Goal: Task Accomplishment & Management: Complete application form

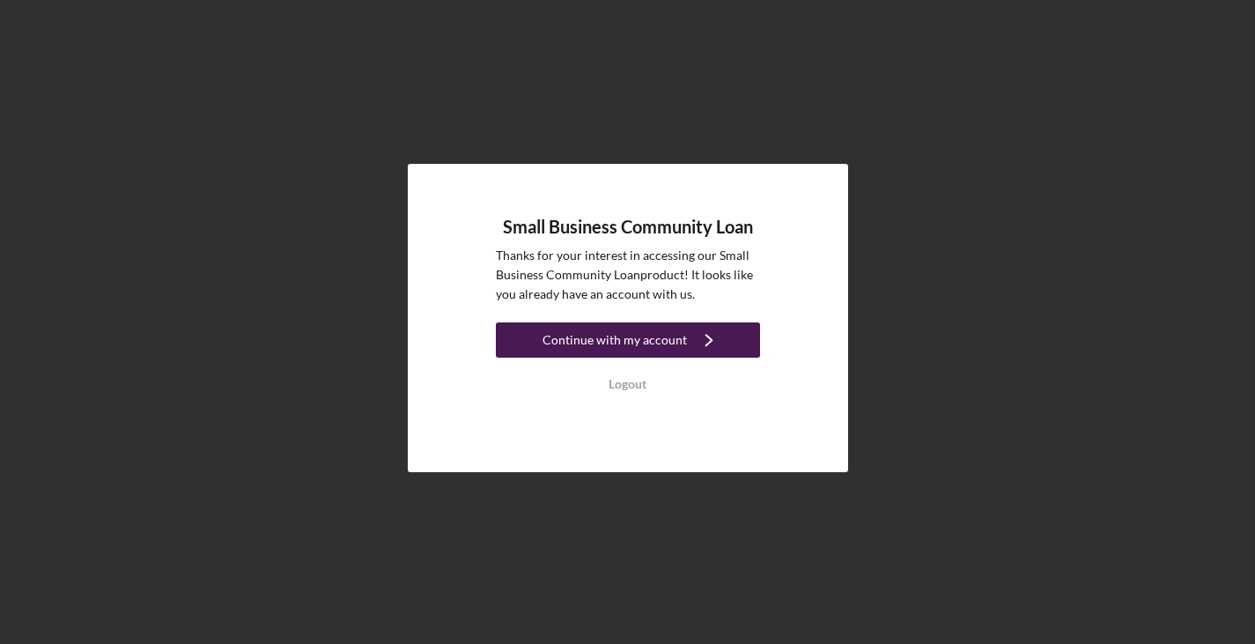
click at [676, 336] on div "Continue with my account" at bounding box center [615, 339] width 144 height 35
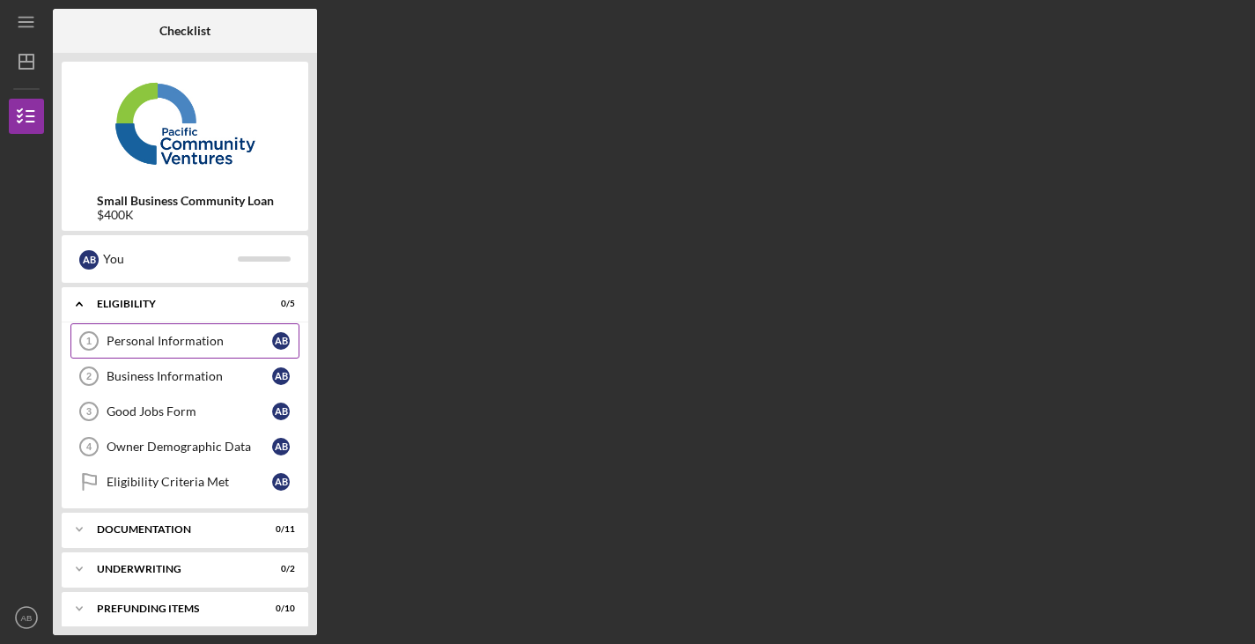
click at [221, 333] on link "Personal Information 1 Personal Information A B" at bounding box center [184, 340] width 229 height 35
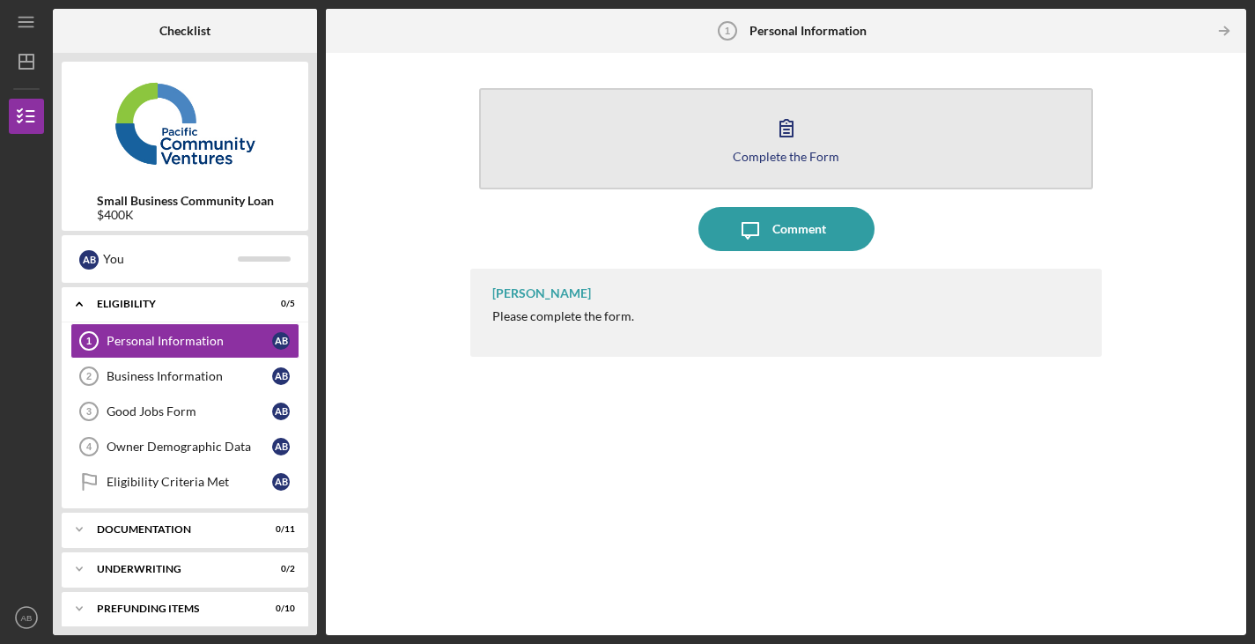
click at [788, 126] on icon "button" at bounding box center [787, 128] width 12 height 17
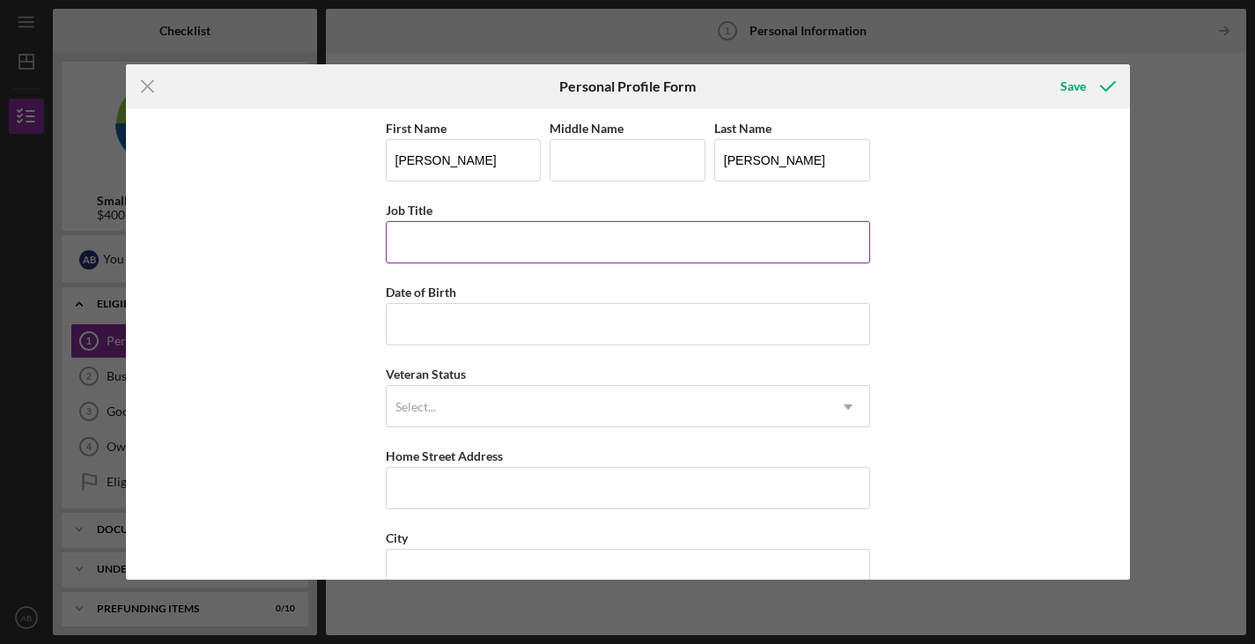
click at [543, 226] on input "Job Title" at bounding box center [628, 242] width 485 height 42
type input "CEO - Founder"
click at [574, 159] on input "Middle Name" at bounding box center [628, 160] width 156 height 42
type input "B"
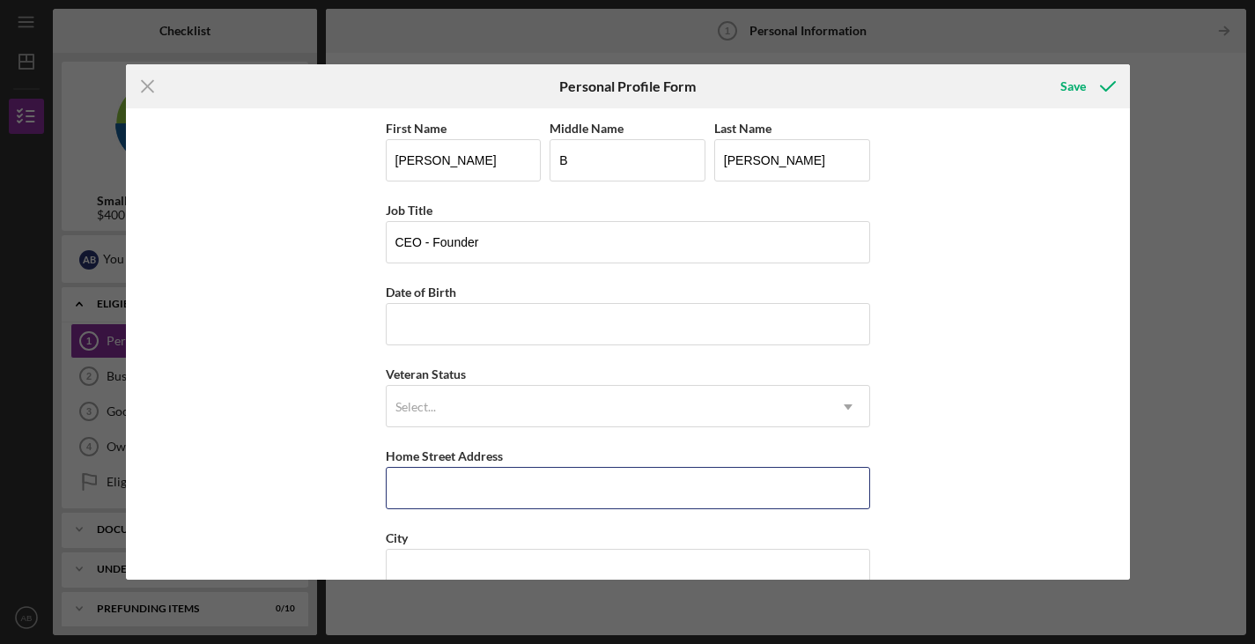
type input "212 Connecticut Street"
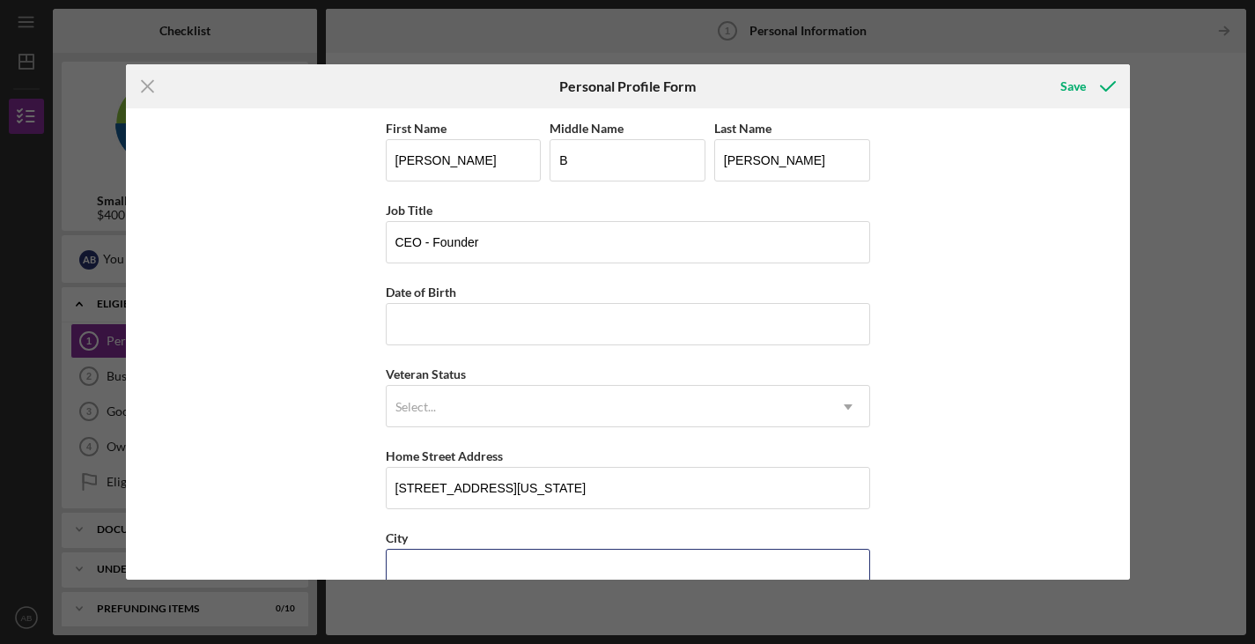
type input "San Francisco"
type input "CA"
type input "94107"
type input "United States"
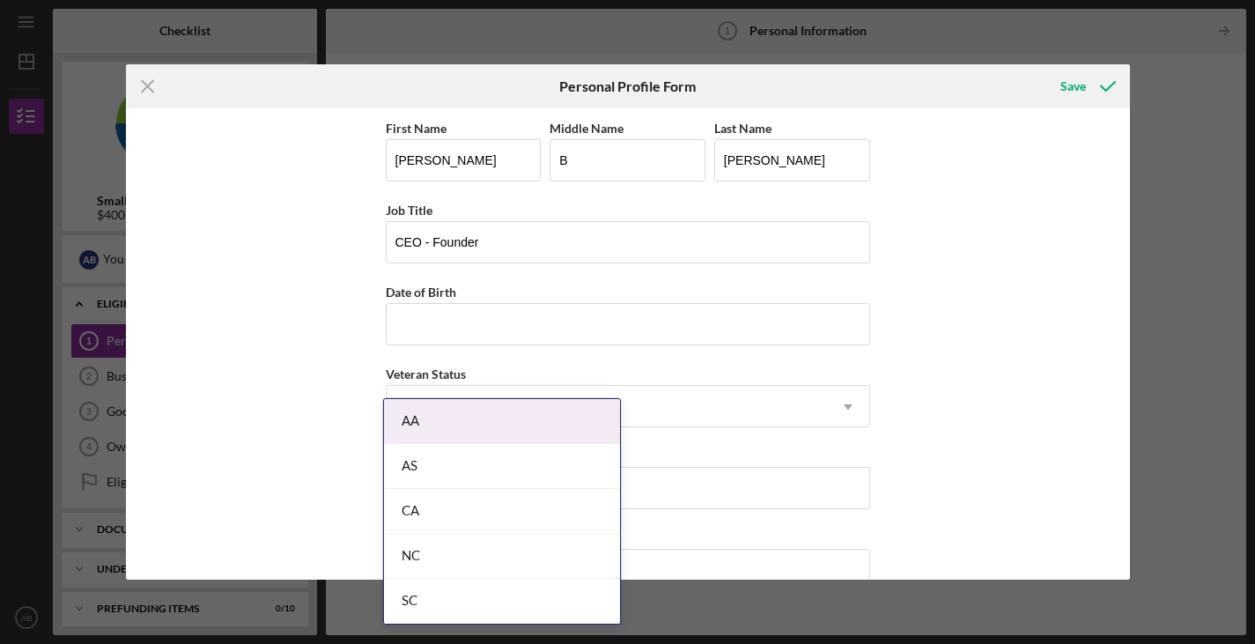
click at [922, 276] on div "First Name Andrew Middle Name B Last Name Barnett Job Title CEO - Founder Date …" at bounding box center [628, 343] width 1004 height 471
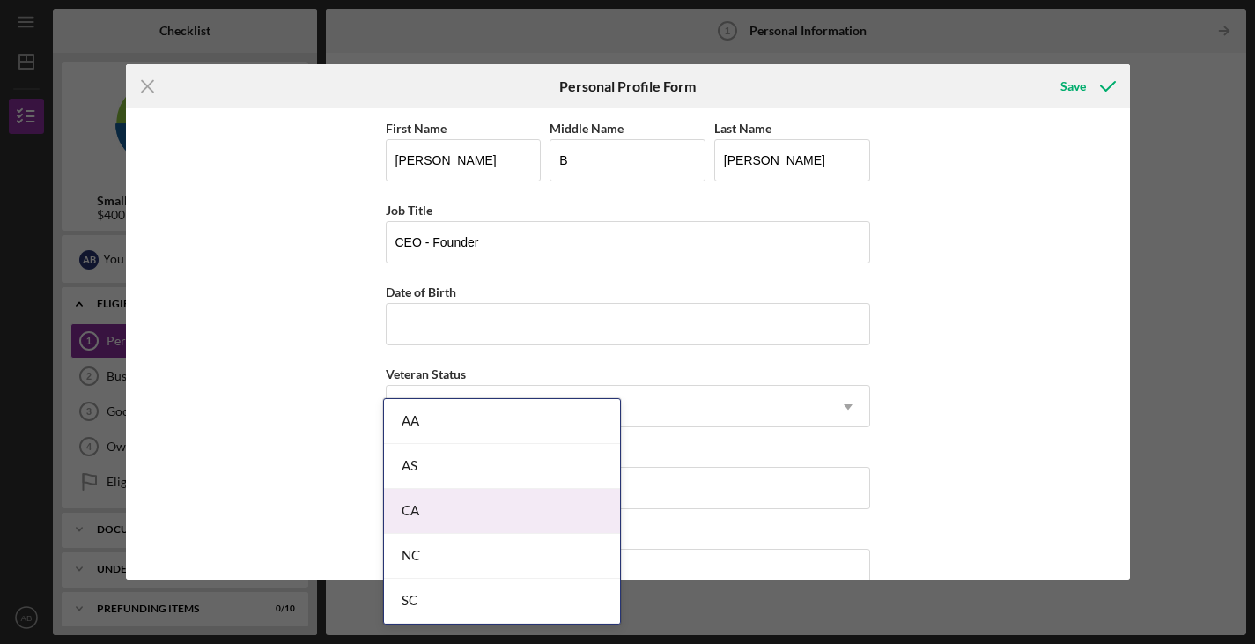
click at [470, 504] on body "Icon/Menu Personal Information 1 Personal Information Checklist Small Business …" at bounding box center [627, 322] width 1255 height 644
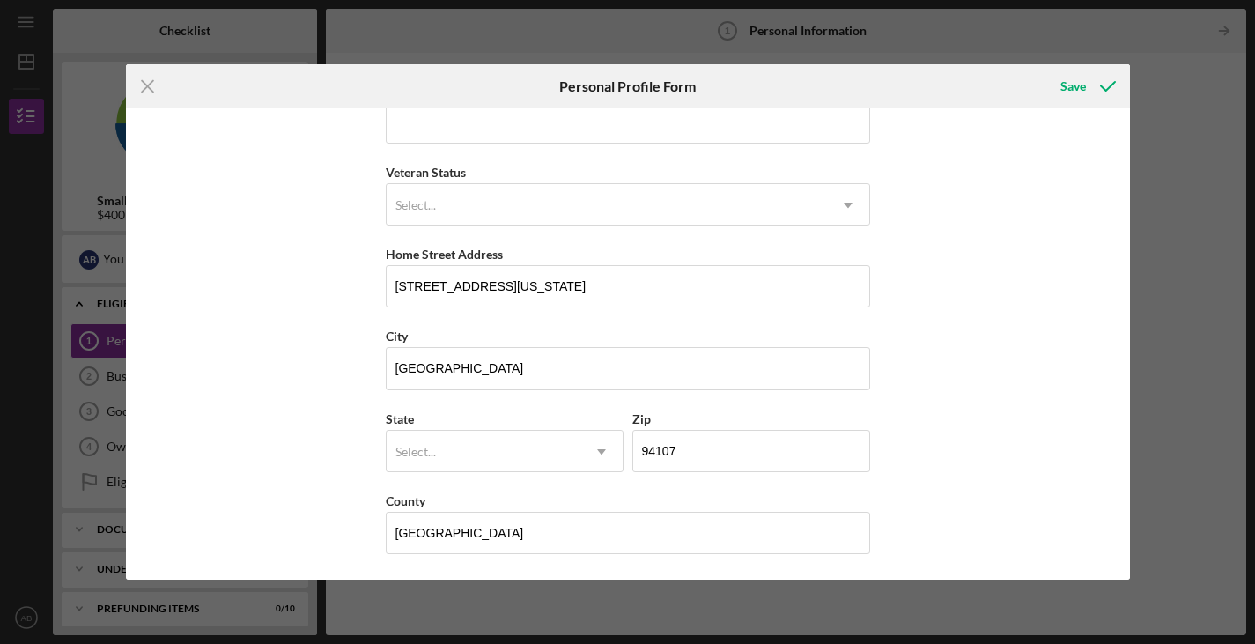
click at [977, 351] on div "First Name Andrew Middle Name B Last Name Barnett Job Title CEO - Founder Date …" at bounding box center [628, 343] width 1004 height 471
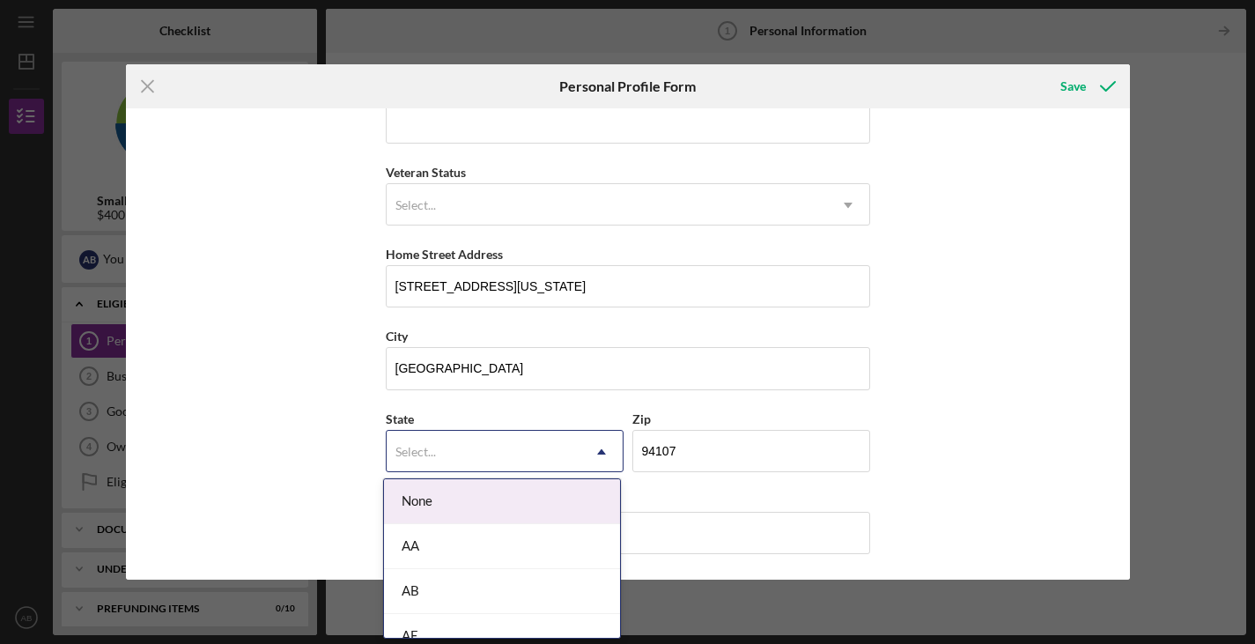
click at [596, 455] on icon "Icon/Dropdown Arrow" at bounding box center [602, 452] width 42 height 42
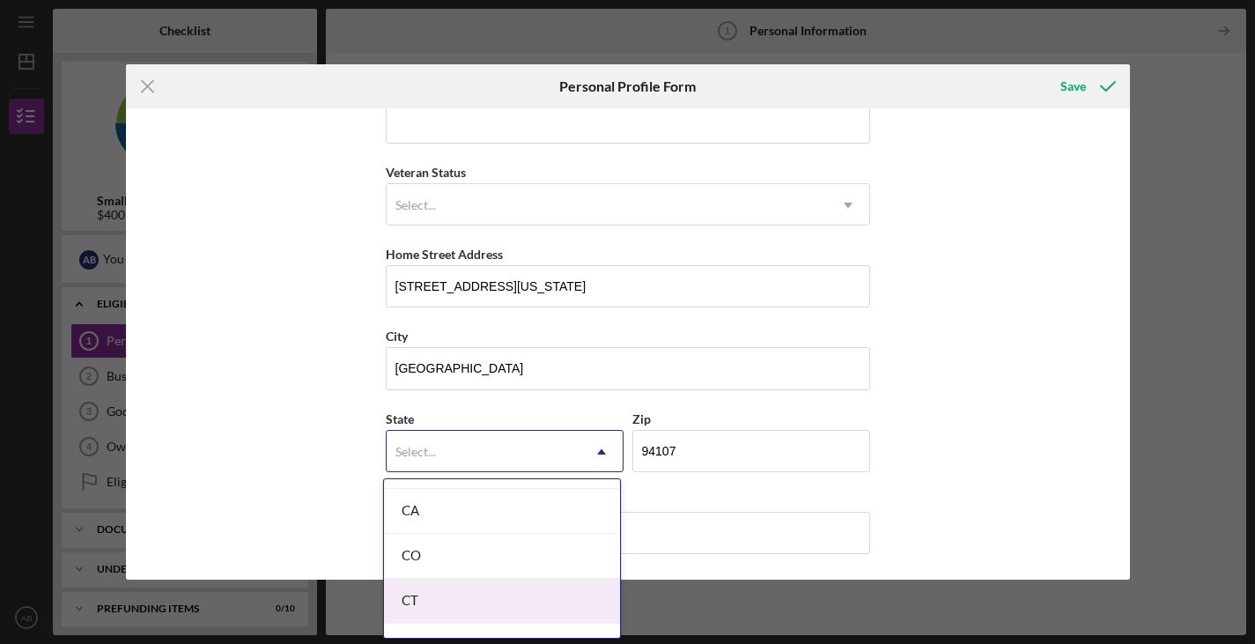
scroll to position [482, 0]
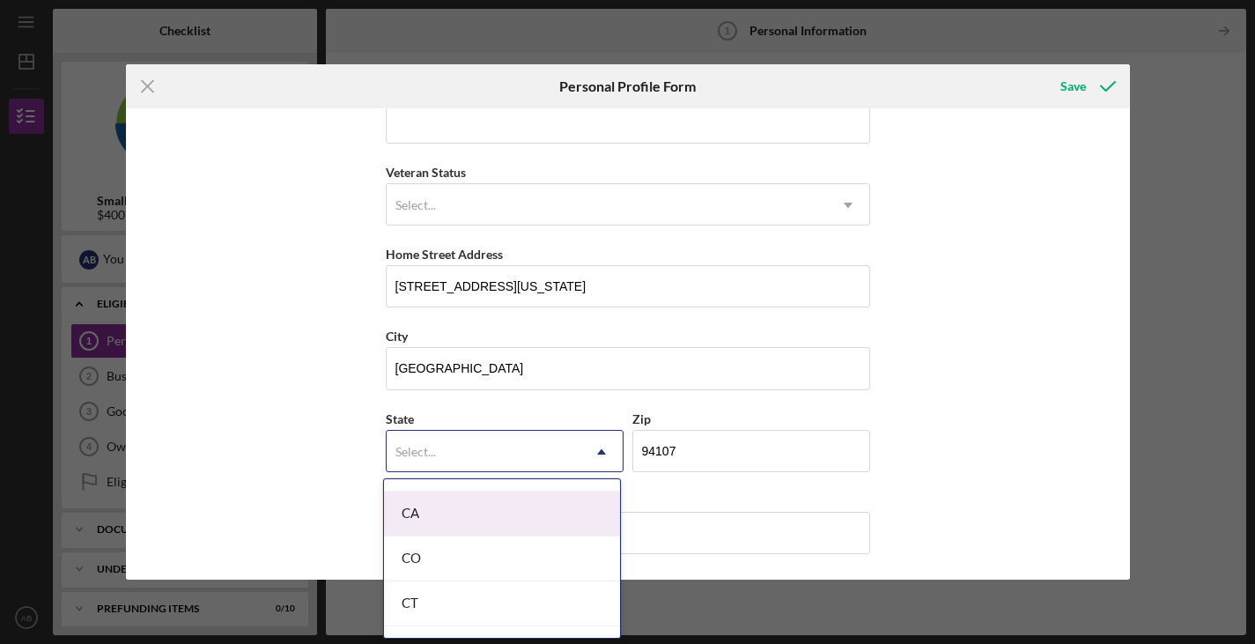
click at [506, 530] on div "CA" at bounding box center [502, 514] width 236 height 45
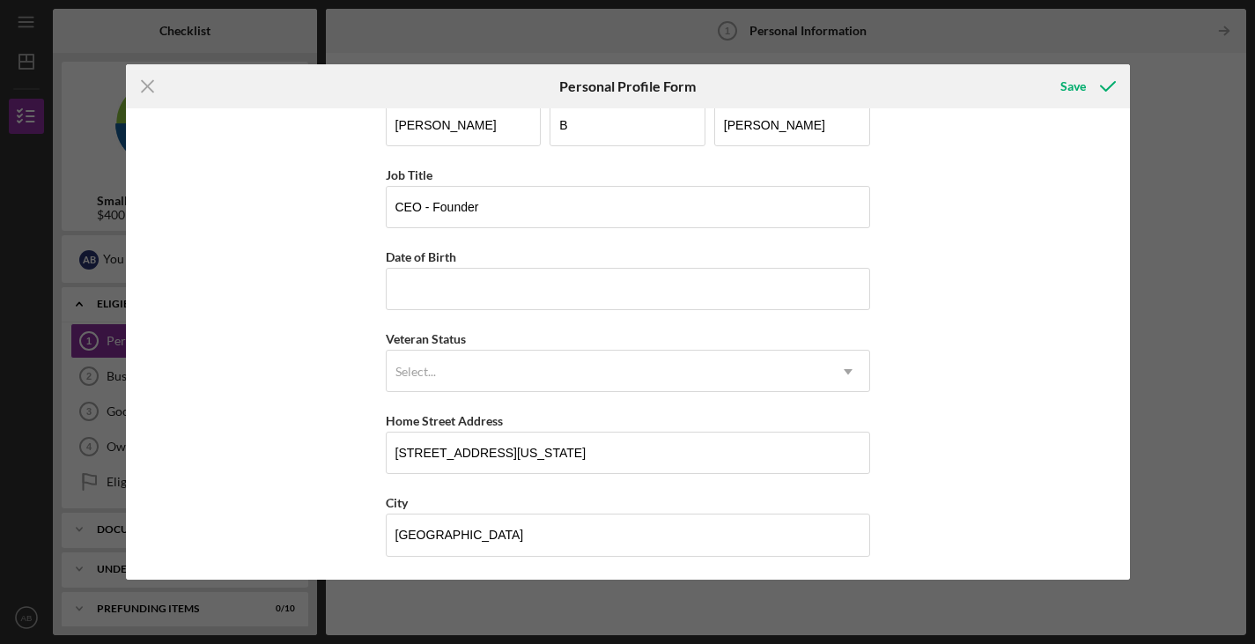
scroll to position [33, 0]
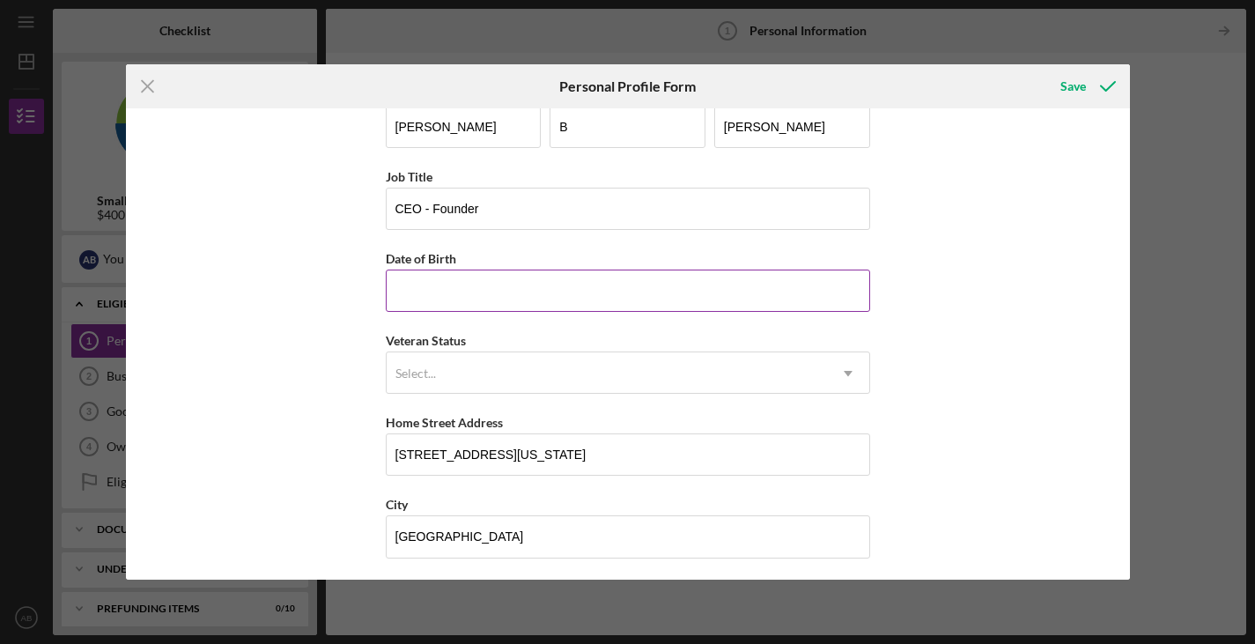
click at [607, 300] on input "Date of Birth" at bounding box center [628, 291] width 485 height 42
click at [804, 295] on input "09/04/1956" at bounding box center [628, 291] width 485 height 42
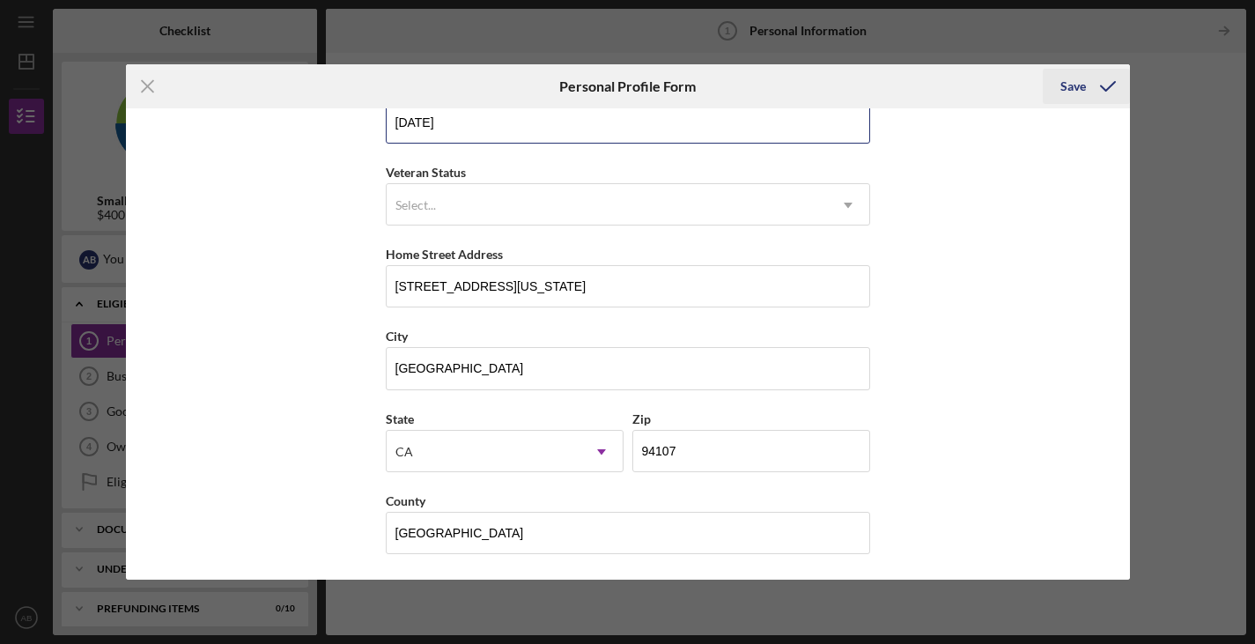
type input "09/04/1956"
click at [1088, 83] on icon "submit" at bounding box center [1108, 86] width 44 height 44
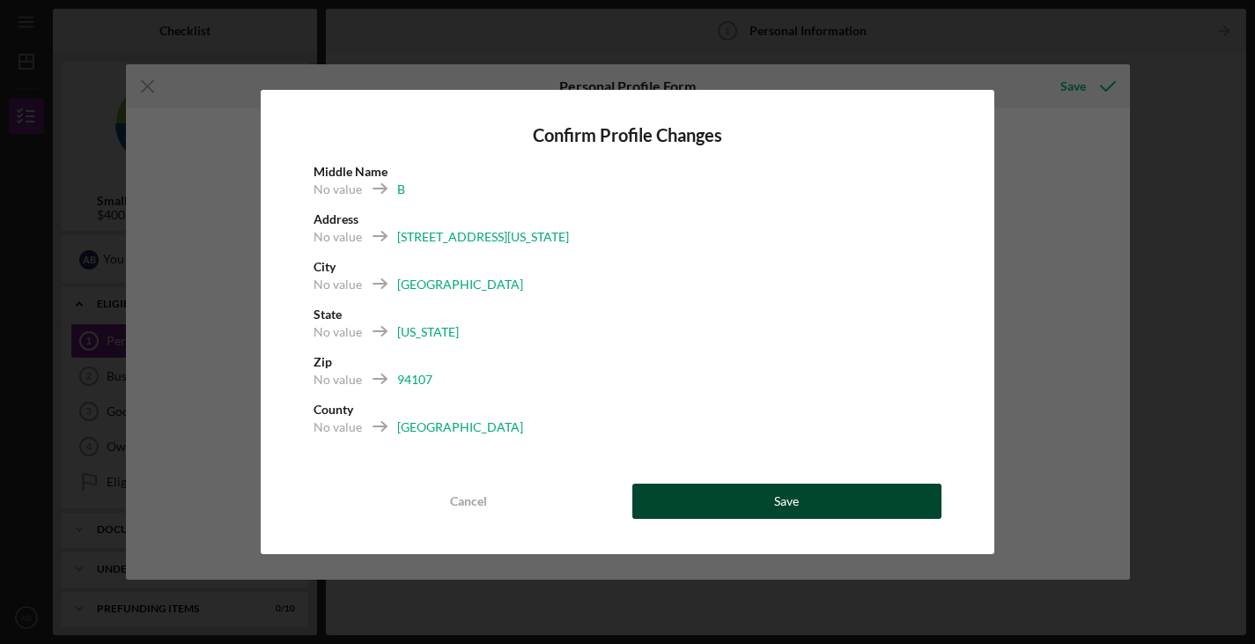
click at [826, 499] on button "Save" at bounding box center [787, 501] width 309 height 35
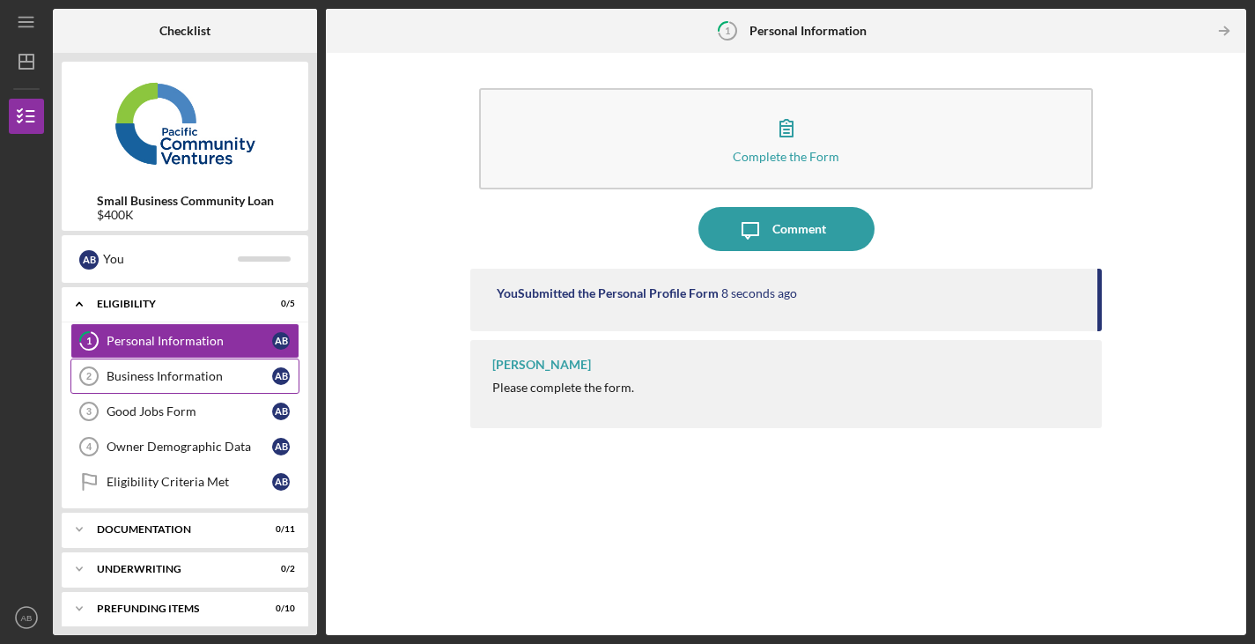
click at [241, 371] on div "Business Information" at bounding box center [190, 376] width 166 height 14
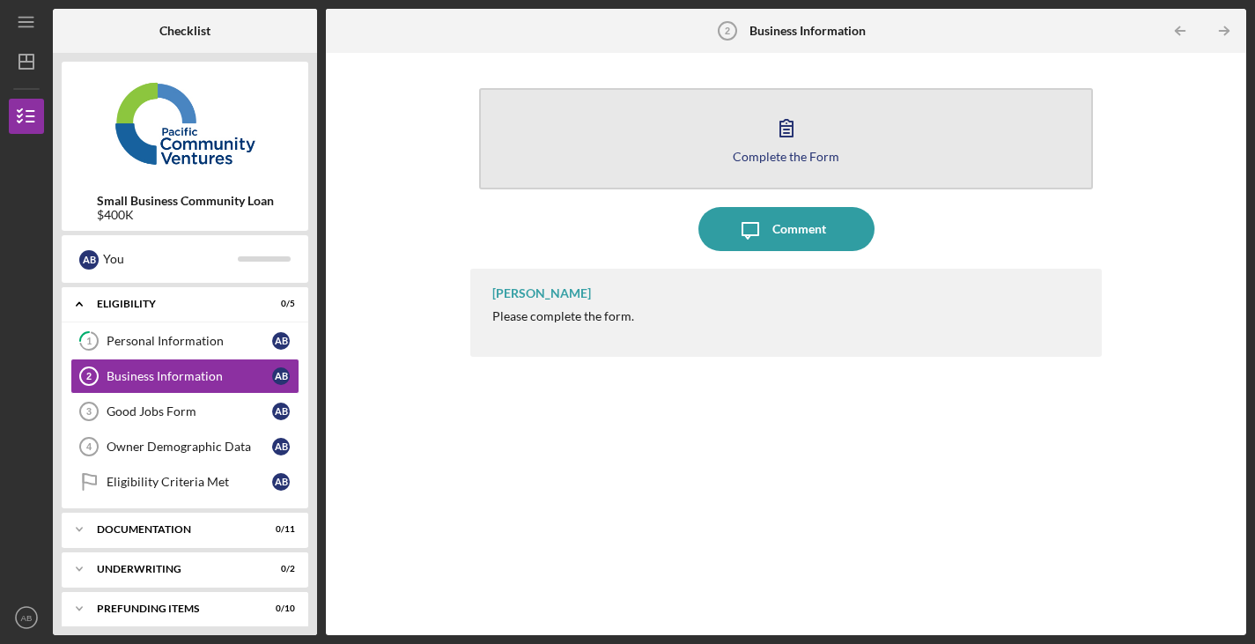
click at [789, 137] on icon "button" at bounding box center [787, 128] width 44 height 44
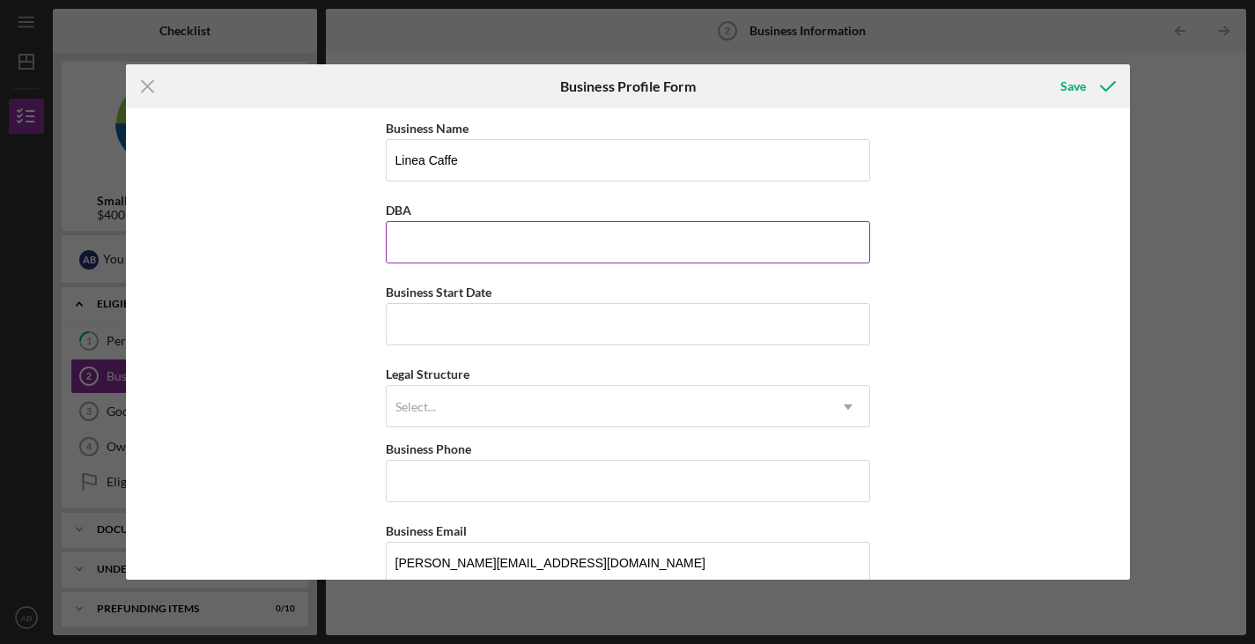
click at [559, 238] on input "DBA" at bounding box center [628, 242] width 485 height 42
click at [671, 242] on input "DBA" at bounding box center [628, 242] width 485 height 42
type input "l"
type input "Linea Caffe"
click at [431, 299] on label "Business Start Date" at bounding box center [439, 292] width 106 height 15
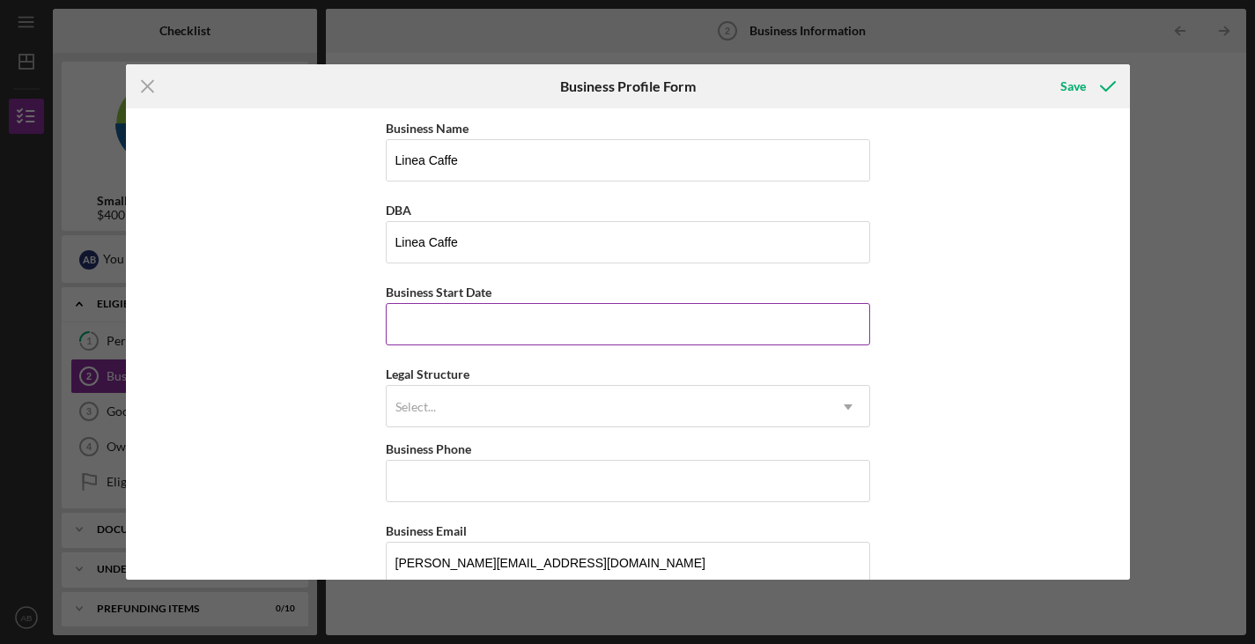
click at [431, 303] on input "Business Start Date" at bounding box center [628, 324] width 485 height 42
click at [433, 315] on input "Business Start Date" at bounding box center [628, 324] width 485 height 42
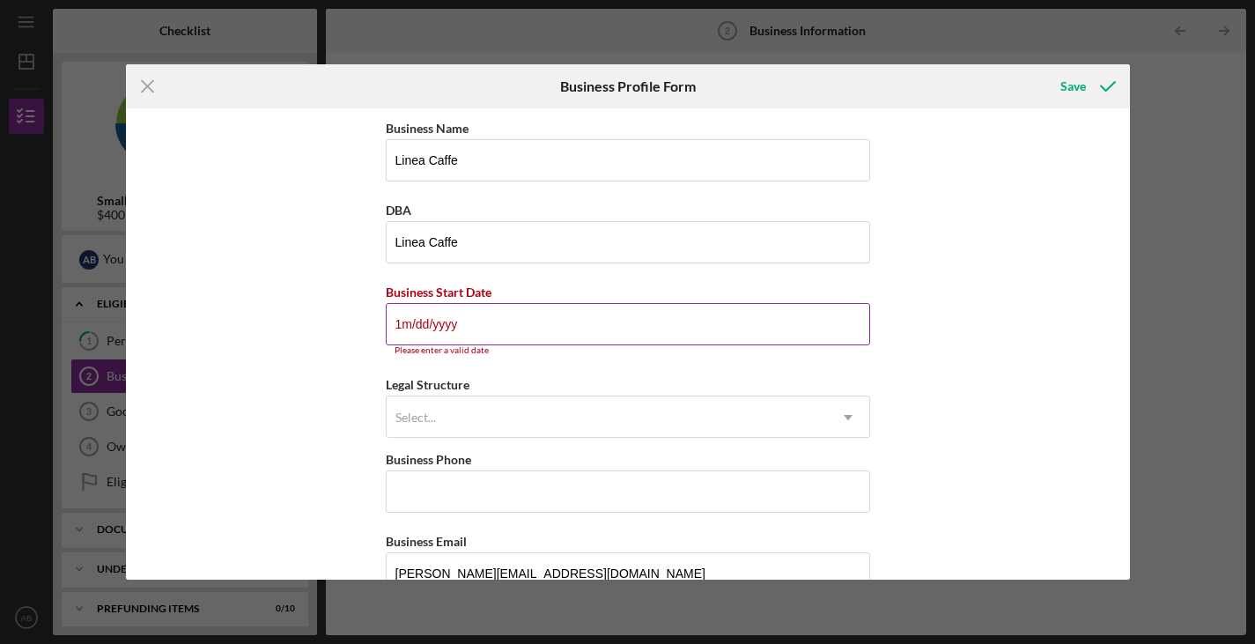
type input "1m/dd/yyyy"
type input "0m/dd/yyyy"
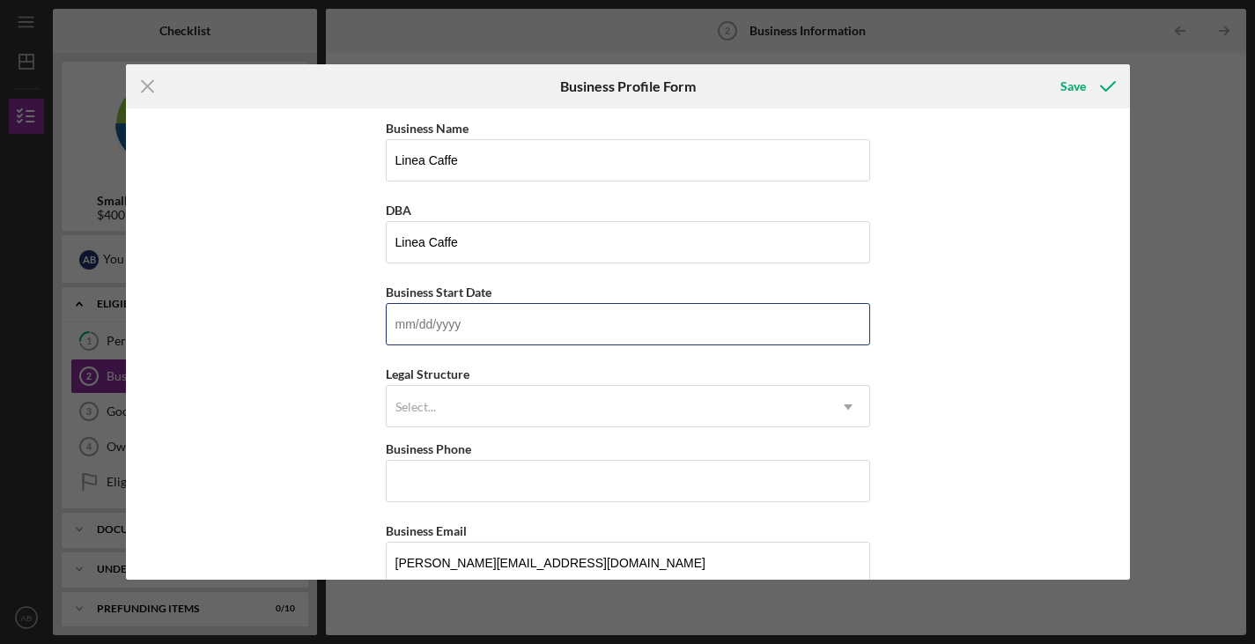
type input "1m/dd/yyyy"
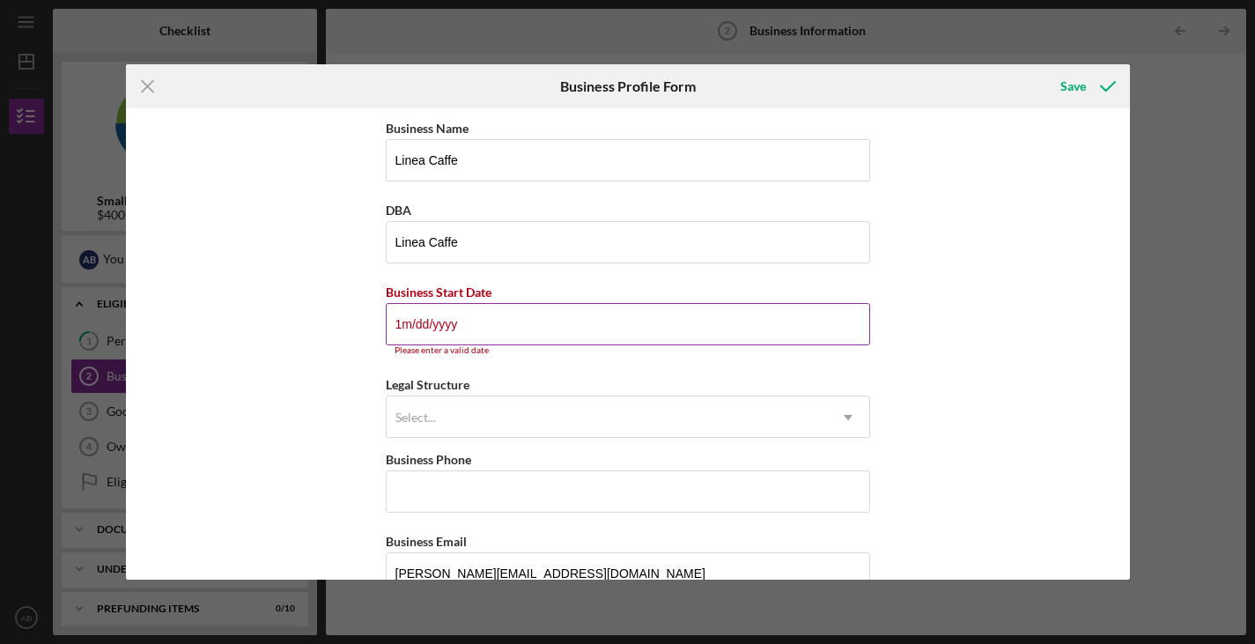
click at [454, 333] on input "1m/dd/yyyy" at bounding box center [628, 324] width 485 height 42
drag, startPoint x: 448, startPoint y: 327, endPoint x: 372, endPoint y: 309, distance: 78.6
click at [372, 309] on div "Business Name Linea Caffe DBA Linea Caffe Business Start Date 1m/dd/yyyy Please…" at bounding box center [628, 343] width 1004 height 471
type input "1m/dd/yyyy"
click at [468, 329] on input "1m/dd/yyyy" at bounding box center [628, 324] width 485 height 42
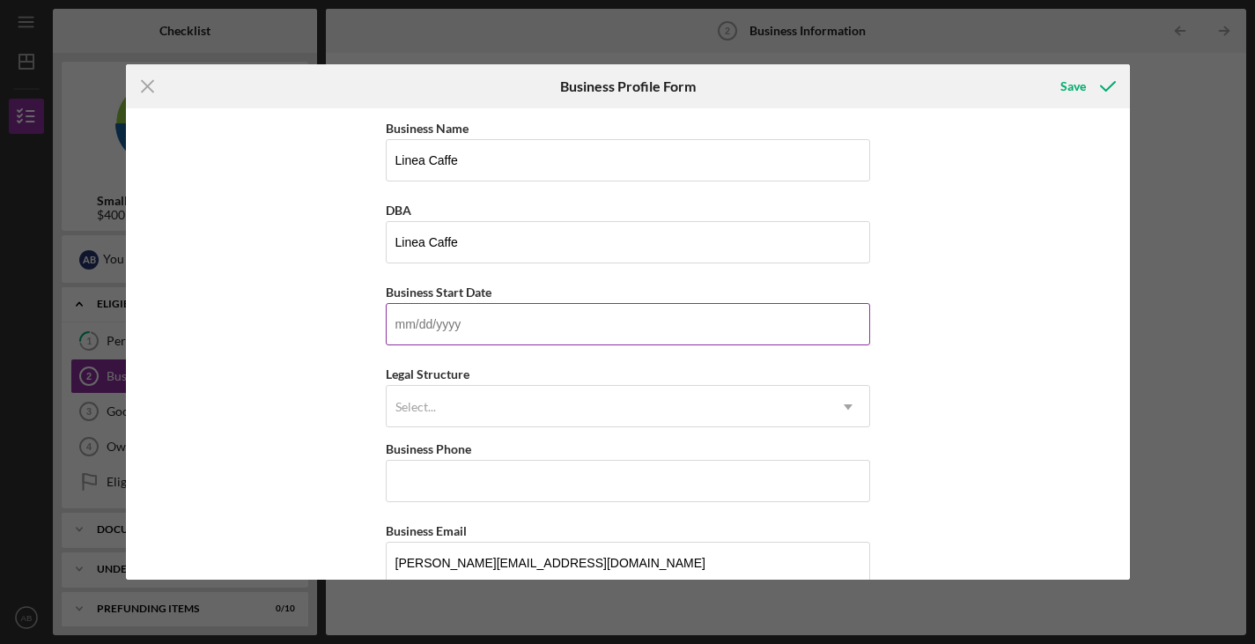
click at [431, 329] on input "Business Start Date" at bounding box center [628, 324] width 485 height 42
click at [470, 325] on input "Business Start Date" at bounding box center [628, 324] width 485 height 42
drag, startPoint x: 458, startPoint y: 332, endPoint x: 403, endPoint y: 294, distance: 67.2
click at [403, 294] on div "Business Start Date" at bounding box center [628, 313] width 485 height 64
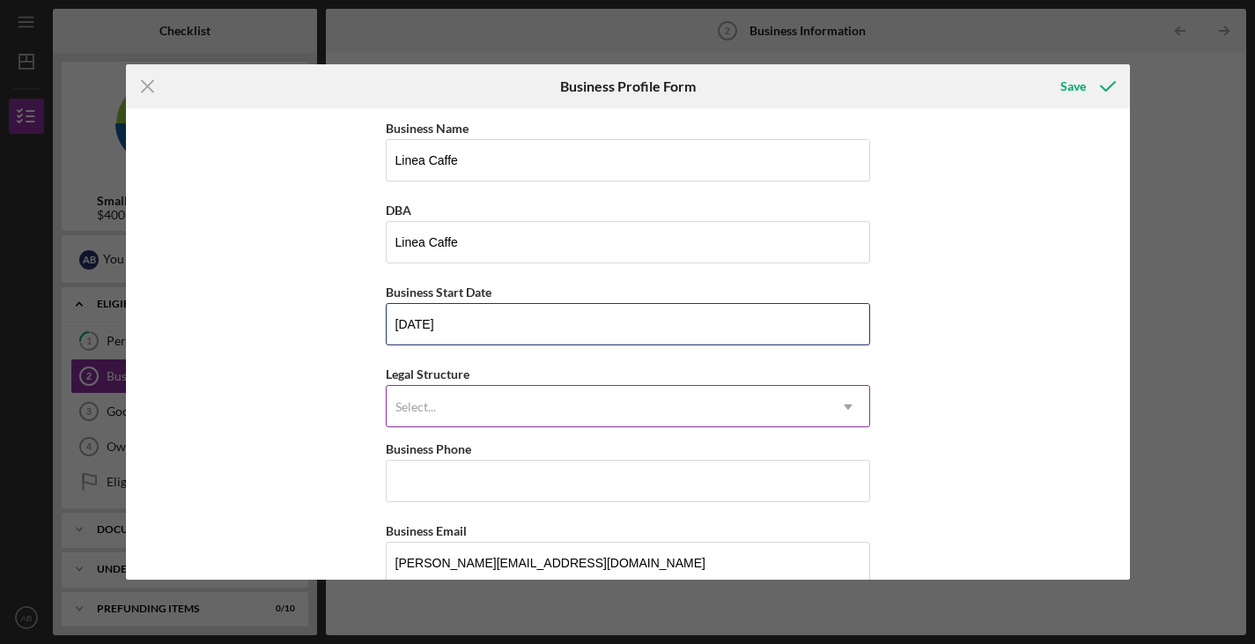
type input "01/31/2013"
click at [522, 406] on div "Select..." at bounding box center [607, 407] width 440 height 41
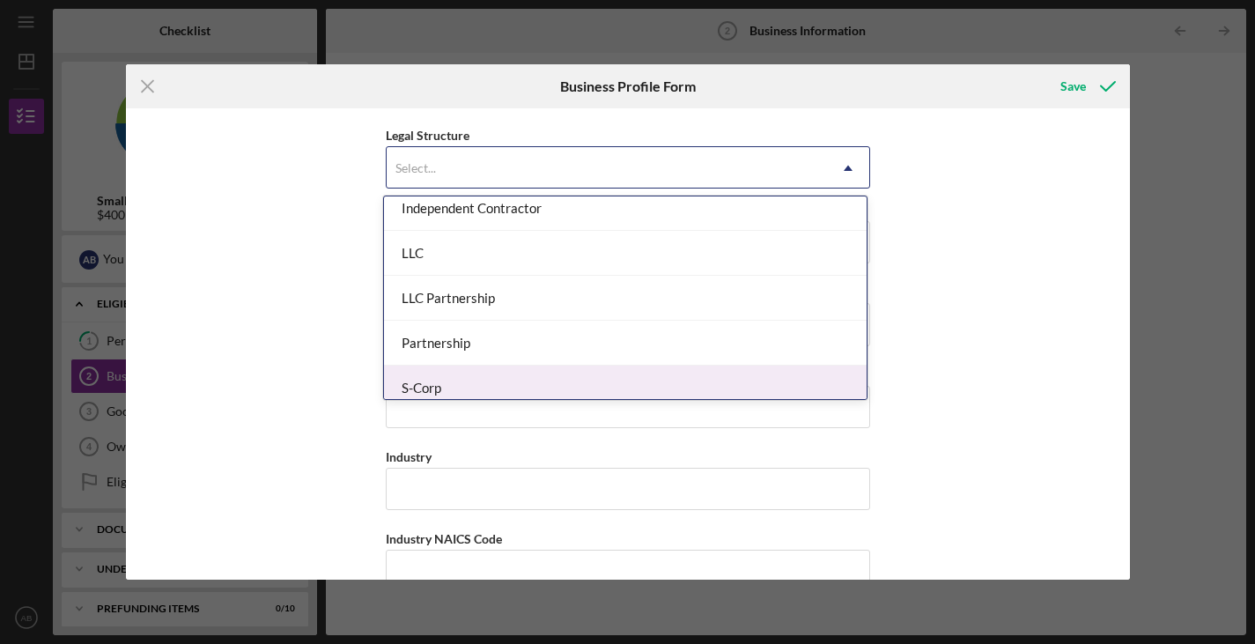
scroll to position [304, 0]
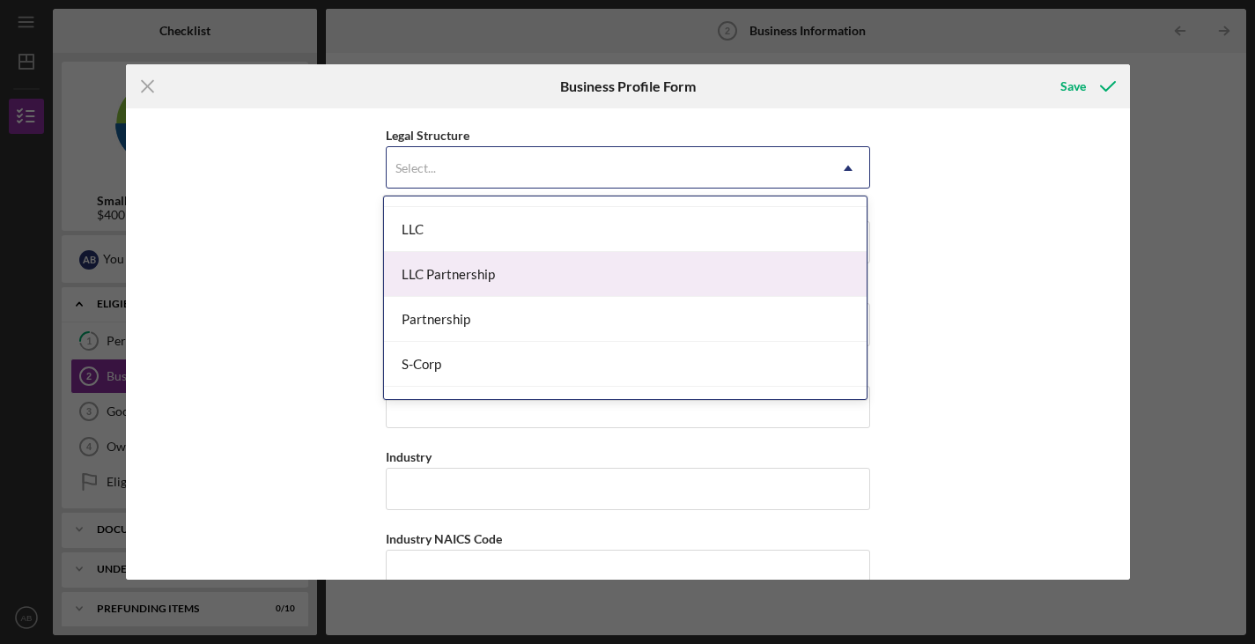
click at [482, 266] on div "LLC Partnership" at bounding box center [625, 274] width 483 height 45
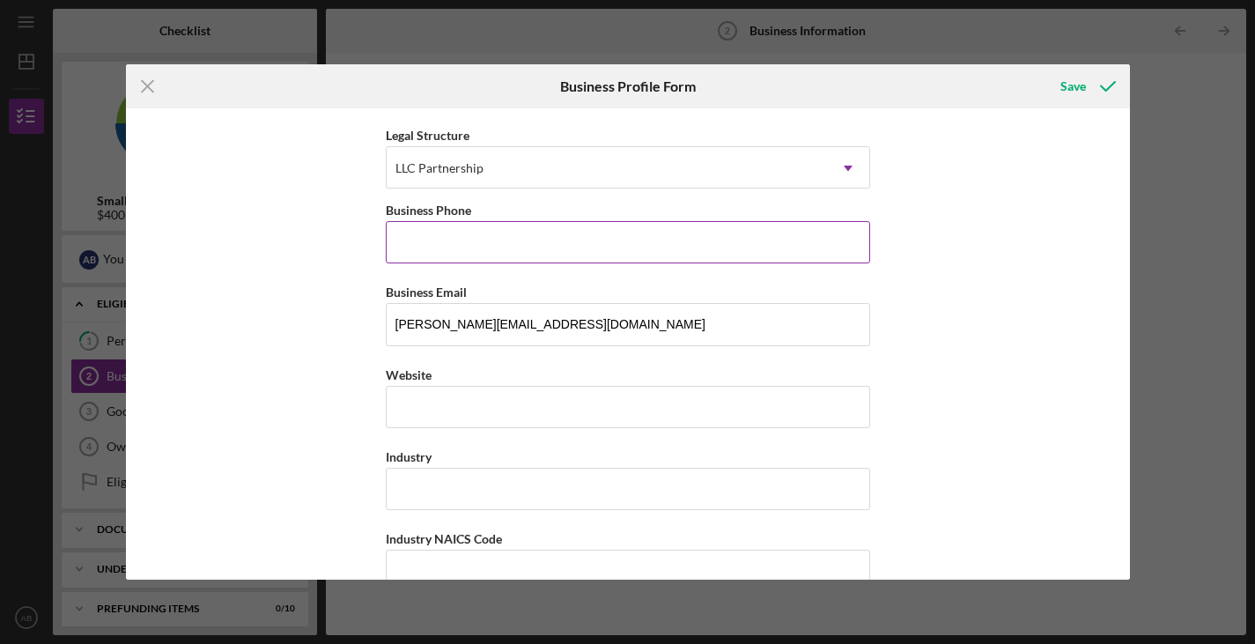
click at [470, 246] on input "Business Phone" at bounding box center [628, 242] width 485 height 42
type input "(415) 780-5424"
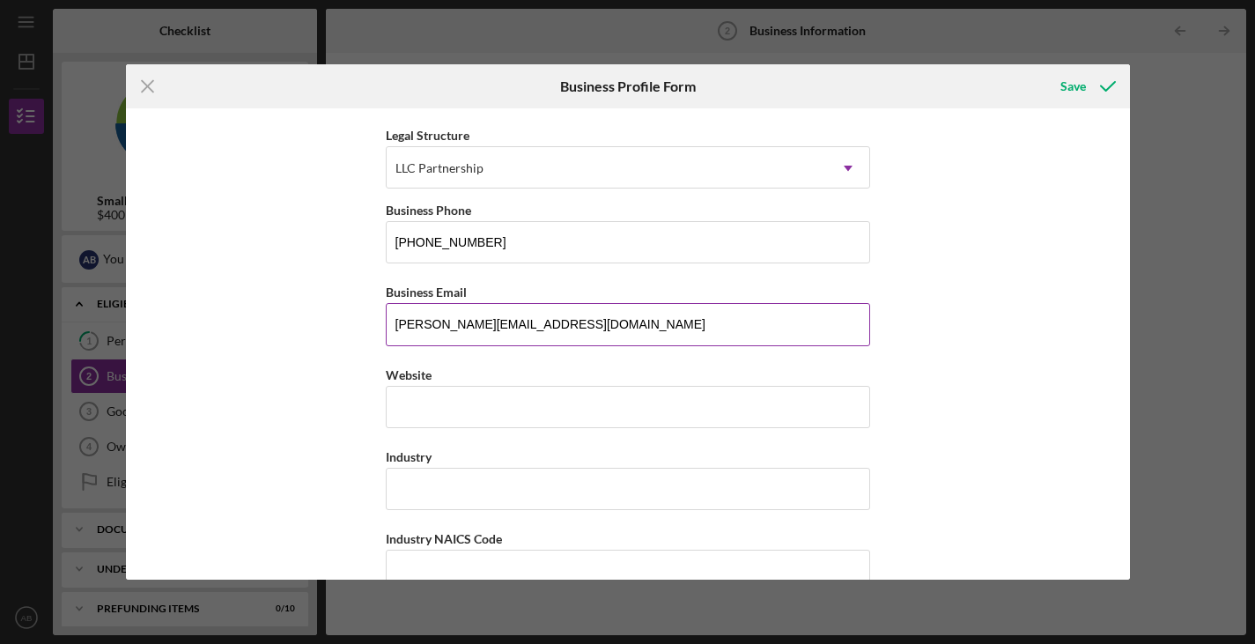
type input "1125 Mariposa Street"
type input "San Francisco"
type input "CA"
type input "94107"
type input "CA"
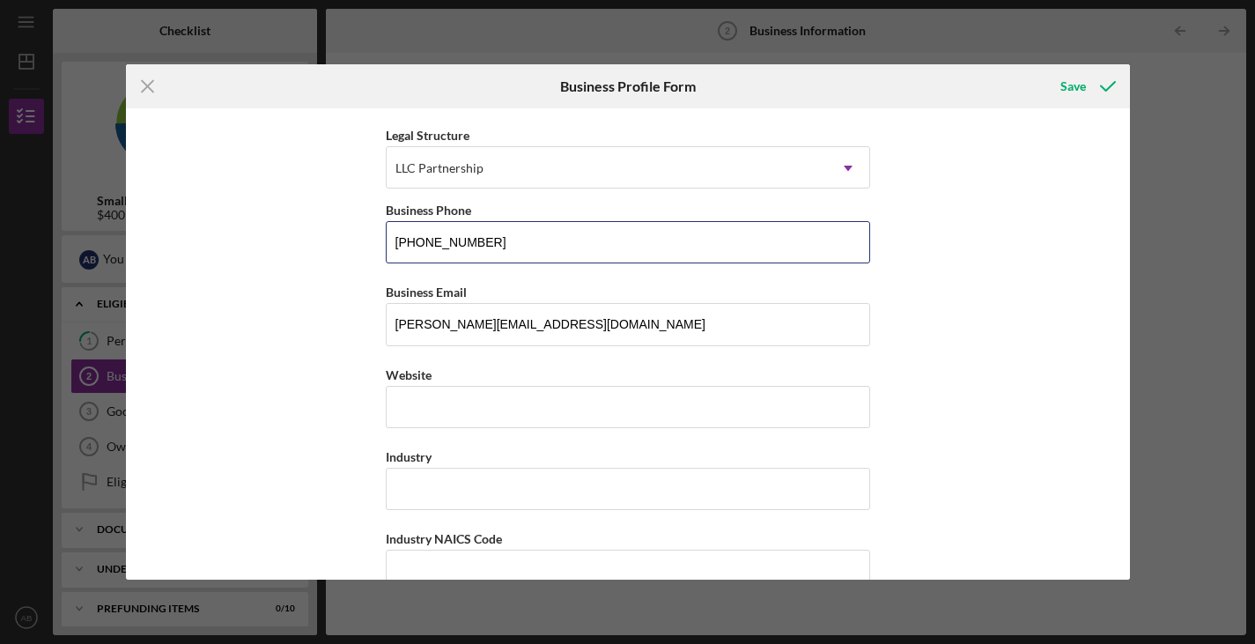
type input "(415) 780-5424"
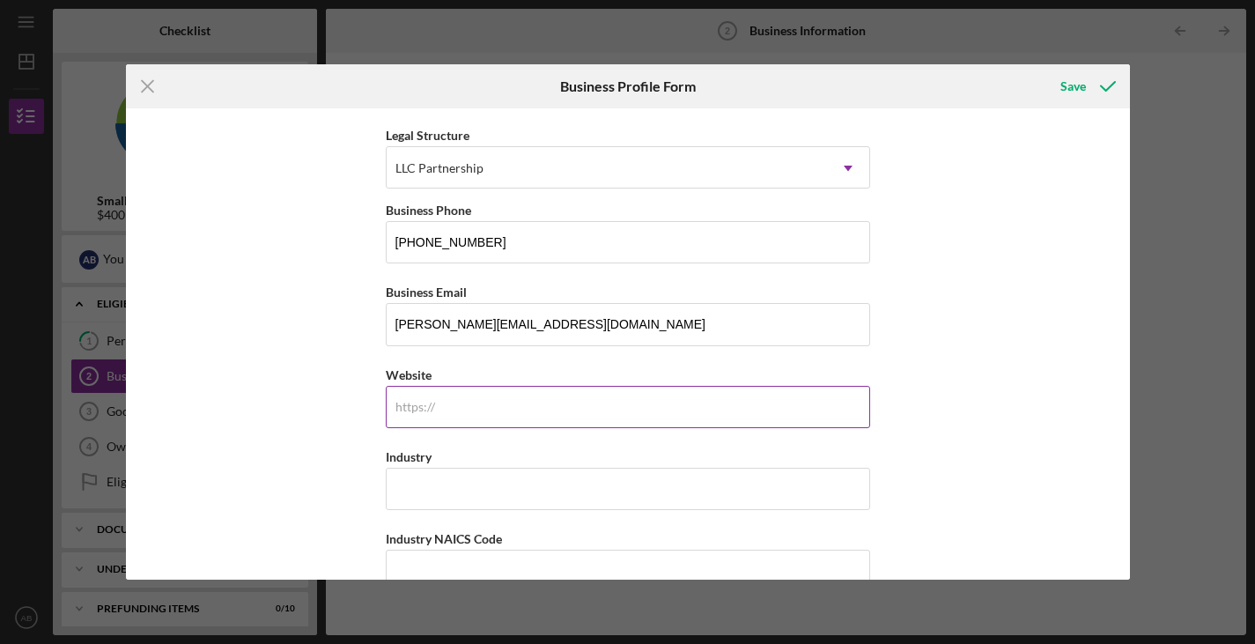
click at [427, 403] on div "https:// Website" at bounding box center [628, 396] width 485 height 64
paste input "lineacaffe.com"
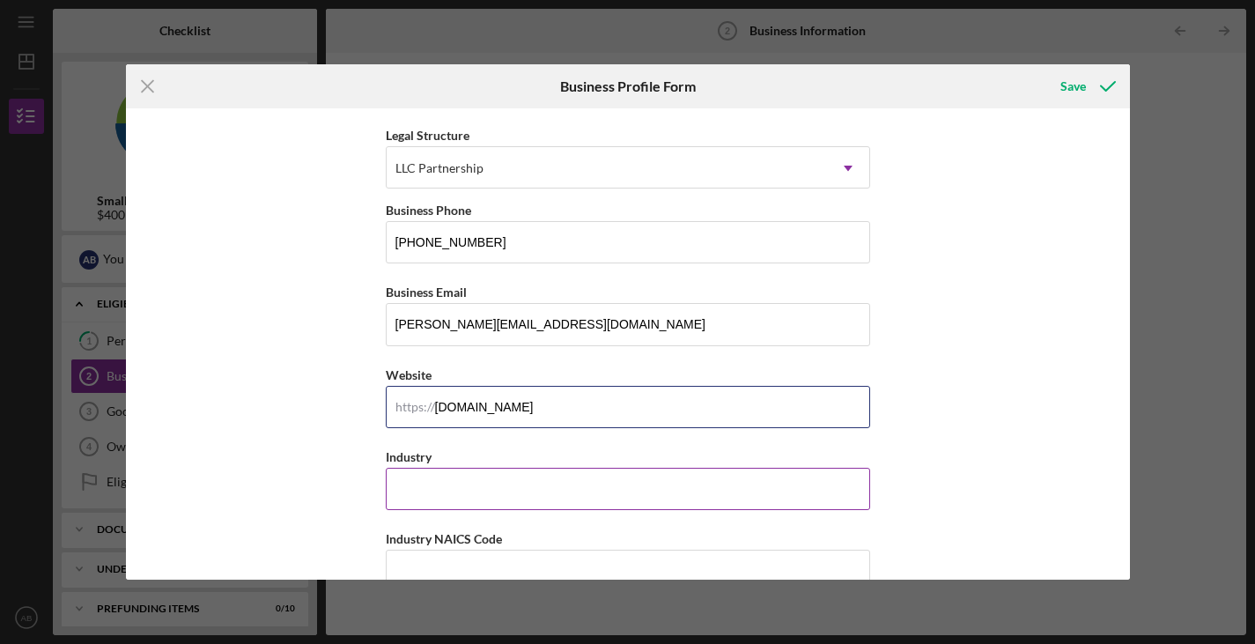
type input "lineacaffe.com"
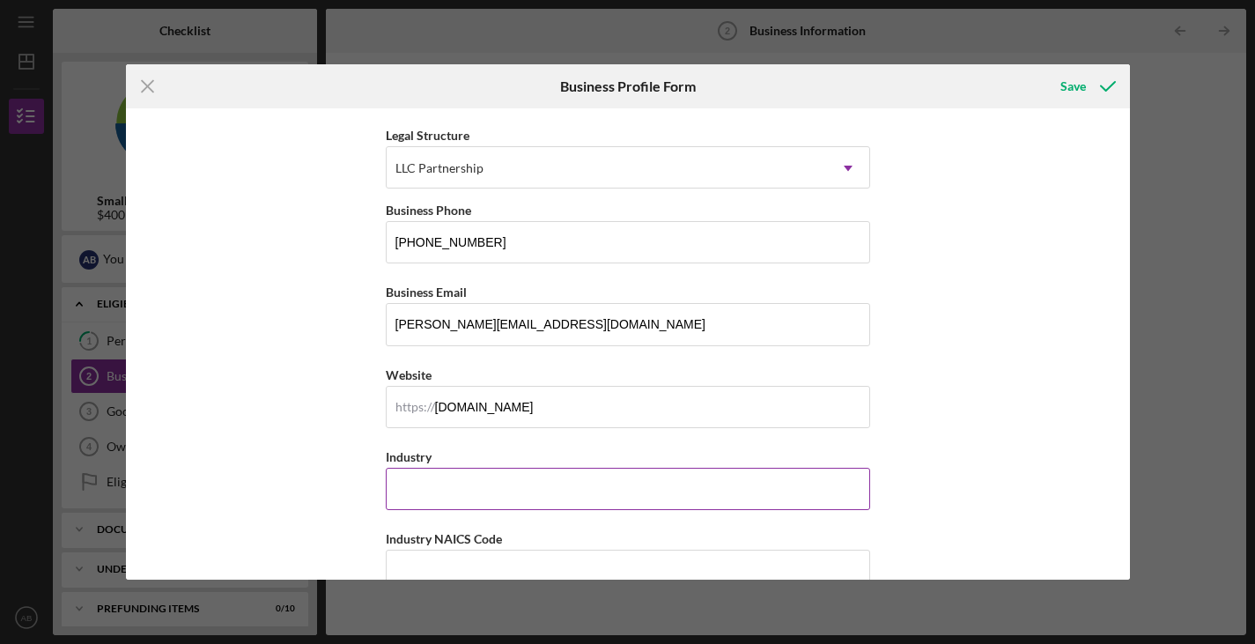
click at [463, 485] on input "Industry" at bounding box center [628, 489] width 485 height 42
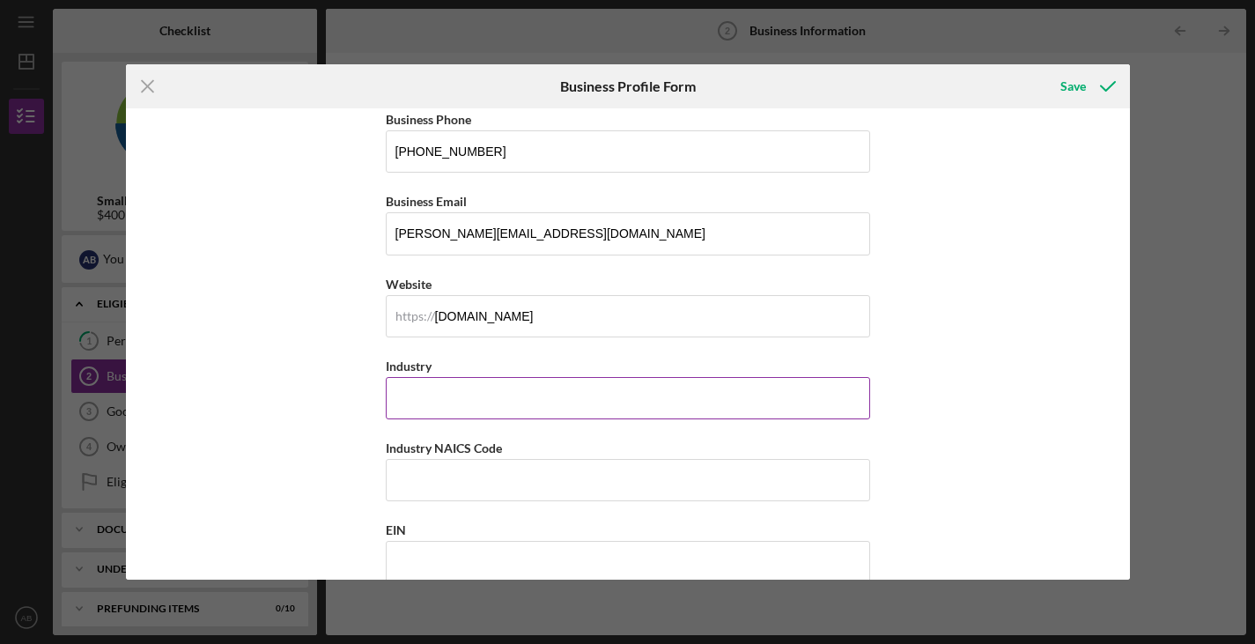
scroll to position [341, 0]
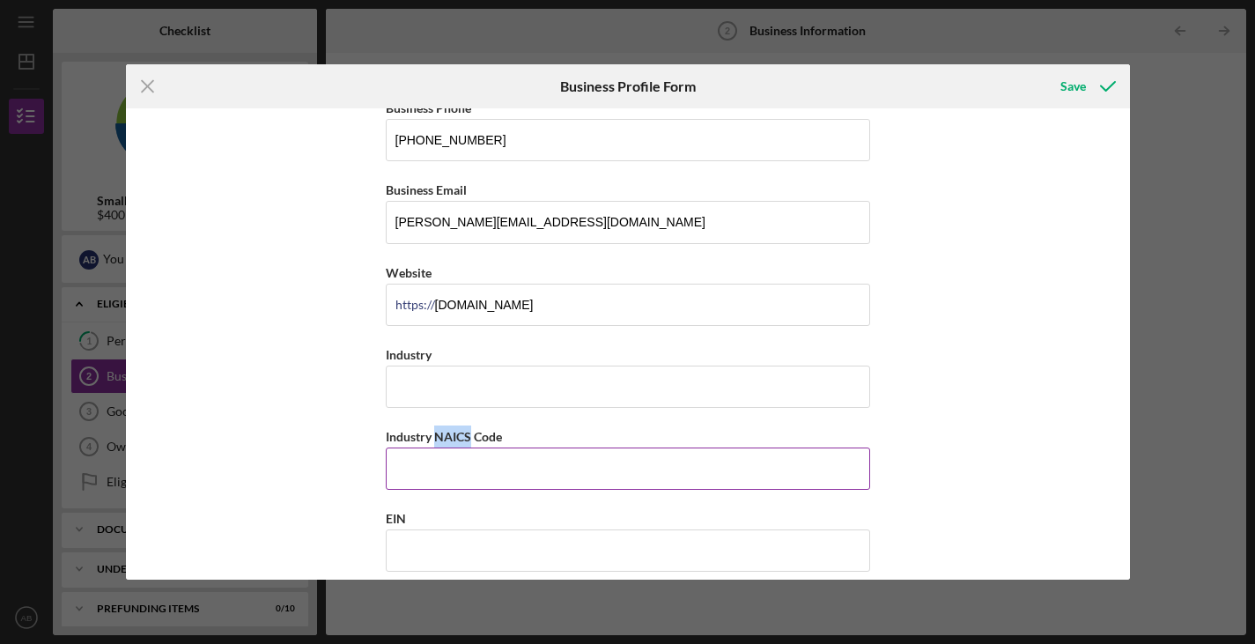
drag, startPoint x: 470, startPoint y: 436, endPoint x: 433, endPoint y: 437, distance: 37.0
click at [433, 437] on label "Industry NAICS Code" at bounding box center [444, 436] width 116 height 15
copy label "NAICS"
click at [476, 383] on input "Industry" at bounding box center [628, 387] width 485 height 42
click at [424, 467] on input "Industry NAICS Code" at bounding box center [628, 469] width 485 height 42
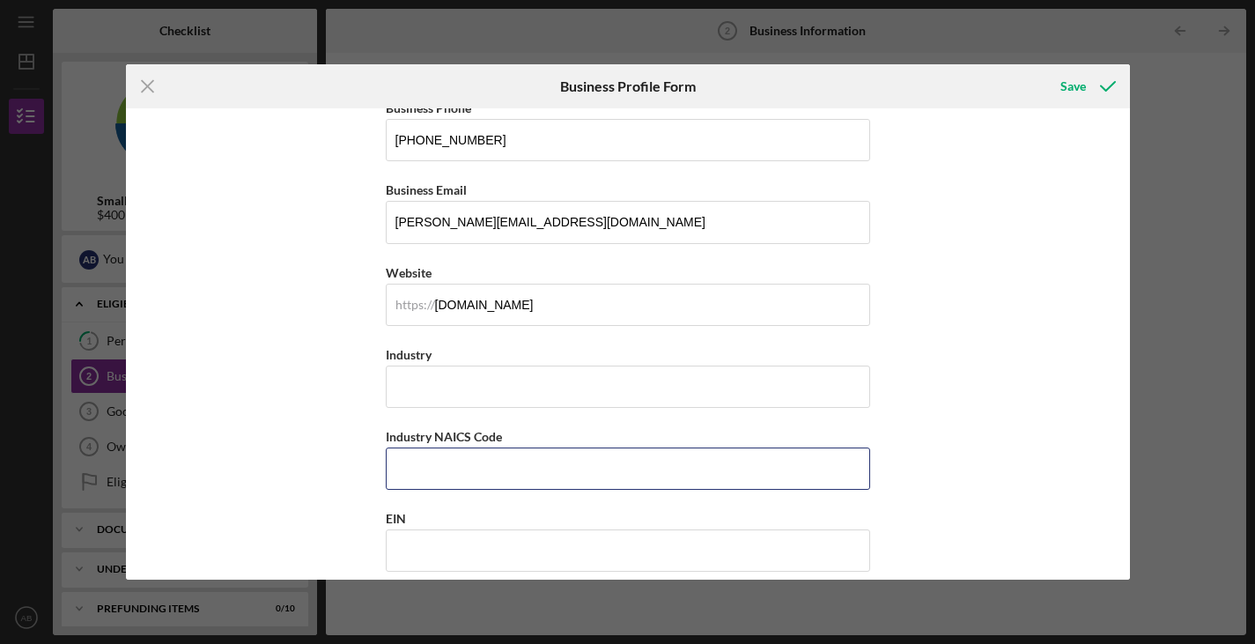
paste input "722513"
type input "722513"
click at [395, 382] on input "Industry" at bounding box center [628, 387] width 485 height 42
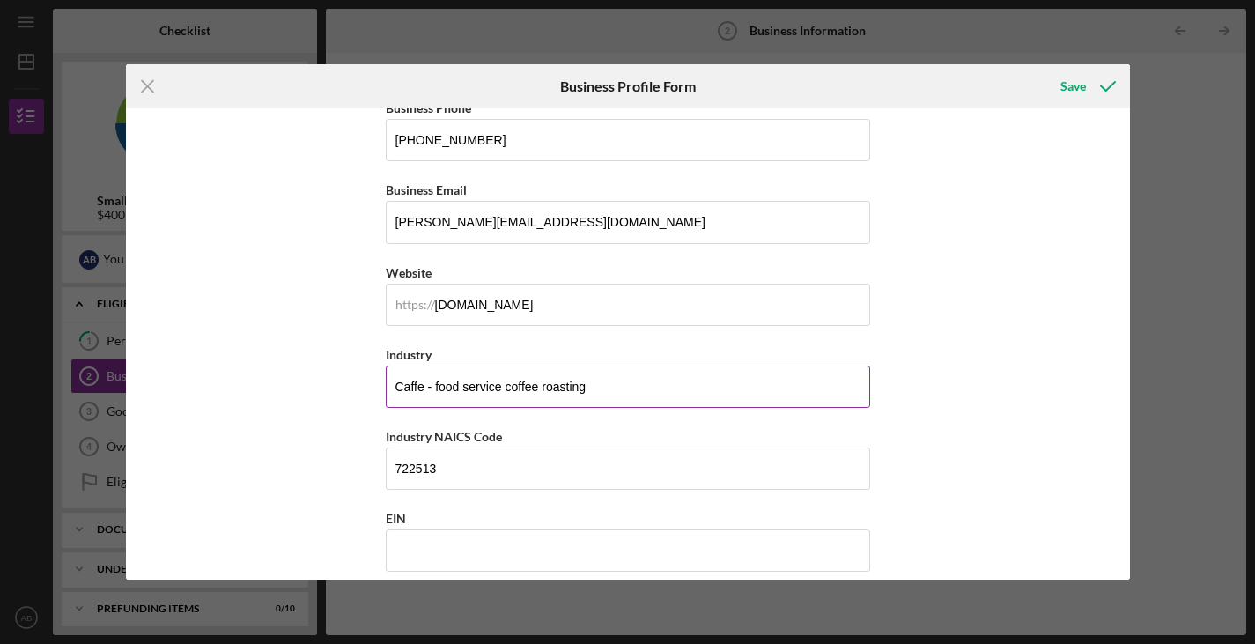
click at [501, 388] on input "Caffe - food service coffee roasting" at bounding box center [628, 387] width 485 height 42
click at [618, 391] on input "Caffe - food service - coffee roasting" at bounding box center [628, 387] width 485 height 42
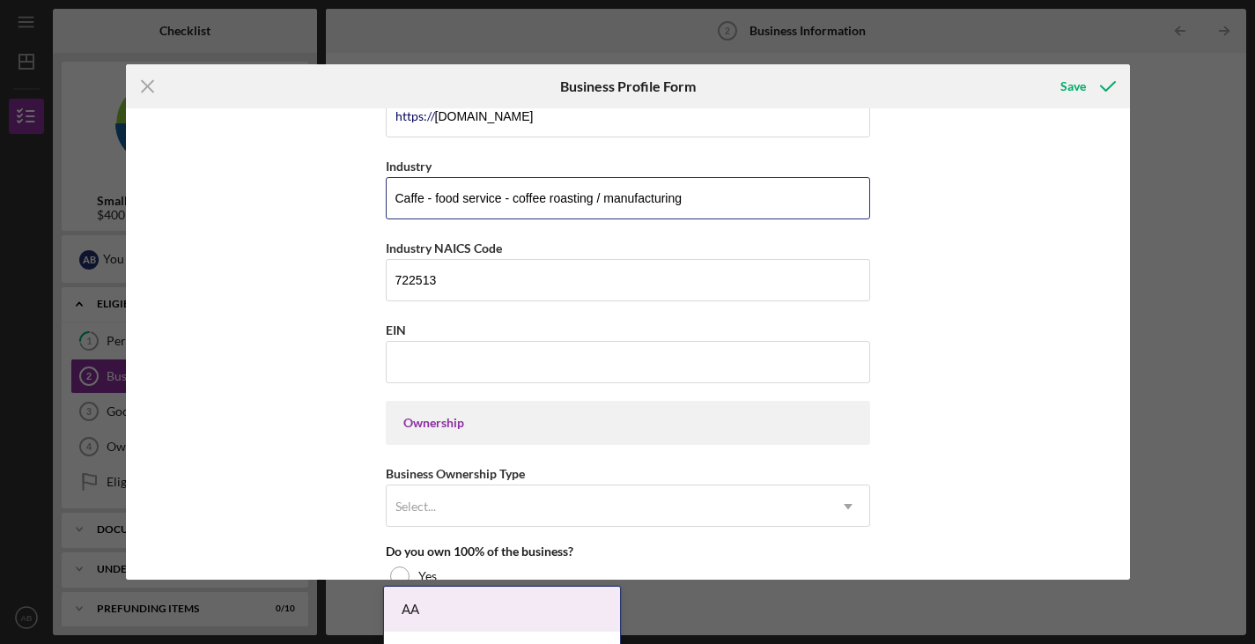
scroll to position [581, 0]
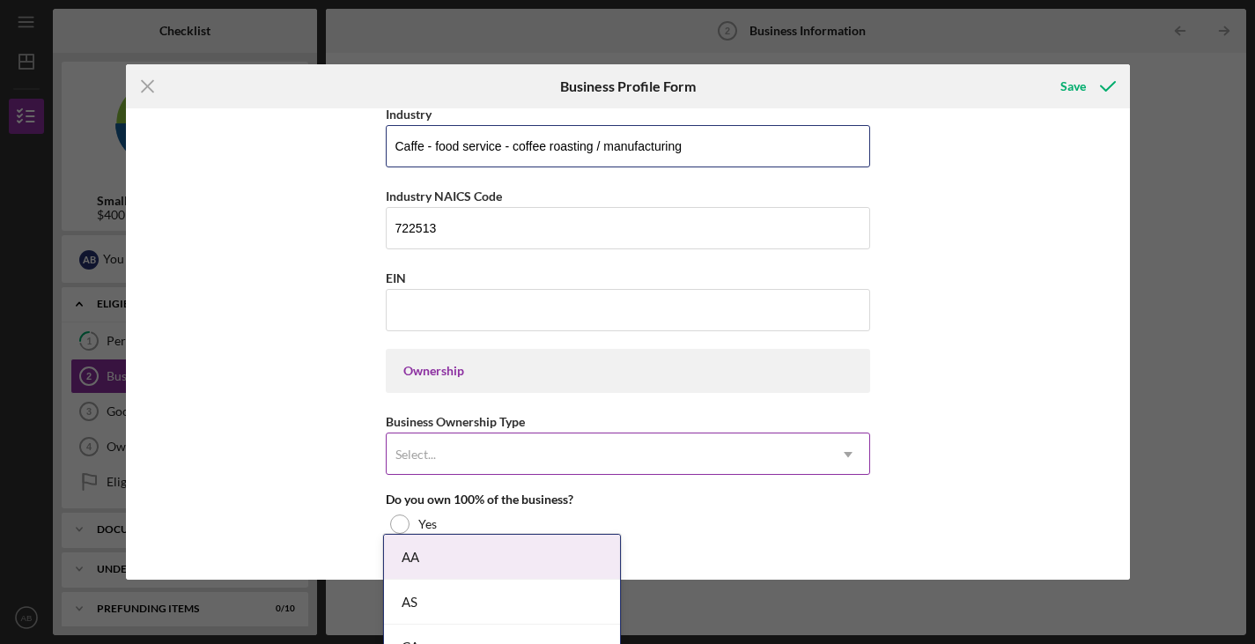
type input "Caffe - food service - coffee roasting / manufacturing"
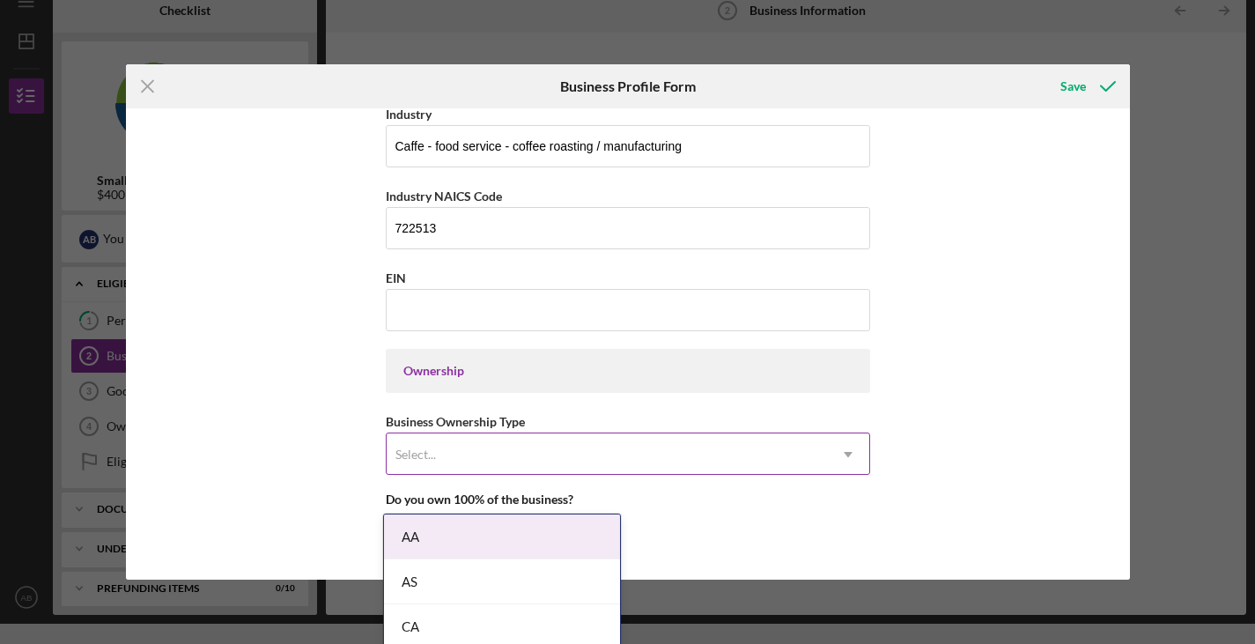
click at [844, 453] on use at bounding box center [848, 454] width 9 height 5
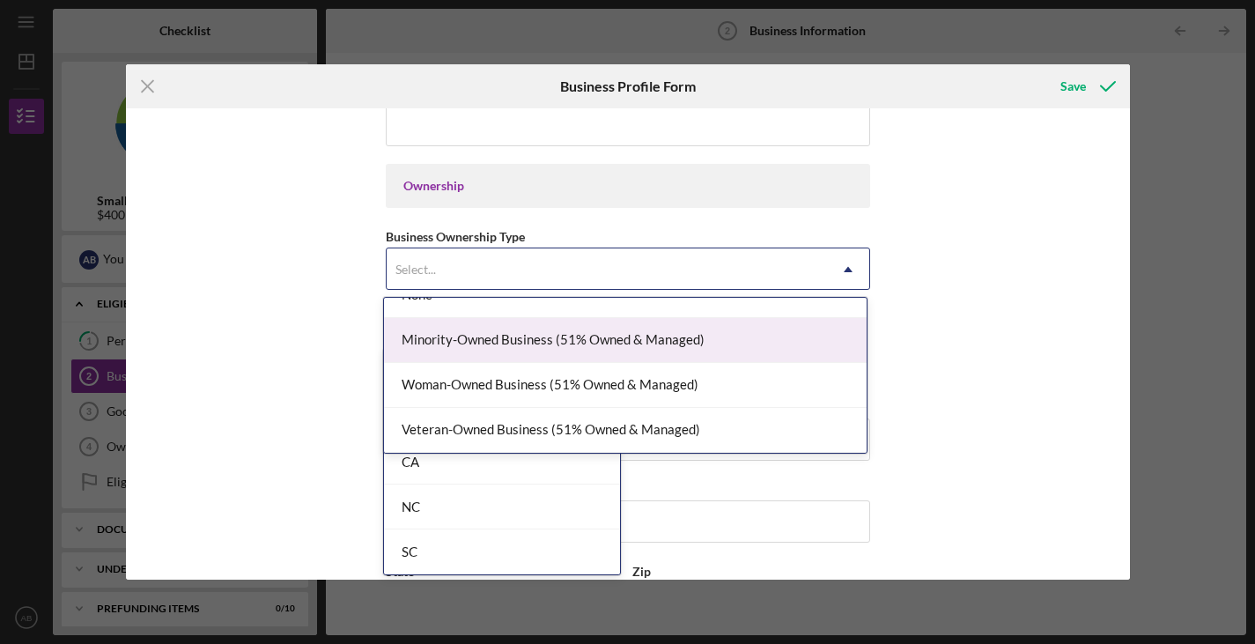
scroll to position [0, 0]
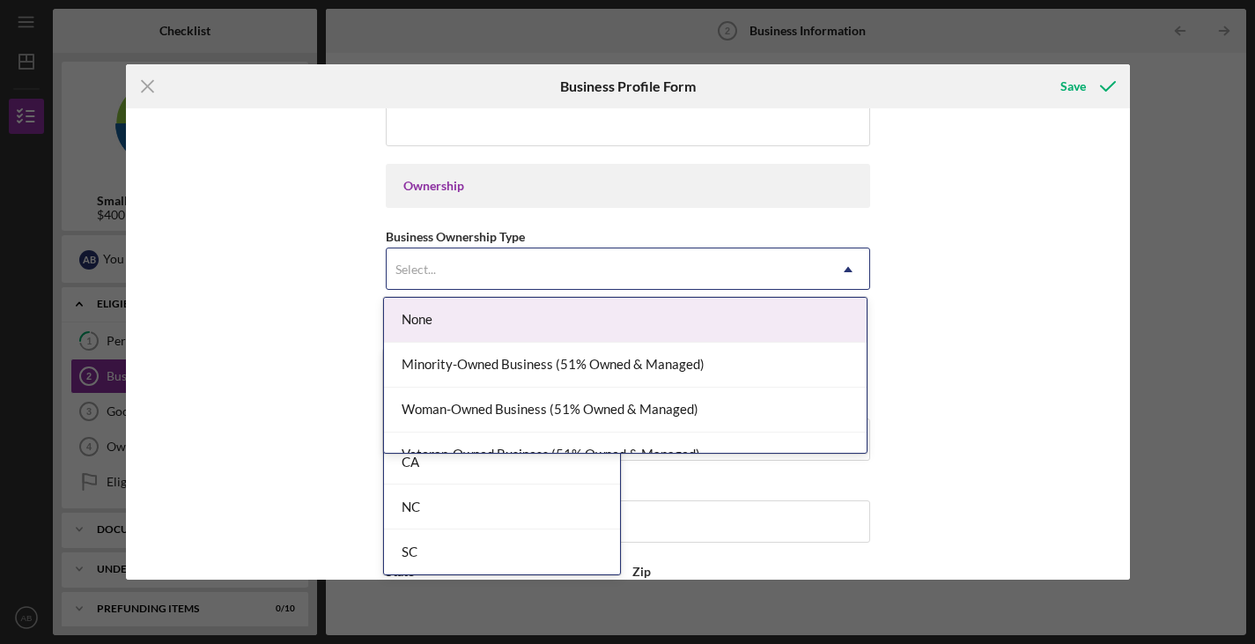
click at [762, 324] on div "None" at bounding box center [625, 320] width 483 height 45
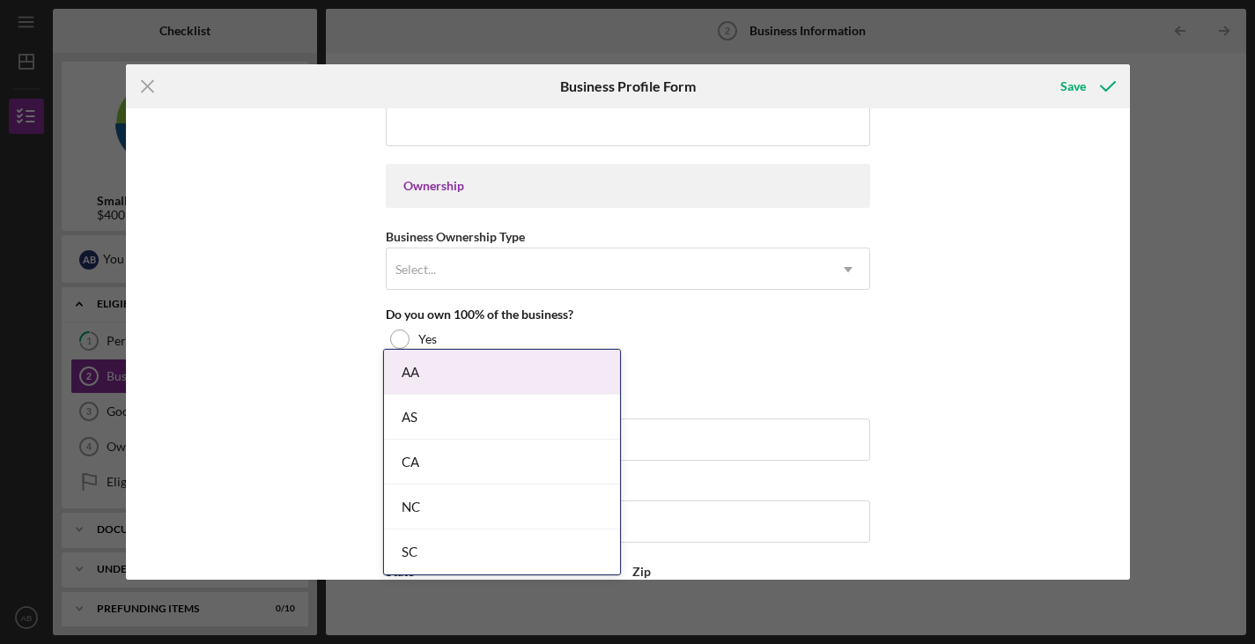
click at [833, 292] on div "Business Name Linea Caffe DBA Linea Caffe Business Start Date 01/31/2013 Legal …" at bounding box center [628, 243] width 485 height 1784
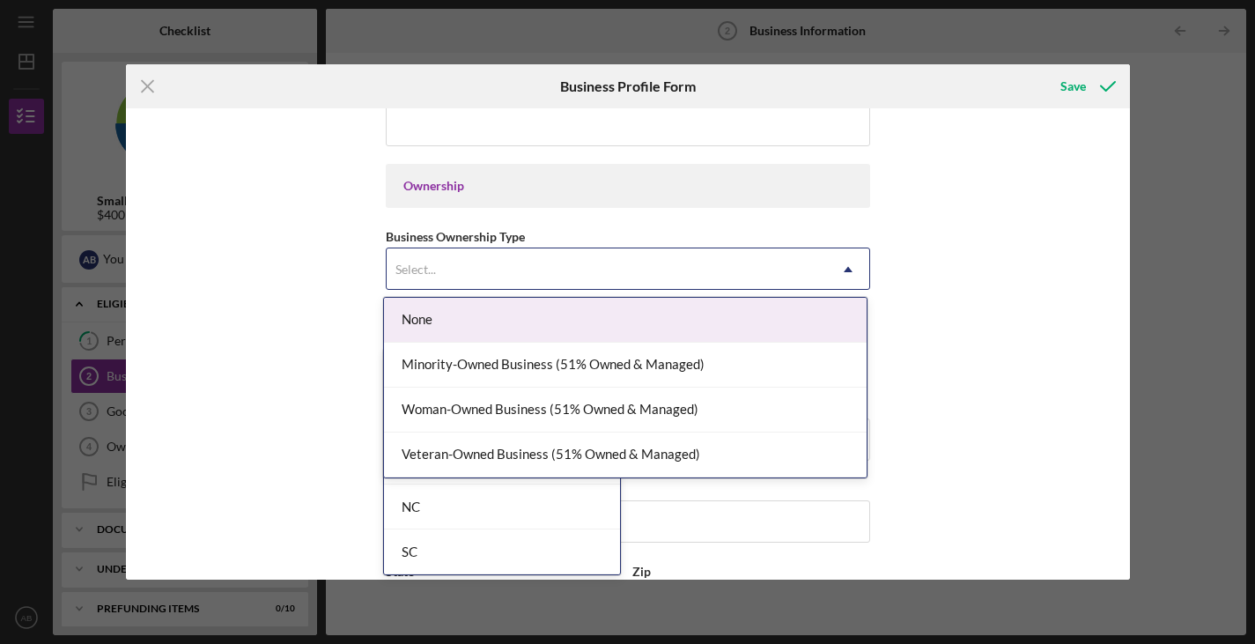
click at [735, 255] on div "Select..." at bounding box center [607, 269] width 440 height 41
click at [848, 192] on div "Ownership" at bounding box center [627, 186] width 449 height 14
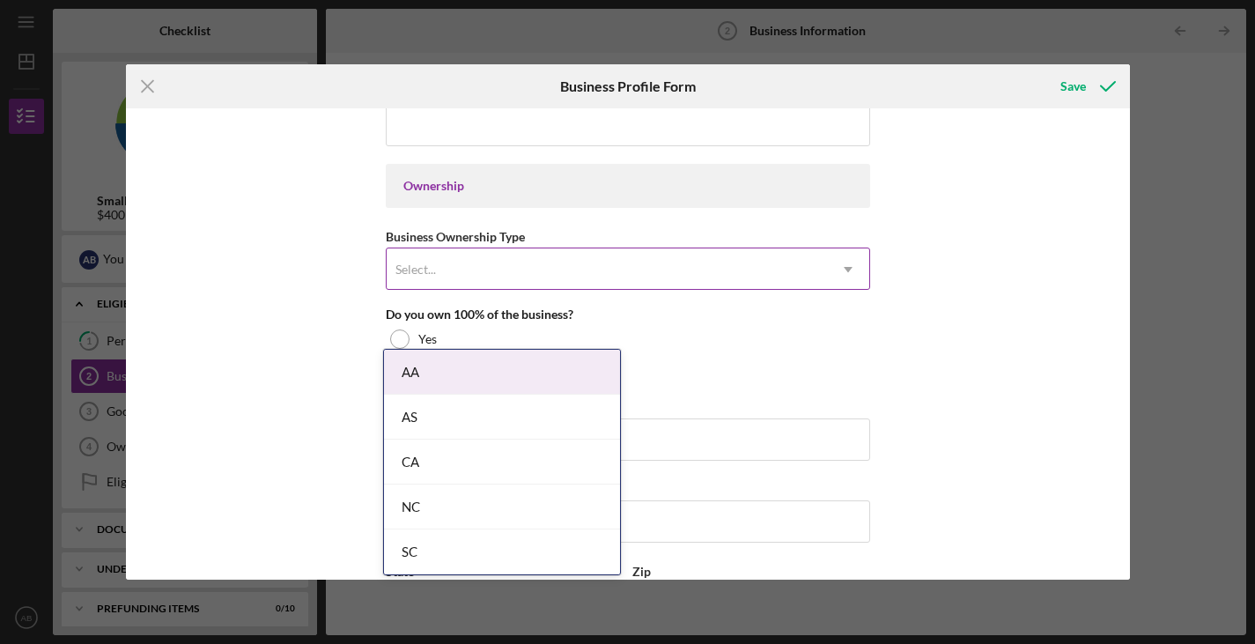
click at [842, 266] on icon "Icon/Dropdown Arrow" at bounding box center [848, 269] width 42 height 42
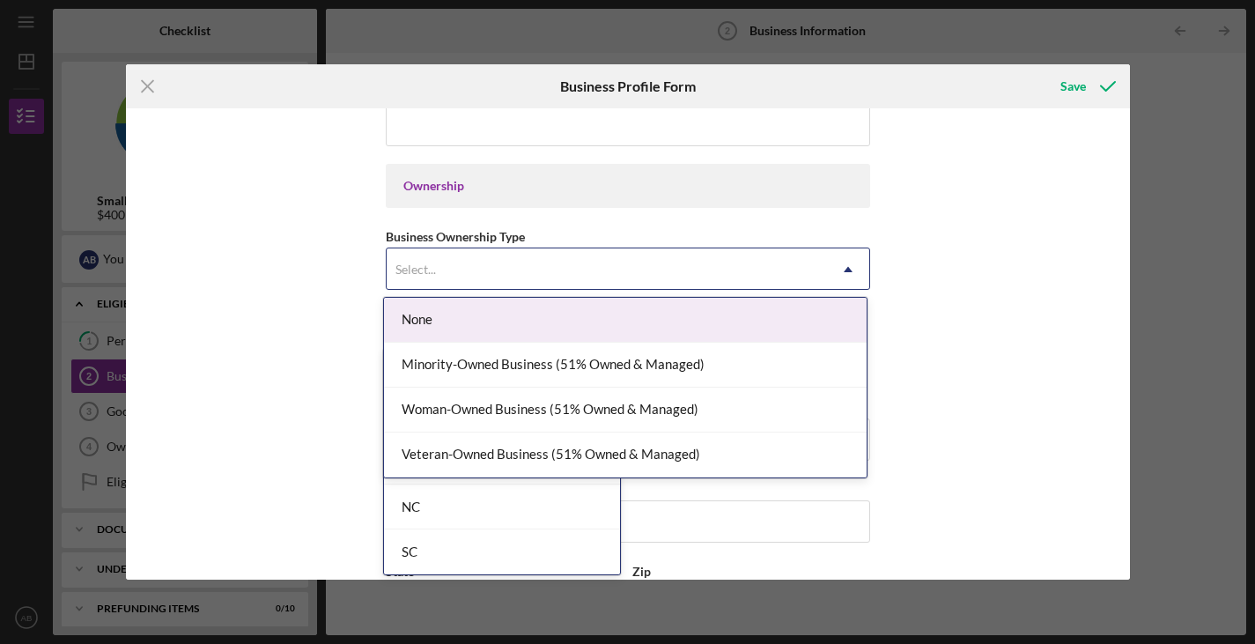
click at [752, 320] on div "None" at bounding box center [625, 320] width 483 height 45
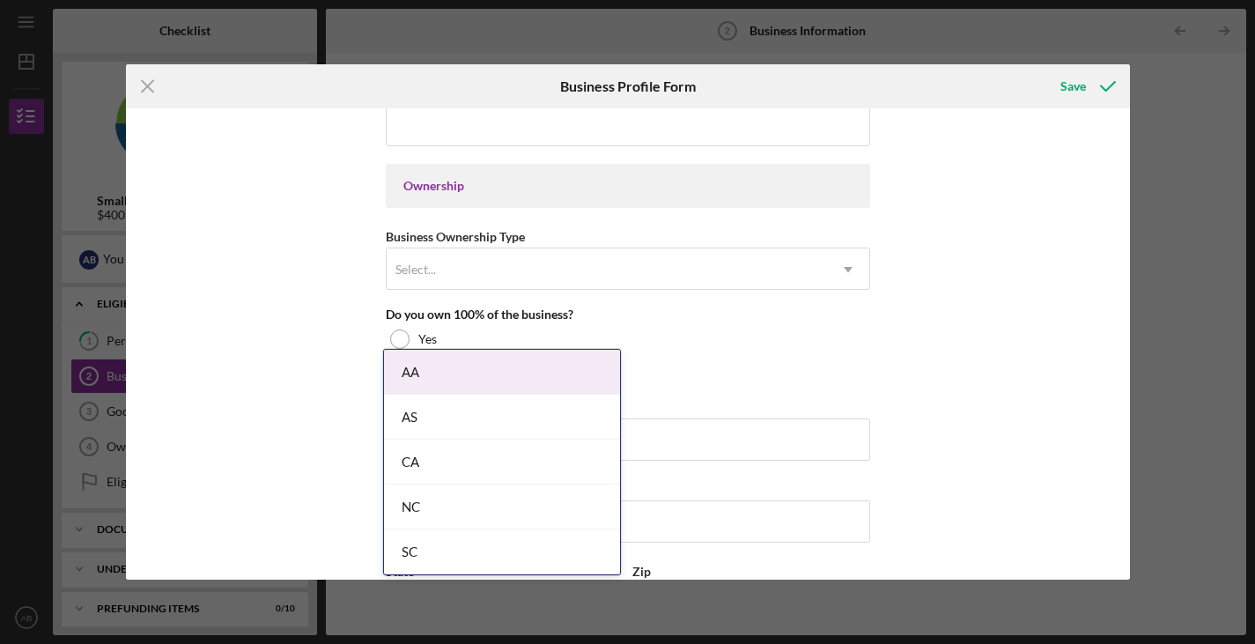
click at [592, 308] on div "Do you own 100% of the business?" at bounding box center [628, 314] width 485 height 14
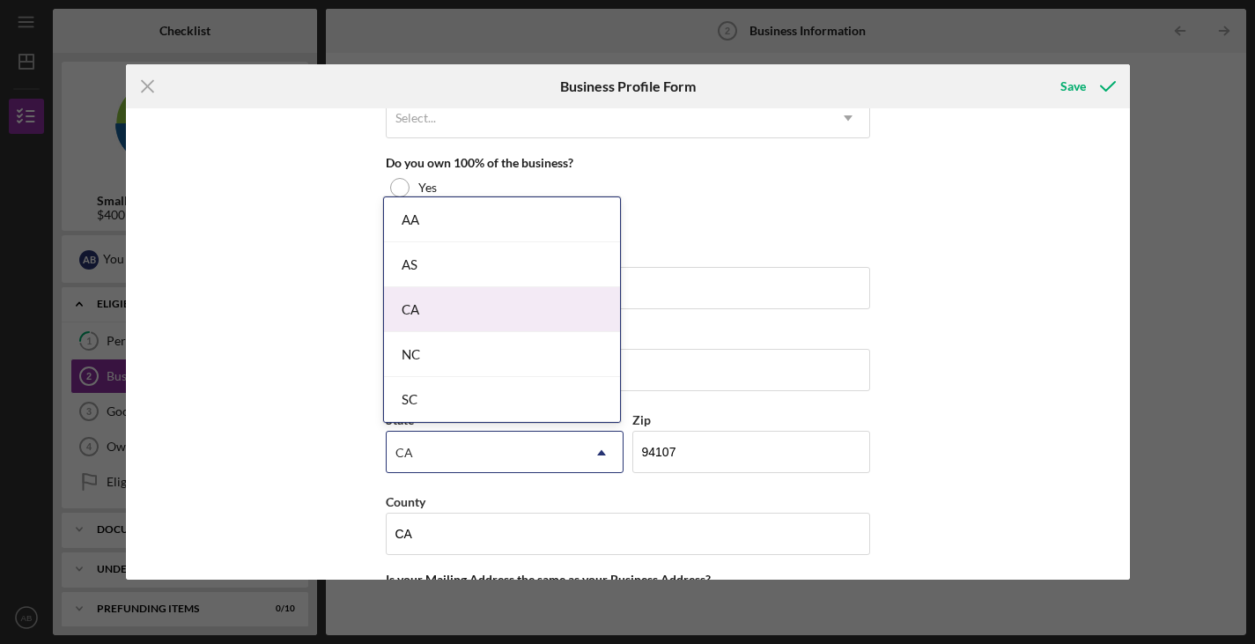
scroll to position [919, 0]
click at [753, 213] on div "No" at bounding box center [628, 213] width 485 height 26
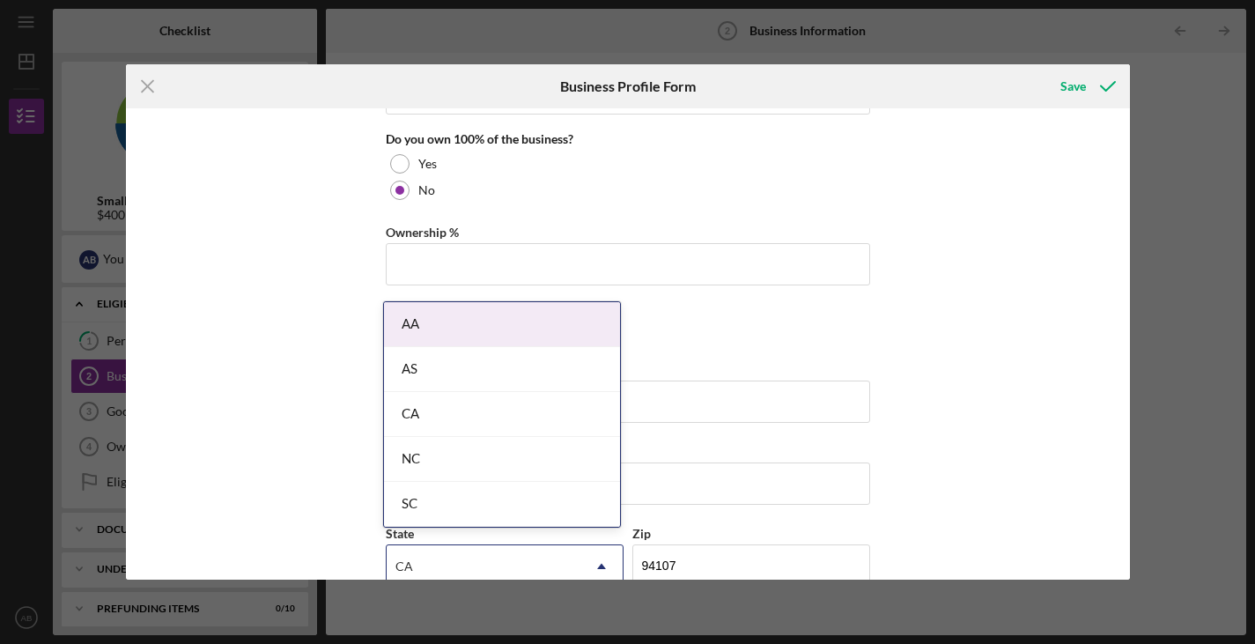
scroll to position [968, 0]
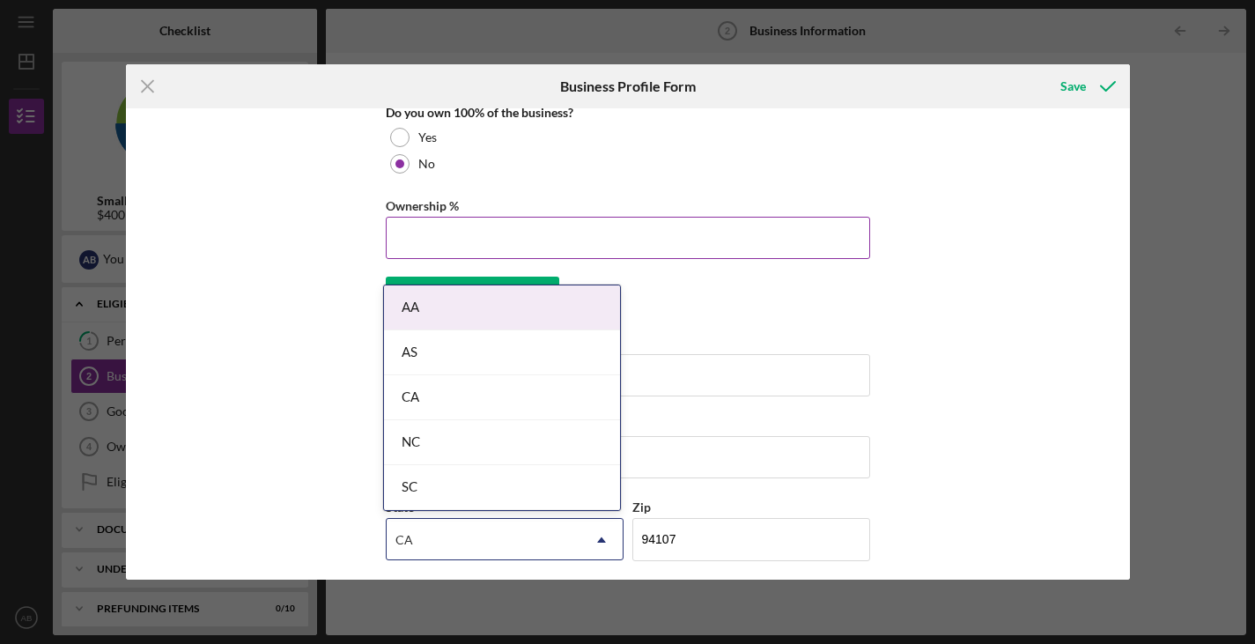
click at [711, 238] on input "Ownership %" at bounding box center [628, 238] width 485 height 42
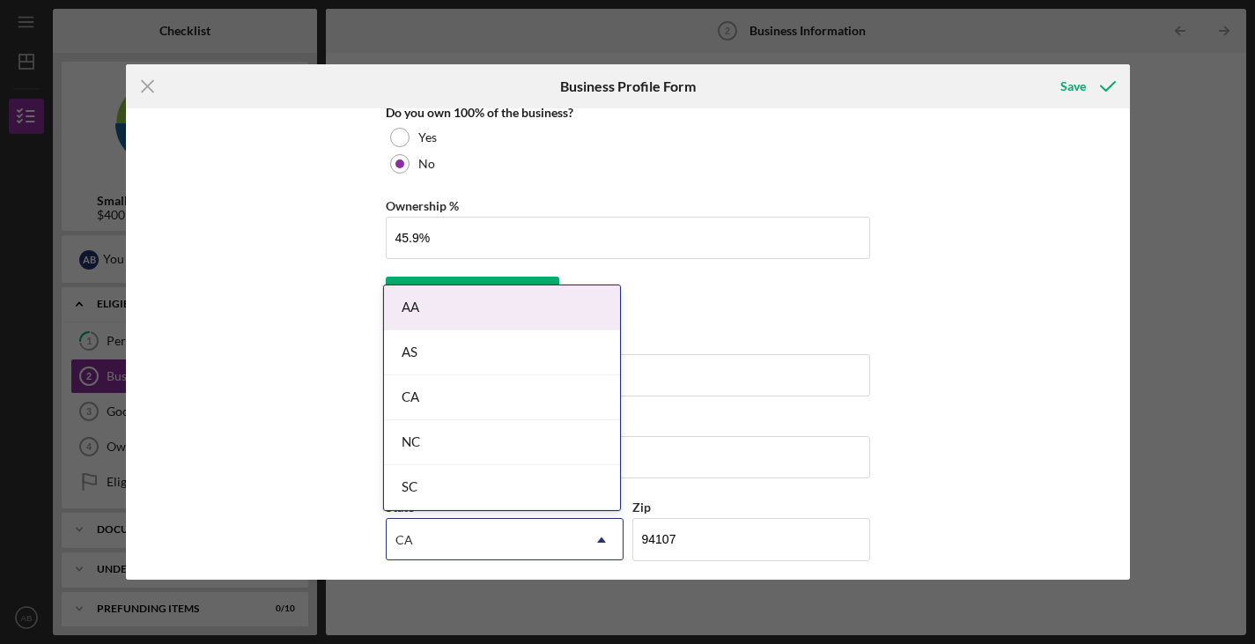
type input "45.90%"
click at [900, 163] on div "Business Name Linea Caffe DBA Linea Caffe Business Start Date 01/31/2013 Legal …" at bounding box center [628, 343] width 1004 height 471
click at [892, 262] on div "Business Name Linea Caffe DBA Linea Caffe Business Start Date 01/31/2013 Legal …" at bounding box center [628, 343] width 1004 height 471
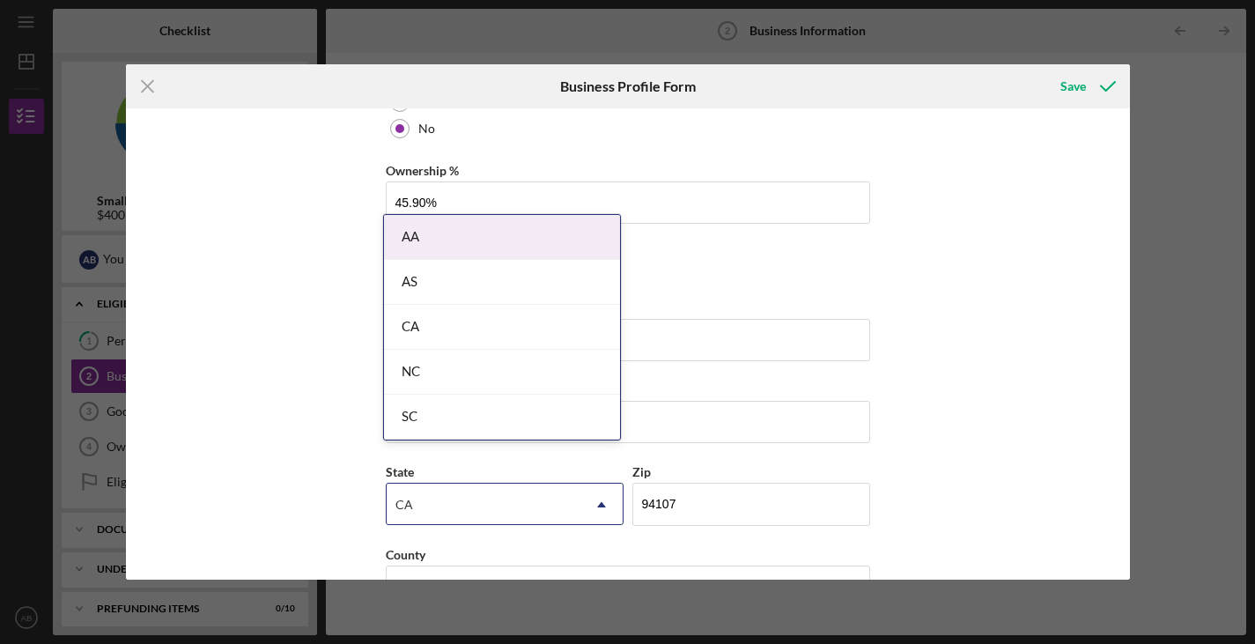
scroll to position [1064, 0]
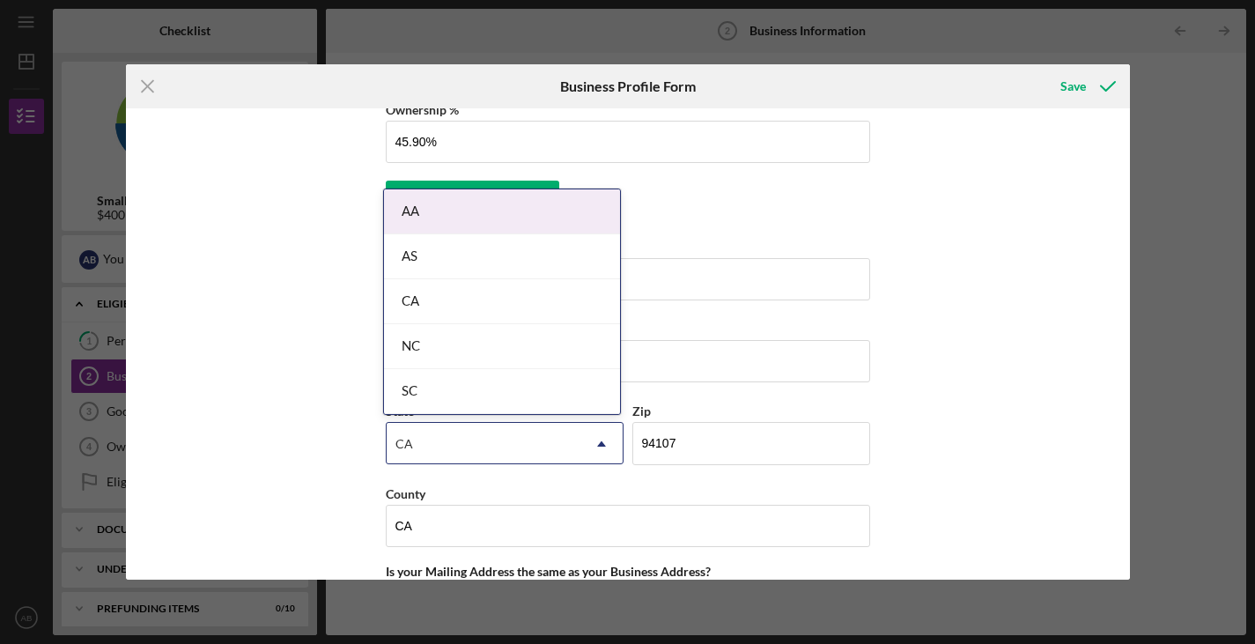
click at [914, 376] on div "Business Name Linea Caffe DBA Linea Caffe Business Start Date 01/31/2013 Legal …" at bounding box center [628, 343] width 1004 height 471
click at [1057, 414] on div "Business Name Linea Caffe DBA Linea Caffe Business Start Date 01/31/2013 Legal …" at bounding box center [628, 343] width 1004 height 471
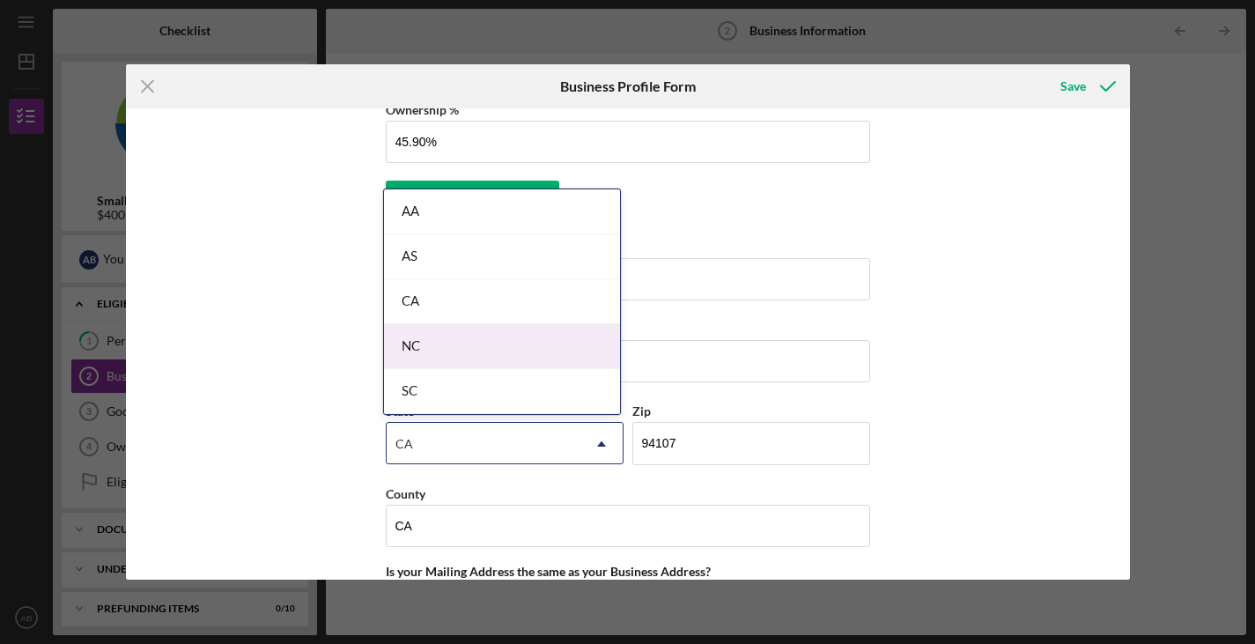
click at [299, 307] on div "Business Name Linea Caffe DBA Linea Caffe Business Start Date 01/31/2013 Legal …" at bounding box center [628, 343] width 1004 height 471
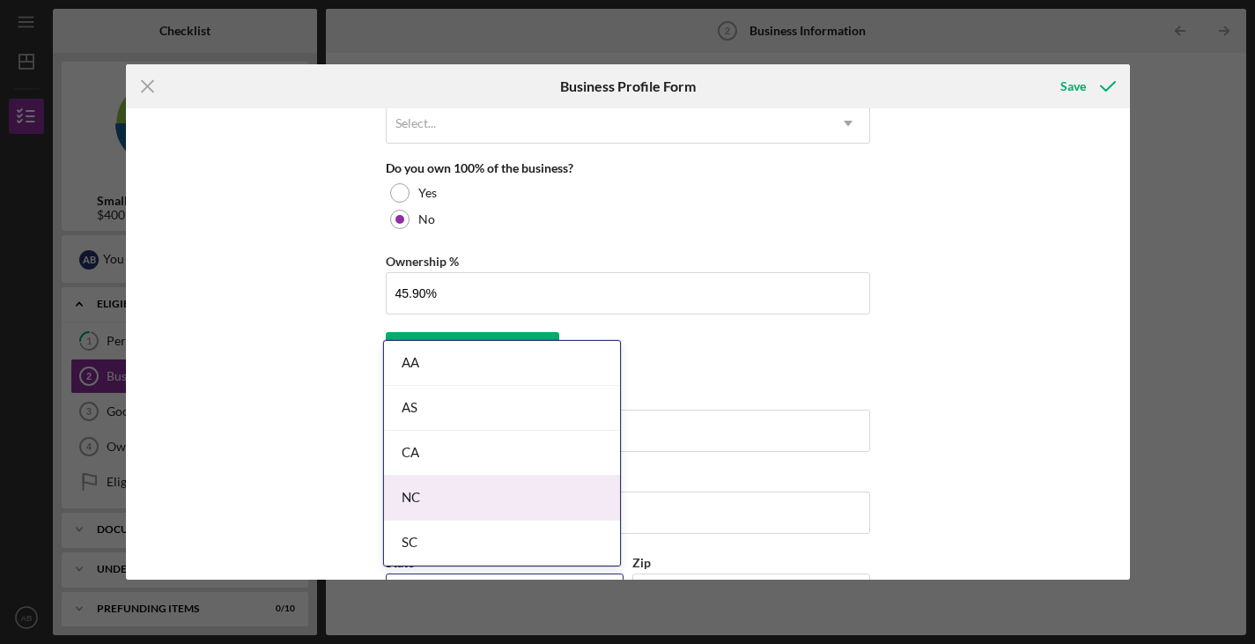
click at [299, 307] on div "Business Name Linea Caffe DBA Linea Caffe Business Start Date 01/31/2013 Legal …" at bounding box center [628, 343] width 1004 height 471
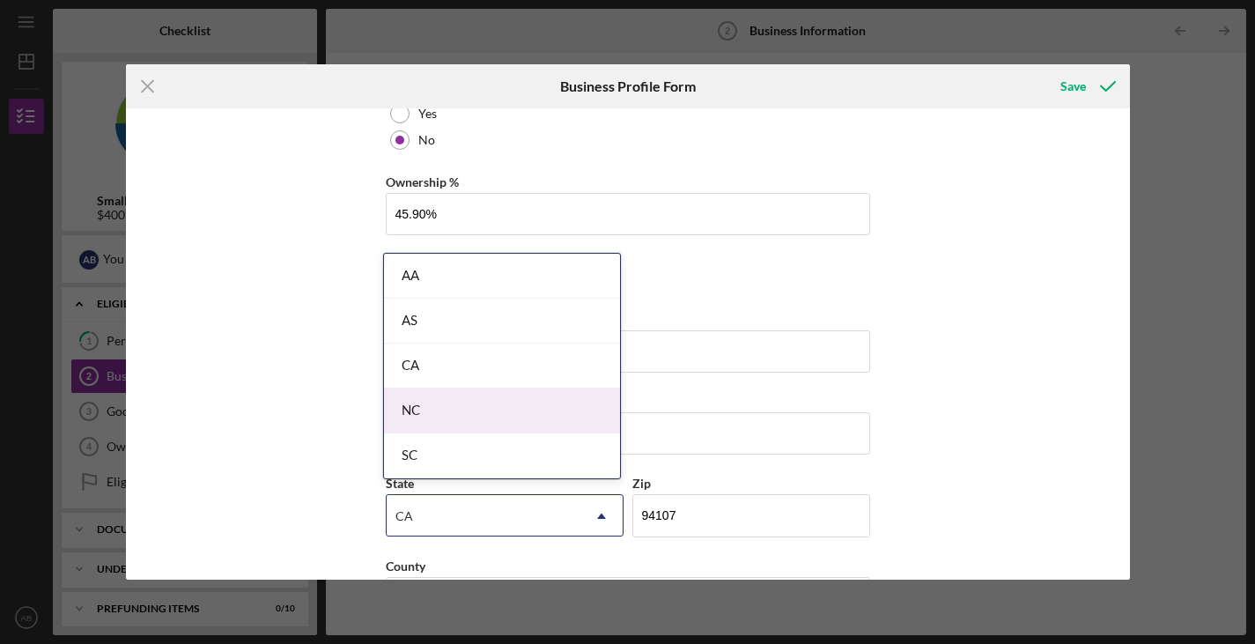
scroll to position [1011, 0]
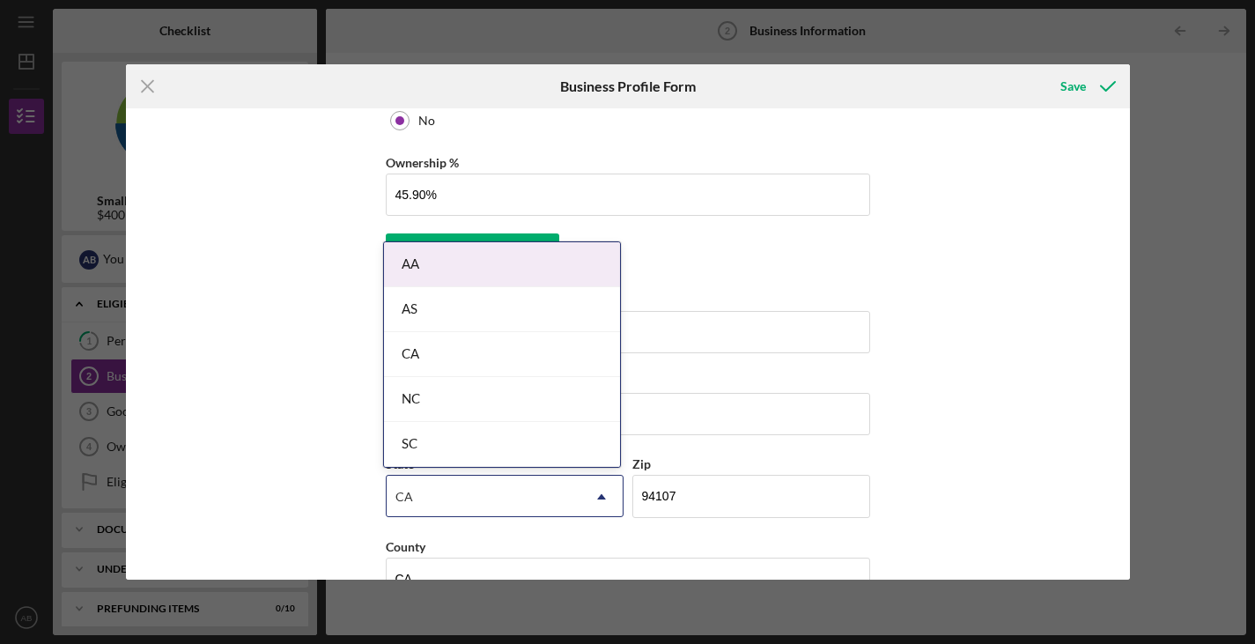
click at [695, 283] on div "Business Name Linea Caffe DBA Linea Caffe Business Start Date 01/31/2013 Legal …" at bounding box center [628, 66] width 485 height 1921
click at [569, 483] on div "CA" at bounding box center [484, 497] width 194 height 41
click at [589, 492] on icon "Icon/Dropdown Arrow" at bounding box center [602, 497] width 42 height 42
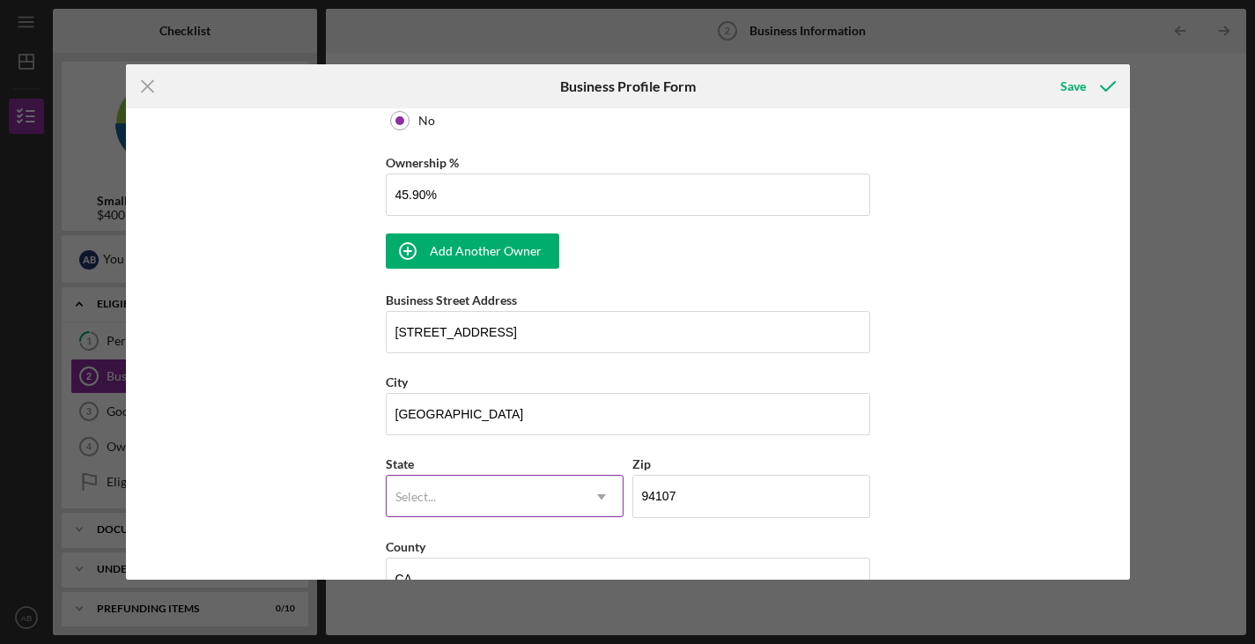
click at [596, 493] on icon "Icon/Dropdown Arrow" at bounding box center [602, 497] width 42 height 42
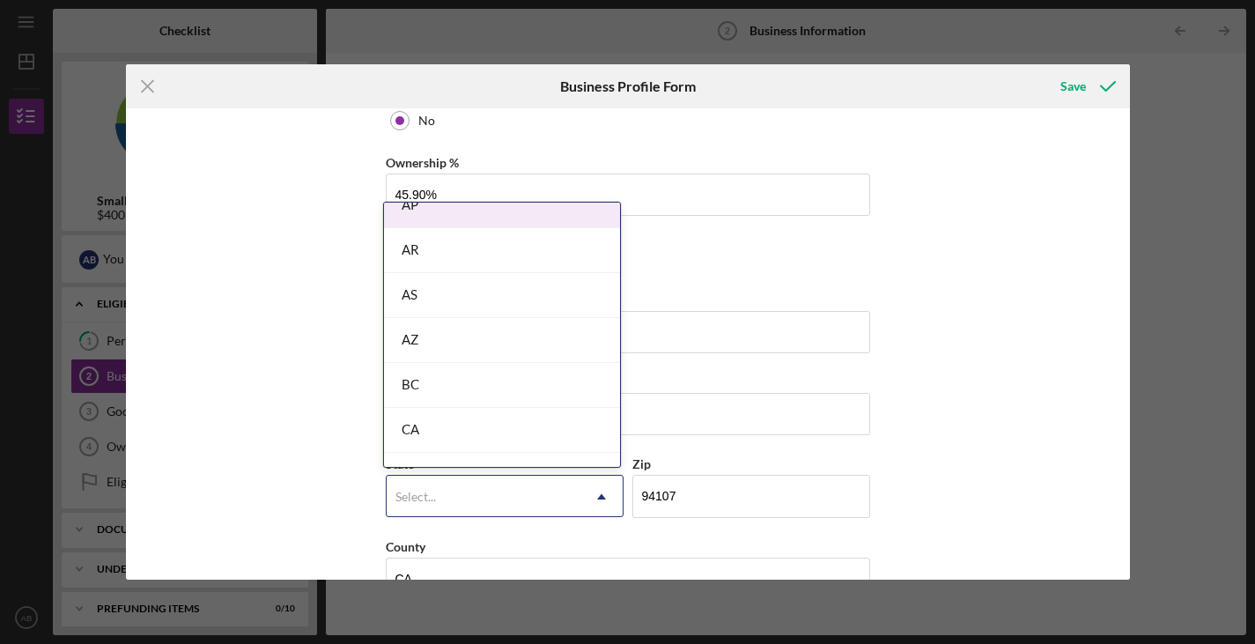
scroll to position [298, 0]
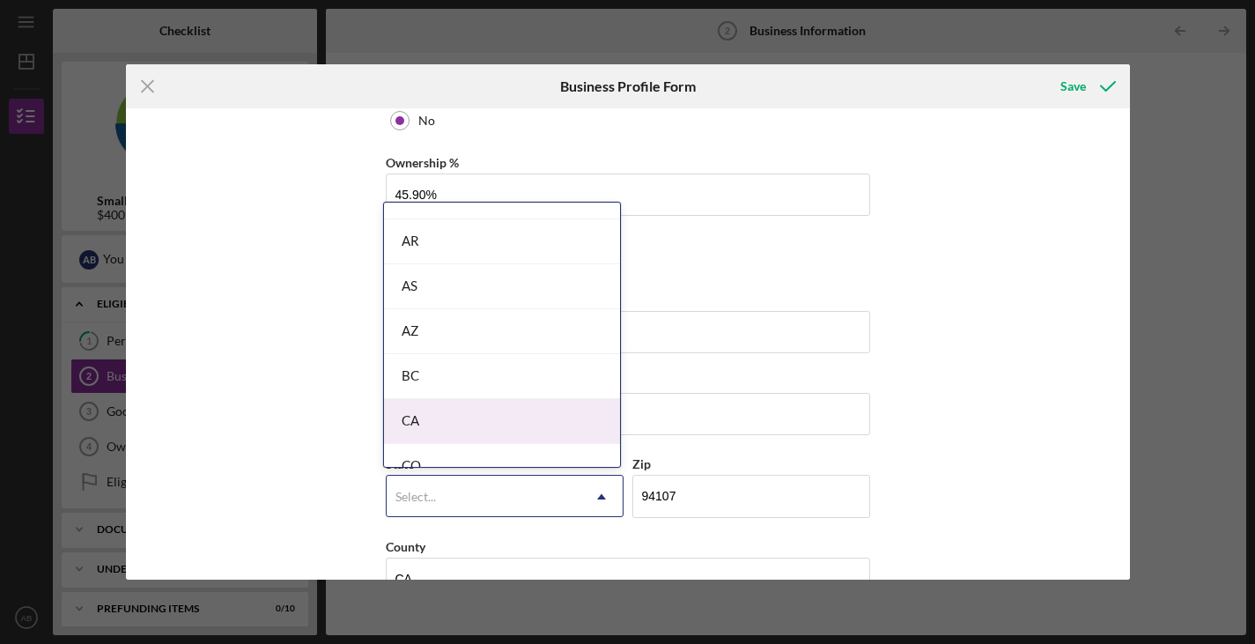
click at [460, 413] on div "CA" at bounding box center [502, 421] width 236 height 45
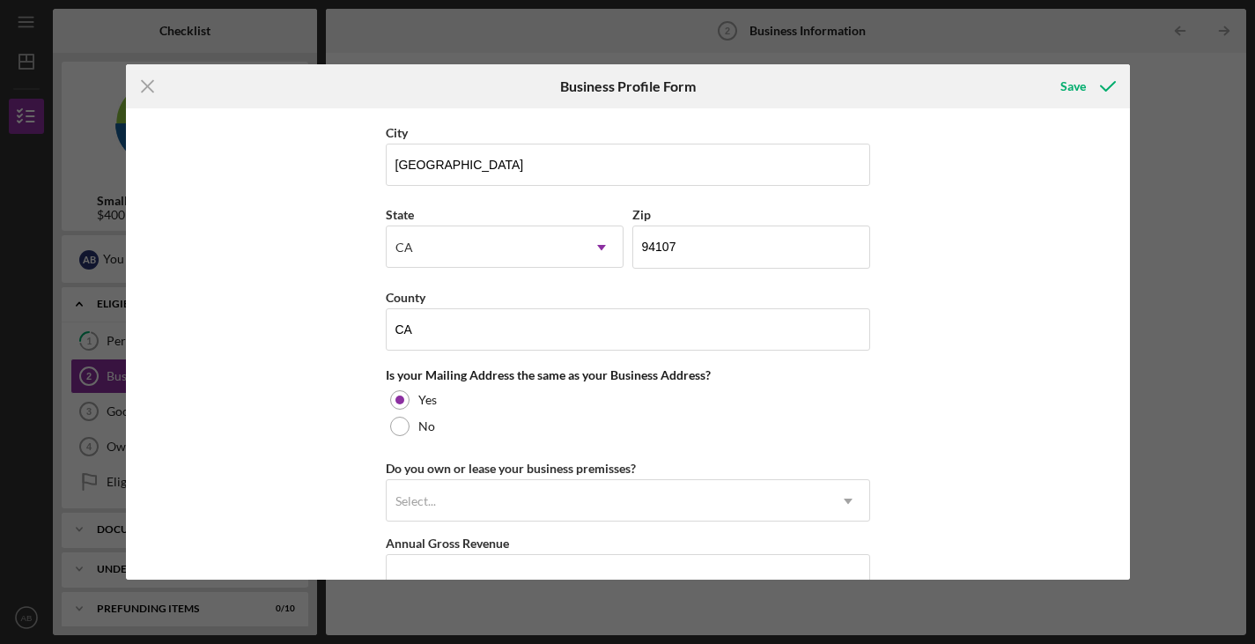
scroll to position [1265, 0]
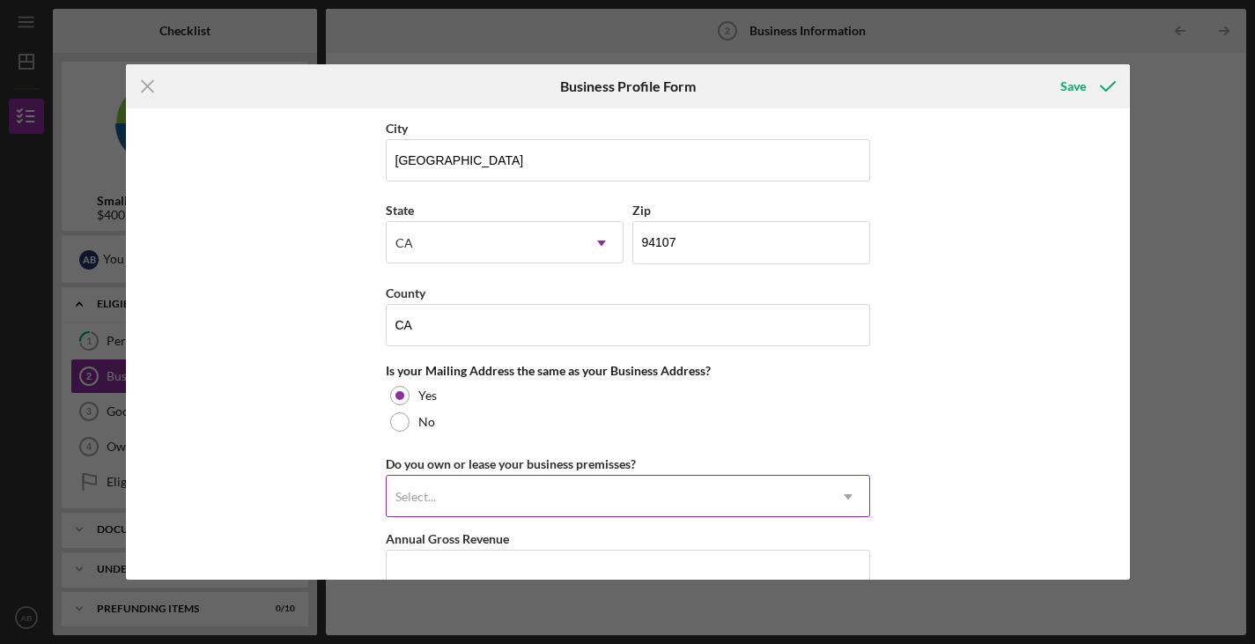
click at [843, 490] on icon "Icon/Dropdown Arrow" at bounding box center [848, 497] width 42 height 42
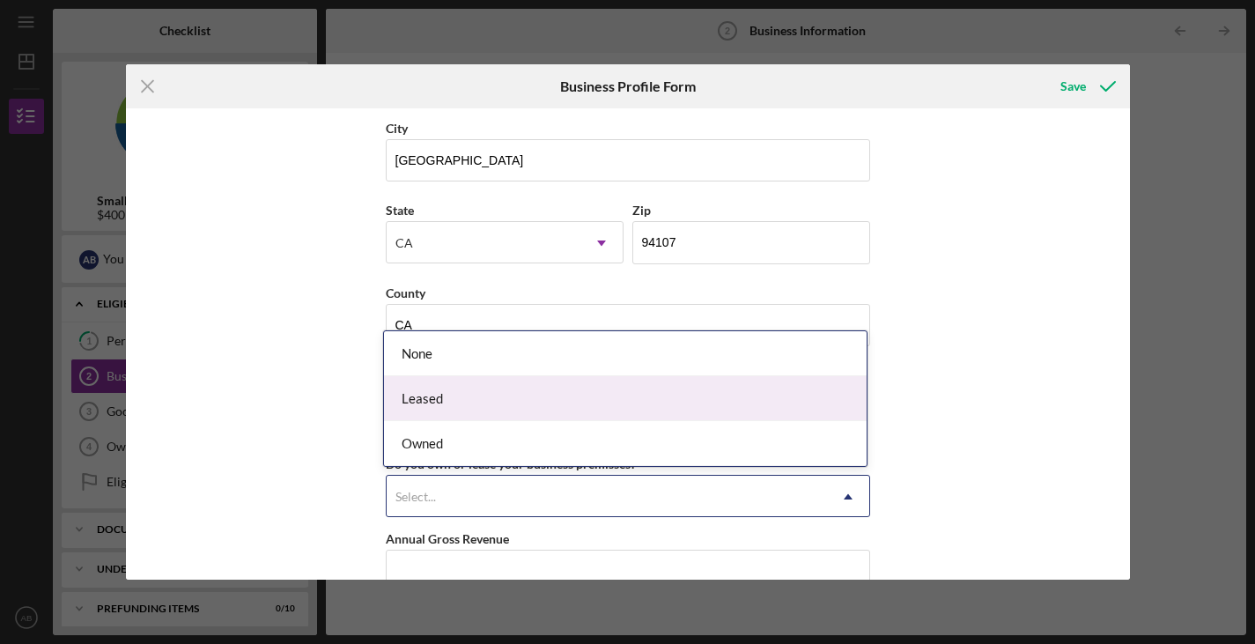
click at [677, 387] on div "Leased" at bounding box center [625, 398] width 483 height 45
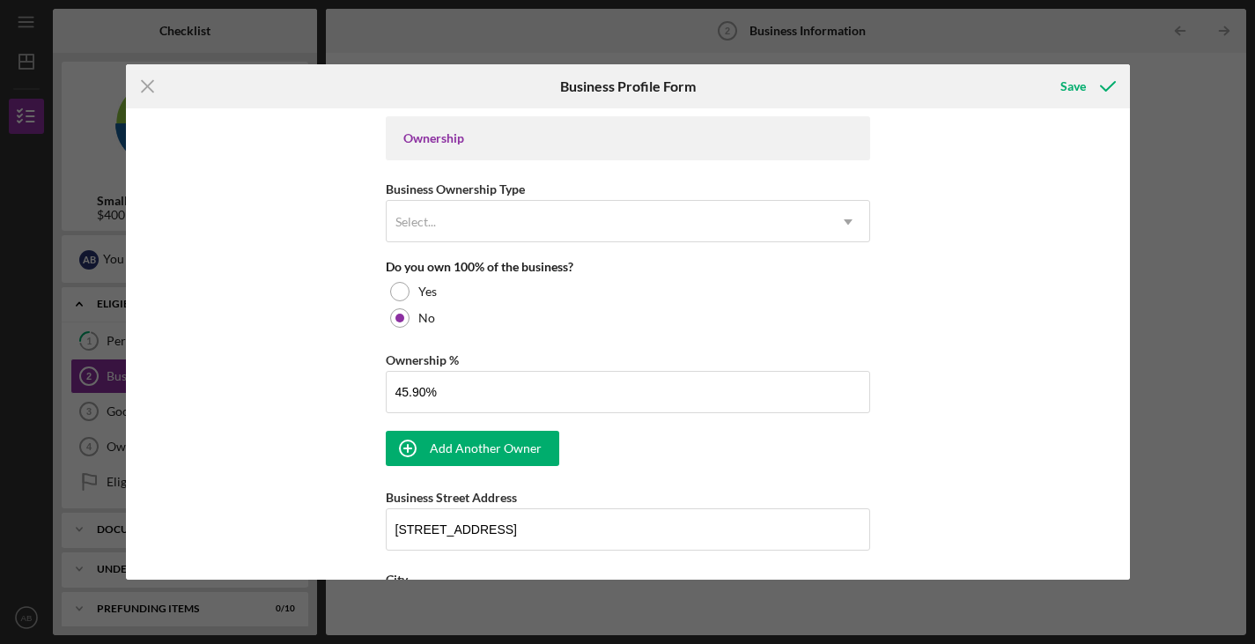
scroll to position [808, 0]
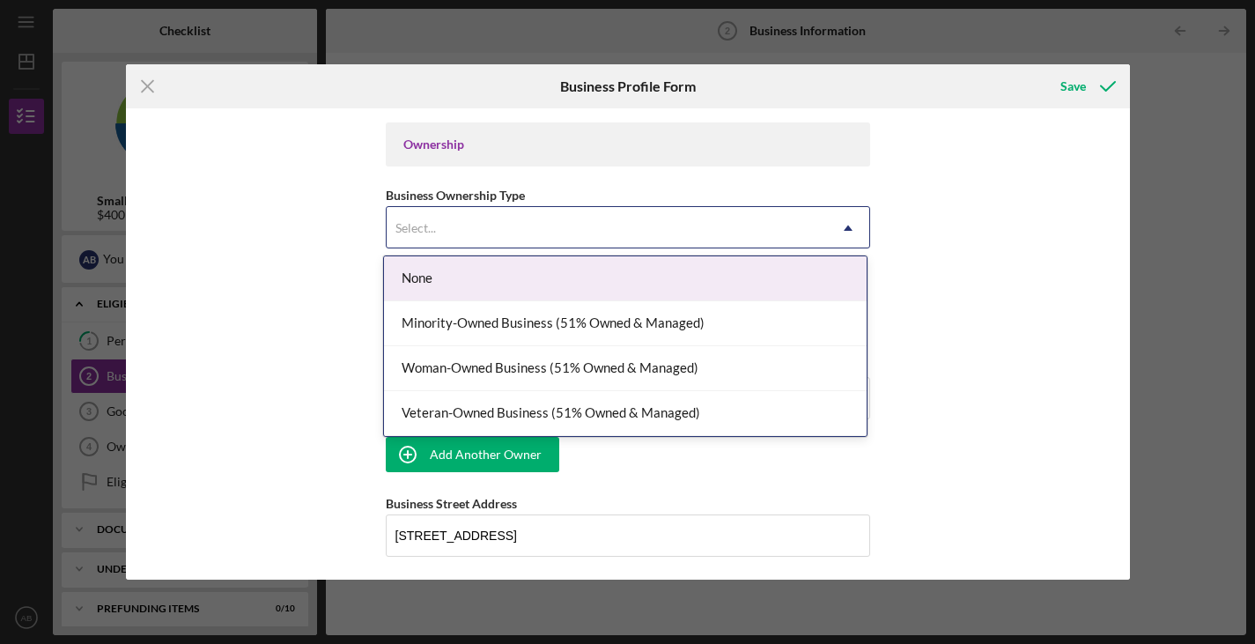
click at [853, 222] on icon "Icon/Dropdown Arrow" at bounding box center [848, 228] width 42 height 42
click at [803, 271] on div "None" at bounding box center [625, 278] width 483 height 45
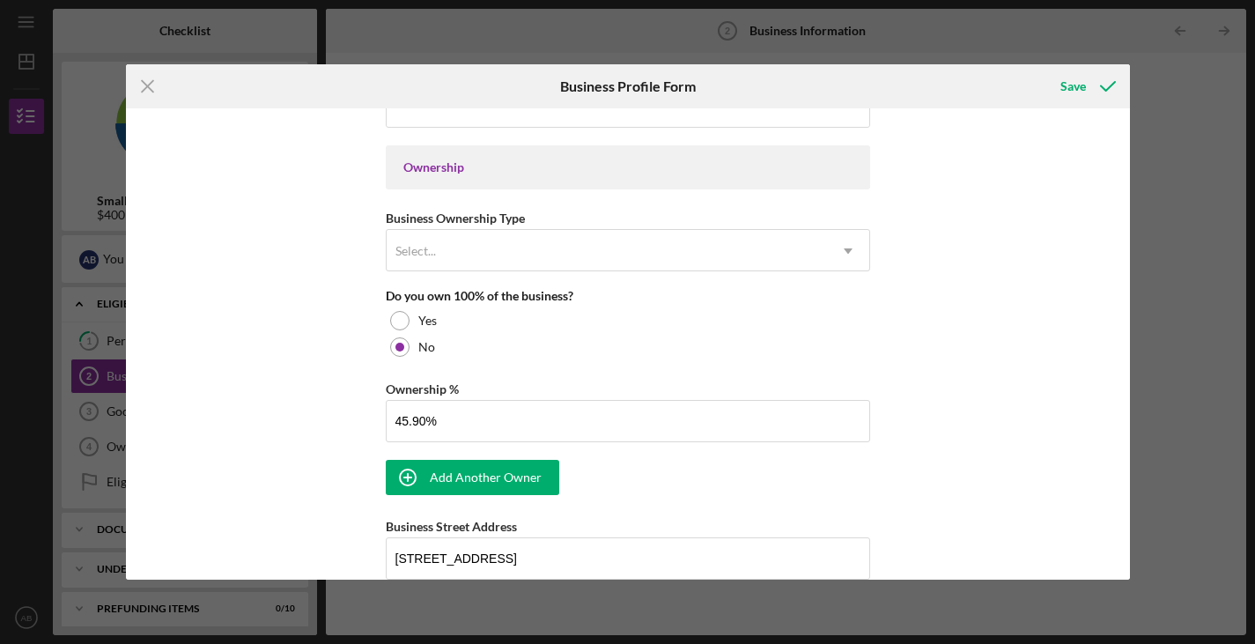
scroll to position [781, 0]
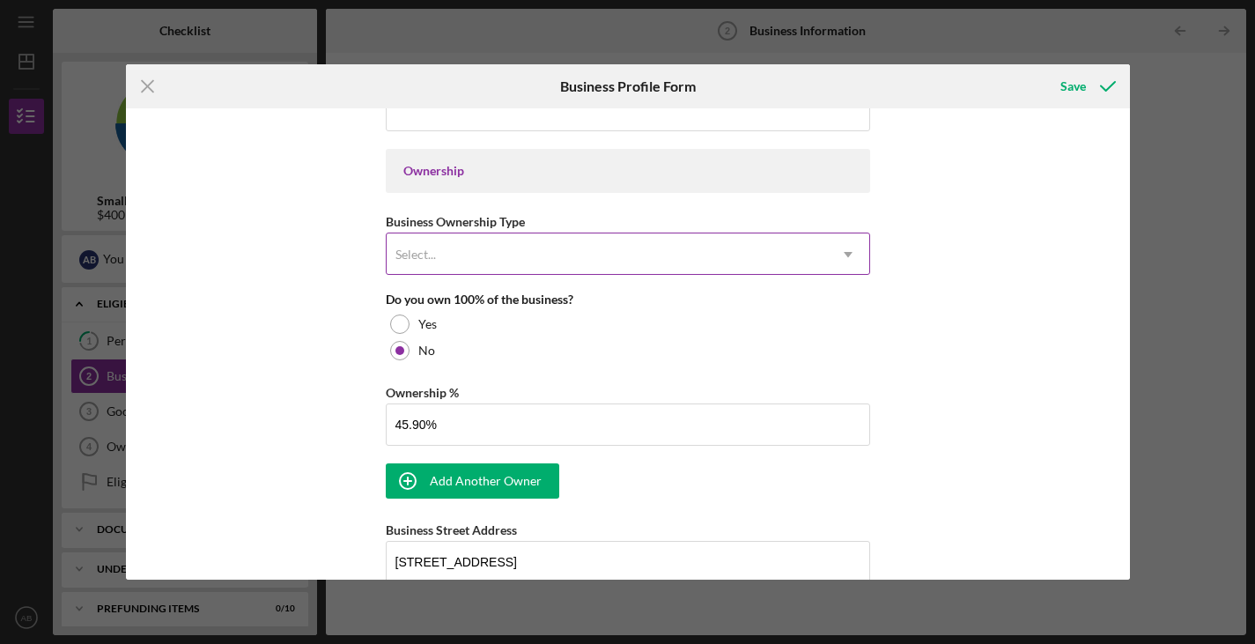
click at [837, 254] on icon "Icon/Dropdown Arrow" at bounding box center [848, 254] width 42 height 42
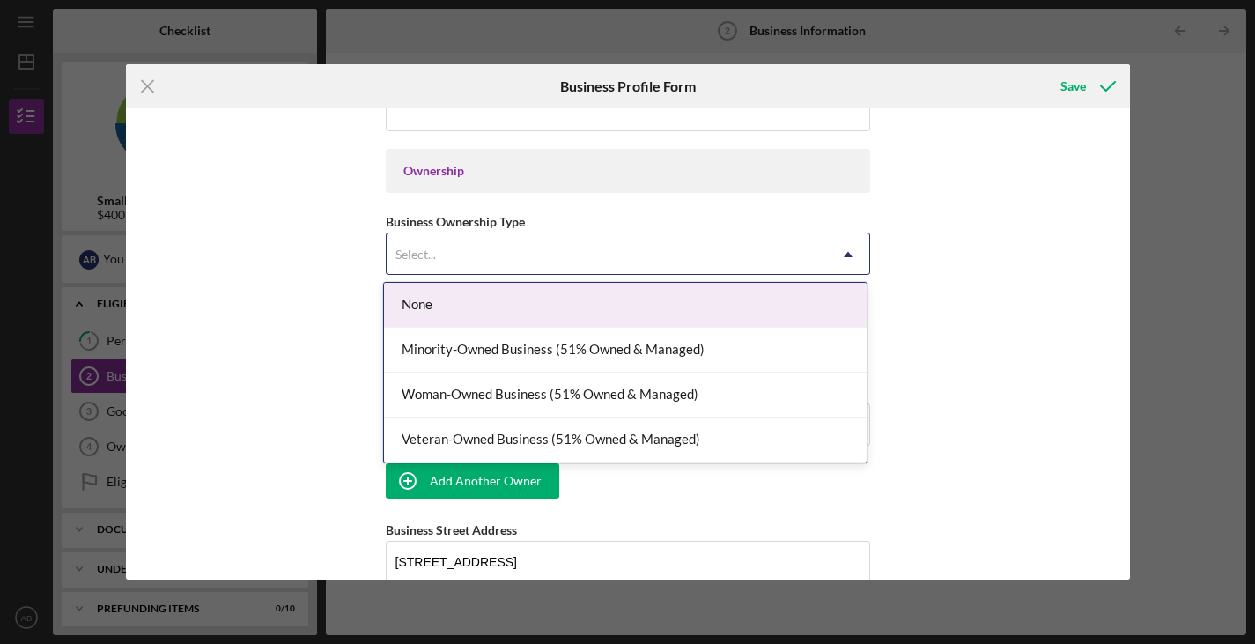
click at [594, 313] on div "None" at bounding box center [625, 305] width 483 height 45
click at [521, 248] on div "Select..." at bounding box center [607, 254] width 440 height 41
click at [506, 304] on div "None" at bounding box center [625, 305] width 483 height 45
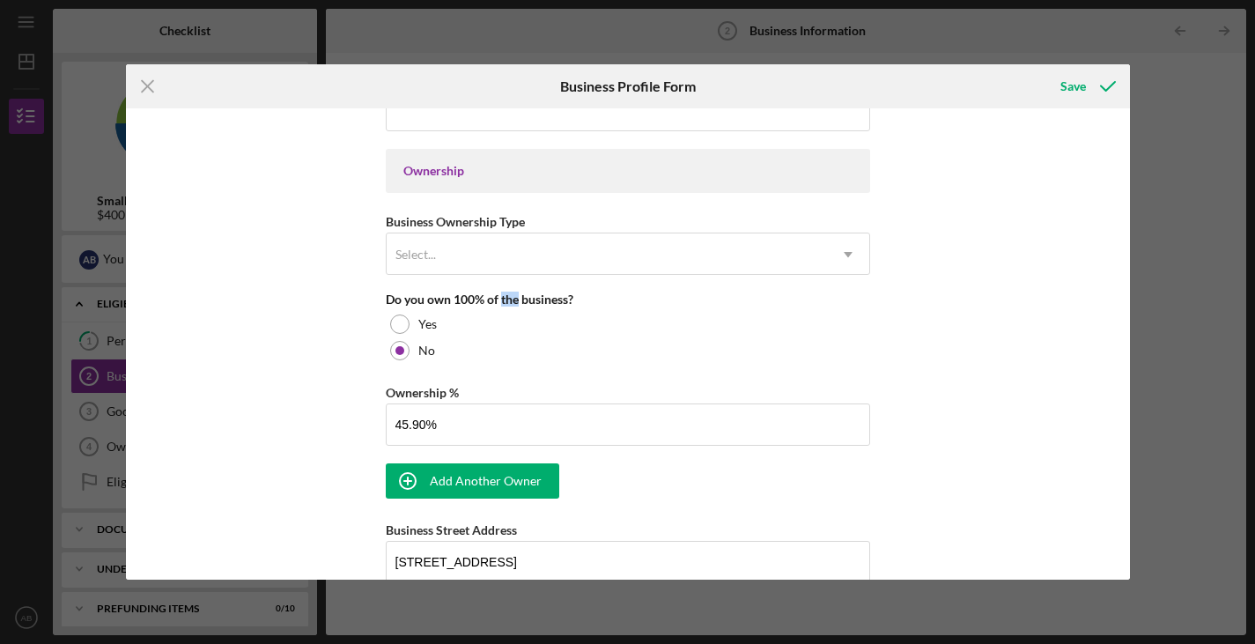
click at [506, 304] on div "Do you own 100% of the business?" at bounding box center [628, 299] width 485 height 14
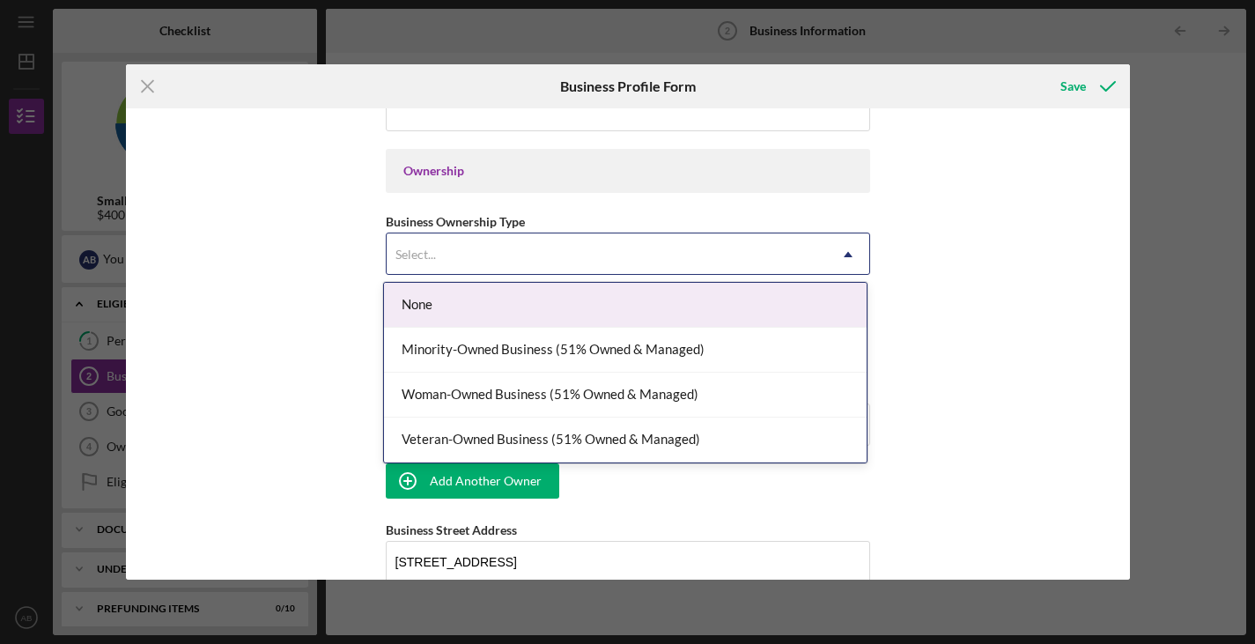
click at [844, 246] on icon "Icon/Dropdown Arrow" at bounding box center [848, 254] width 42 height 42
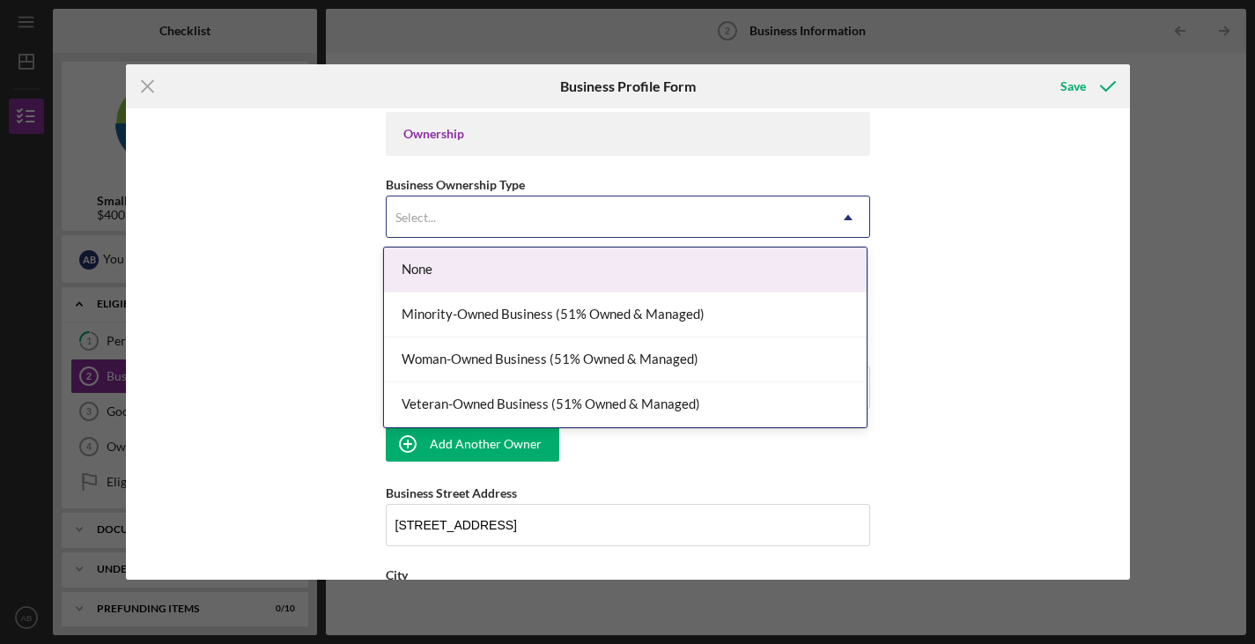
scroll to position [826, 0]
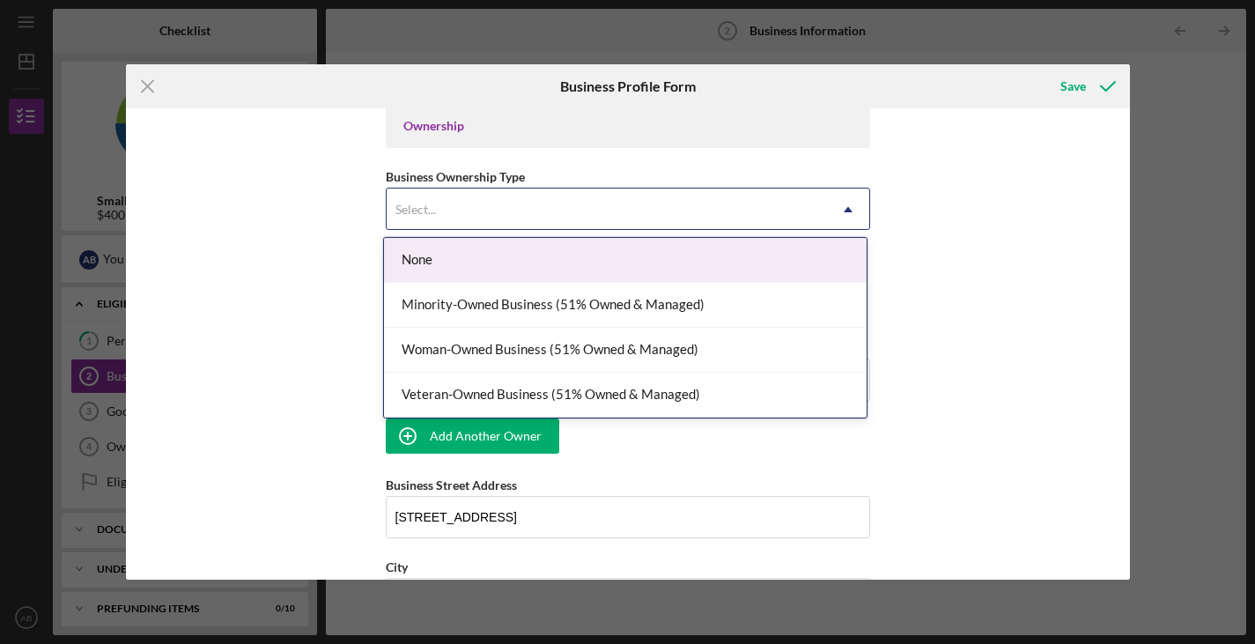
click at [630, 271] on div "None" at bounding box center [625, 260] width 483 height 45
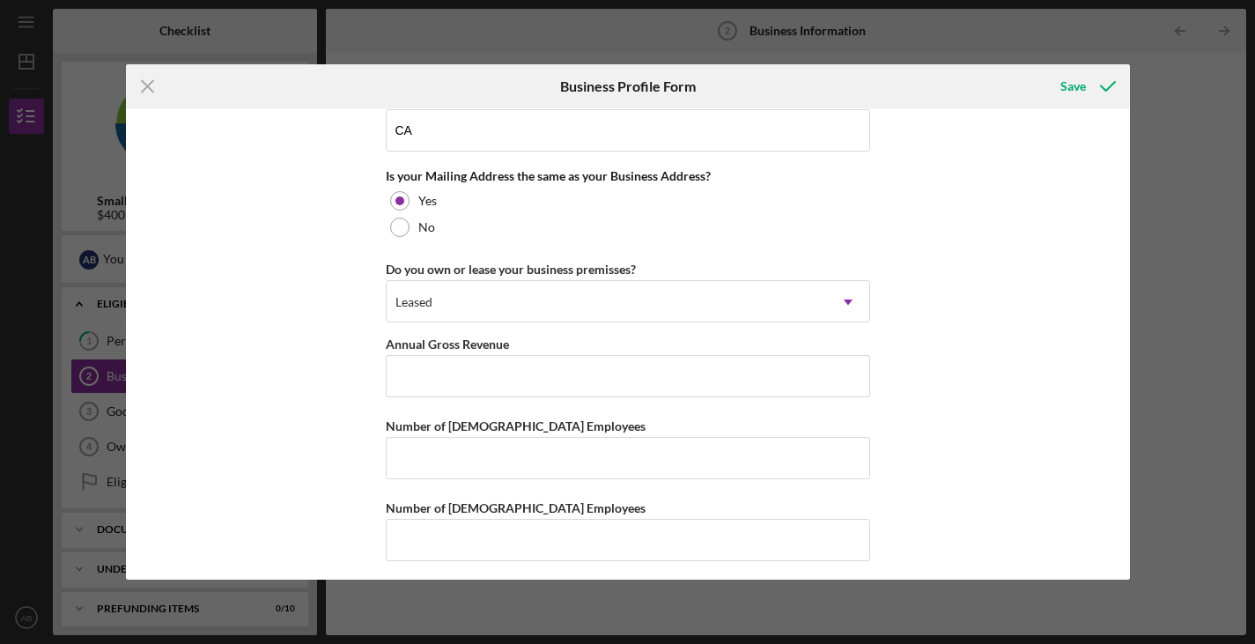
scroll to position [1461, 0]
click at [444, 448] on input "Number of Full-Time Employees" at bounding box center [628, 457] width 485 height 42
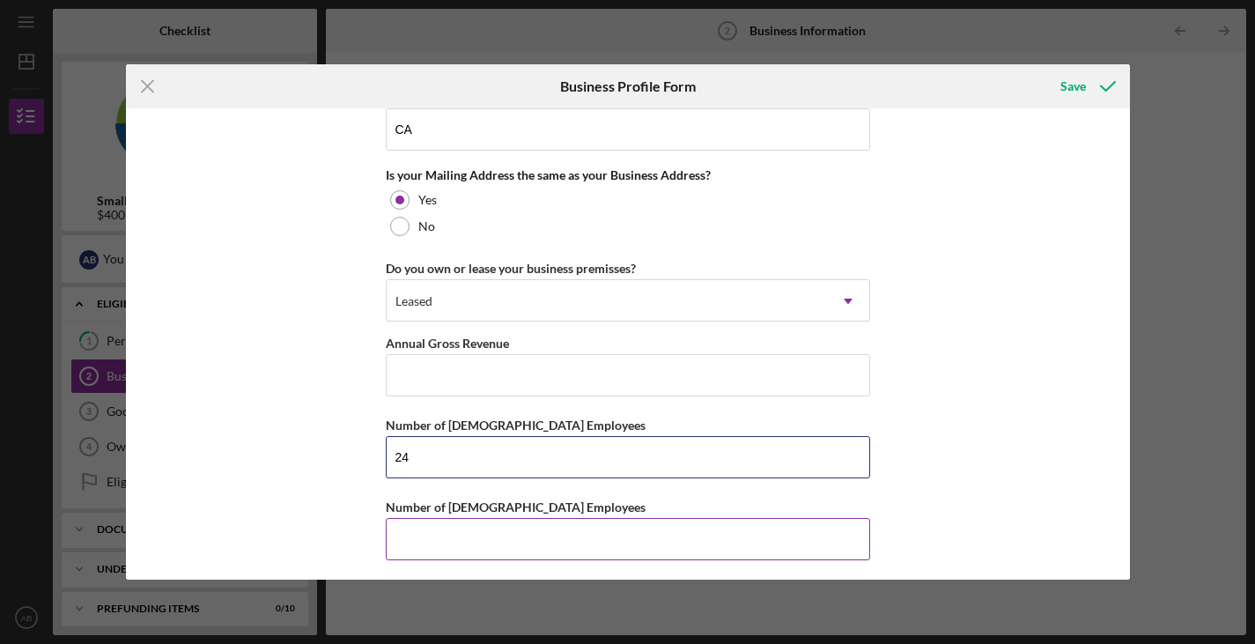
type input "24"
click at [454, 530] on input "Number of Part-Time Employees" at bounding box center [628, 539] width 485 height 42
type input "4"
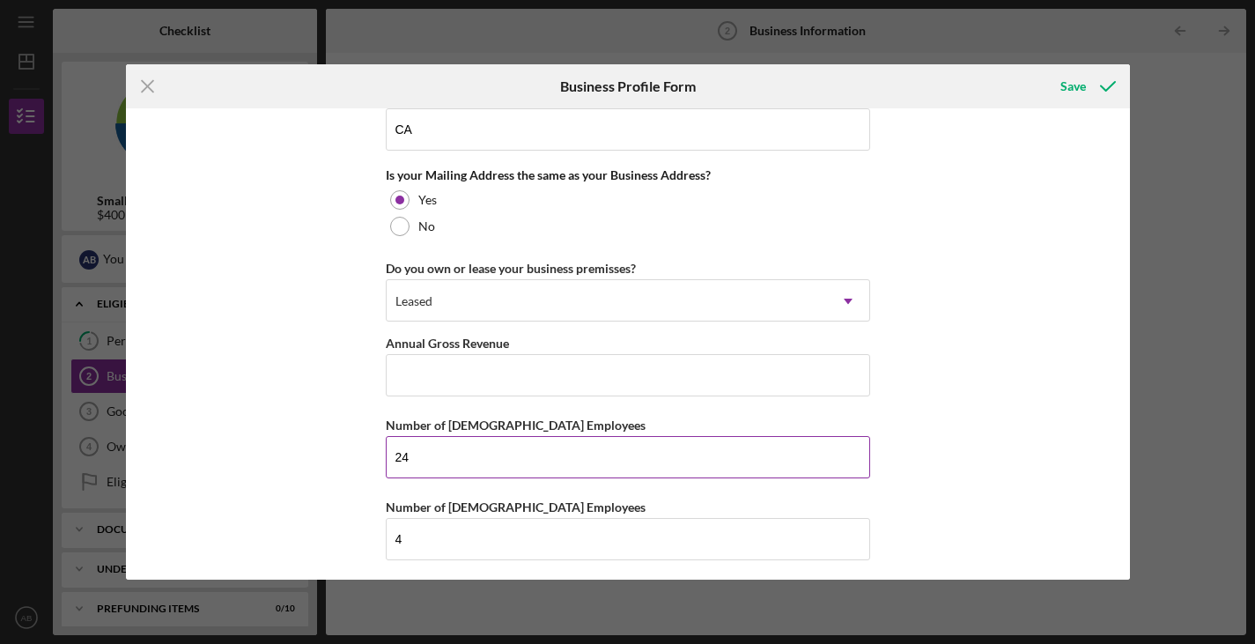
click at [411, 456] on input "24" at bounding box center [628, 457] width 485 height 42
type input "2"
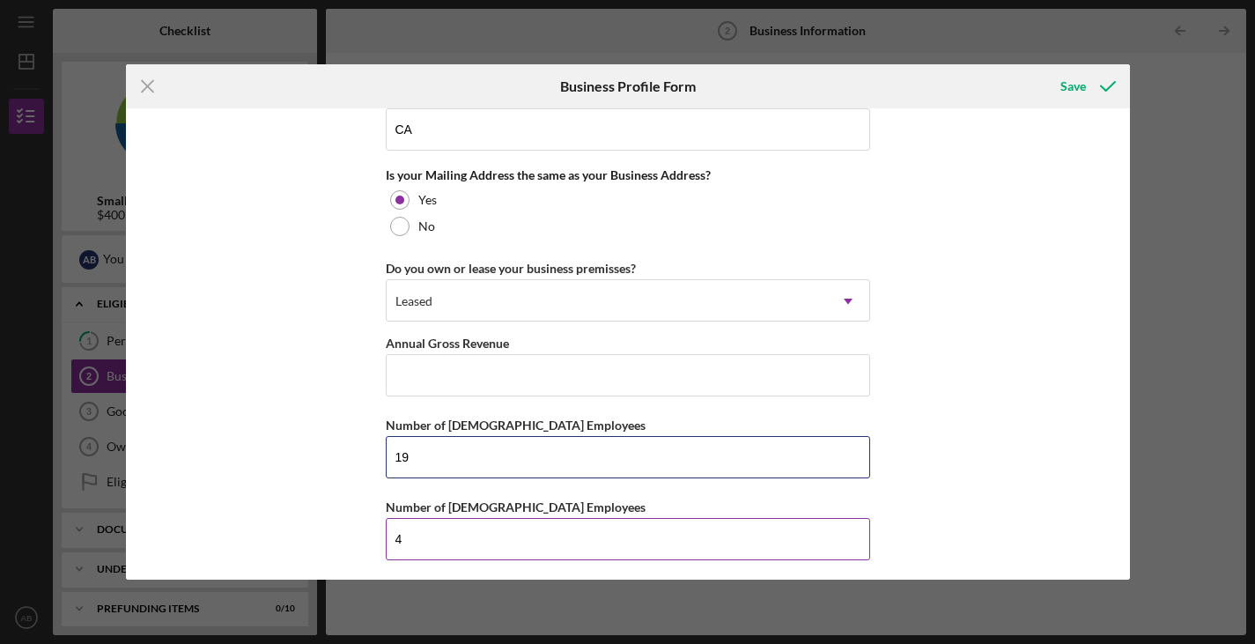
type input "19"
click at [424, 540] on input "4" at bounding box center [628, 539] width 485 height 42
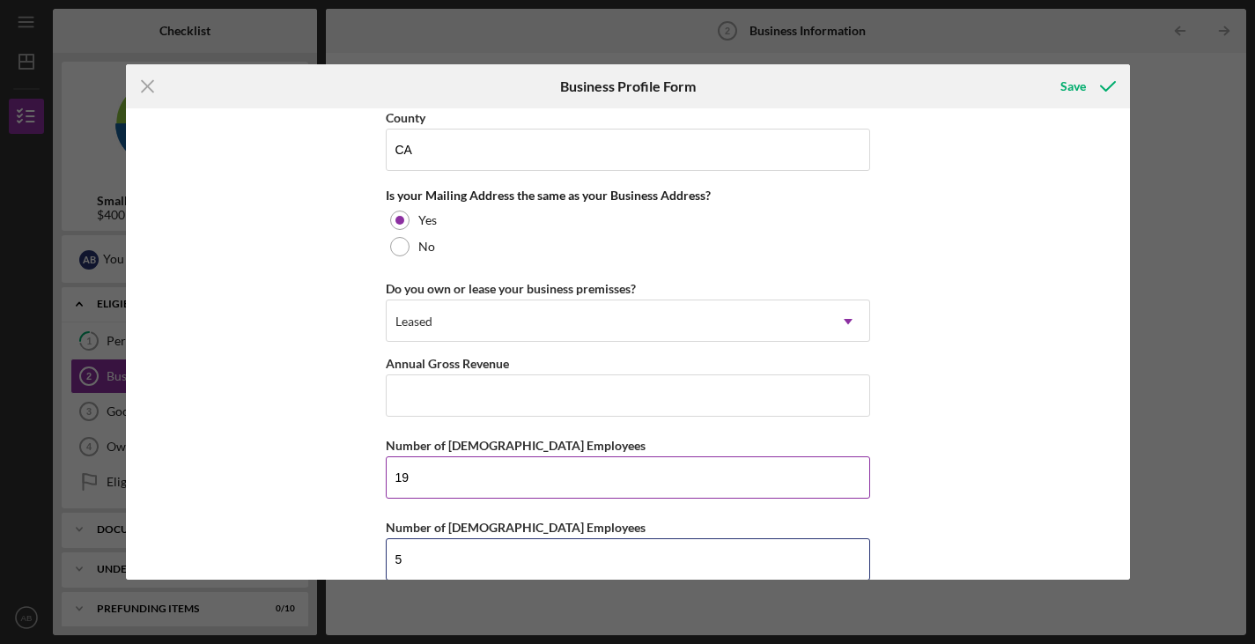
scroll to position [1436, 0]
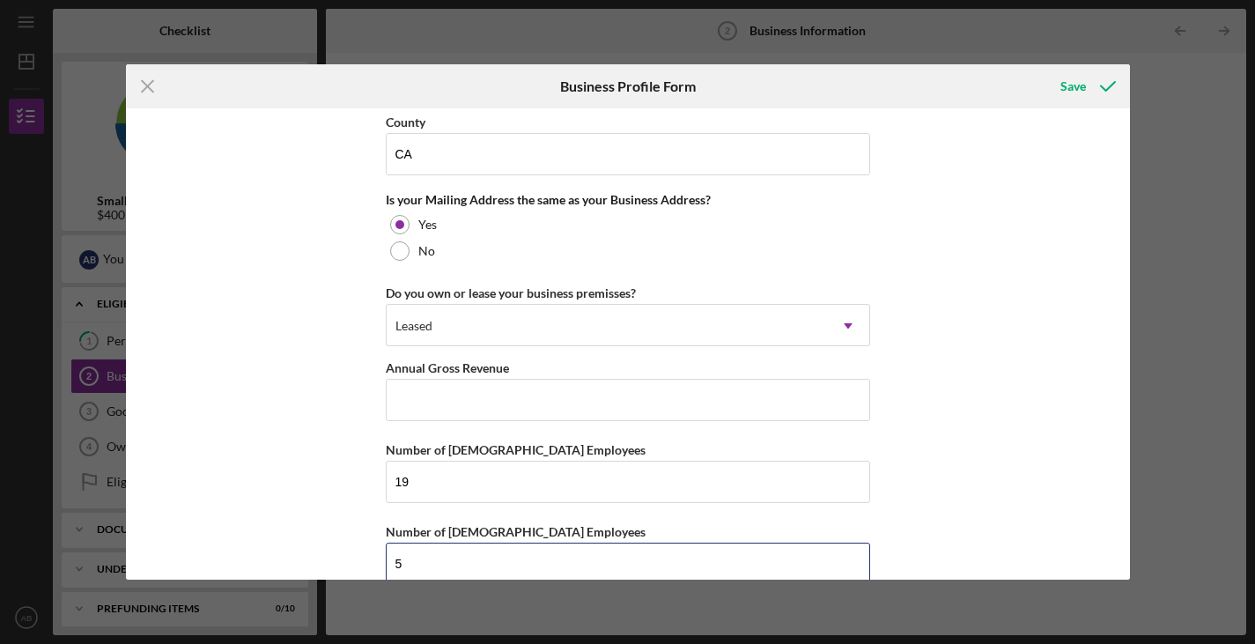
type input "5"
click at [517, 393] on input "Annual Gross Revenue" at bounding box center [628, 400] width 485 height 42
type input "$3,925,909"
click at [523, 469] on input "19" at bounding box center [628, 482] width 485 height 42
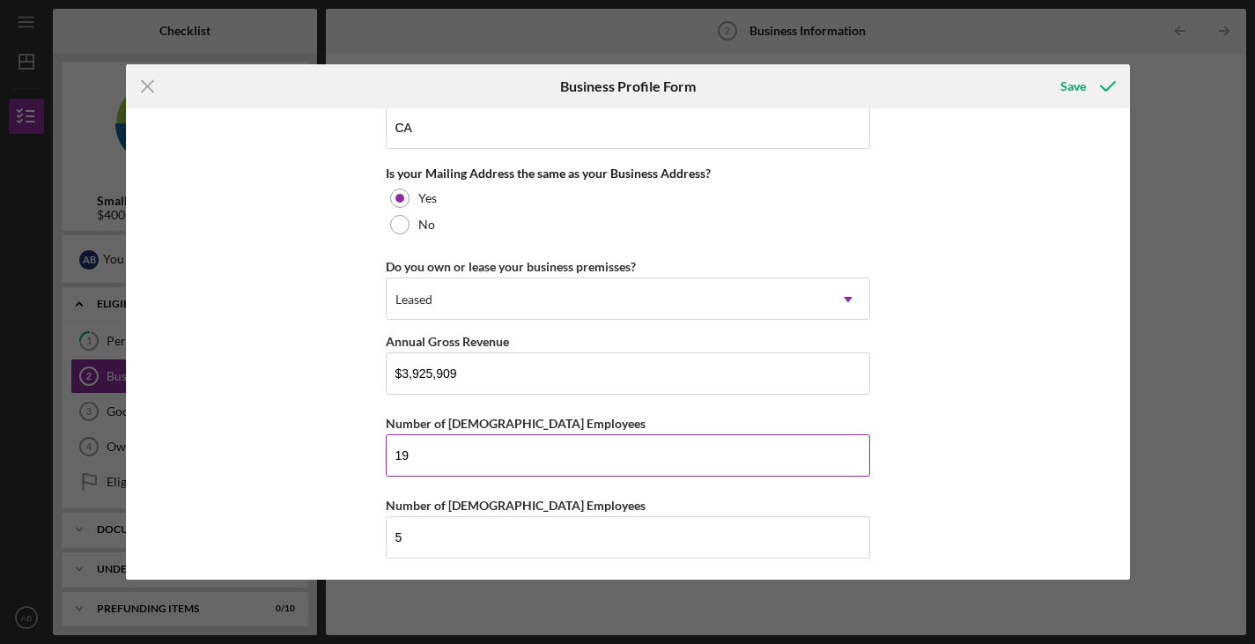
scroll to position [1467, 0]
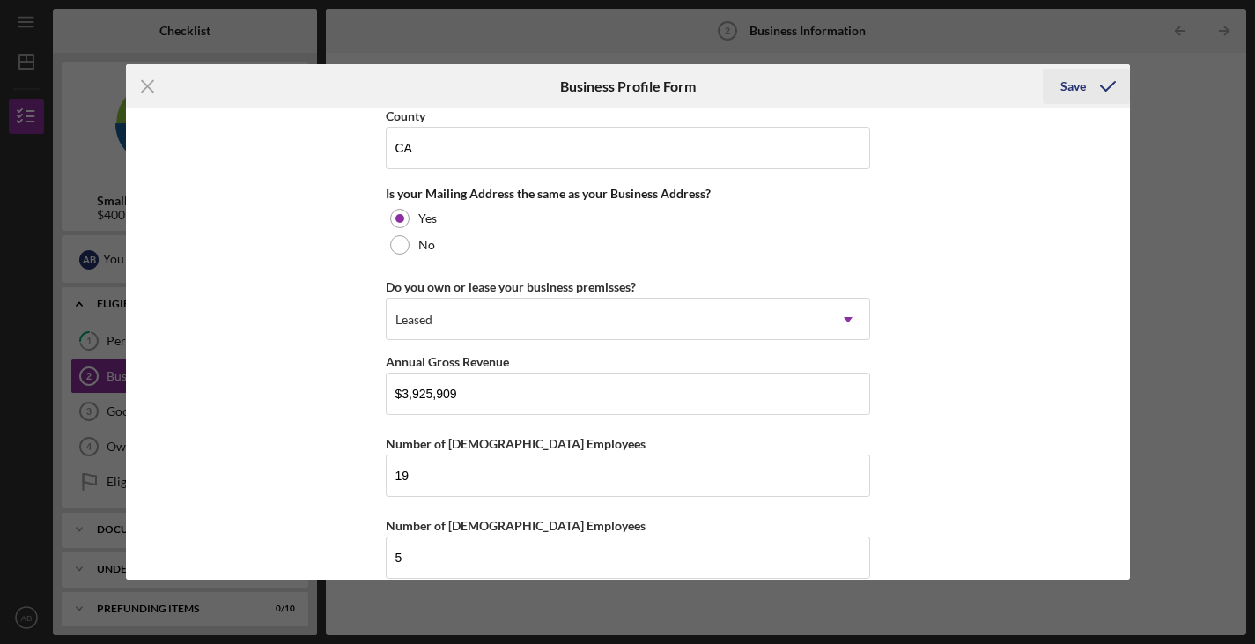
click at [1079, 86] on div "Save" at bounding box center [1074, 86] width 26 height 35
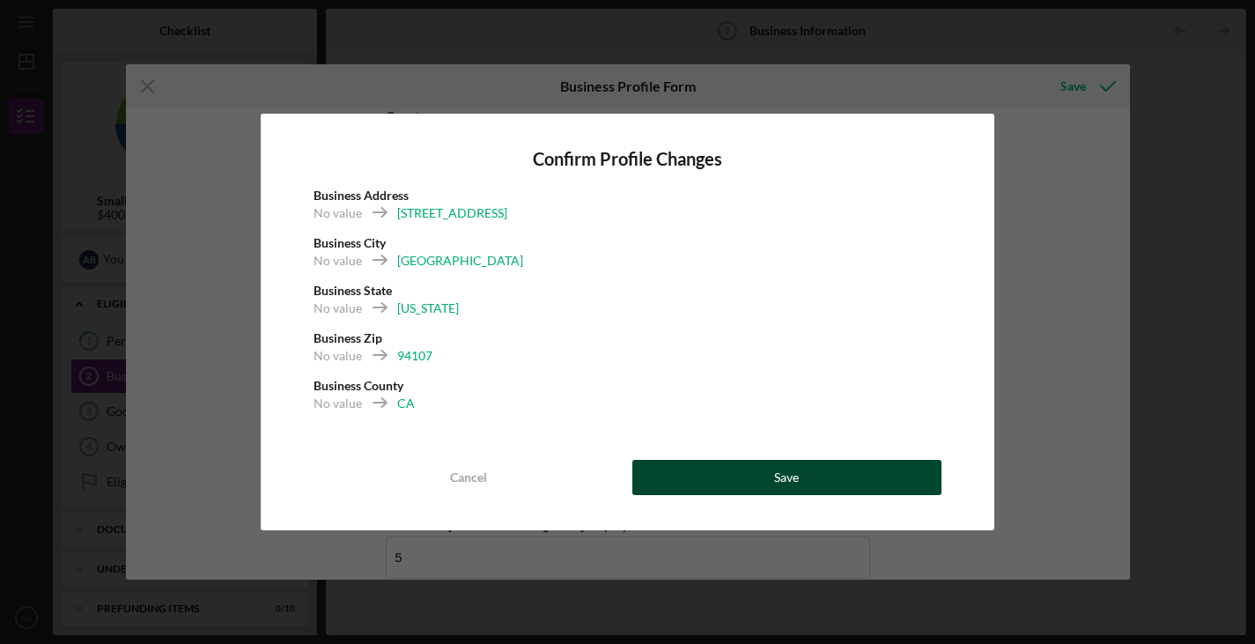
click at [808, 470] on button "Save" at bounding box center [787, 477] width 309 height 35
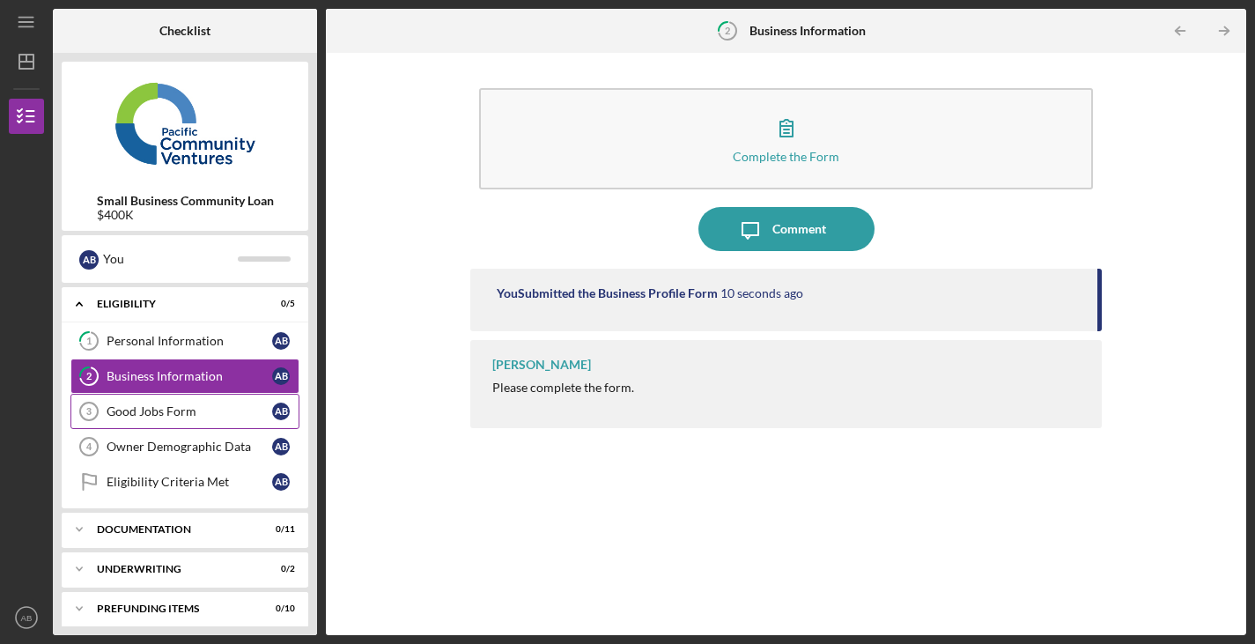
click at [244, 407] on div "Good Jobs Form" at bounding box center [190, 411] width 166 height 14
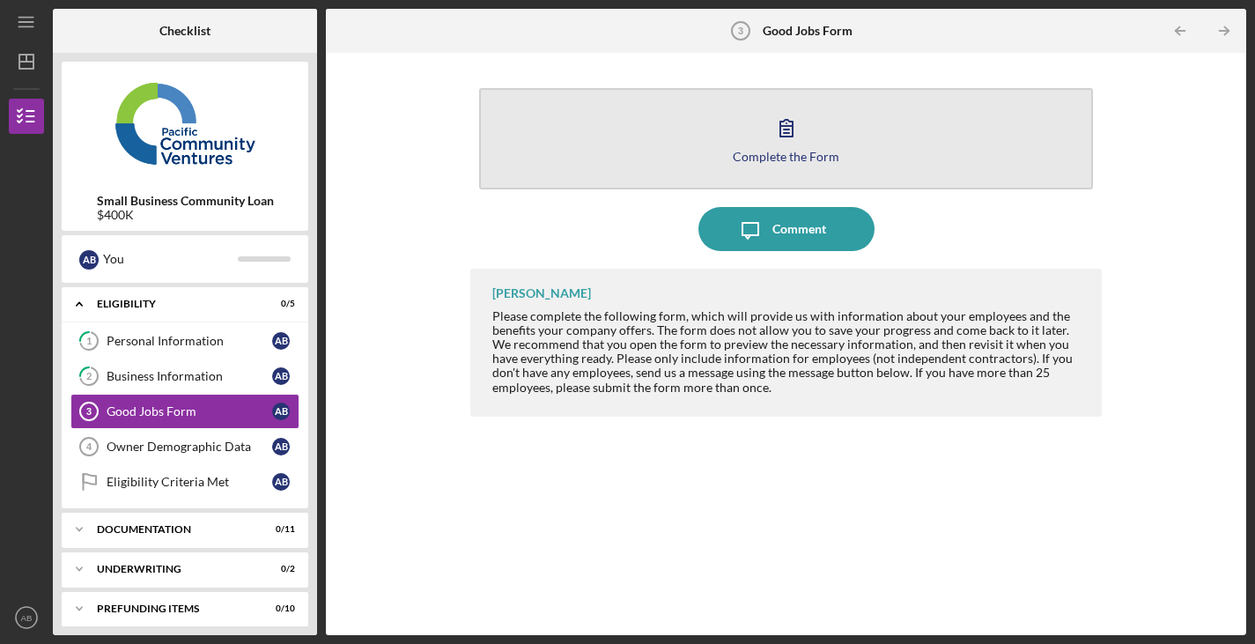
click at [792, 127] on icon "button" at bounding box center [787, 128] width 12 height 17
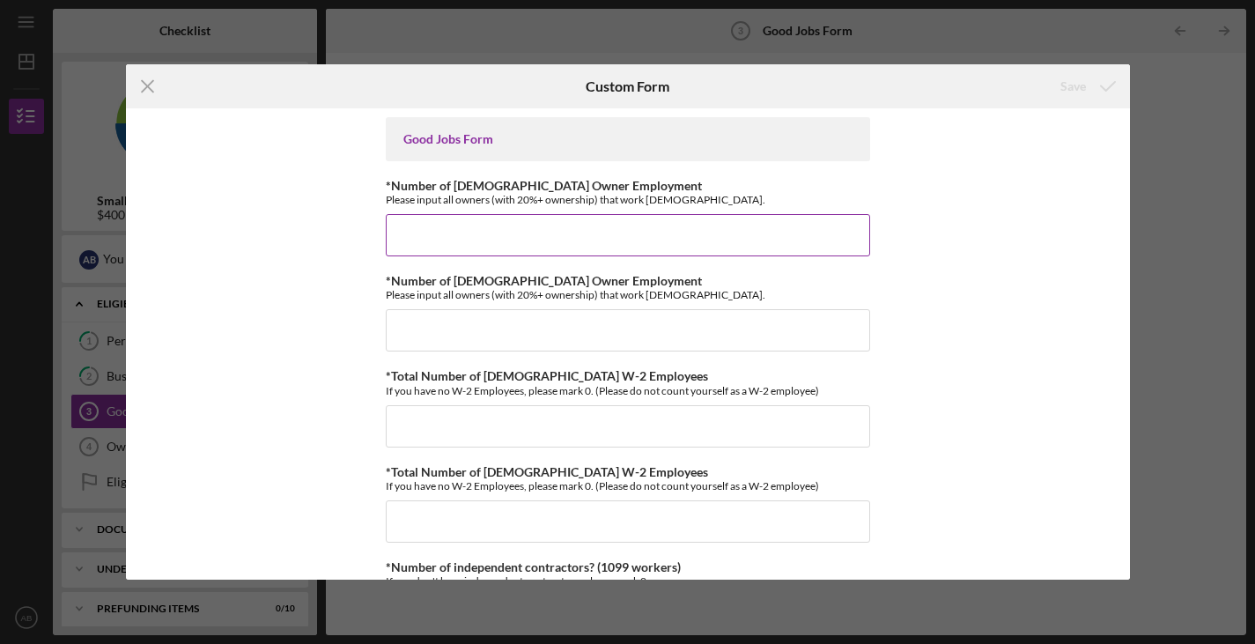
click at [650, 241] on input "*Number of [DEMOGRAPHIC_DATA] Owner Employment" at bounding box center [628, 235] width 485 height 42
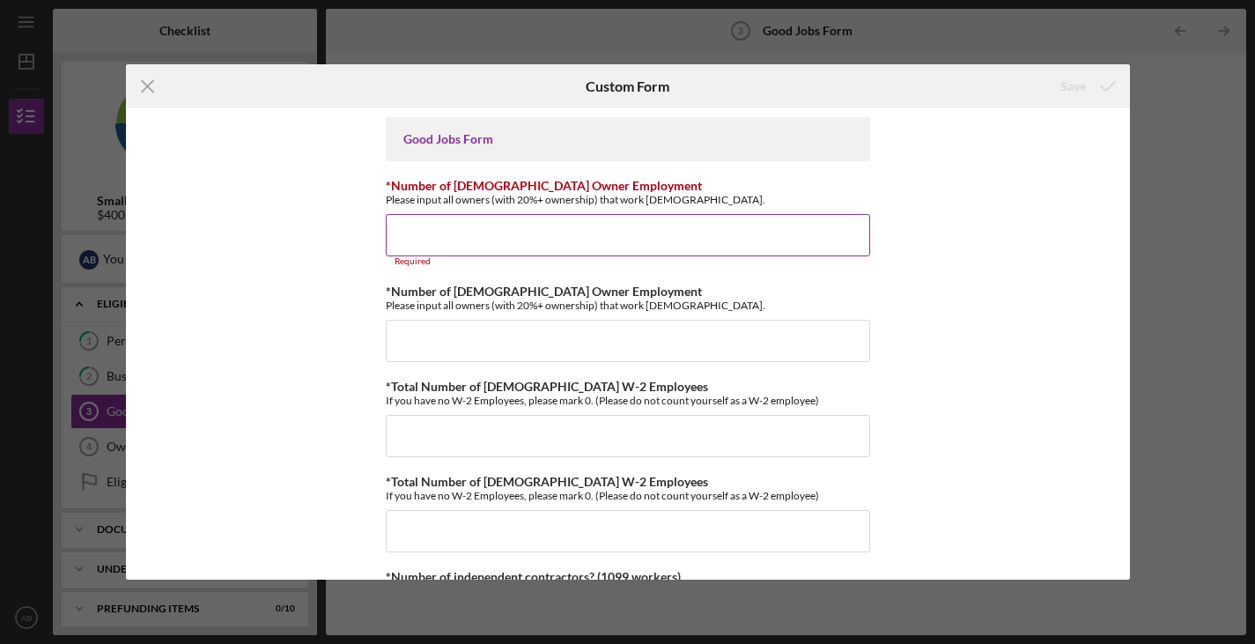
click at [655, 211] on div "*Number of Full-Time Owner Employment Please input all owners (with 20%+ owners…" at bounding box center [628, 223] width 485 height 88
click at [538, 222] on input "*Number of [DEMOGRAPHIC_DATA] Owner Employment" at bounding box center [628, 235] width 485 height 42
click at [405, 234] on input "*Number of [DEMOGRAPHIC_DATA] Owner Employment" at bounding box center [628, 235] width 485 height 42
click at [407, 232] on input "*Number of [DEMOGRAPHIC_DATA] Owner Employment" at bounding box center [628, 235] width 485 height 42
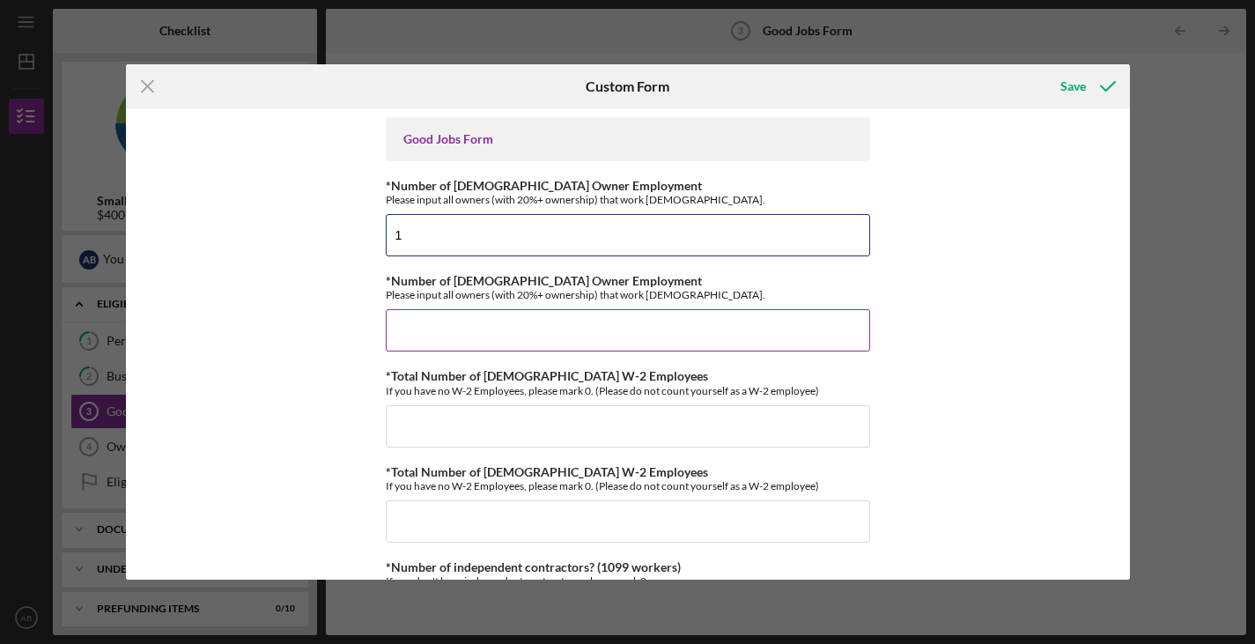
type input "1"
click at [617, 343] on input "*Number of [DEMOGRAPHIC_DATA] Owner Employment" at bounding box center [628, 330] width 485 height 42
type input "0"
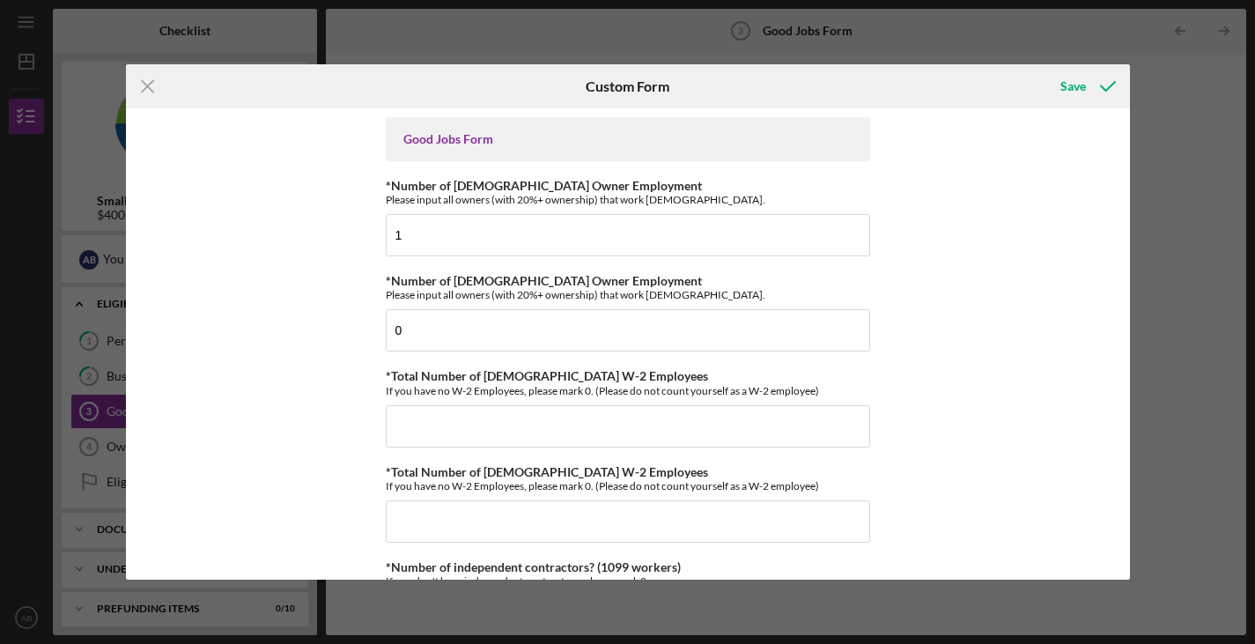
click at [661, 427] on input "*Total Number of [DEMOGRAPHIC_DATA] W-2 Employees" at bounding box center [628, 426] width 485 height 42
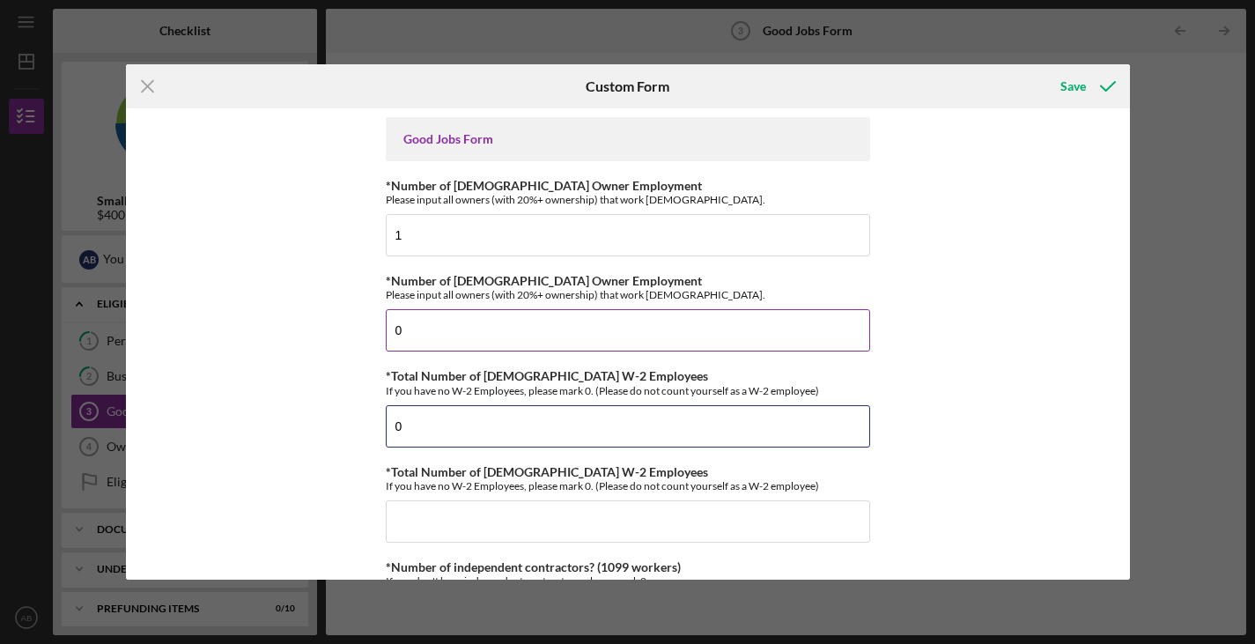
type input "0"
click at [846, 315] on input "0" at bounding box center [628, 330] width 485 height 42
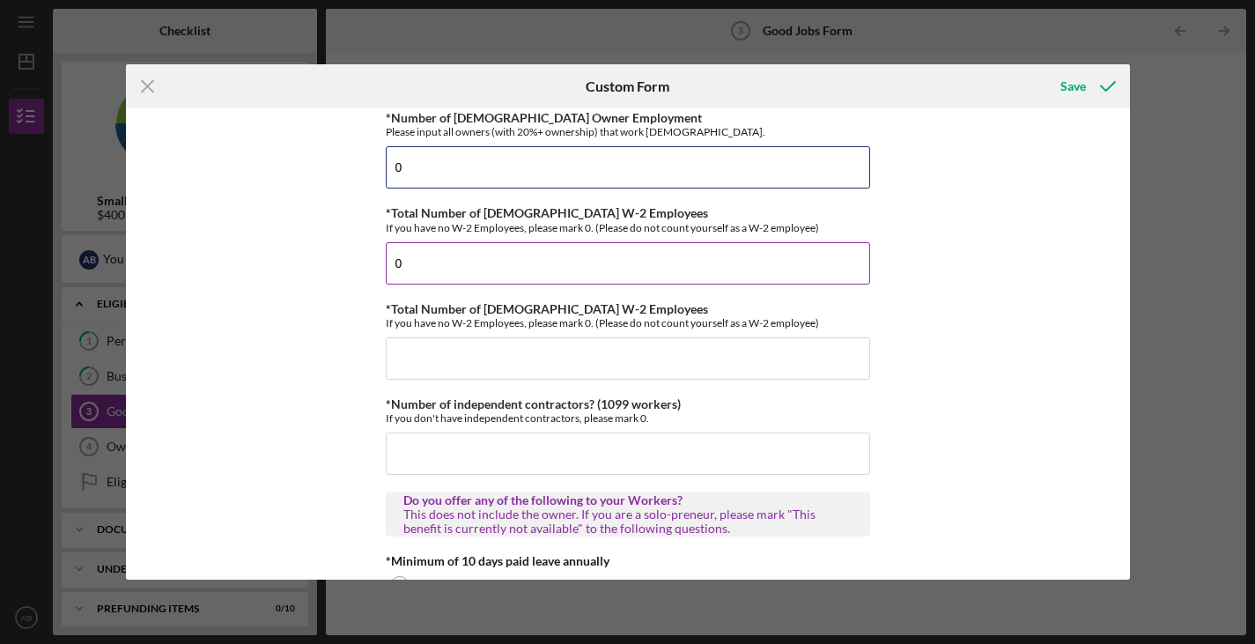
scroll to position [226, 0]
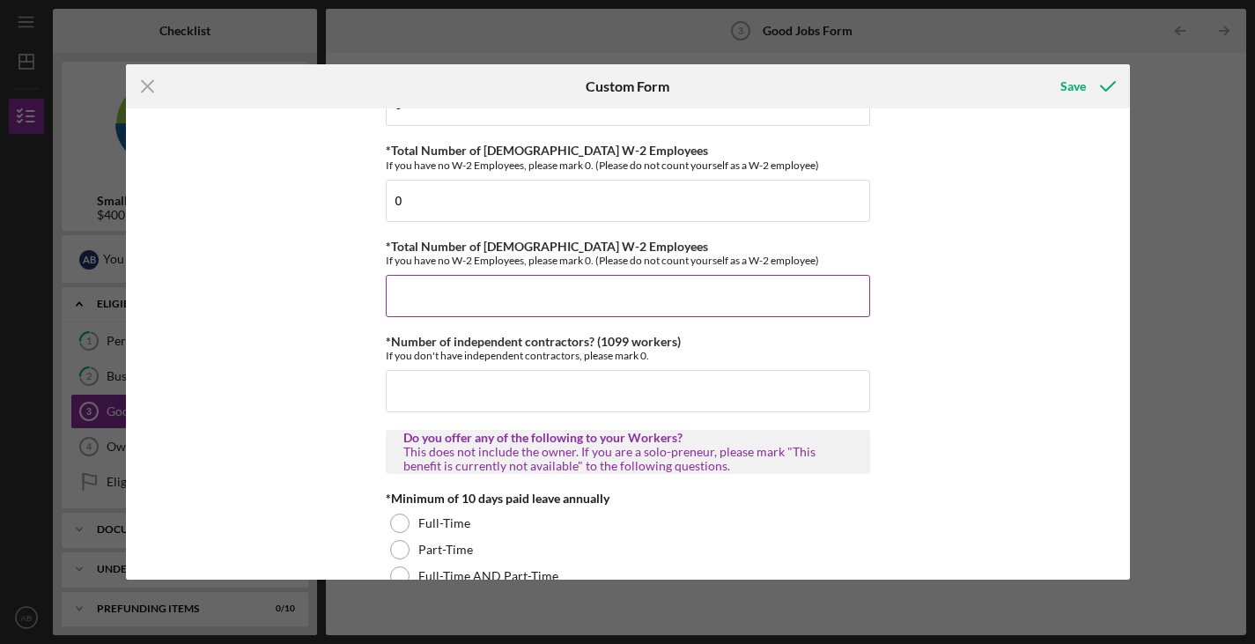
click at [736, 299] on input "*Total Number of [DEMOGRAPHIC_DATA] W-2 Employees" at bounding box center [628, 296] width 485 height 42
type input "0"
click at [665, 396] on input "*Number of independent contractors? (1099 workers)" at bounding box center [628, 391] width 485 height 42
type input "0"
click at [924, 315] on div "Good Jobs Form *Number of Full-Time Owner Employment Please input all owners (w…" at bounding box center [628, 343] width 1004 height 471
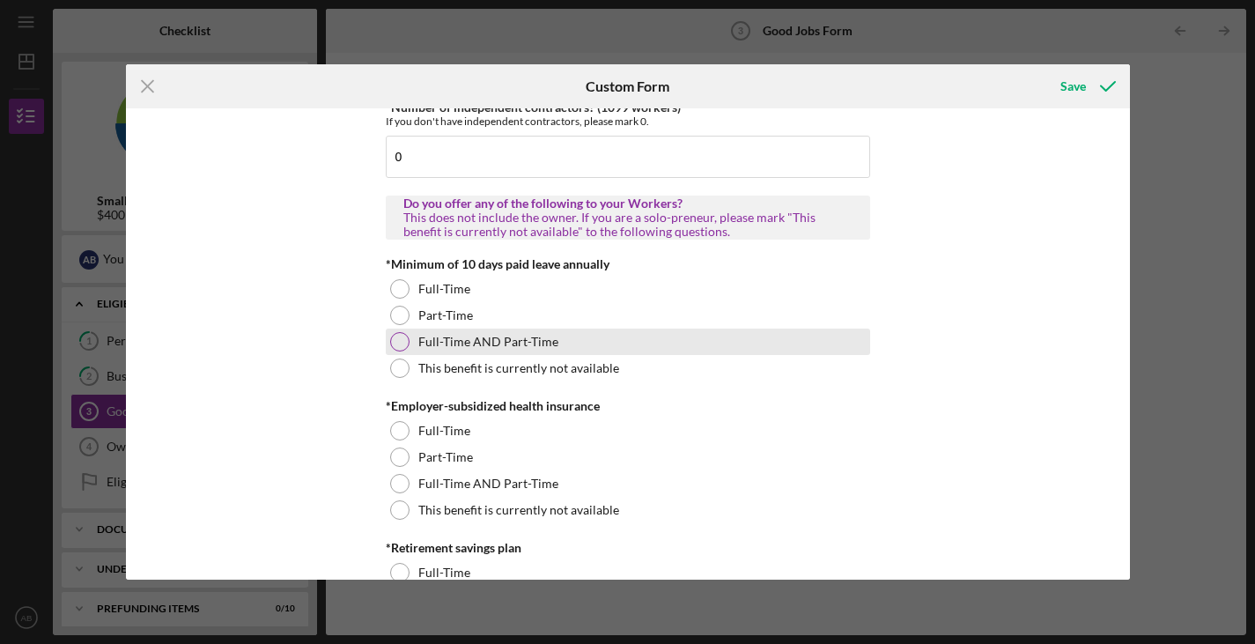
scroll to position [466, 0]
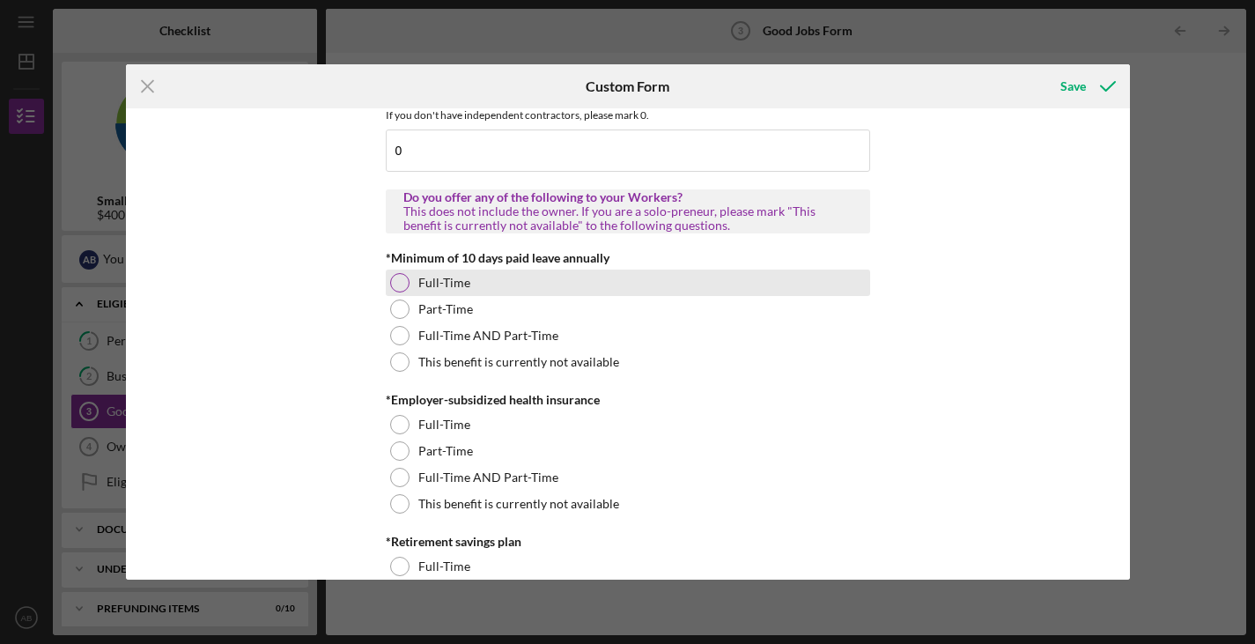
click at [403, 283] on div at bounding box center [399, 282] width 19 height 19
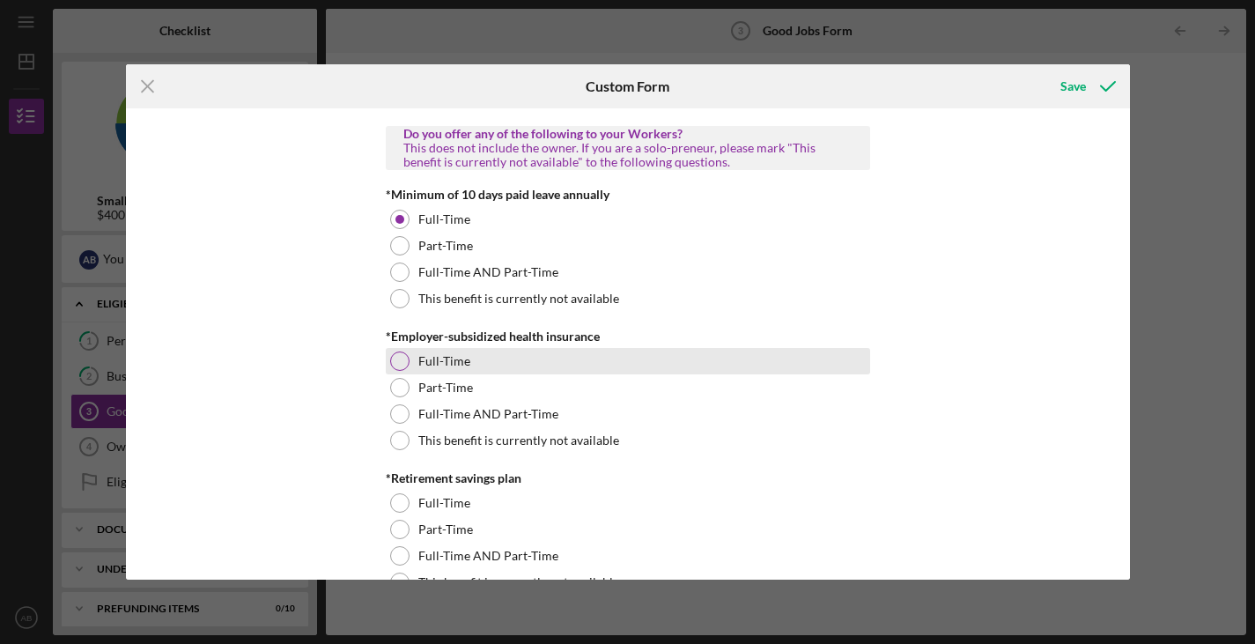
scroll to position [530, 0]
click at [396, 353] on div at bounding box center [399, 360] width 19 height 19
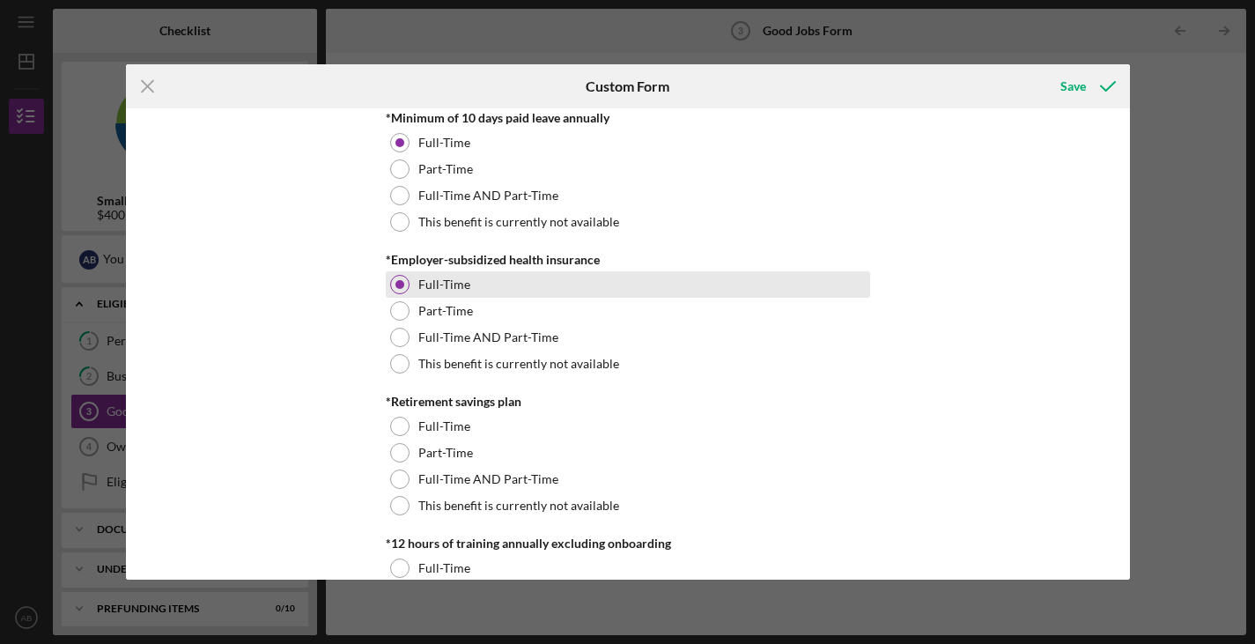
scroll to position [638, 0]
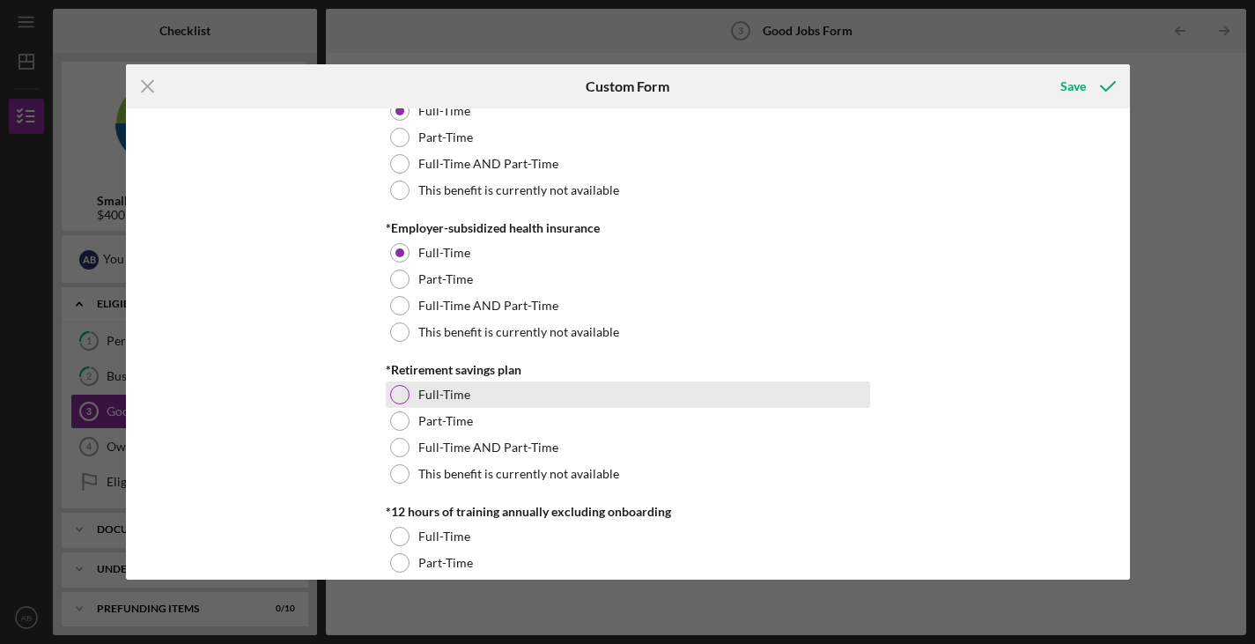
click at [392, 396] on div at bounding box center [399, 394] width 19 height 19
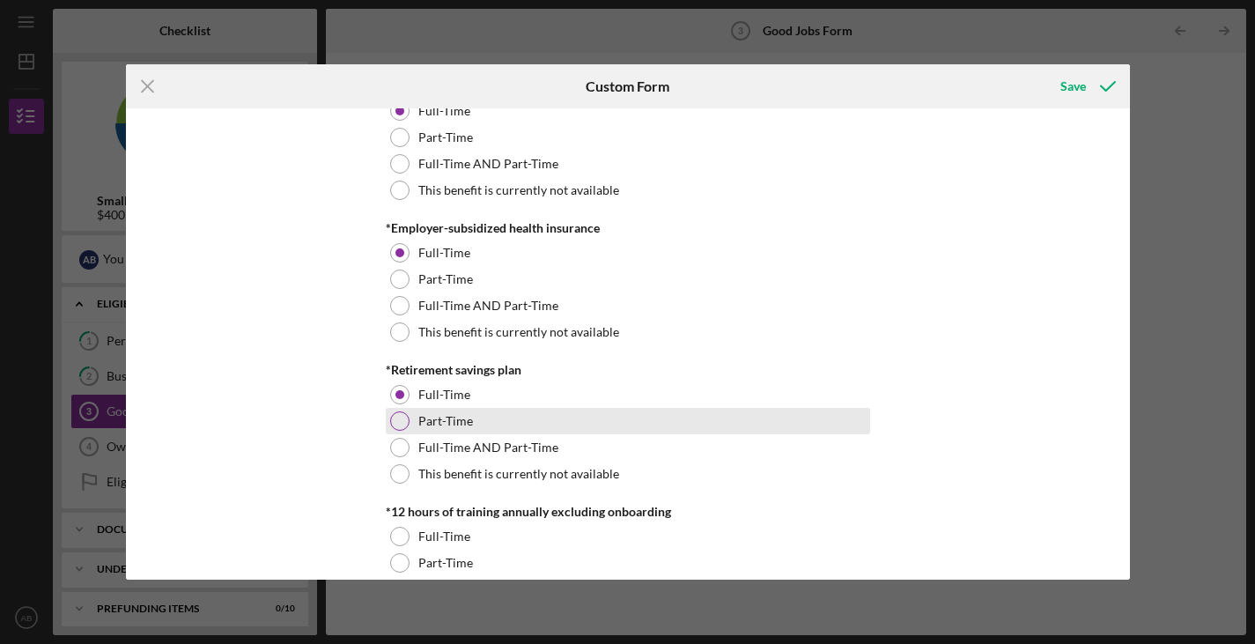
click at [394, 429] on div at bounding box center [399, 420] width 19 height 19
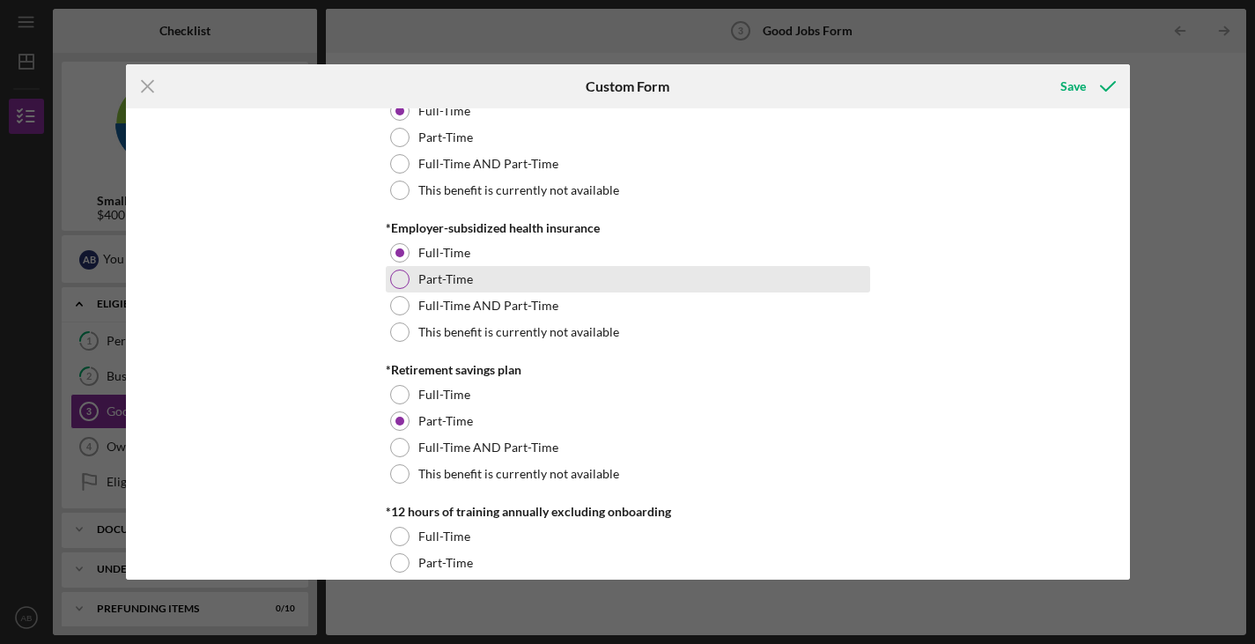
click at [402, 277] on div at bounding box center [399, 279] width 19 height 19
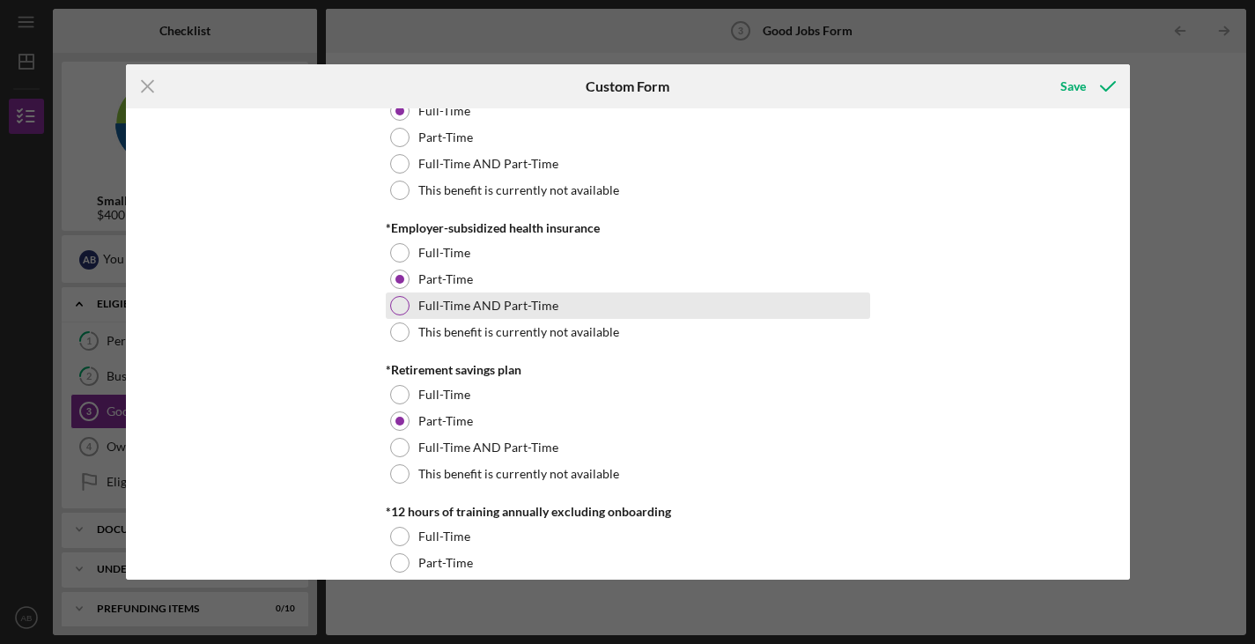
click at [401, 308] on div at bounding box center [399, 305] width 19 height 19
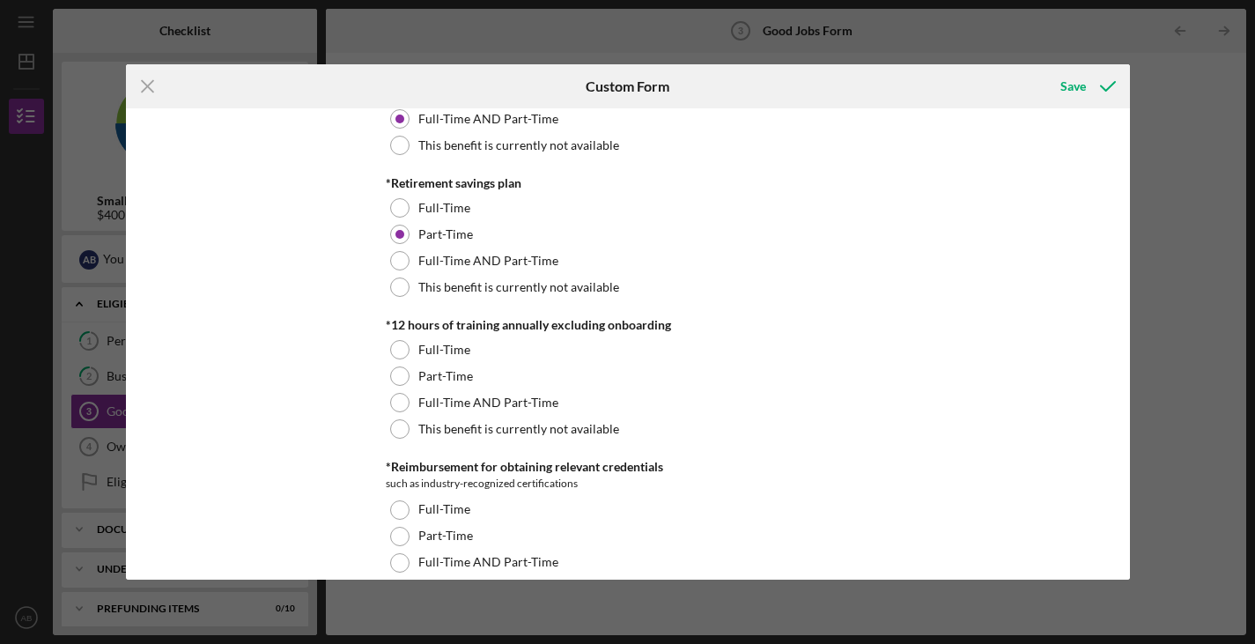
scroll to position [833, 0]
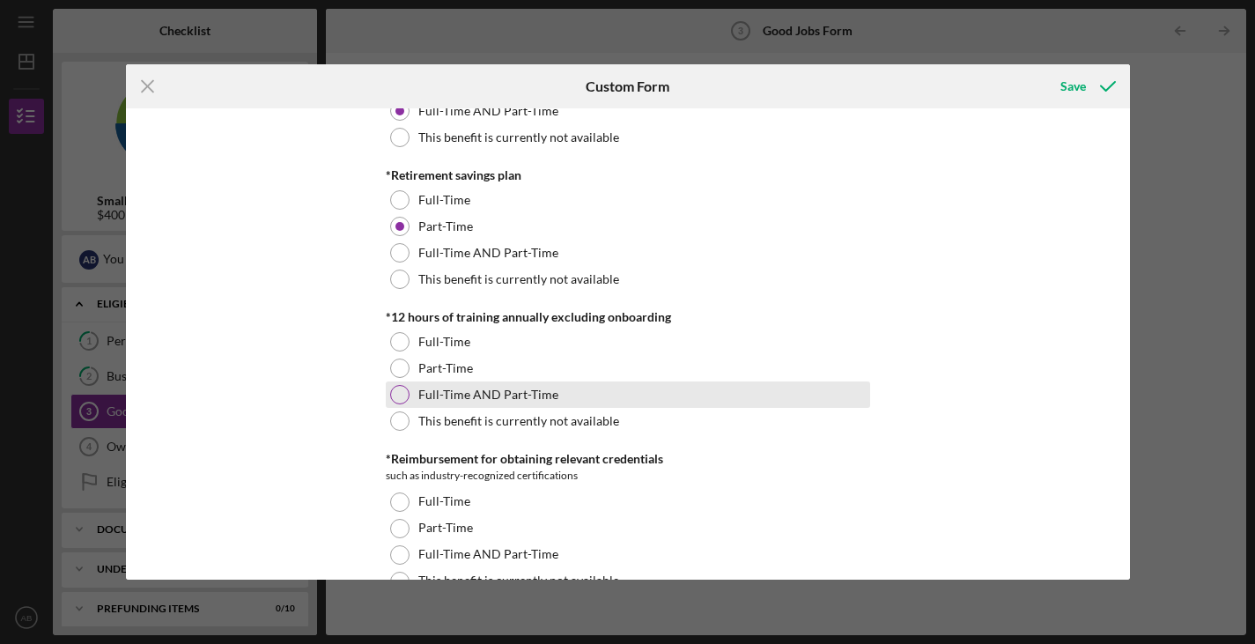
click at [403, 388] on div at bounding box center [399, 394] width 19 height 19
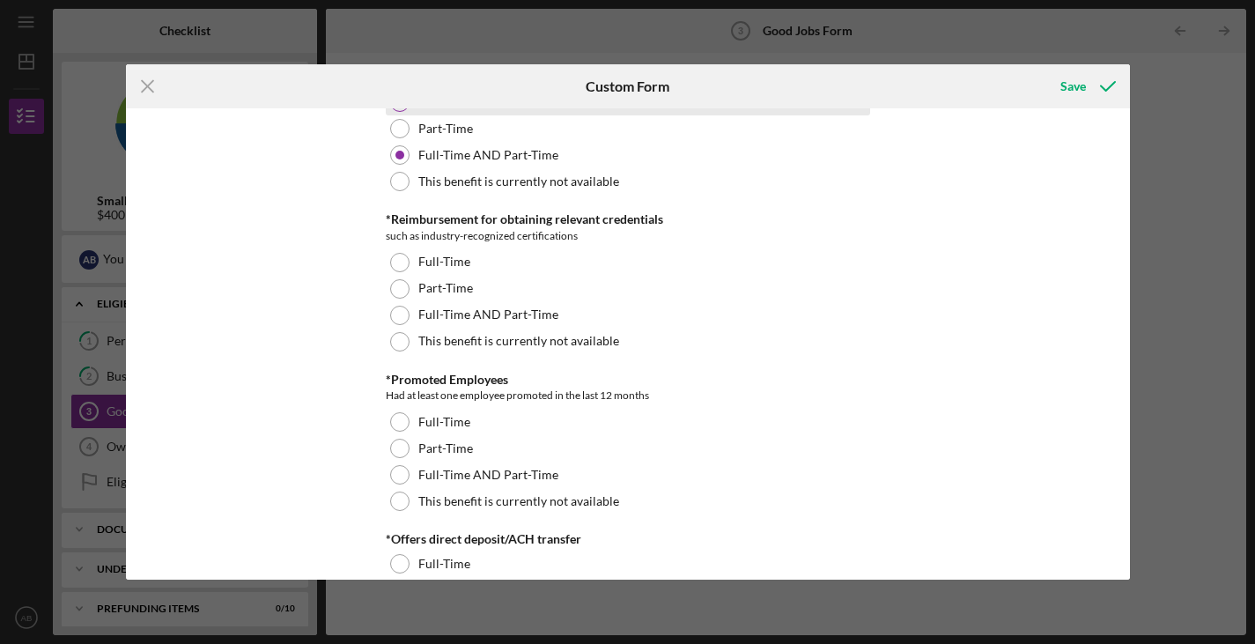
scroll to position [1075, 0]
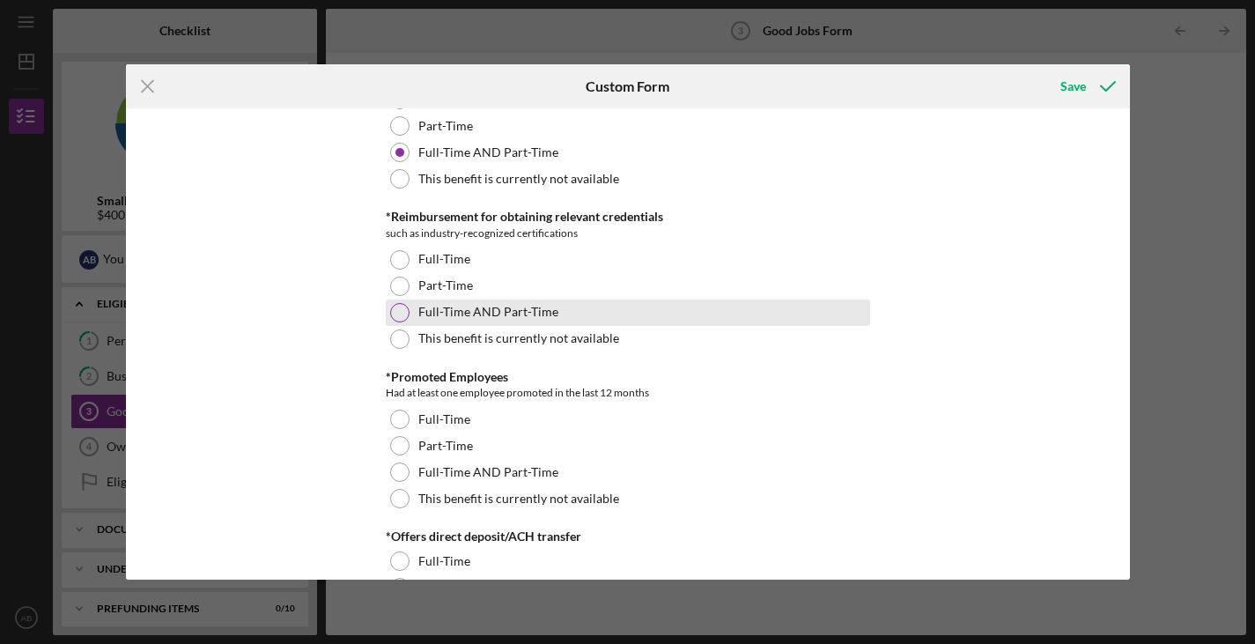
click at [403, 303] on div "Full-Time AND Part-Time" at bounding box center [628, 313] width 485 height 26
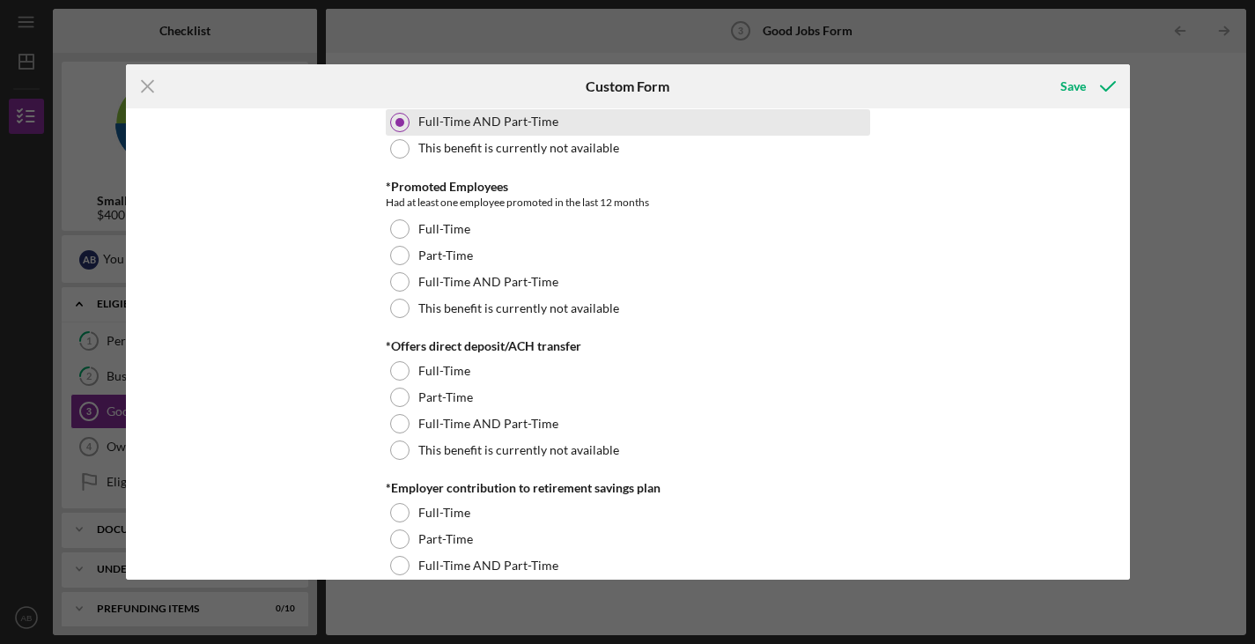
scroll to position [1269, 0]
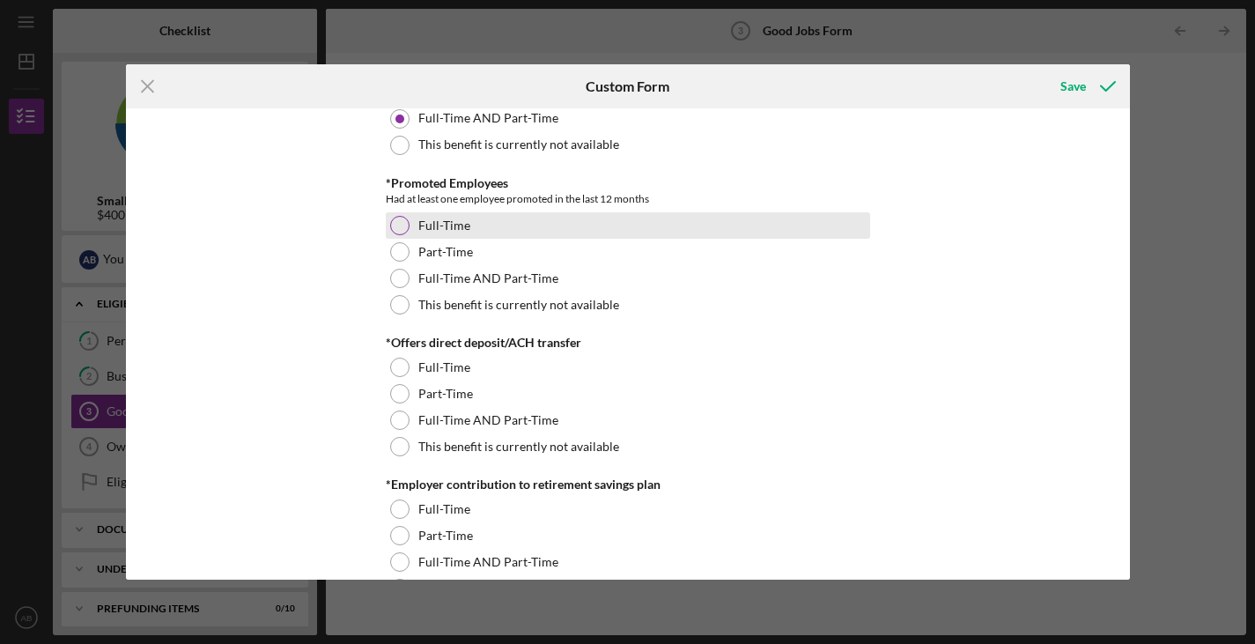
click at [397, 230] on div at bounding box center [399, 225] width 19 height 19
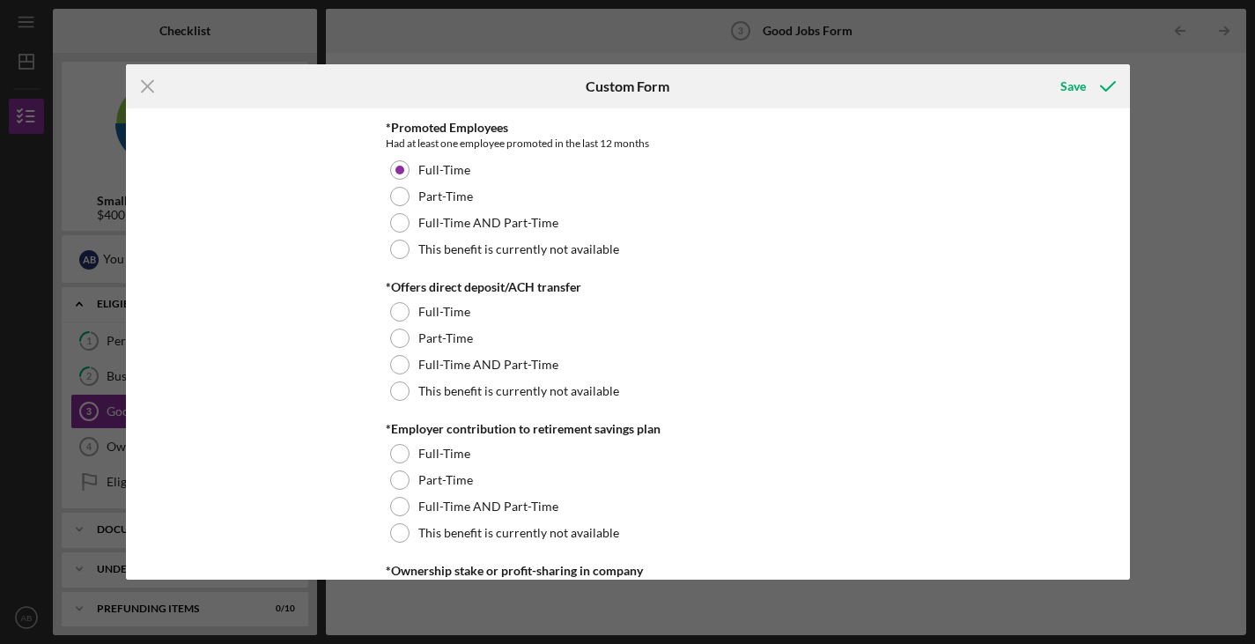
scroll to position [1329, 0]
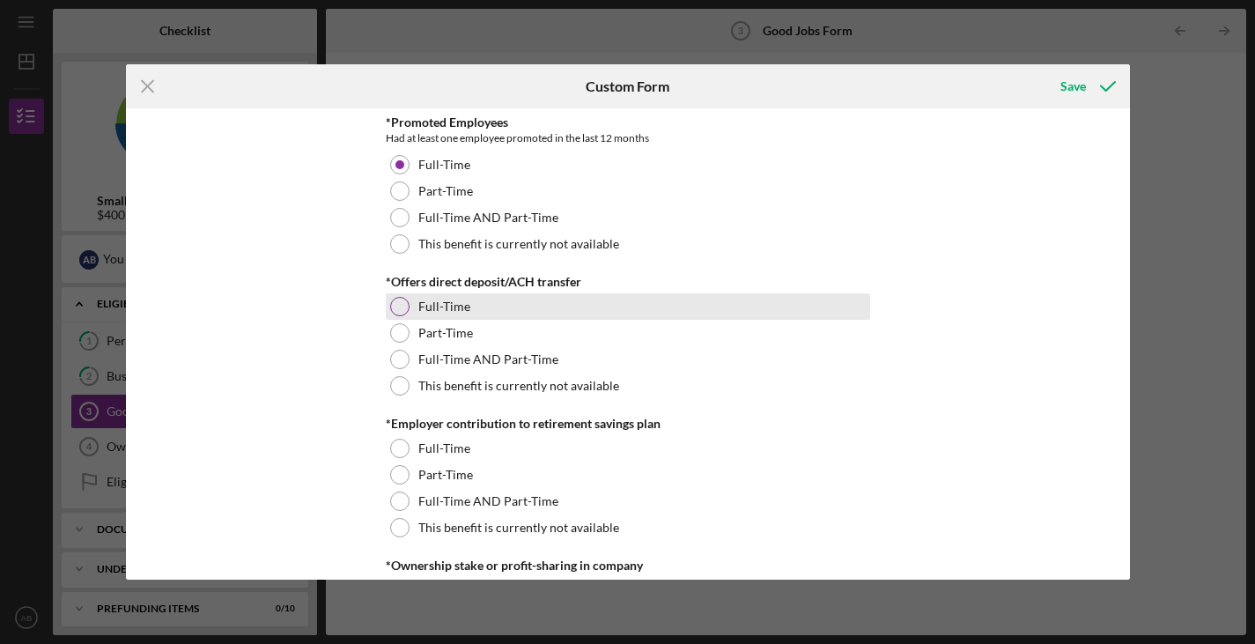
click at [401, 307] on div at bounding box center [399, 306] width 19 height 19
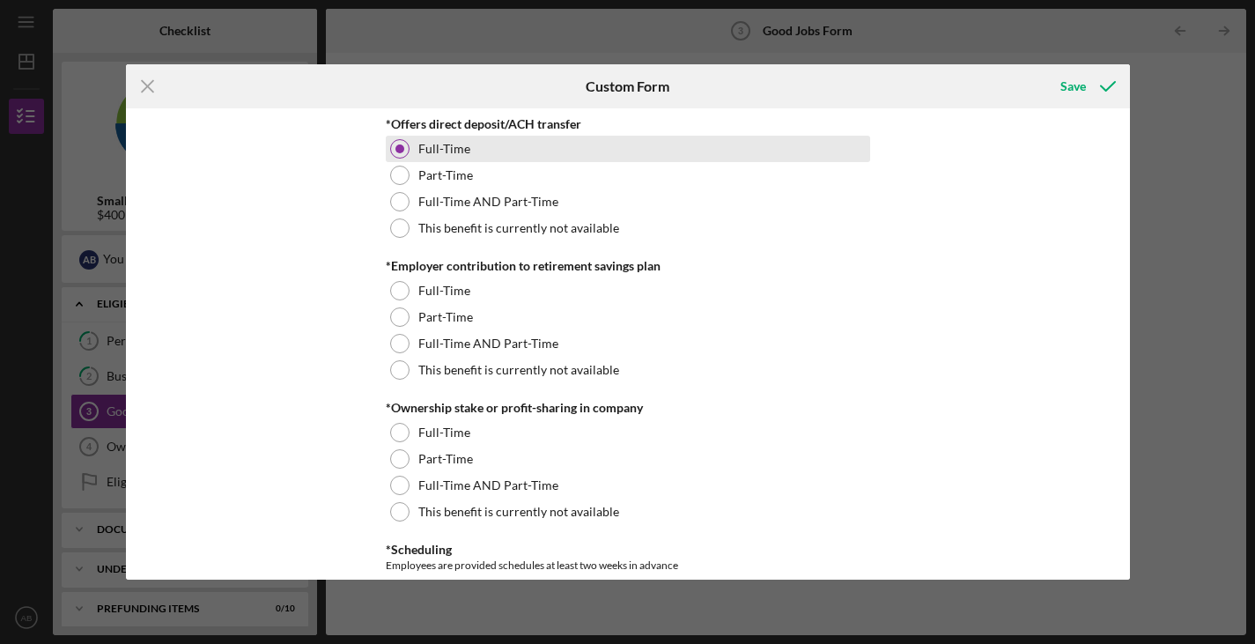
scroll to position [1470, 0]
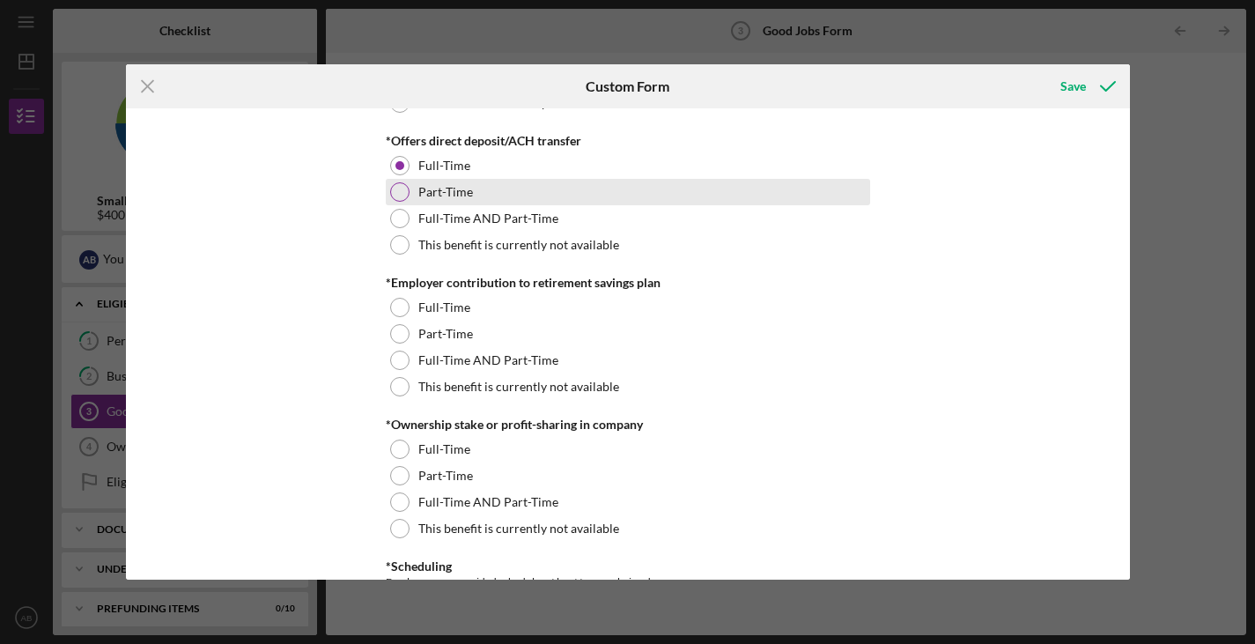
click at [391, 196] on div at bounding box center [399, 191] width 19 height 19
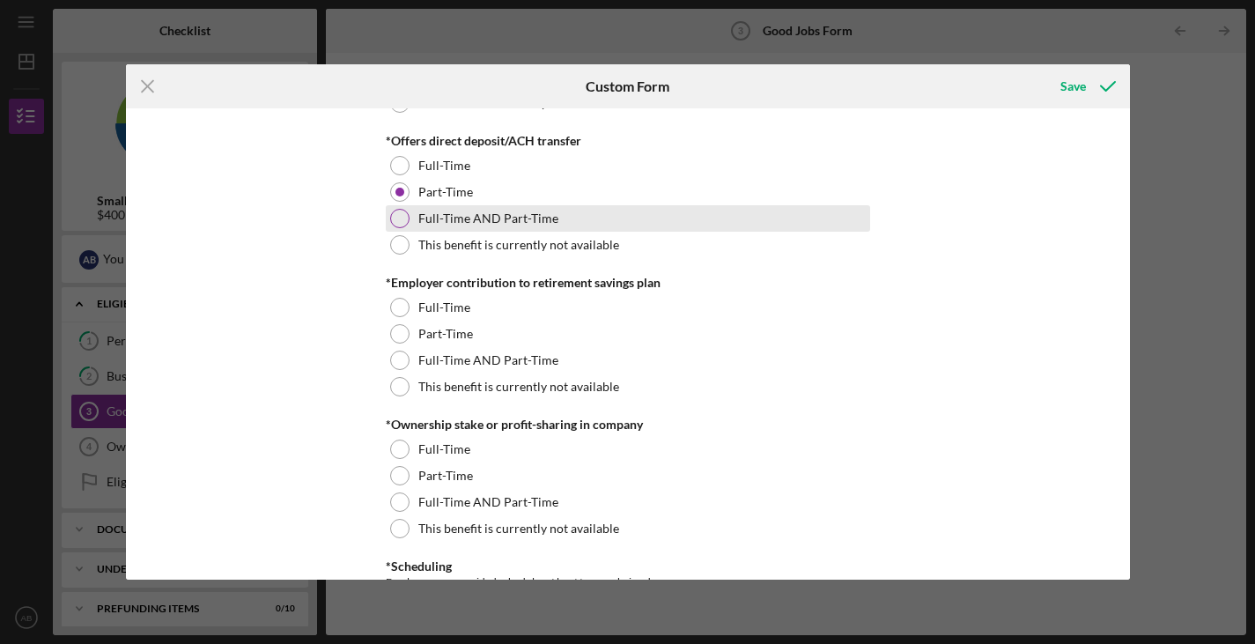
click at [396, 213] on div at bounding box center [399, 218] width 19 height 19
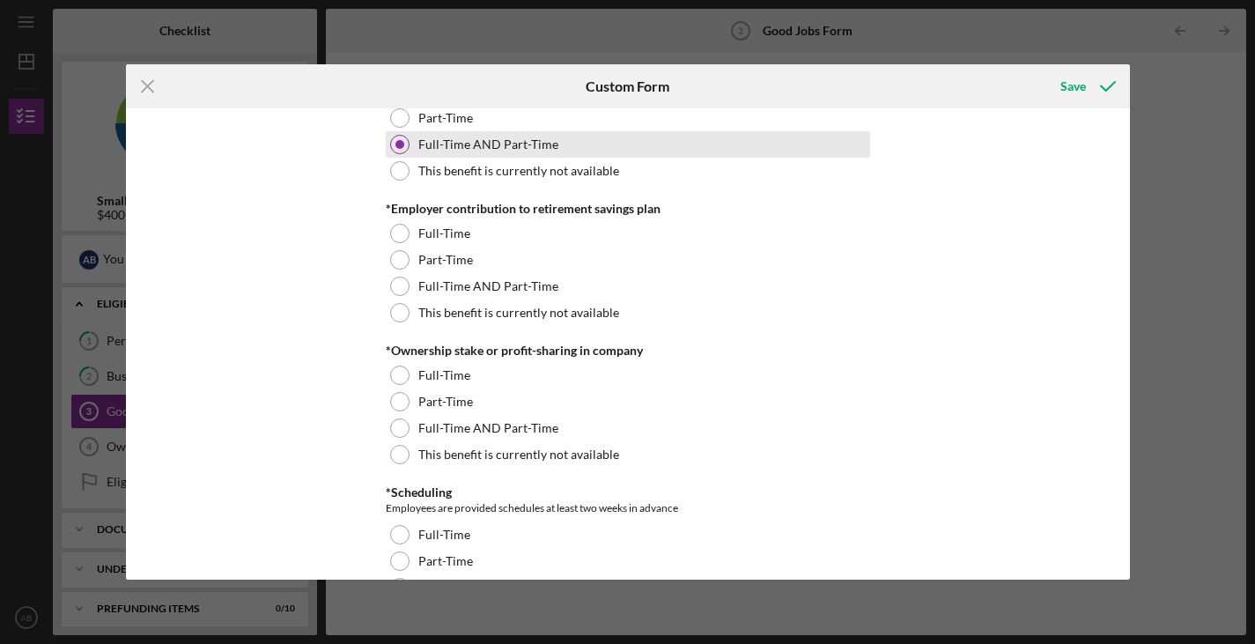
scroll to position [1545, 0]
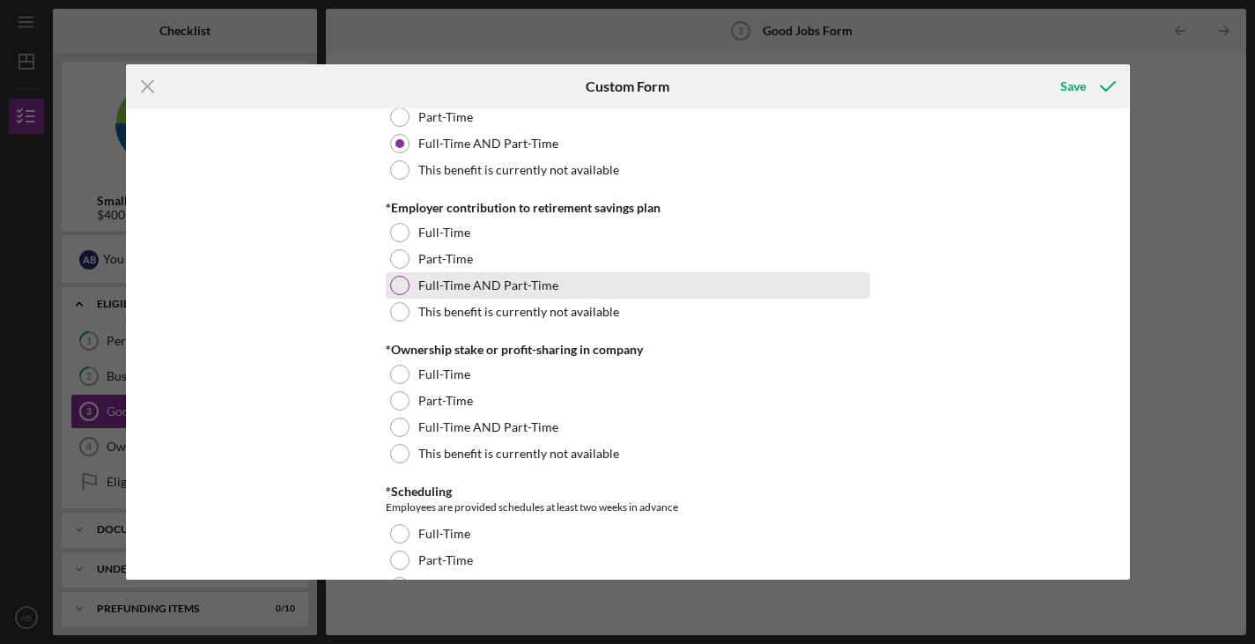
click at [401, 276] on div "Full-Time AND Part-Time" at bounding box center [628, 285] width 485 height 26
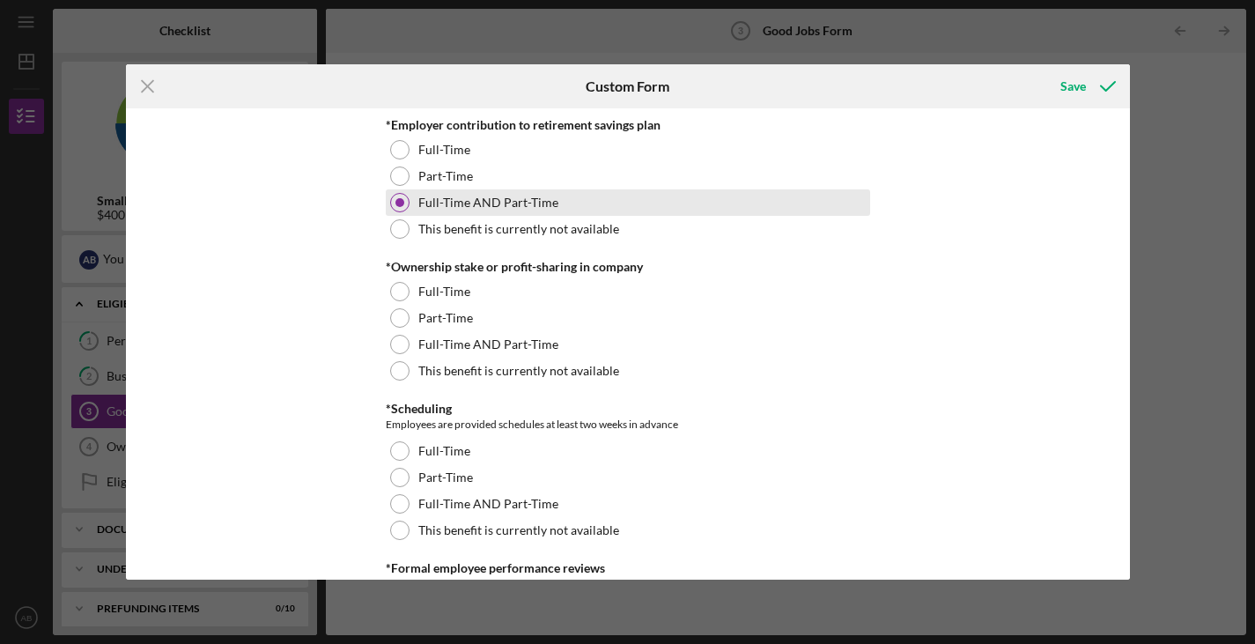
scroll to position [1633, 0]
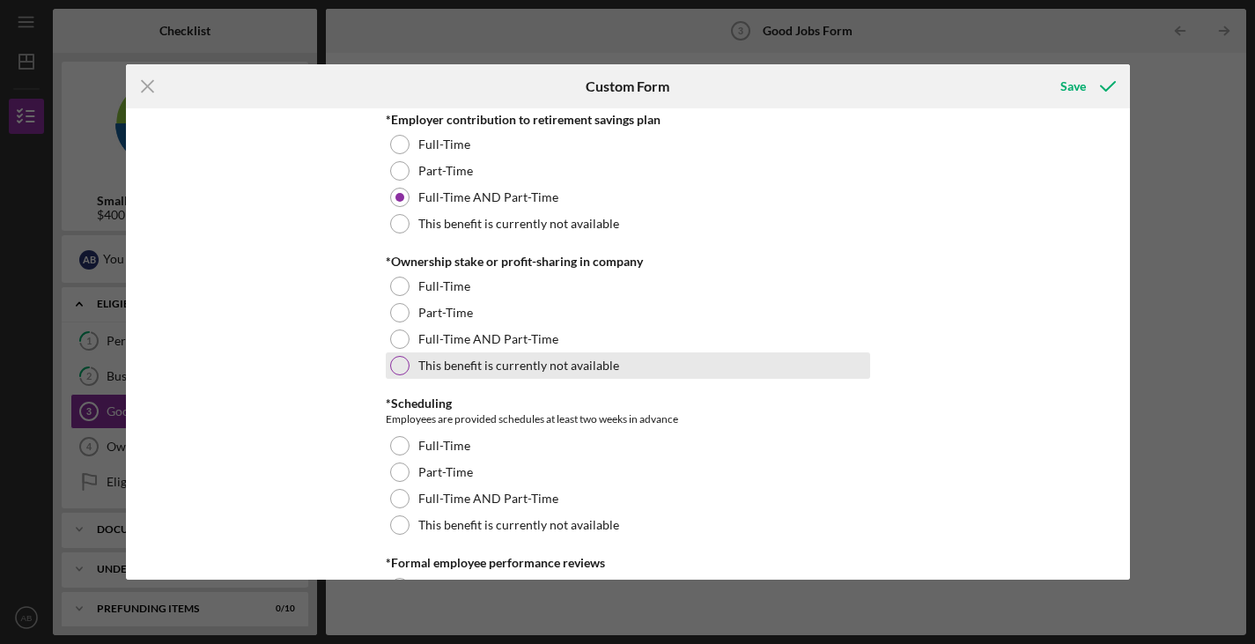
click at [405, 363] on div at bounding box center [399, 365] width 19 height 19
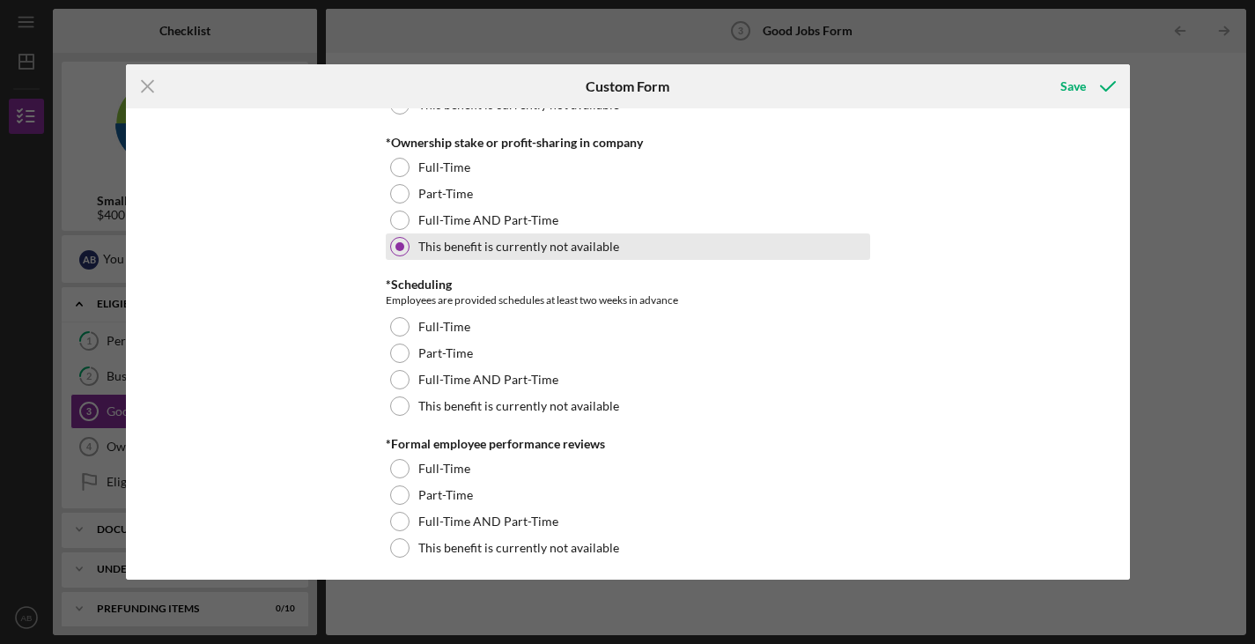
scroll to position [1766, 0]
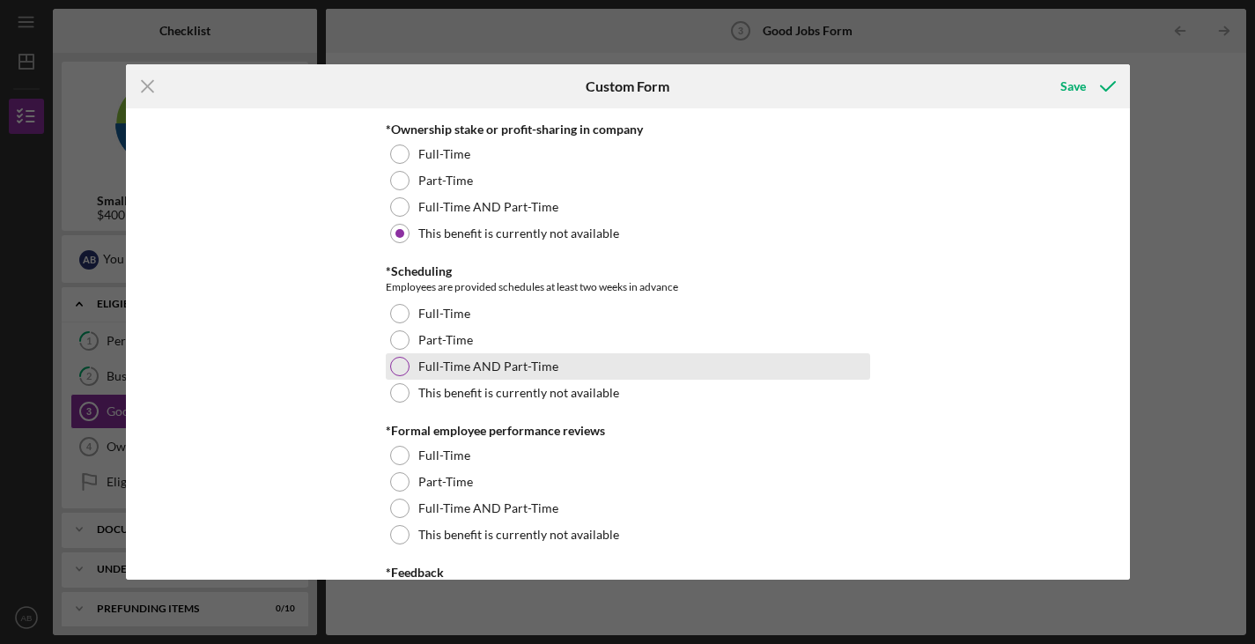
click at [403, 375] on div "Full-Time AND Part-Time" at bounding box center [628, 366] width 485 height 26
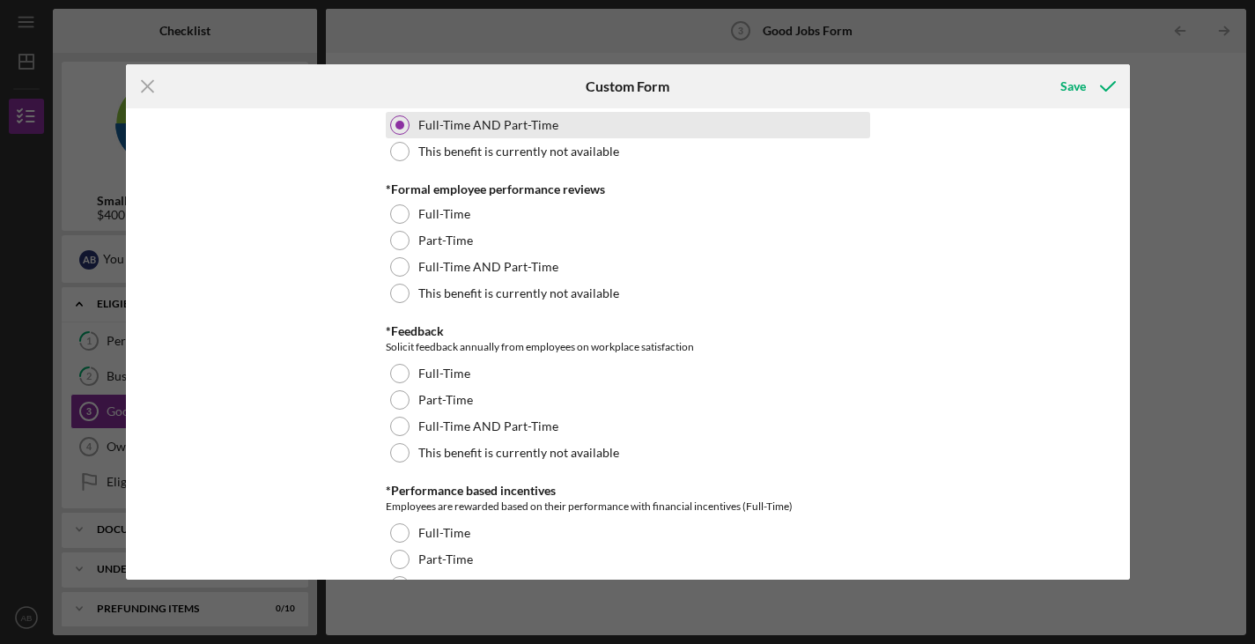
scroll to position [2010, 0]
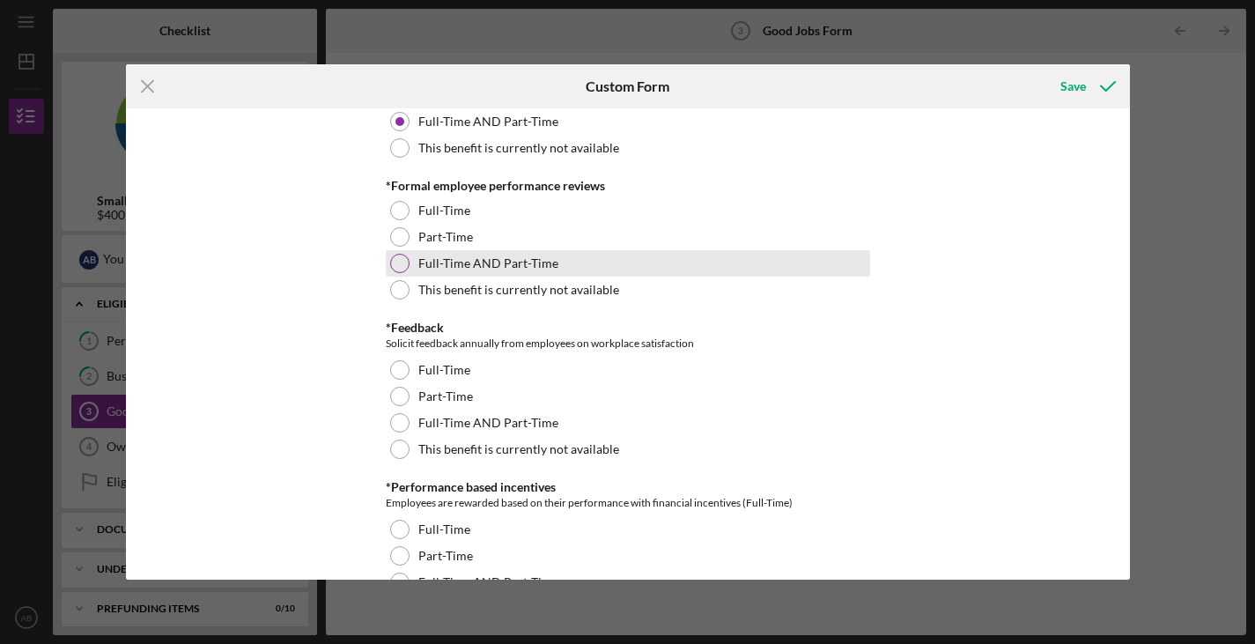
click at [398, 262] on div at bounding box center [399, 263] width 19 height 19
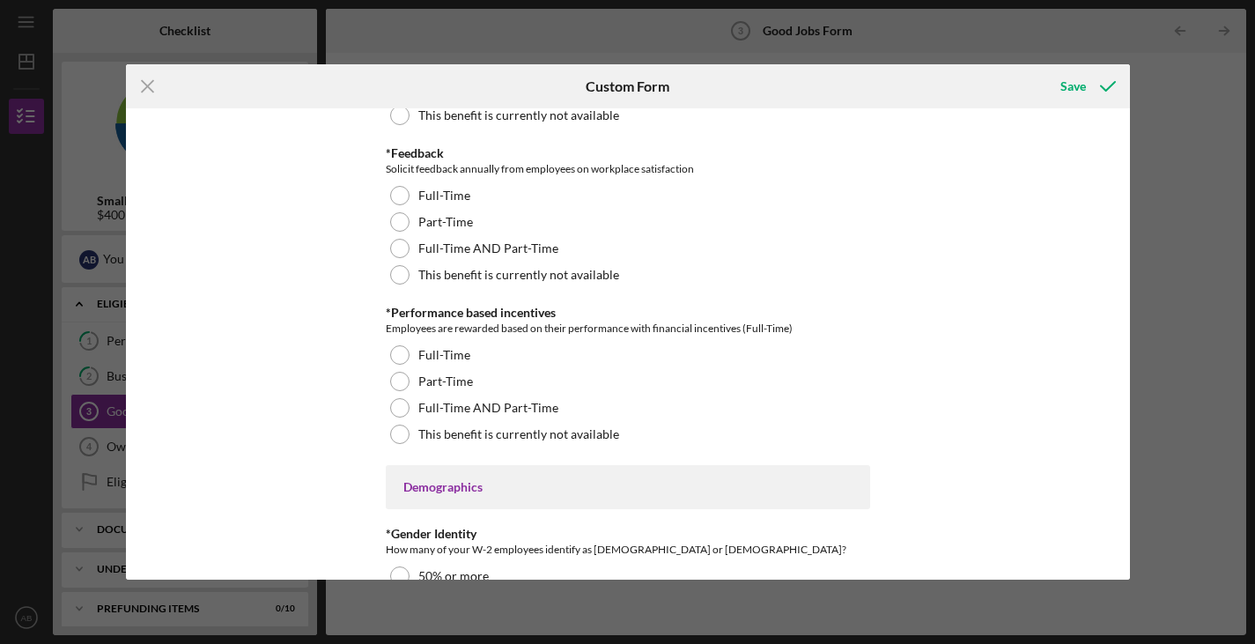
scroll to position [2197, 0]
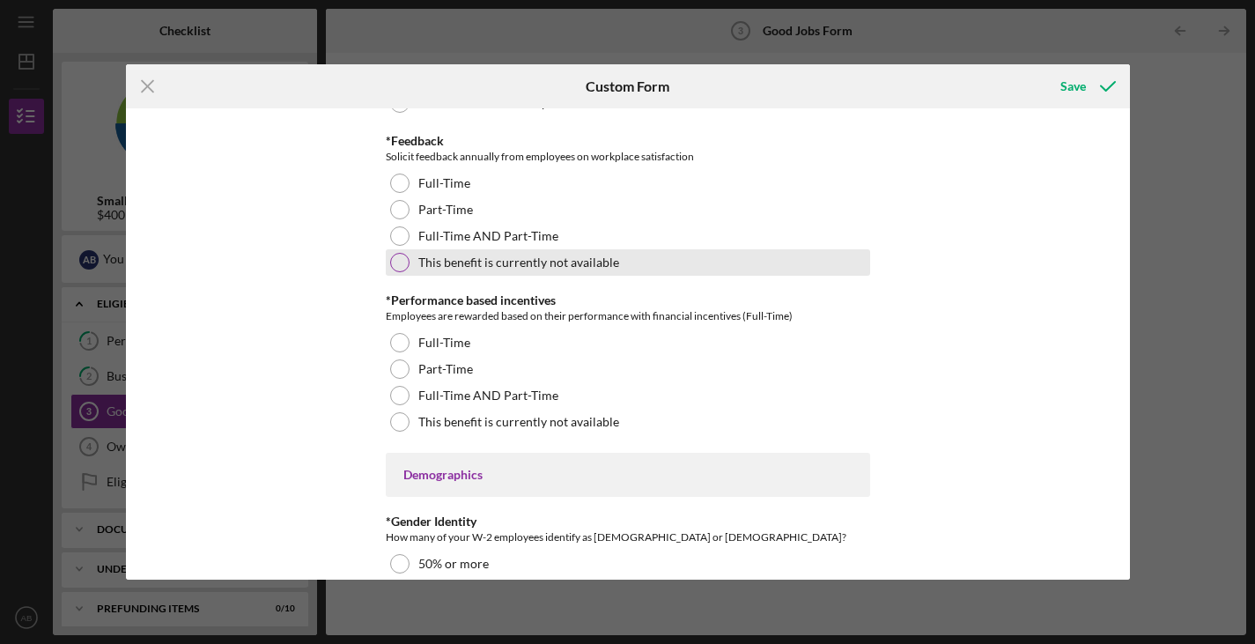
click at [398, 263] on div at bounding box center [399, 262] width 19 height 19
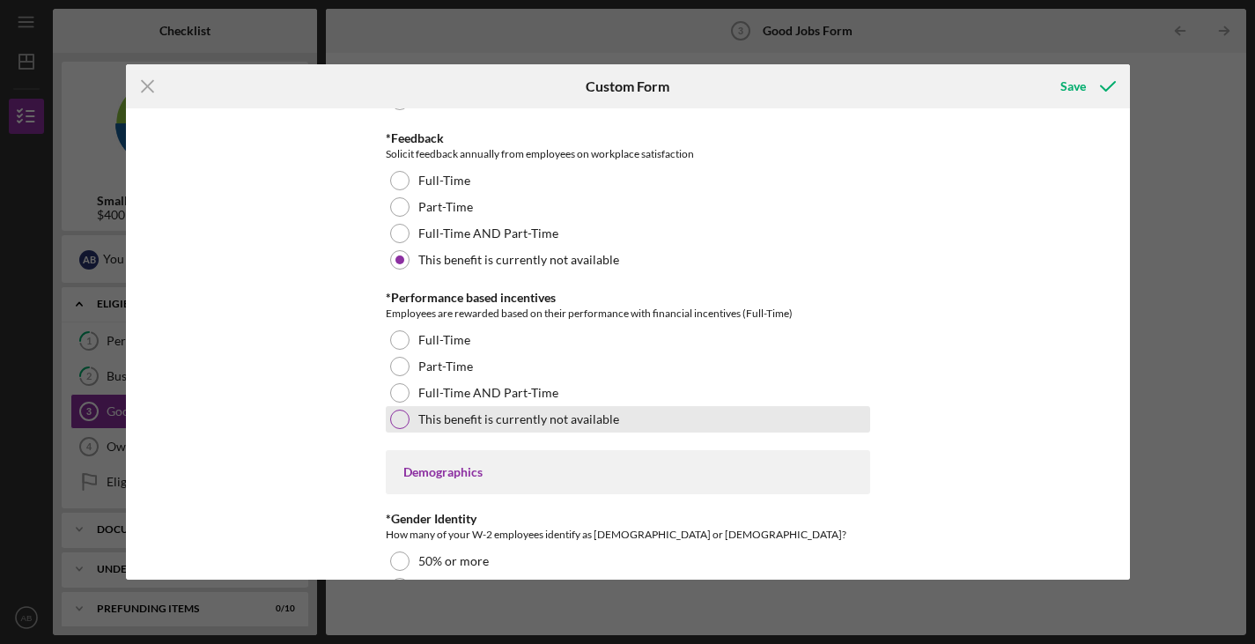
click at [395, 427] on div at bounding box center [399, 419] width 19 height 19
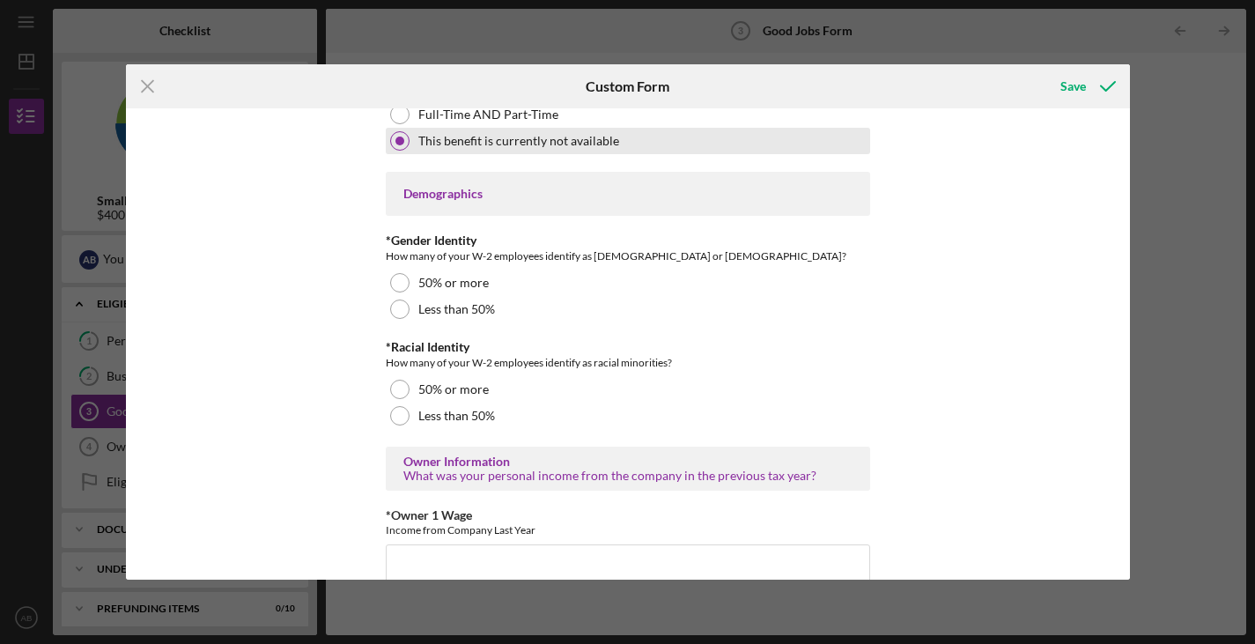
scroll to position [2491, 0]
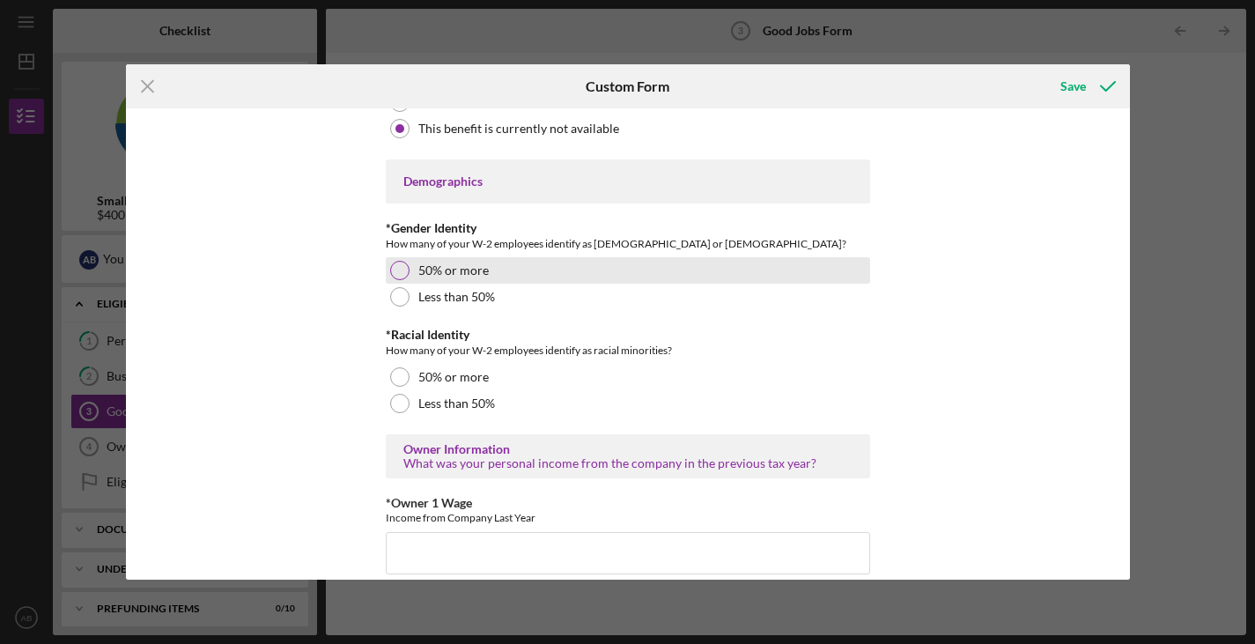
click at [398, 264] on div at bounding box center [399, 270] width 19 height 19
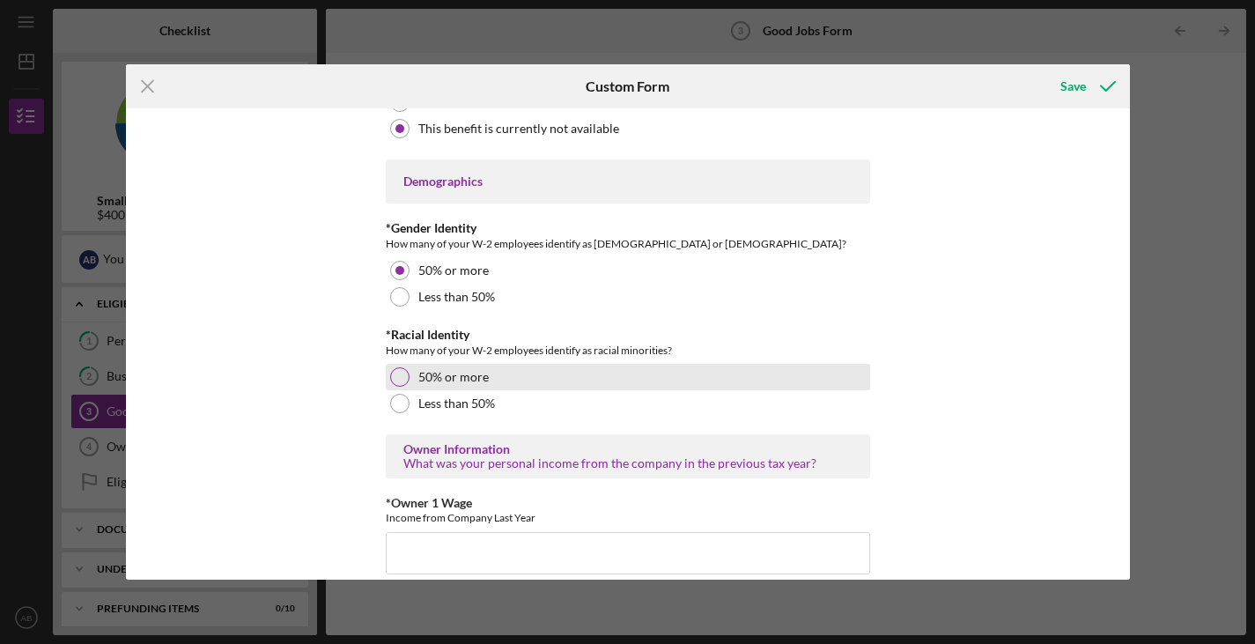
click at [402, 376] on div at bounding box center [399, 376] width 19 height 19
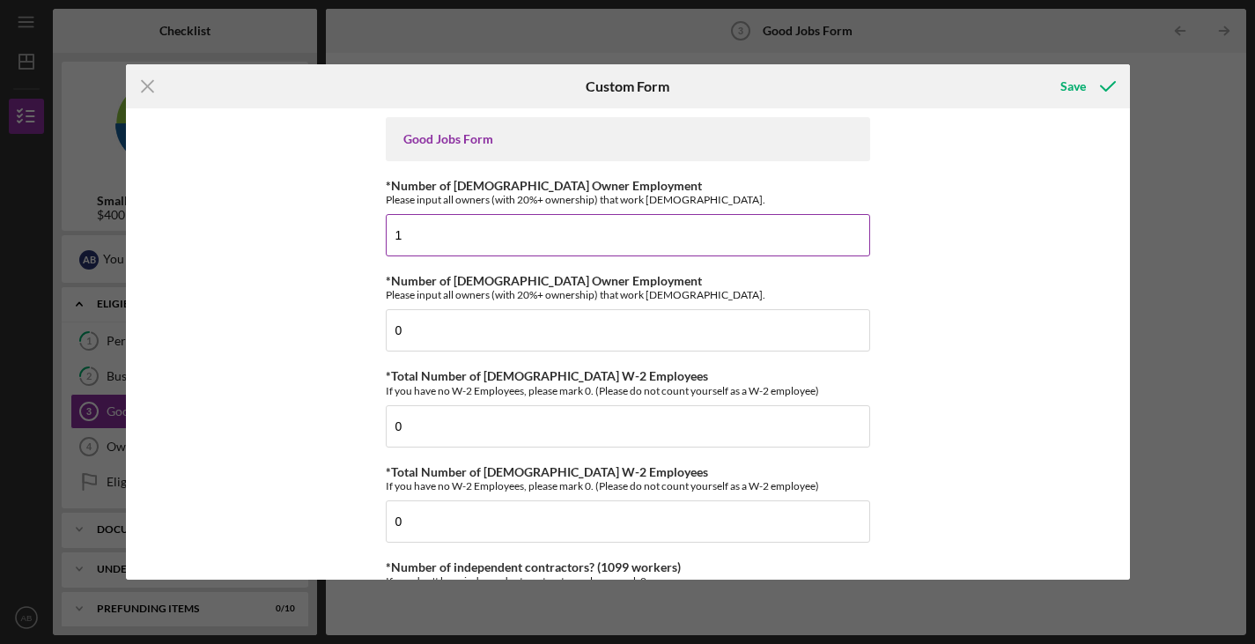
scroll to position [3, 0]
click at [415, 239] on input "1" at bounding box center [628, 232] width 485 height 42
type input "0"
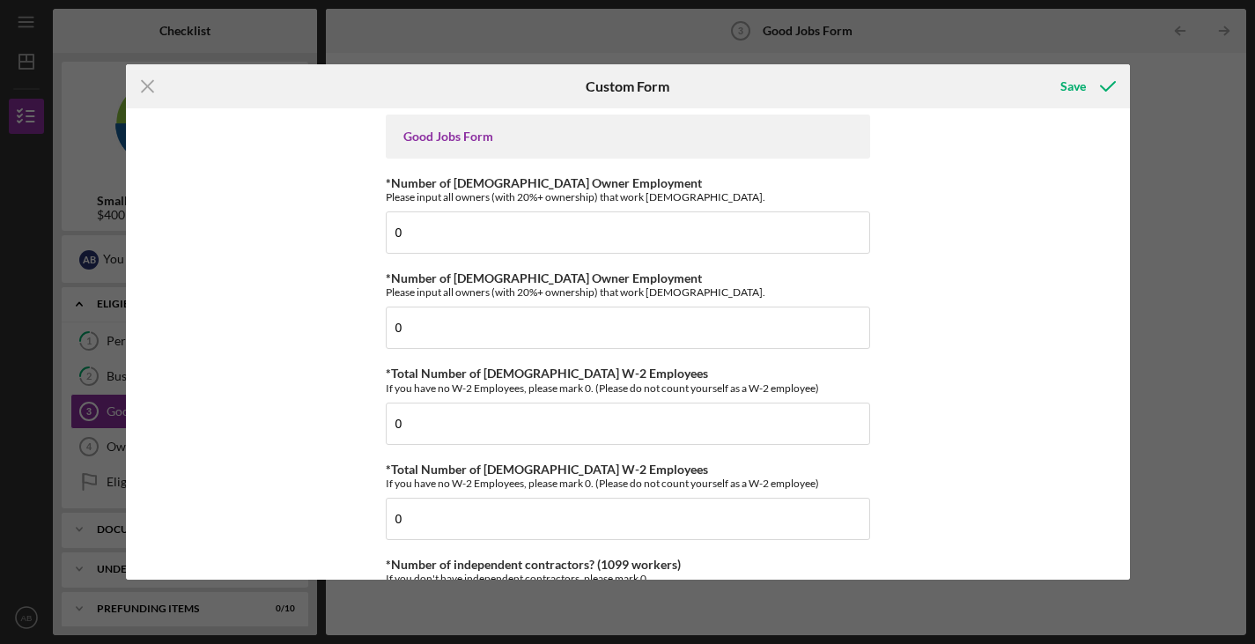
click at [914, 168] on div "Good Jobs Form *Number of Full-Time Owner Employment Please input all owners (w…" at bounding box center [628, 343] width 1004 height 471
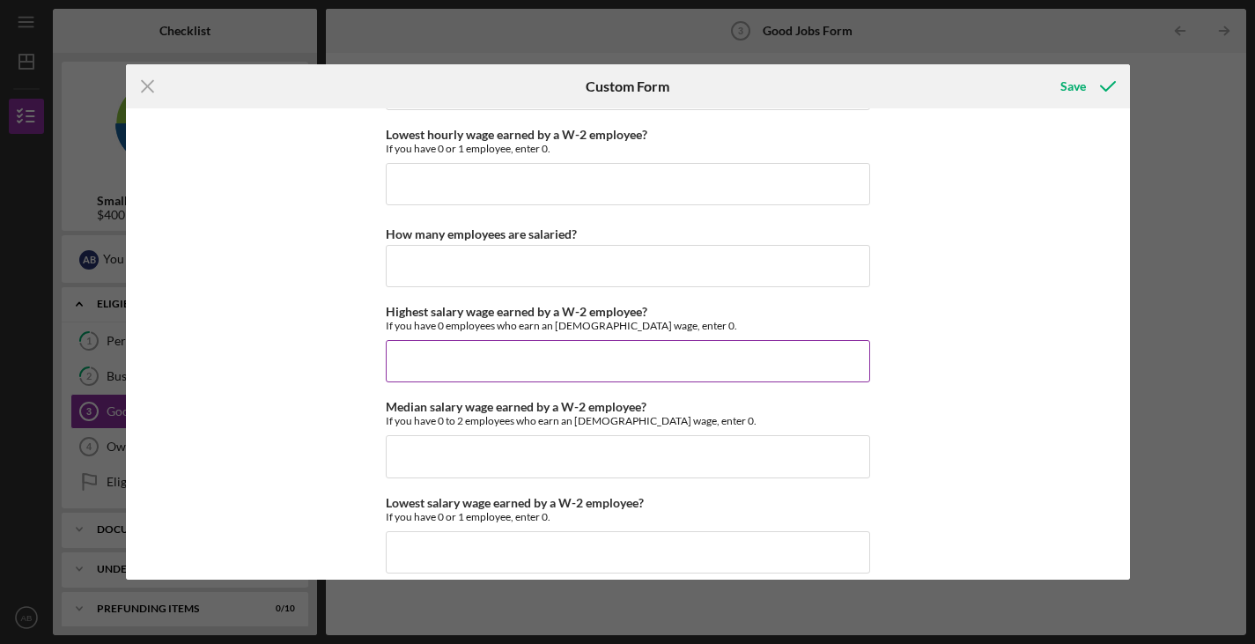
scroll to position [3666, 0]
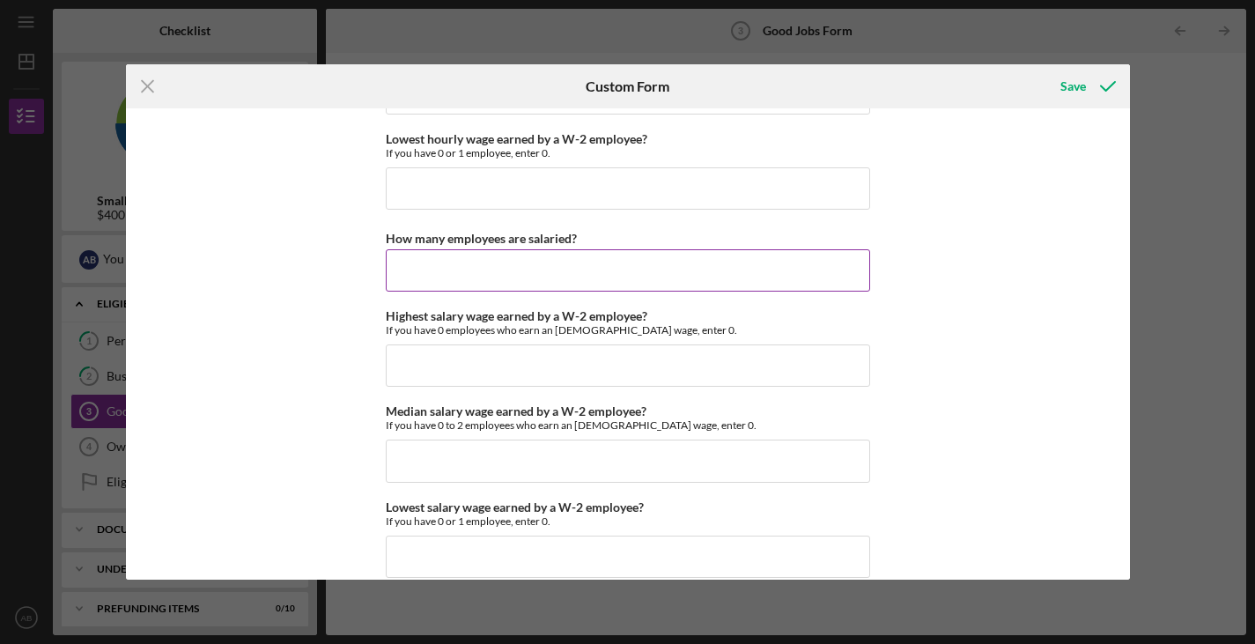
click at [604, 267] on input "How many employees are salaried?" at bounding box center [628, 270] width 485 height 42
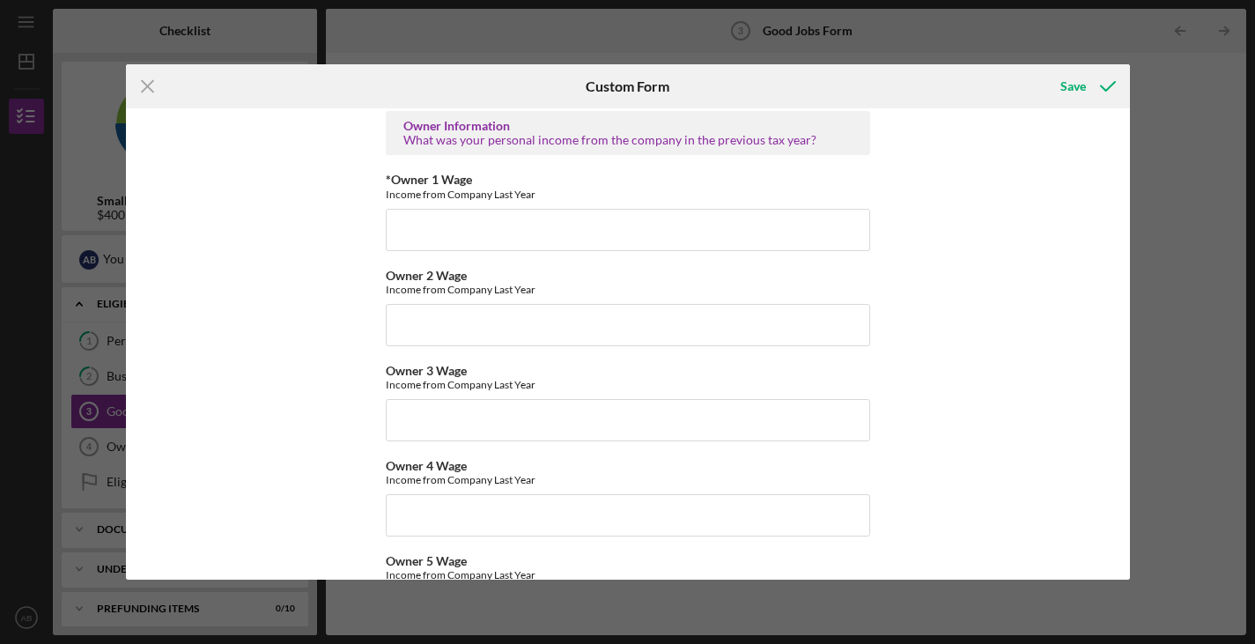
scroll to position [2809, 0]
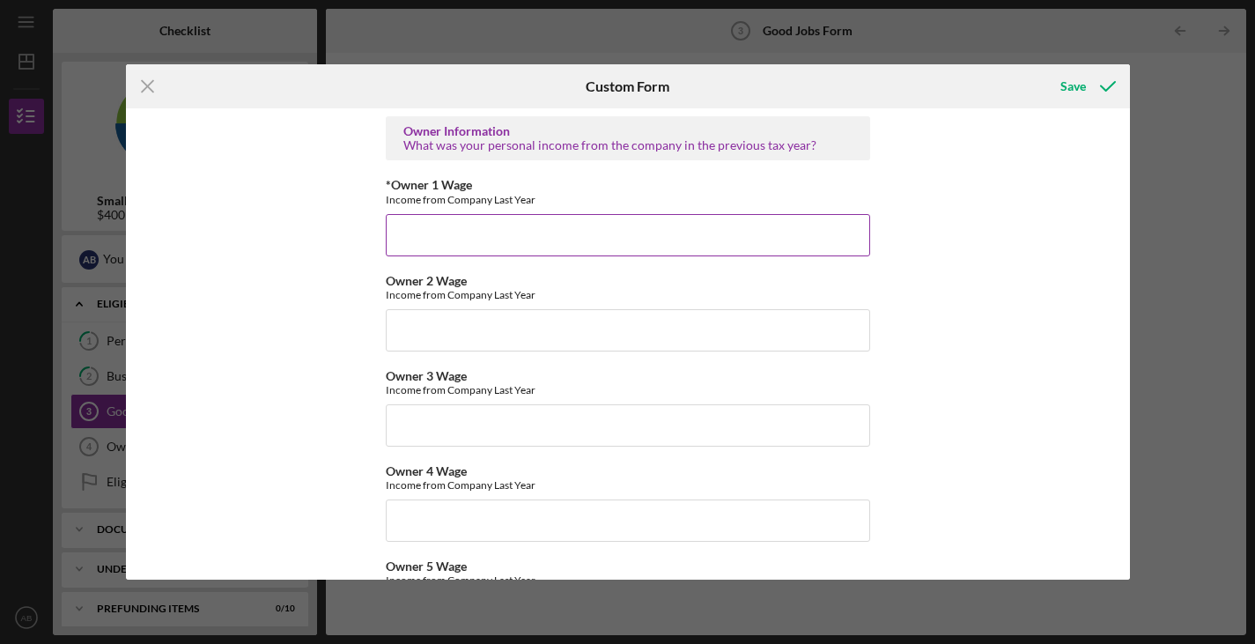
click at [577, 240] on input "*Owner 1 Wage" at bounding box center [628, 235] width 485 height 42
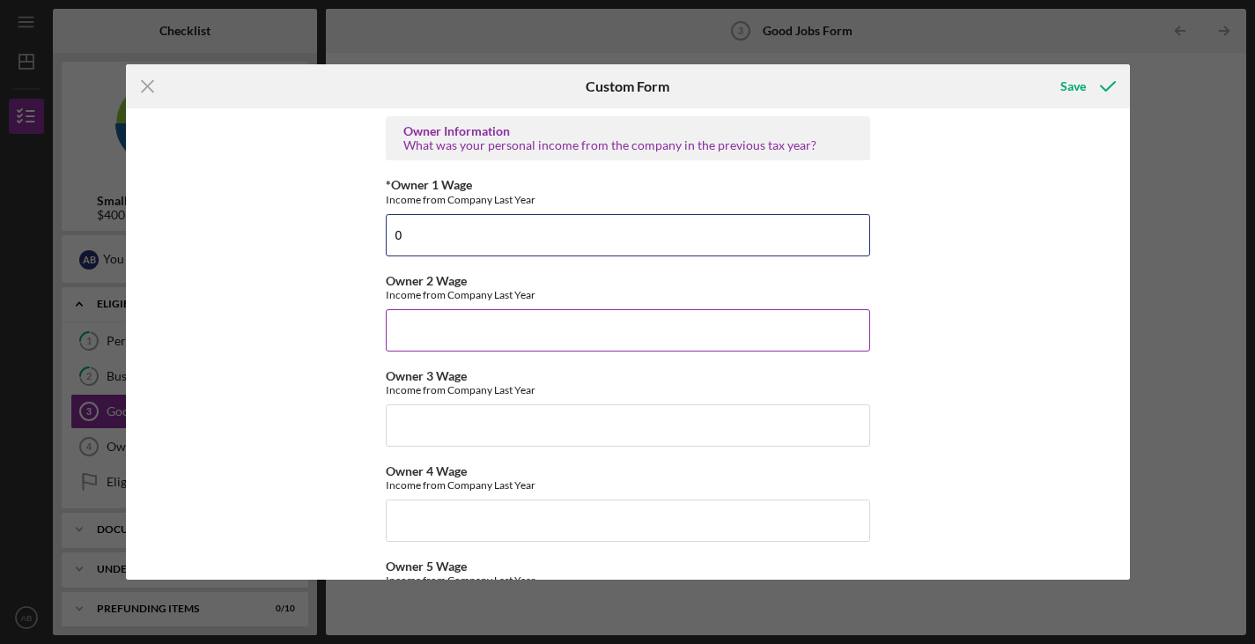
type input "0"
click at [522, 343] on input "Owner 2 Wage" at bounding box center [628, 330] width 485 height 42
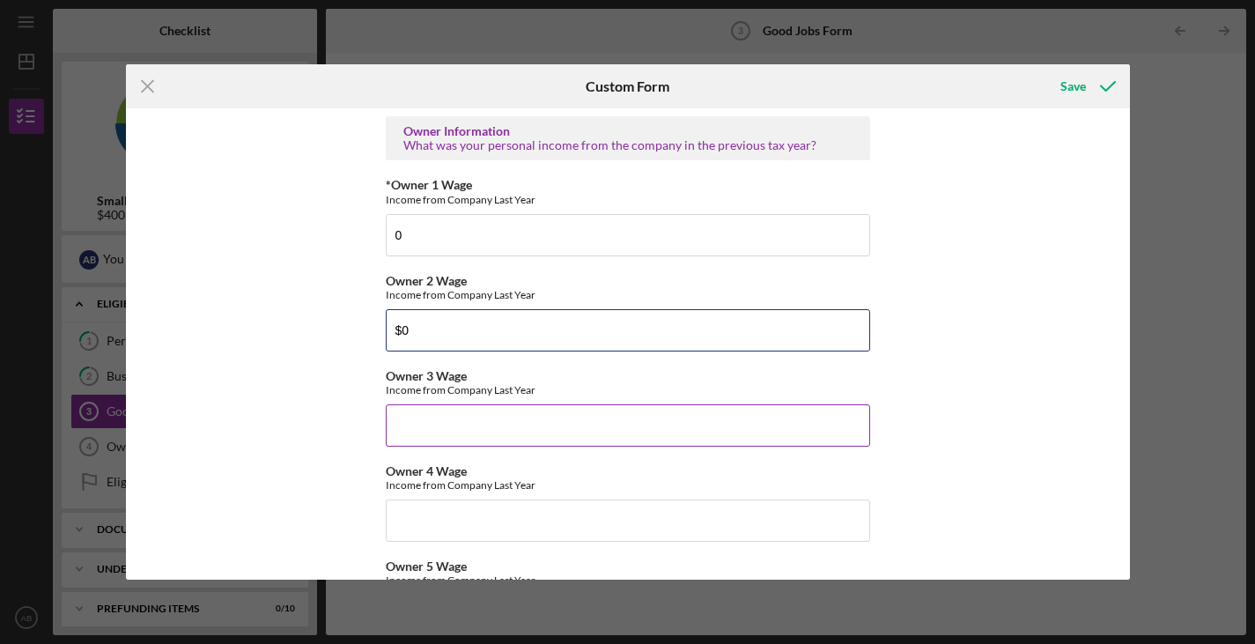
type input "$0"
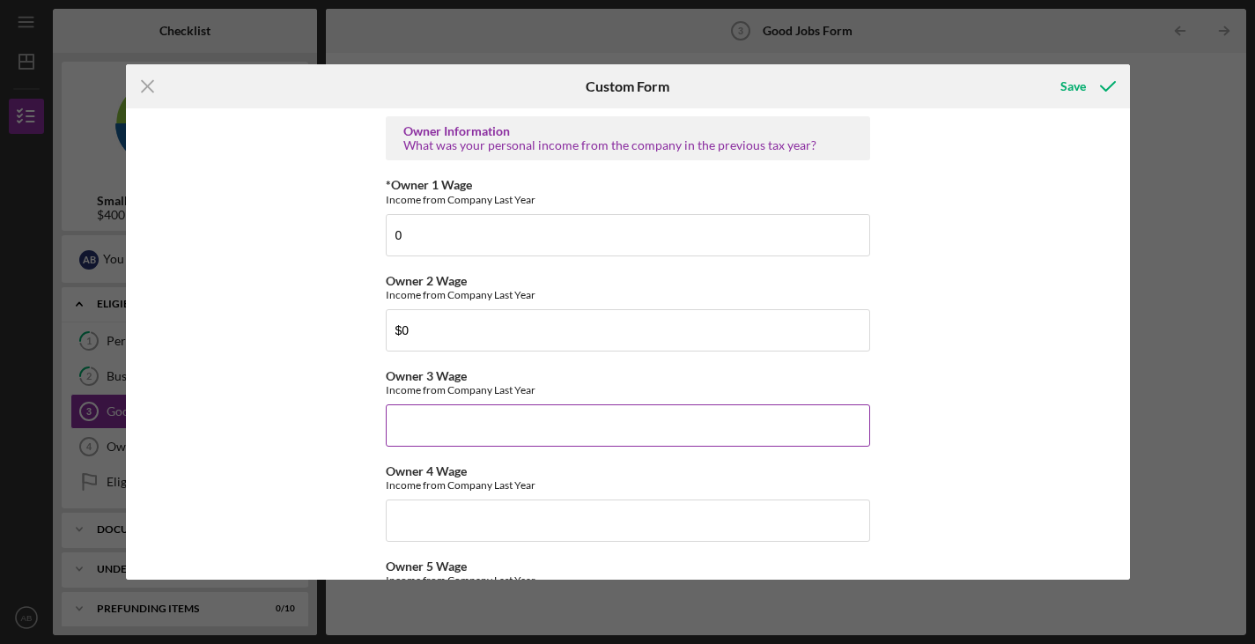
click at [503, 416] on input "Owner 3 Wage" at bounding box center [628, 425] width 485 height 42
type input "$0"
click at [507, 515] on input "Owner 4 Wage" at bounding box center [628, 521] width 485 height 42
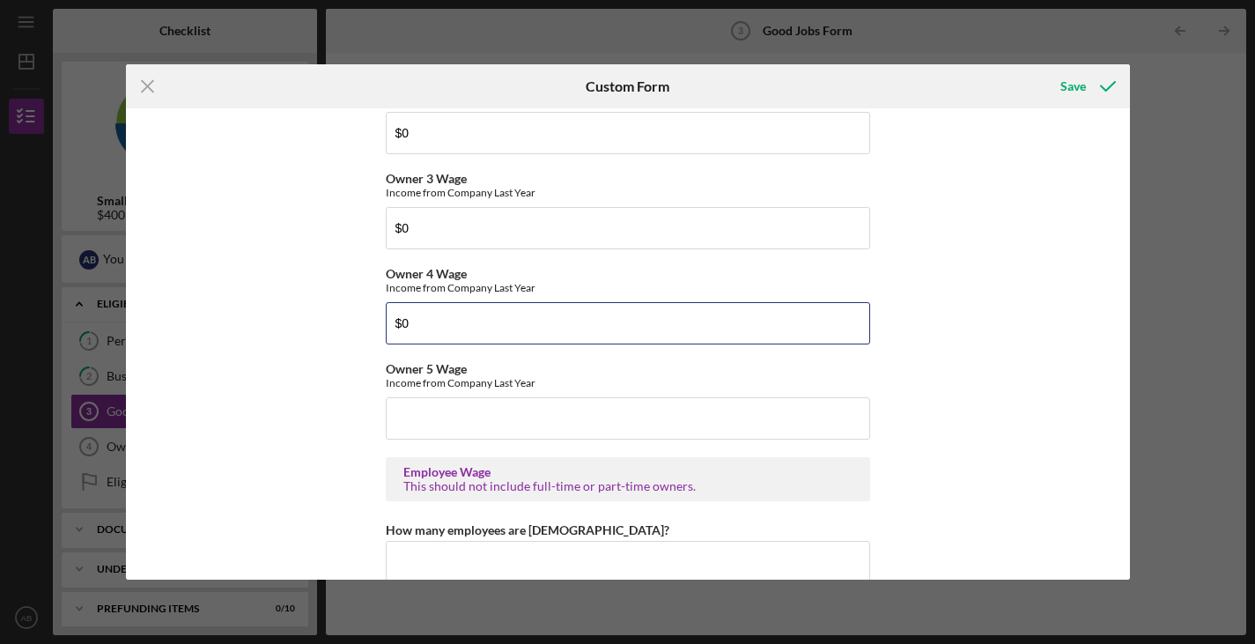
scroll to position [3070, 0]
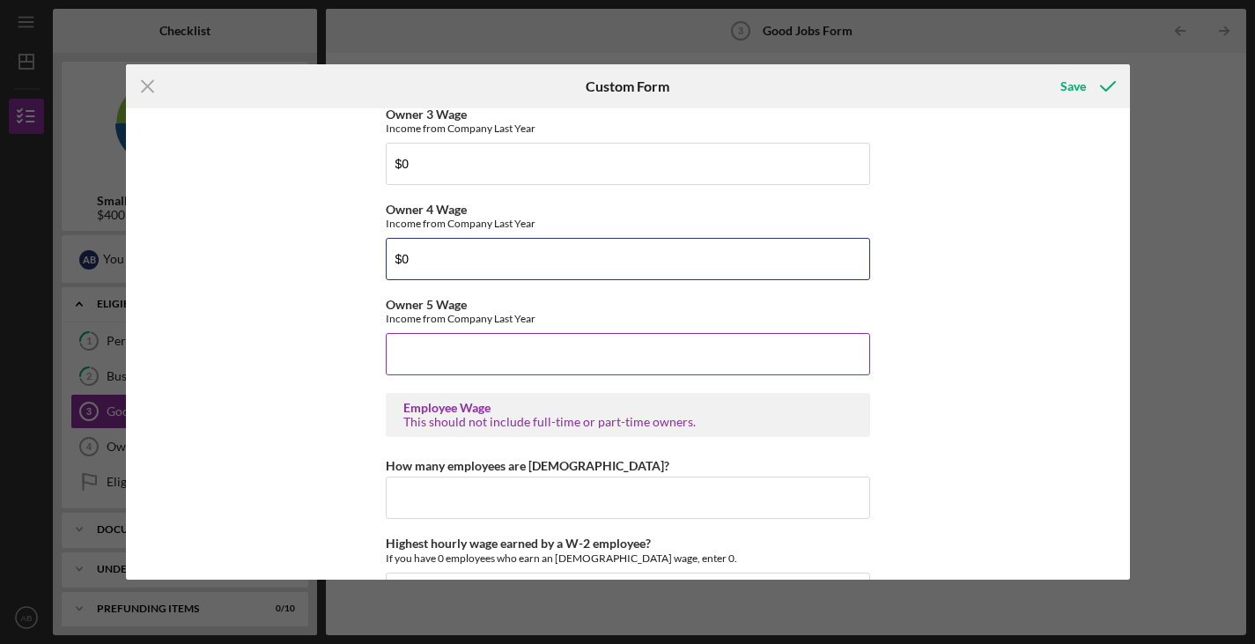
type input "$0"
click at [496, 351] on input "Owner 5 Wage" at bounding box center [628, 354] width 485 height 42
type input "$0"
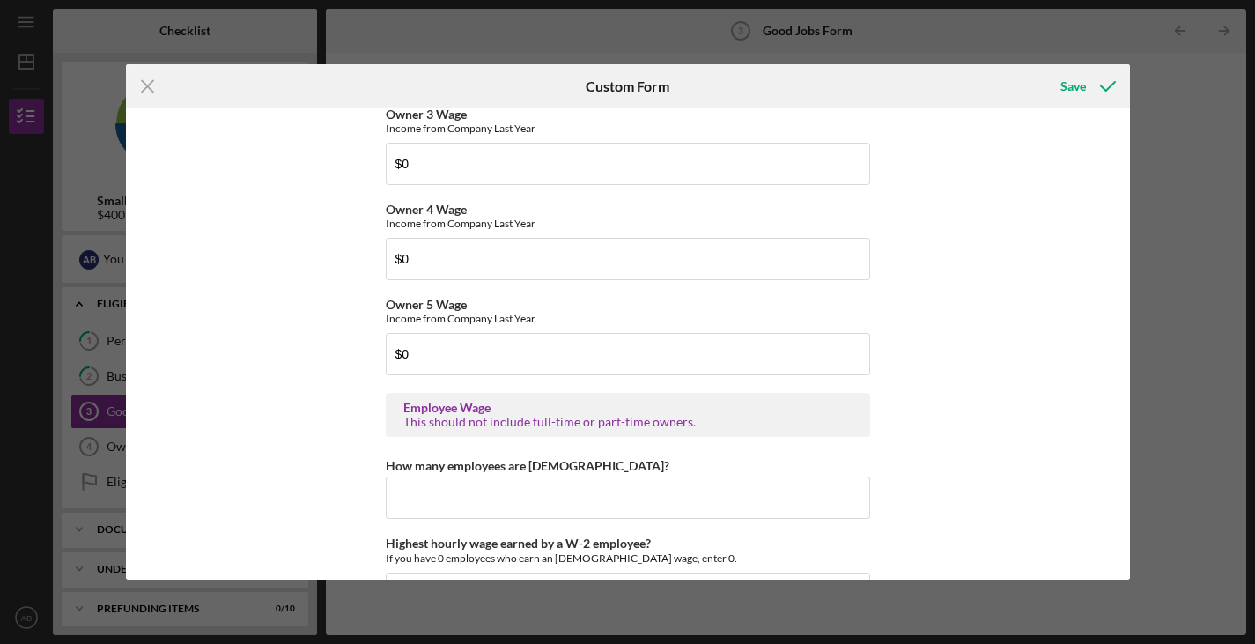
click at [891, 284] on div "Good Jobs Form *Number of [DEMOGRAPHIC_DATA] Owner Employment Please input all …" at bounding box center [628, 343] width 1004 height 471
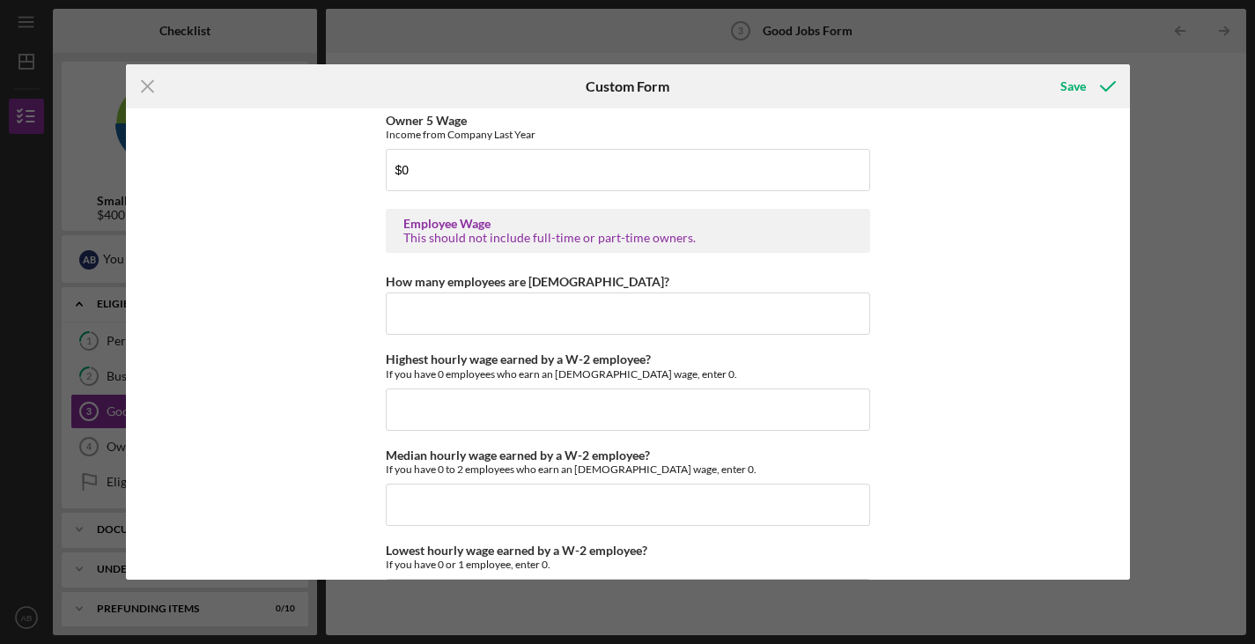
scroll to position [3276, 0]
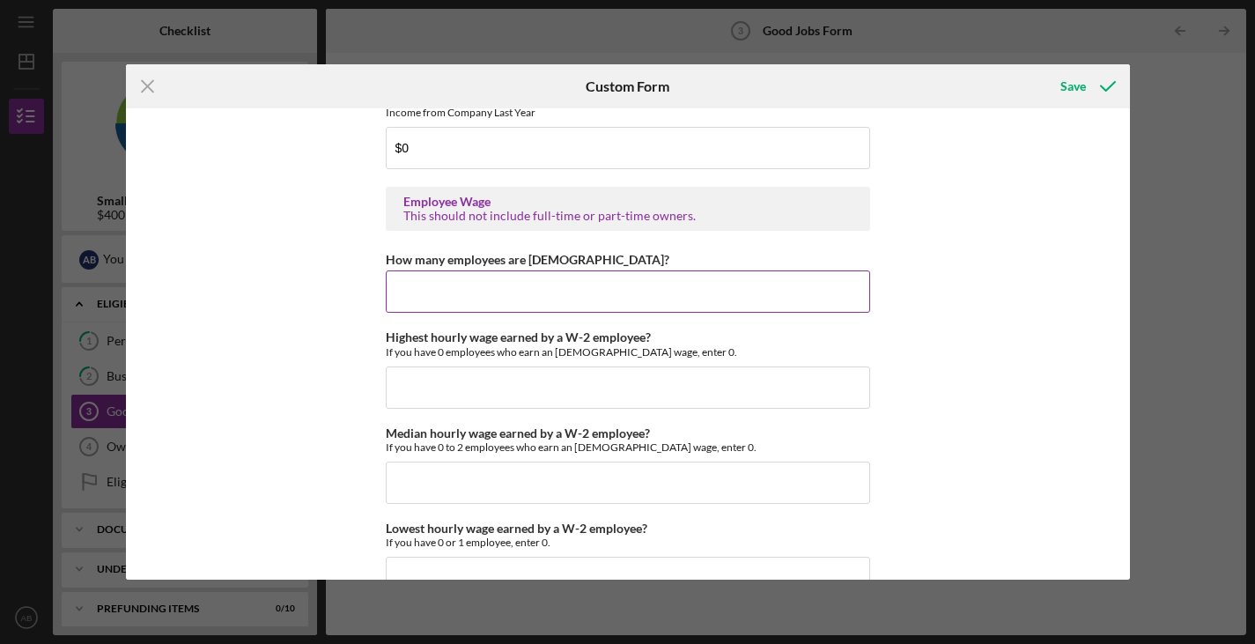
click at [740, 275] on input "How many employees are [DEMOGRAPHIC_DATA]?" at bounding box center [628, 291] width 485 height 42
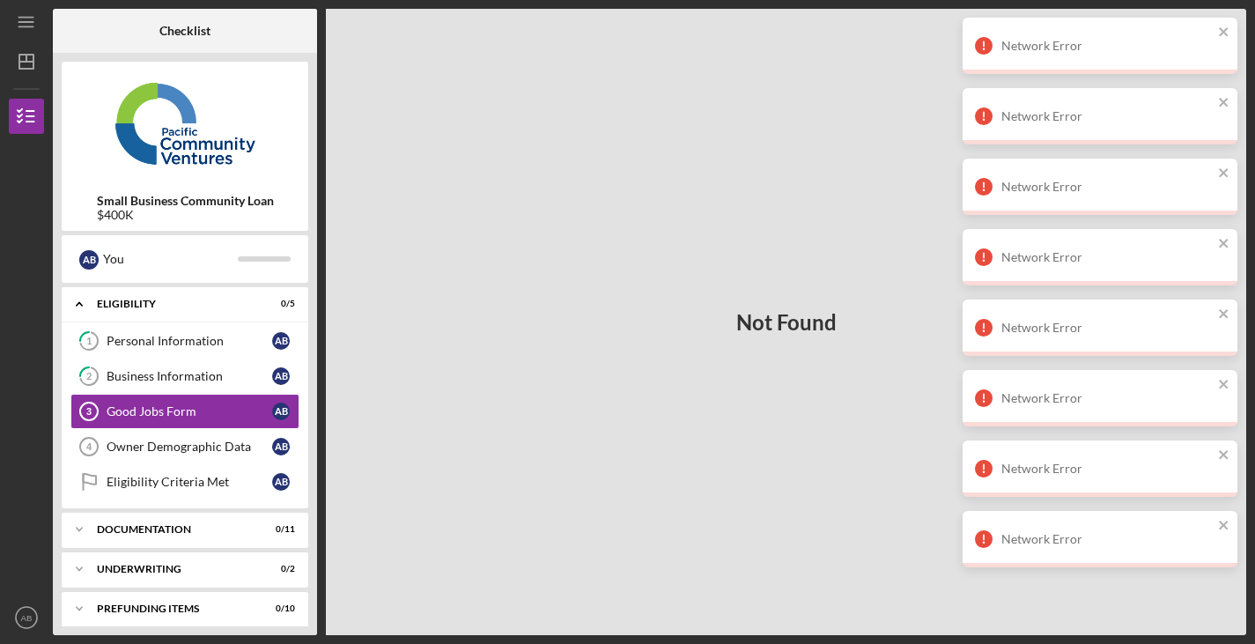
click at [904, 139] on div "Not Found" at bounding box center [786, 322] width 921 height 626
click at [917, 155] on div "Not Found" at bounding box center [786, 322] width 921 height 626
click at [1220, 30] on icon "close" at bounding box center [1224, 32] width 12 height 14
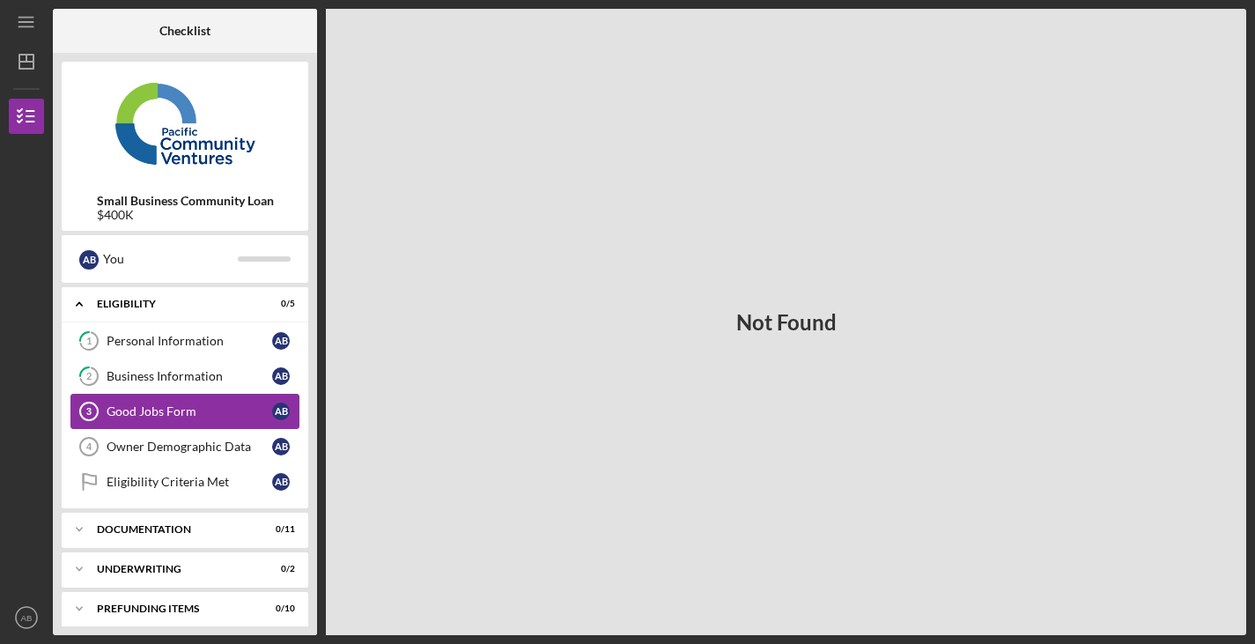
click at [188, 395] on link "Good Jobs Form 3 Good Jobs Form A B" at bounding box center [184, 411] width 229 height 35
click at [183, 409] on div "Good Jobs Form" at bounding box center [190, 411] width 166 height 14
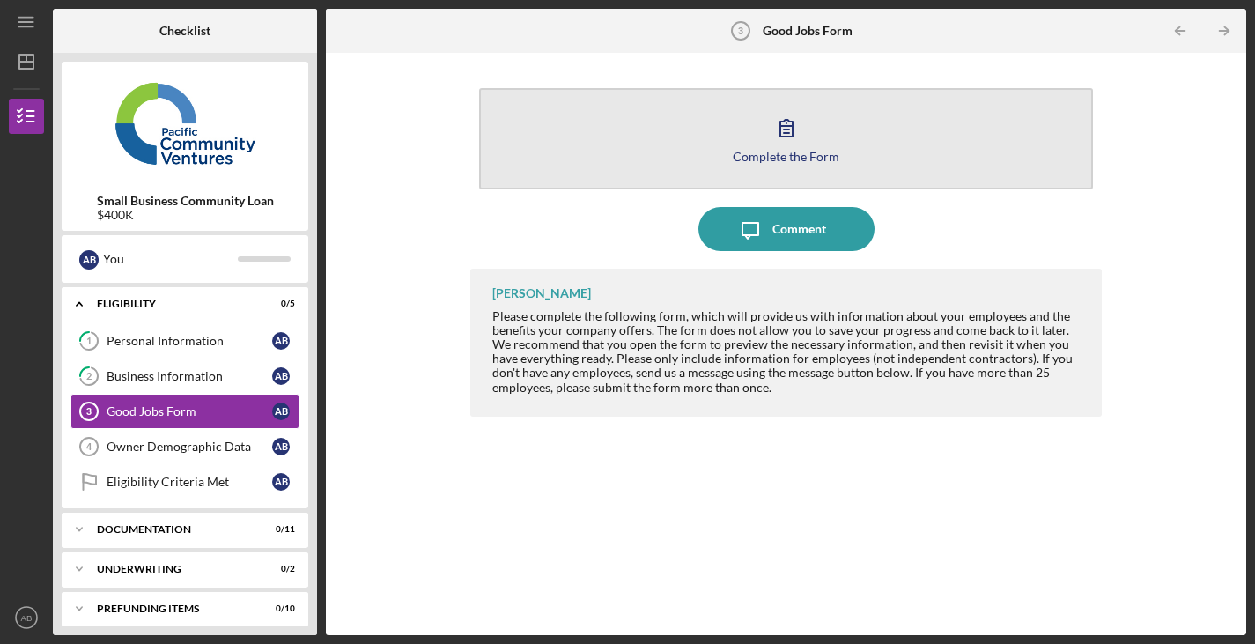
click at [548, 130] on button "Complete the Form Form" at bounding box center [786, 138] width 615 height 101
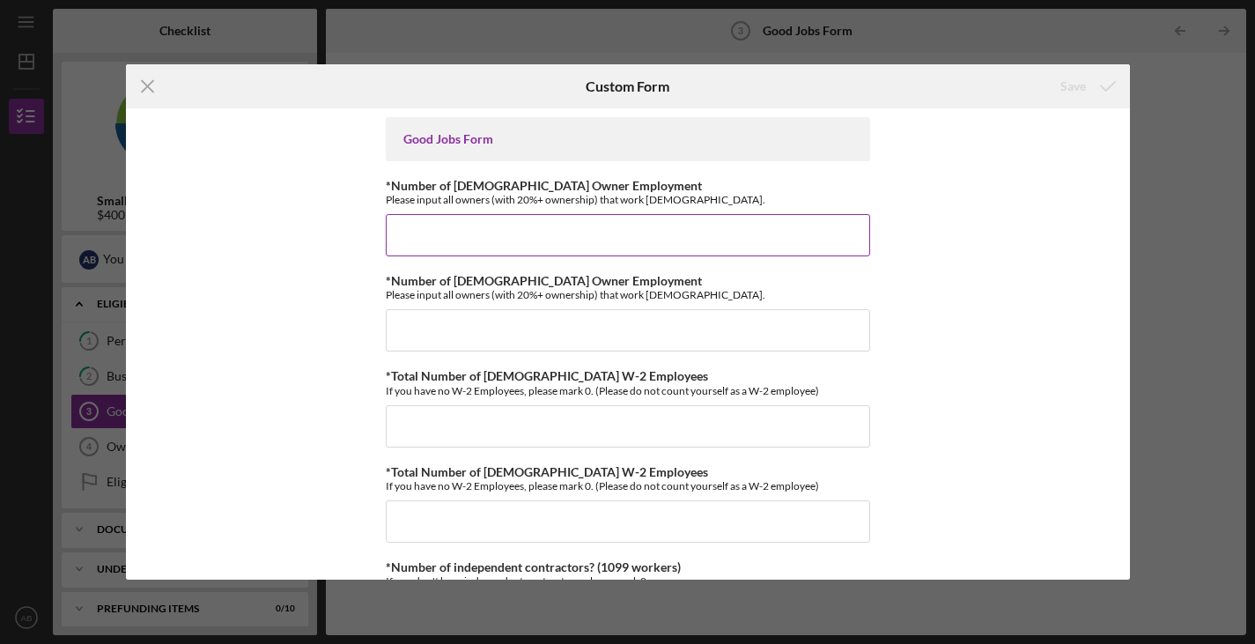
click at [524, 235] on input "*Number of [DEMOGRAPHIC_DATA] Owner Employment" at bounding box center [628, 235] width 485 height 42
type input "0"
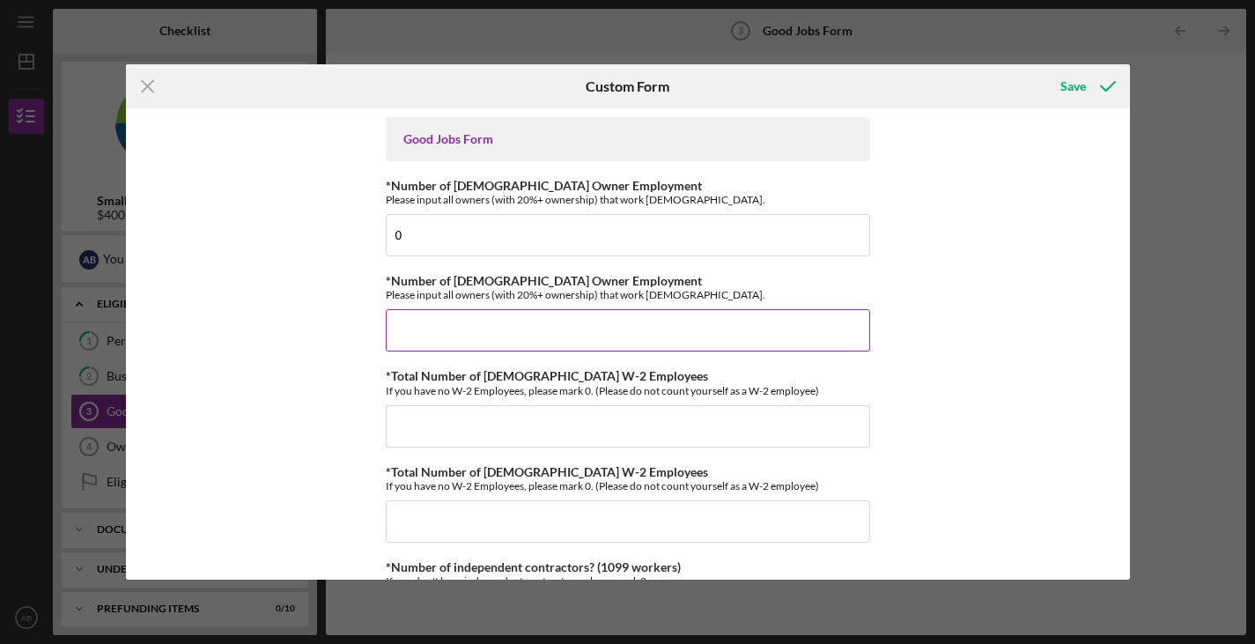
click at [478, 318] on input "*Number of [DEMOGRAPHIC_DATA] Owner Employment" at bounding box center [628, 330] width 485 height 42
type input "0"
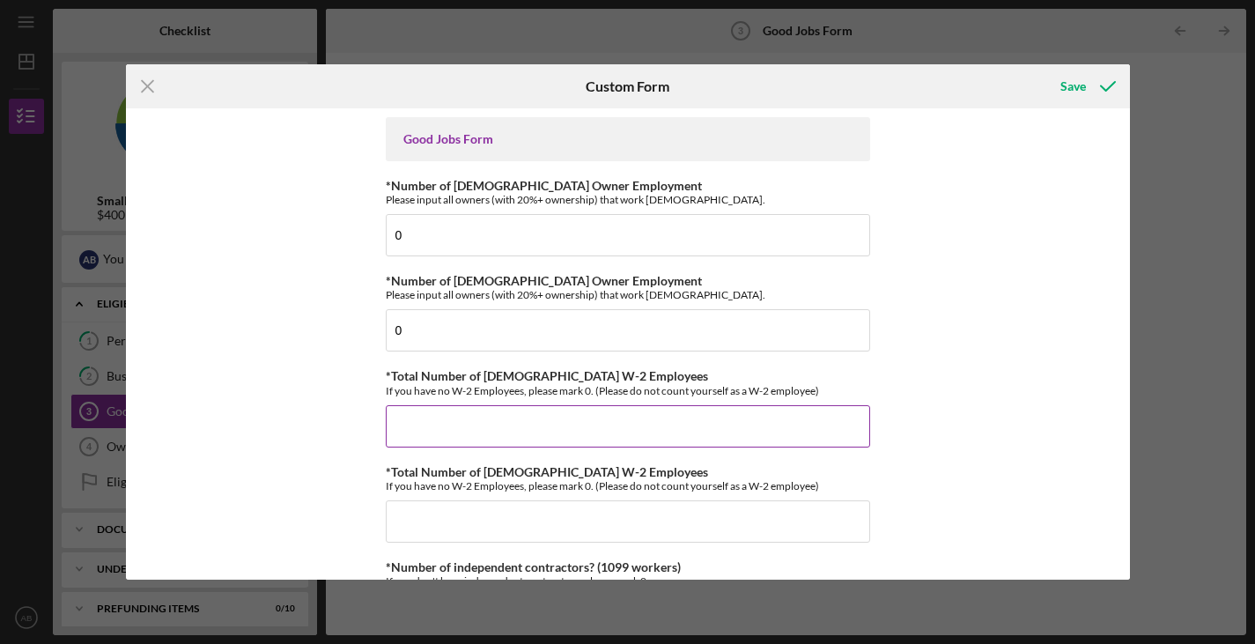
click at [482, 412] on input "*Total Number of [DEMOGRAPHIC_DATA] W-2 Employees" at bounding box center [628, 426] width 485 height 42
type input "0"
click at [474, 521] on input "*Total Number of [DEMOGRAPHIC_DATA] W-2 Employees" at bounding box center [628, 521] width 485 height 42
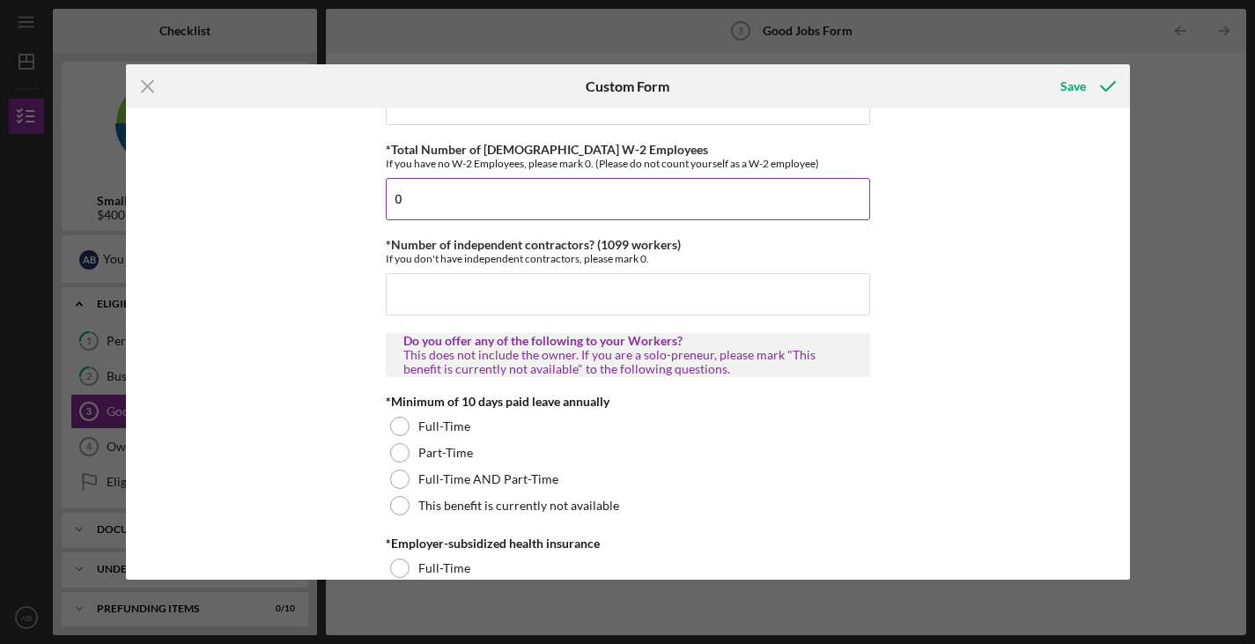
scroll to position [397, 0]
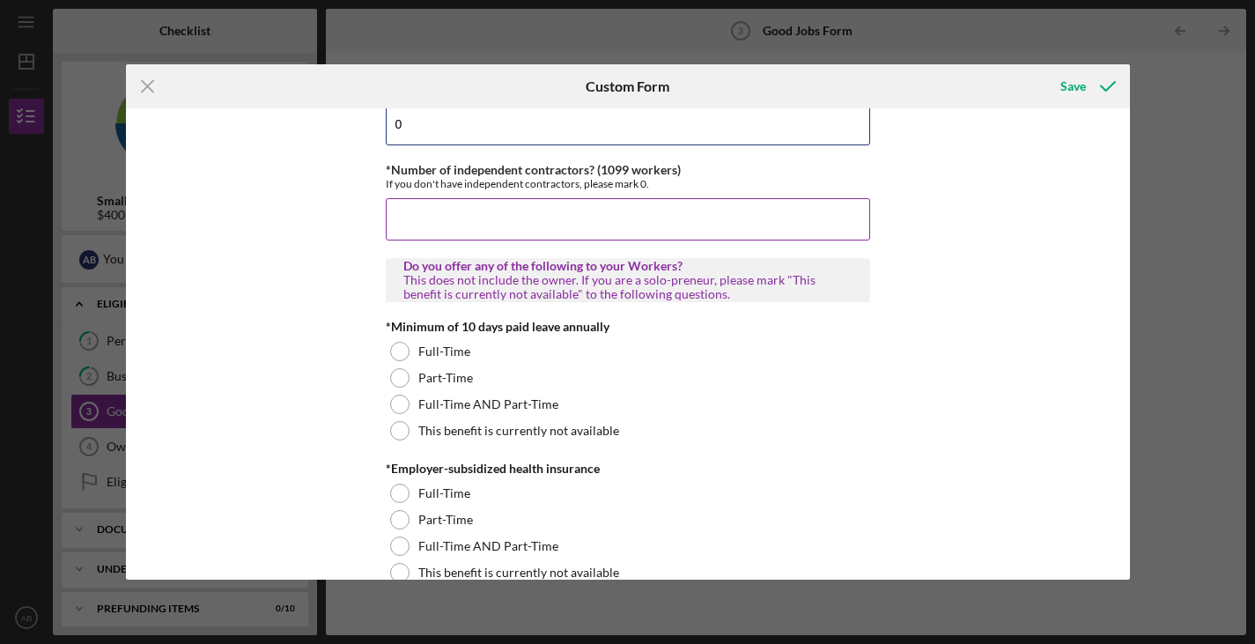
type input "0"
click at [423, 212] on input "*Number of independent contractors? (1099 workers)" at bounding box center [628, 219] width 485 height 42
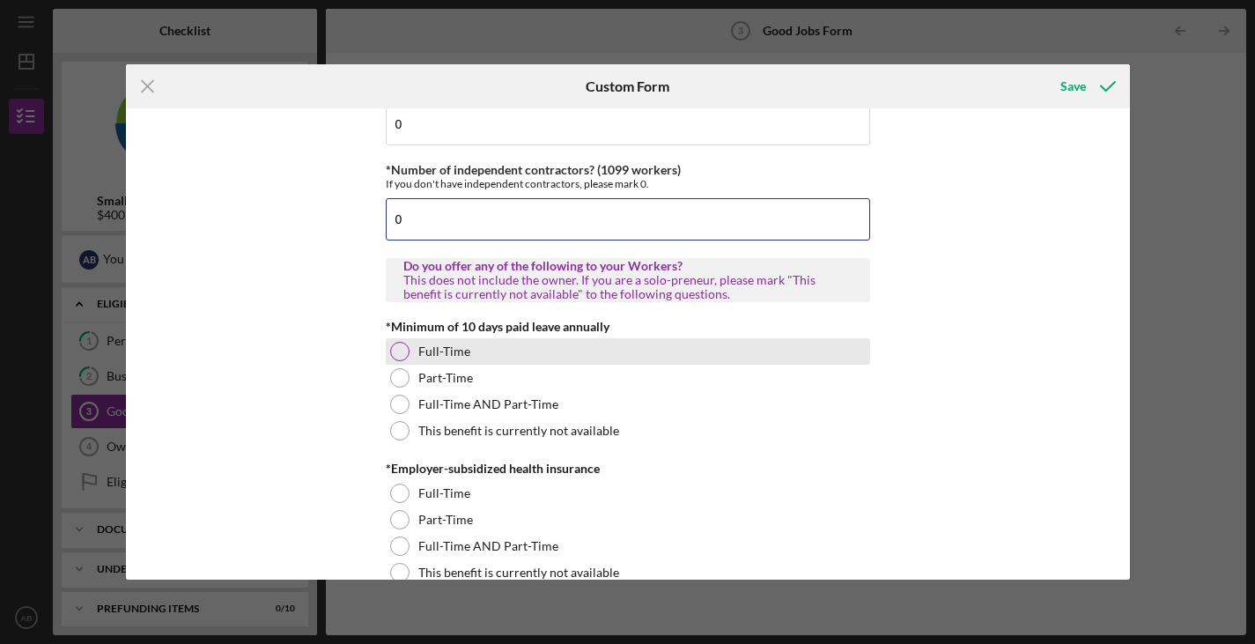
type input "0"
click at [538, 363] on div "Full-Time" at bounding box center [628, 351] width 485 height 26
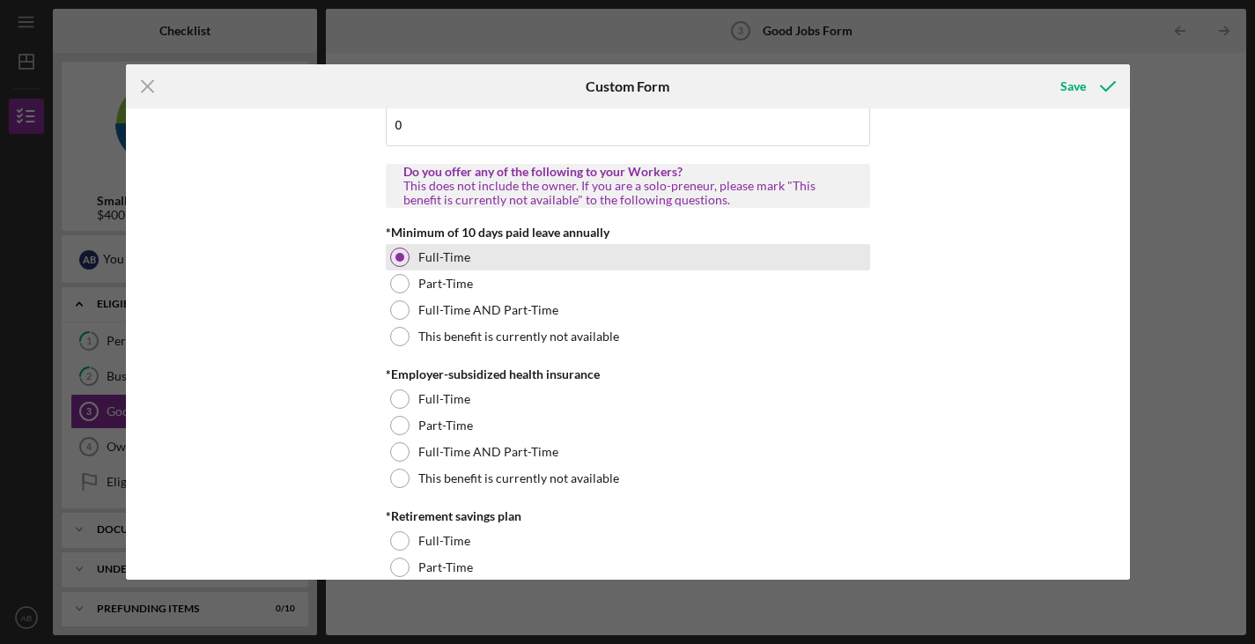
scroll to position [493, 0]
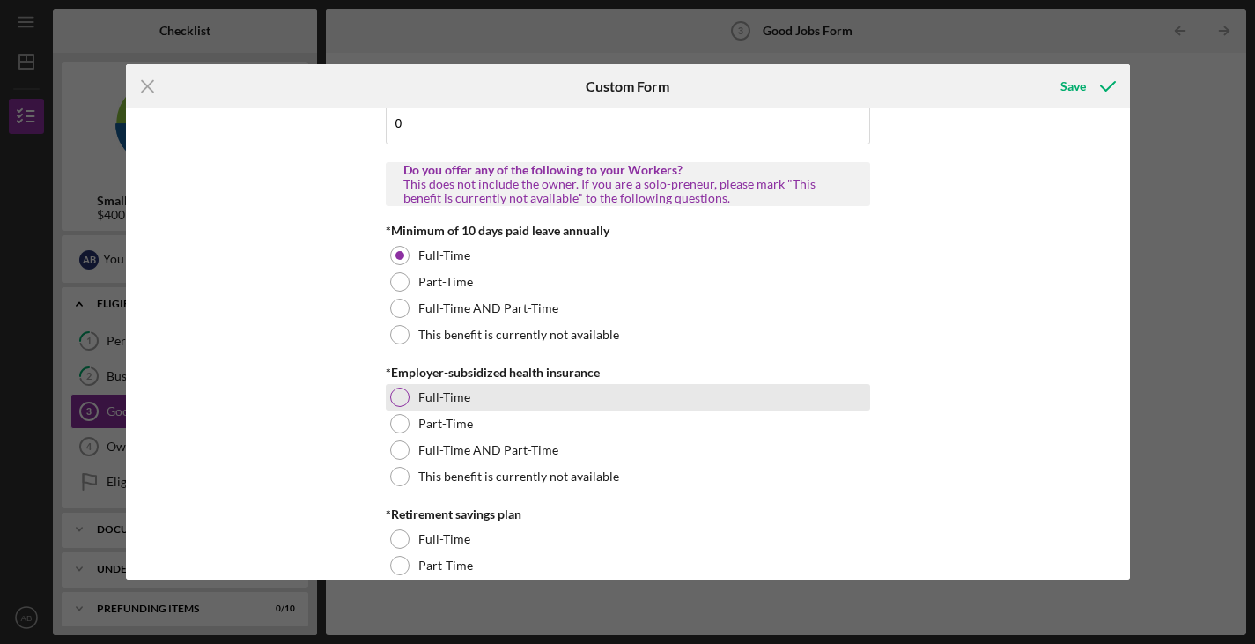
click at [398, 396] on div at bounding box center [399, 397] width 19 height 19
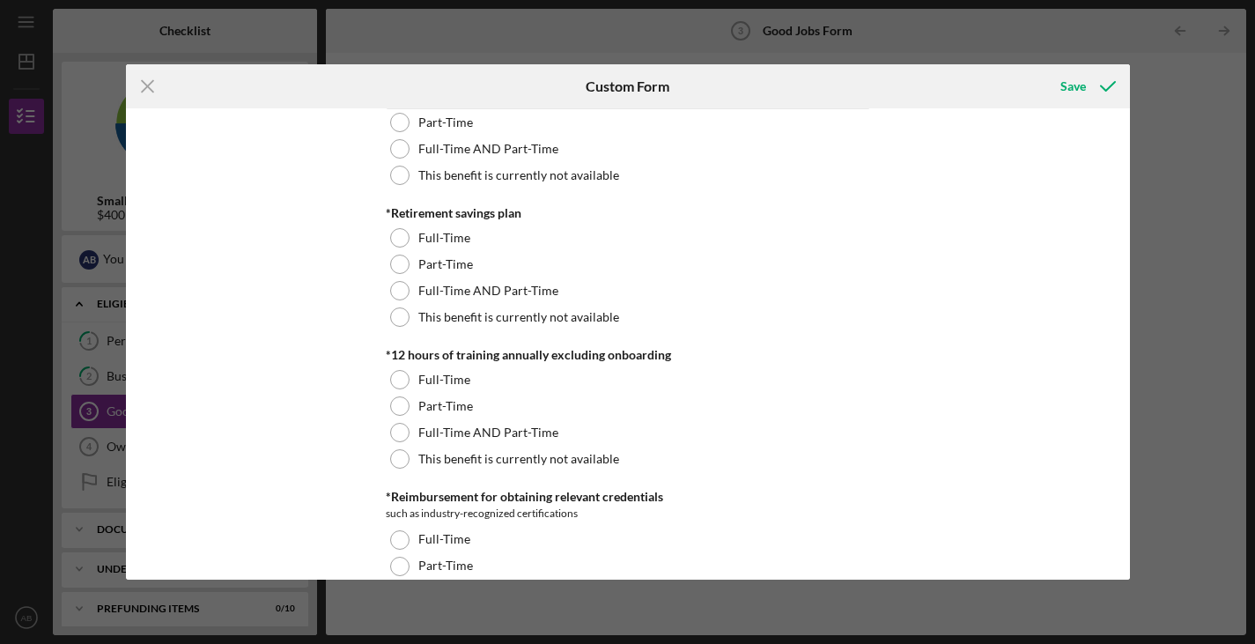
scroll to position [800, 0]
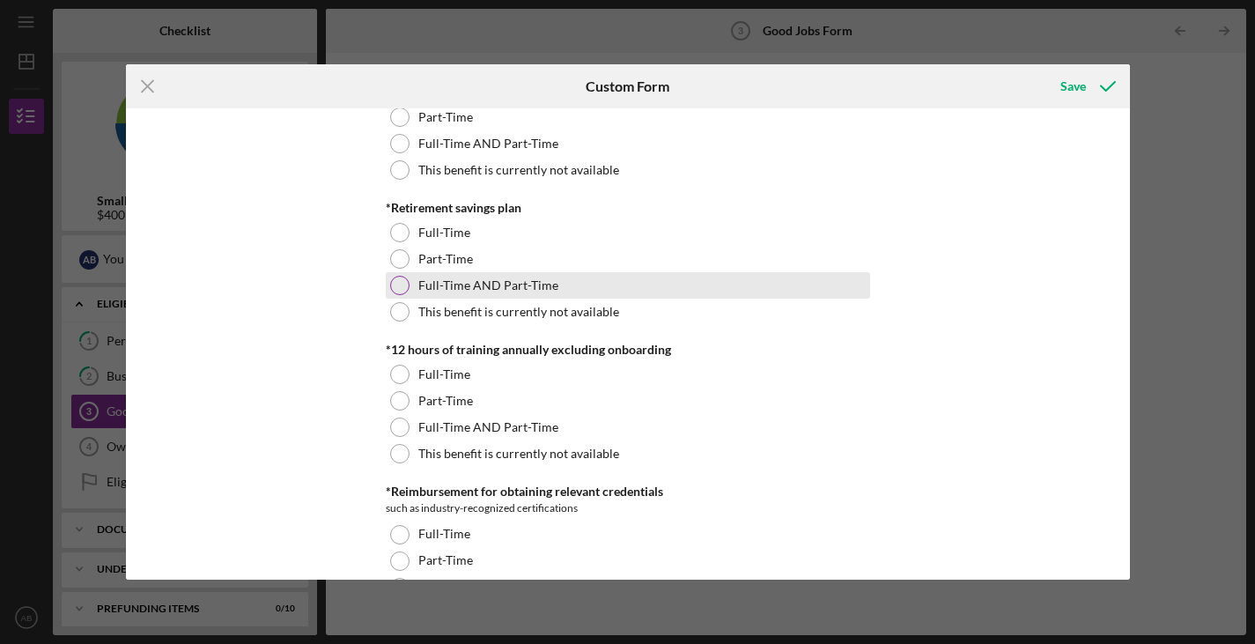
click at [402, 285] on div at bounding box center [399, 285] width 19 height 19
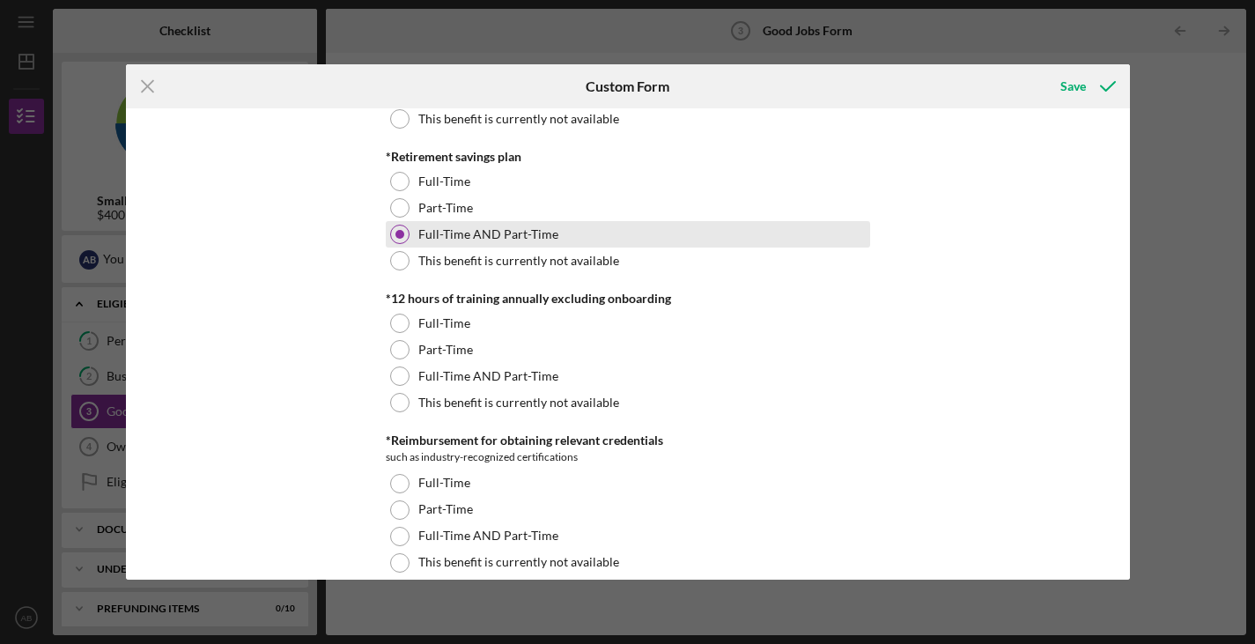
scroll to position [858, 0]
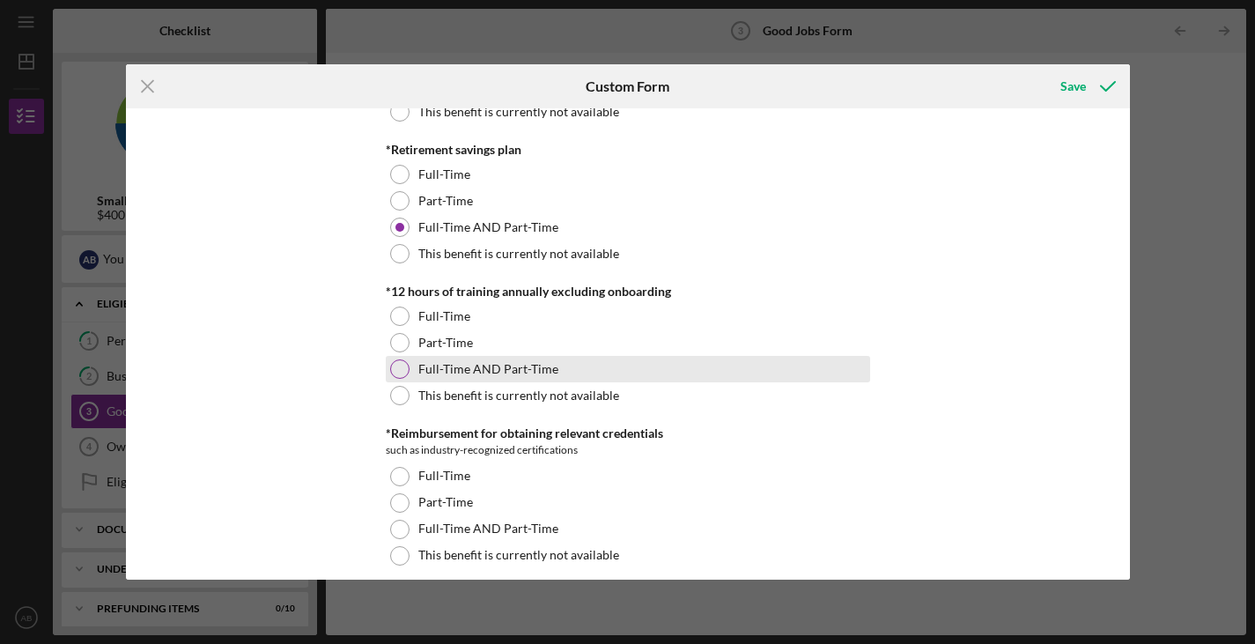
click at [403, 367] on div at bounding box center [399, 368] width 19 height 19
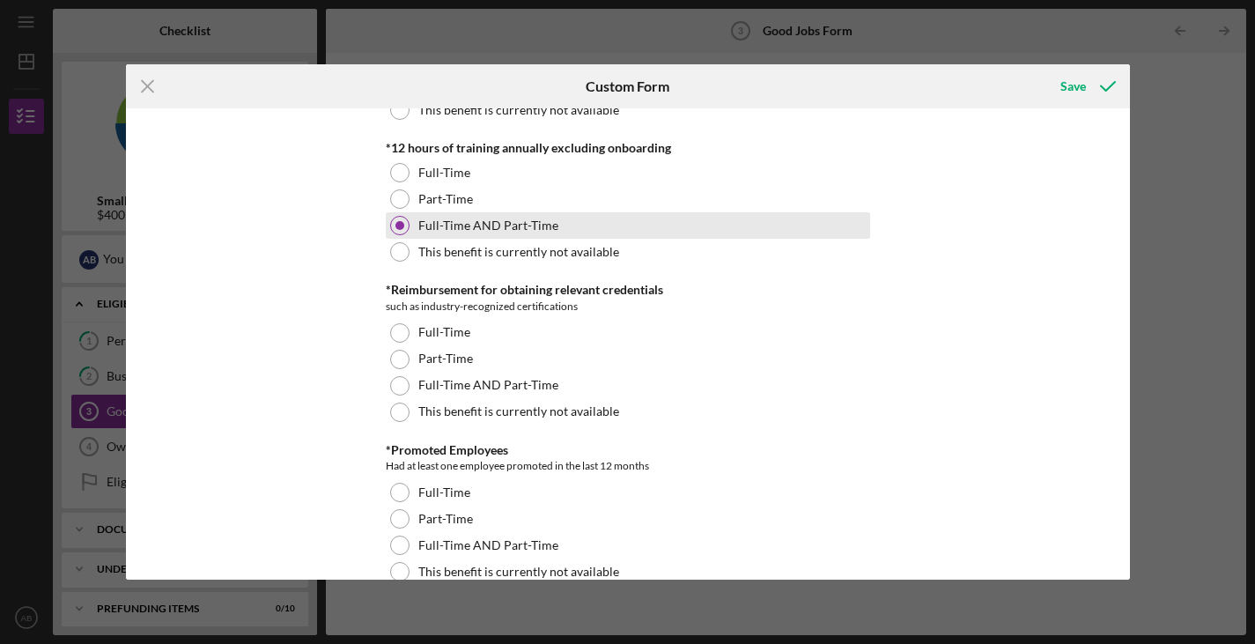
scroll to position [1019, 0]
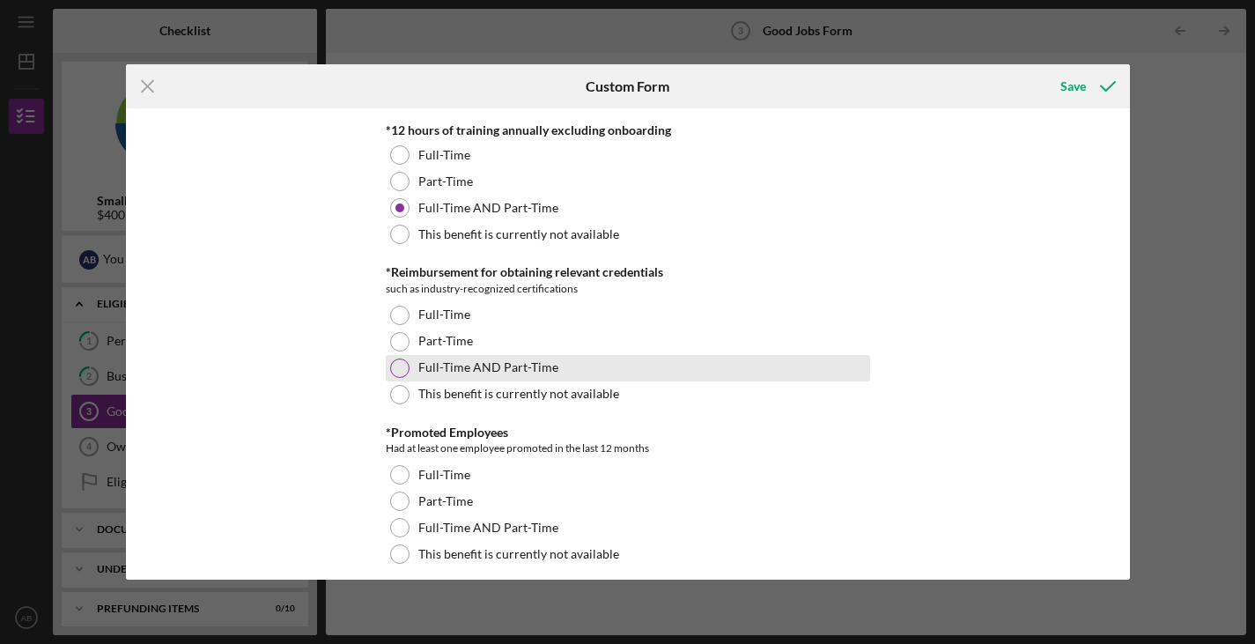
click at [397, 364] on div at bounding box center [399, 368] width 19 height 19
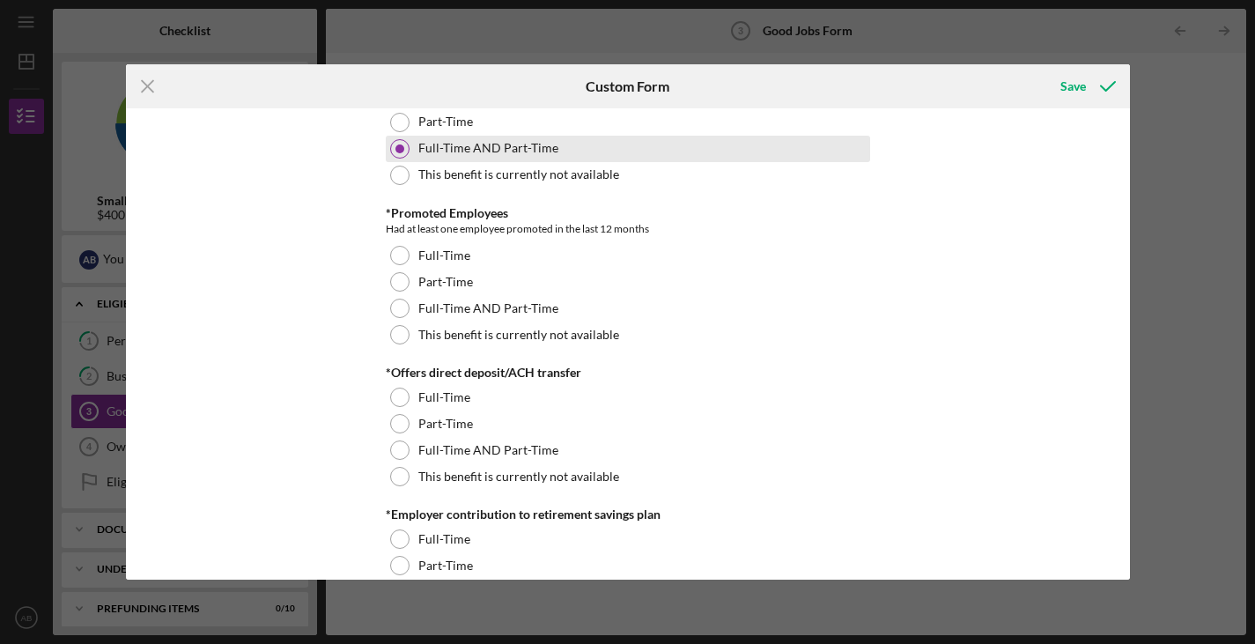
scroll to position [1251, 0]
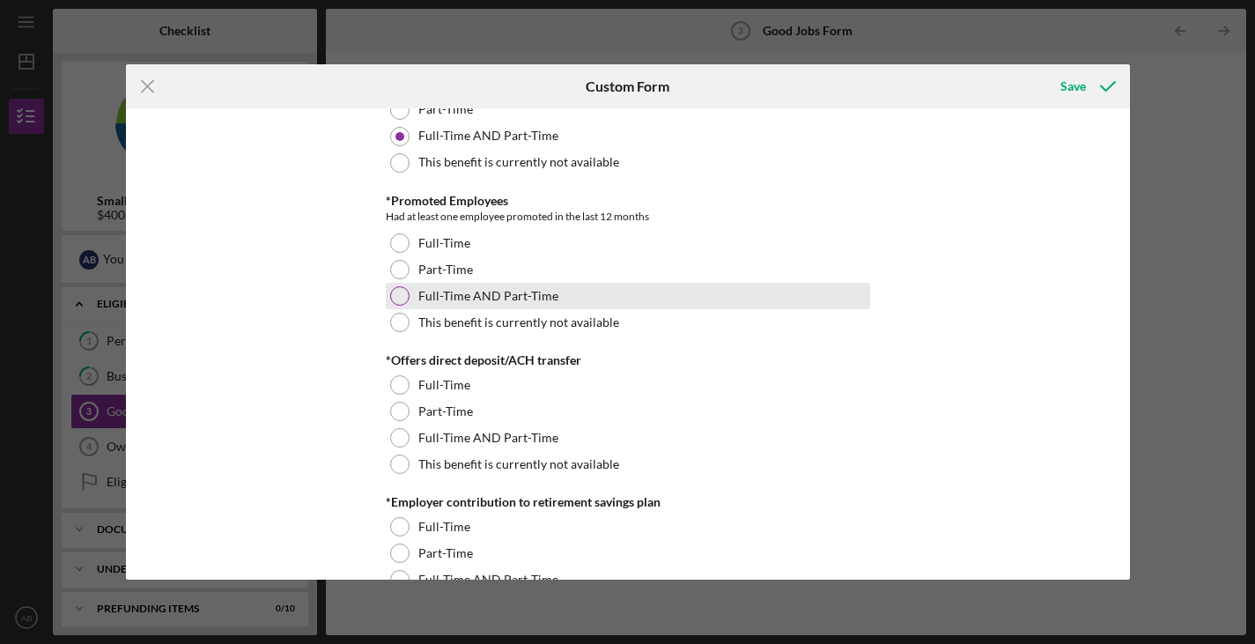
click at [400, 295] on div at bounding box center [399, 295] width 19 height 19
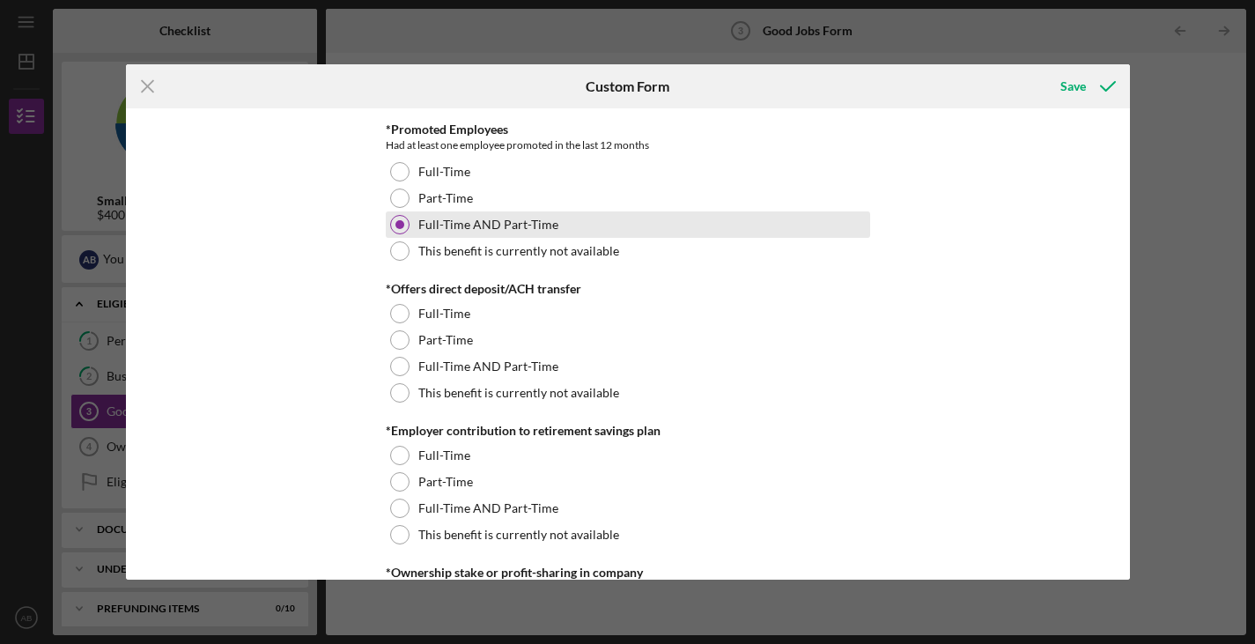
scroll to position [1324, 0]
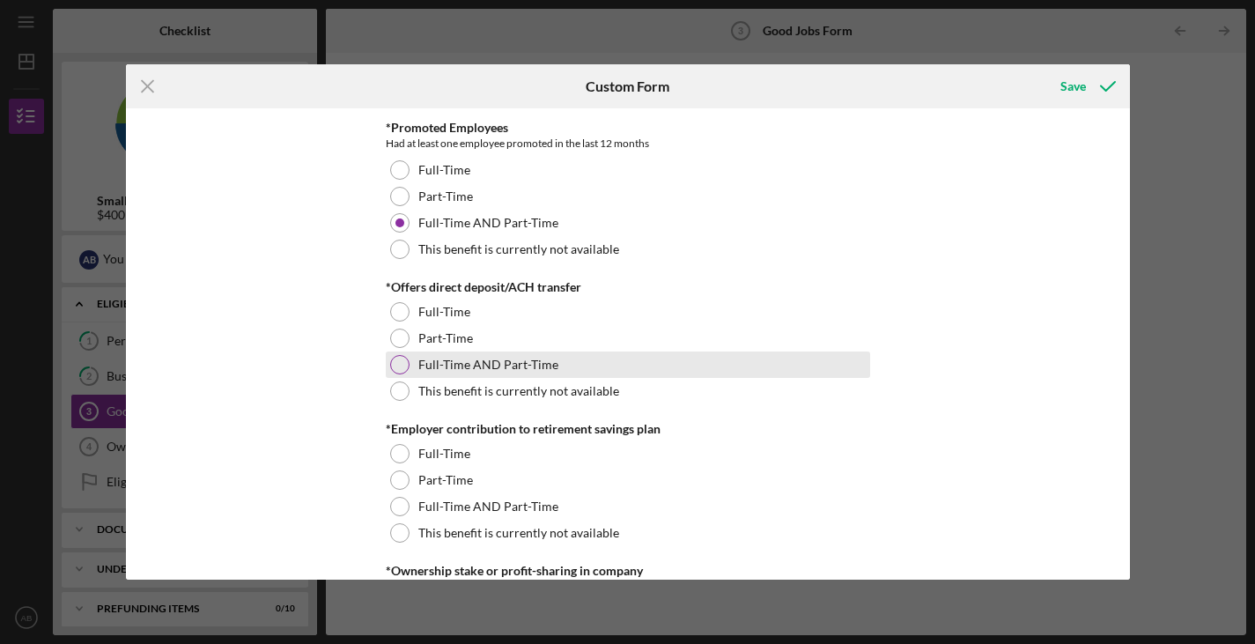
click at [399, 366] on div at bounding box center [399, 364] width 19 height 19
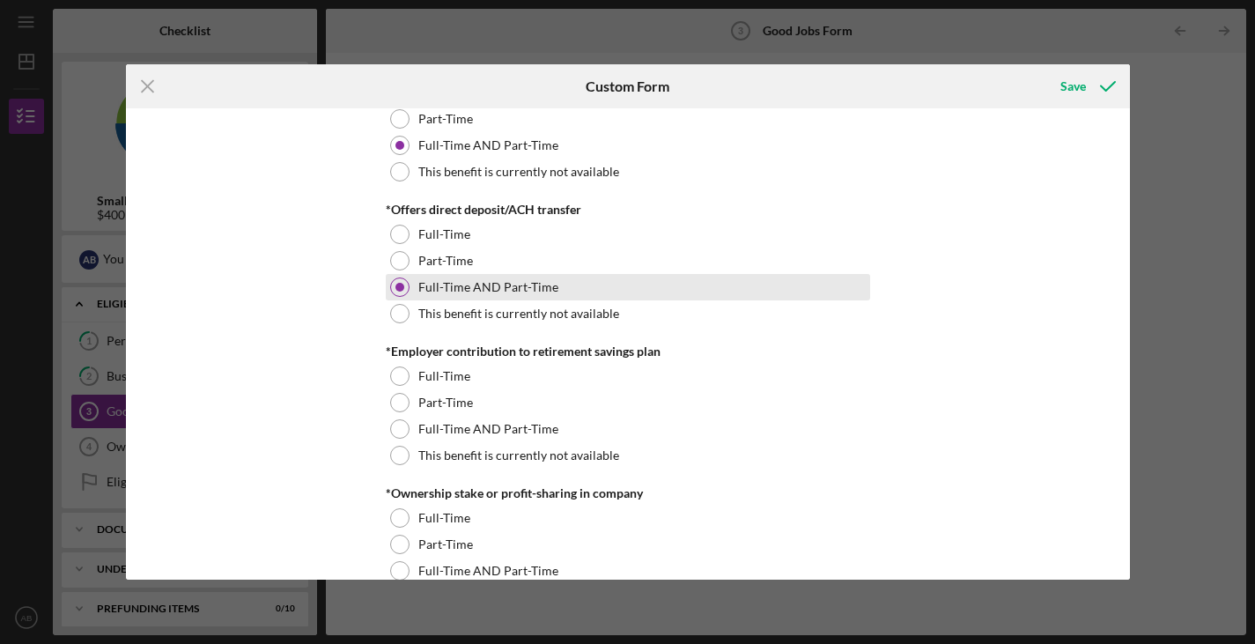
scroll to position [1418, 0]
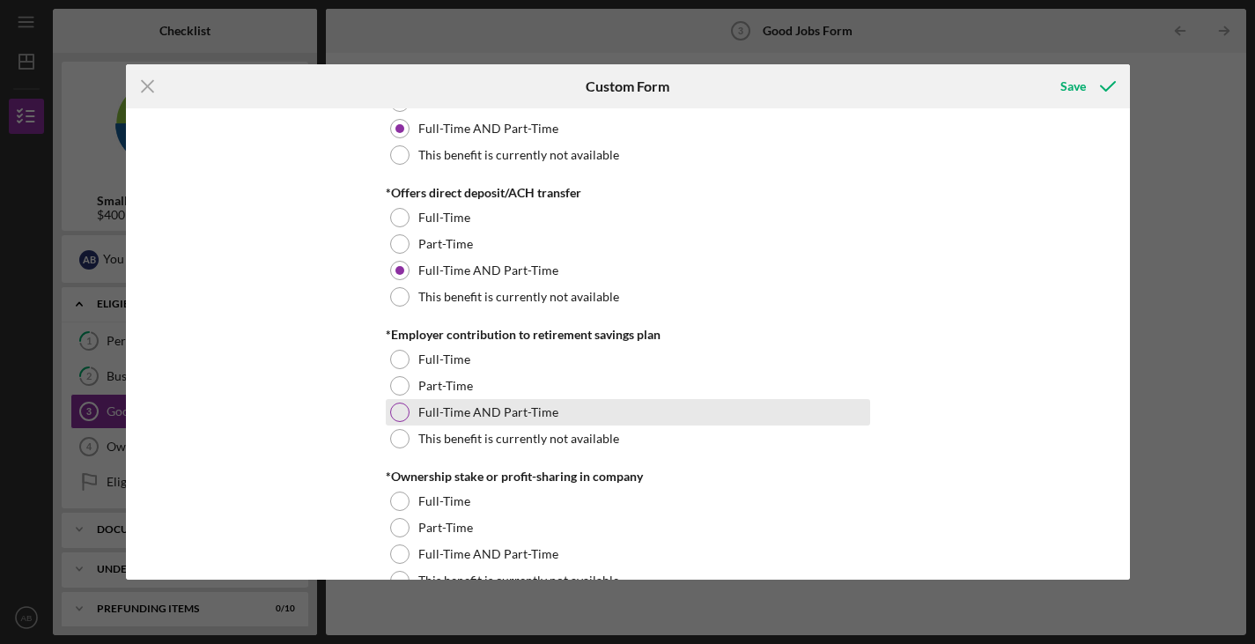
click at [408, 409] on div "Full-Time AND Part-Time" at bounding box center [628, 412] width 485 height 26
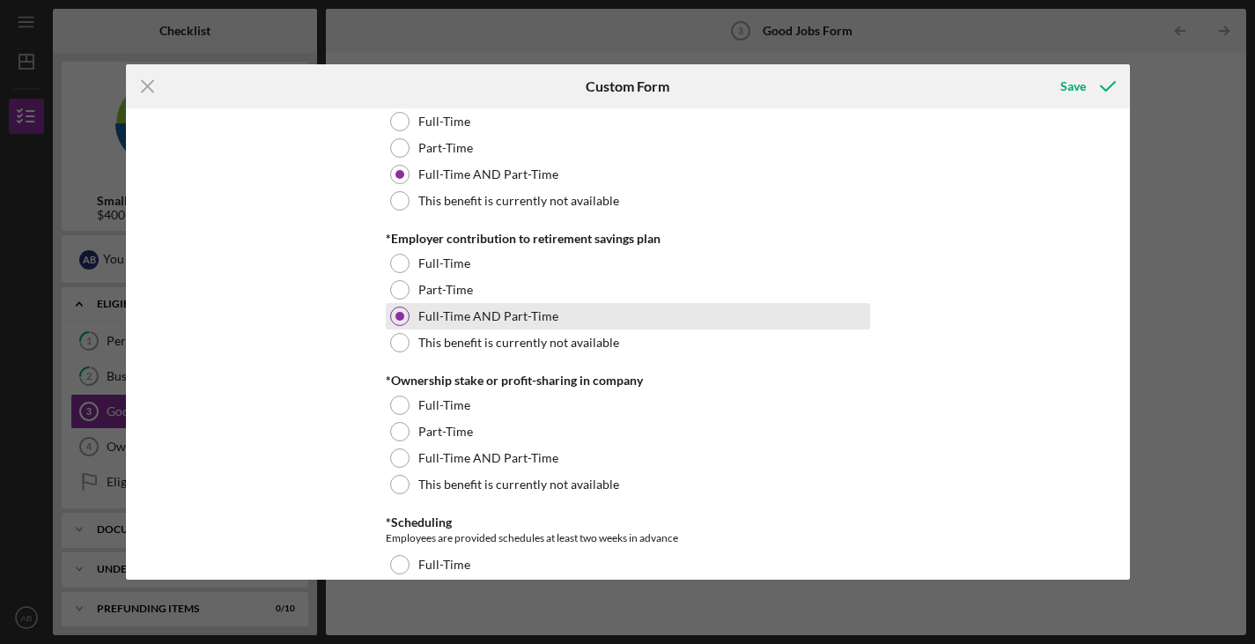
scroll to position [1529, 0]
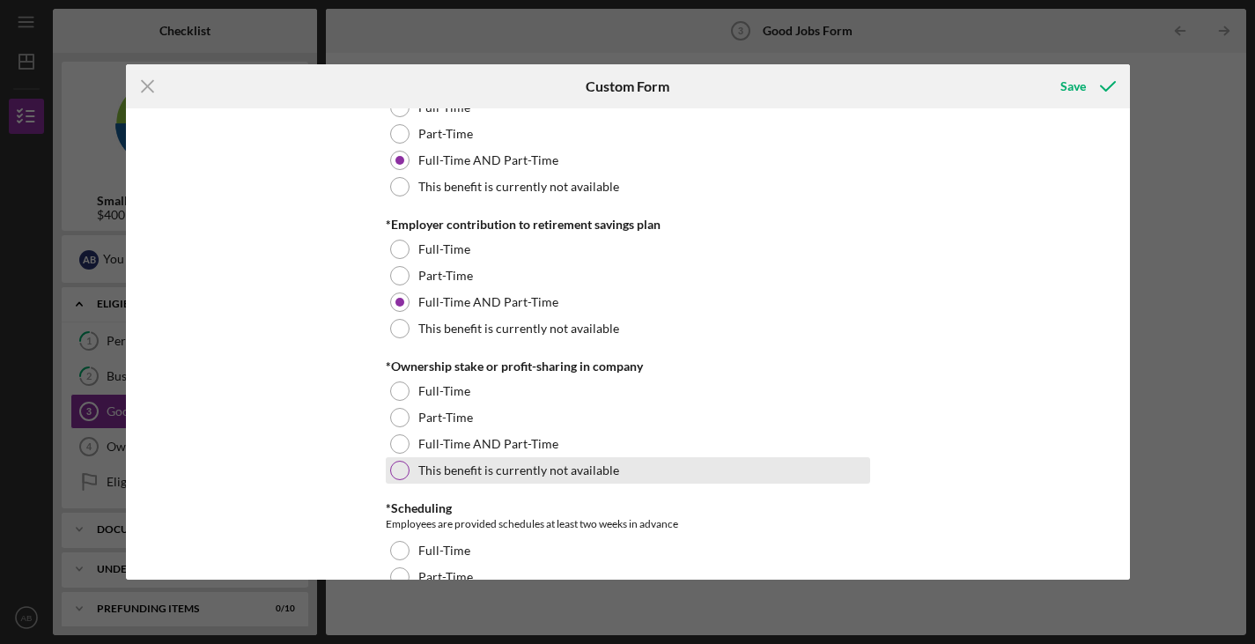
click at [407, 473] on div "This benefit is currently not available" at bounding box center [628, 470] width 485 height 26
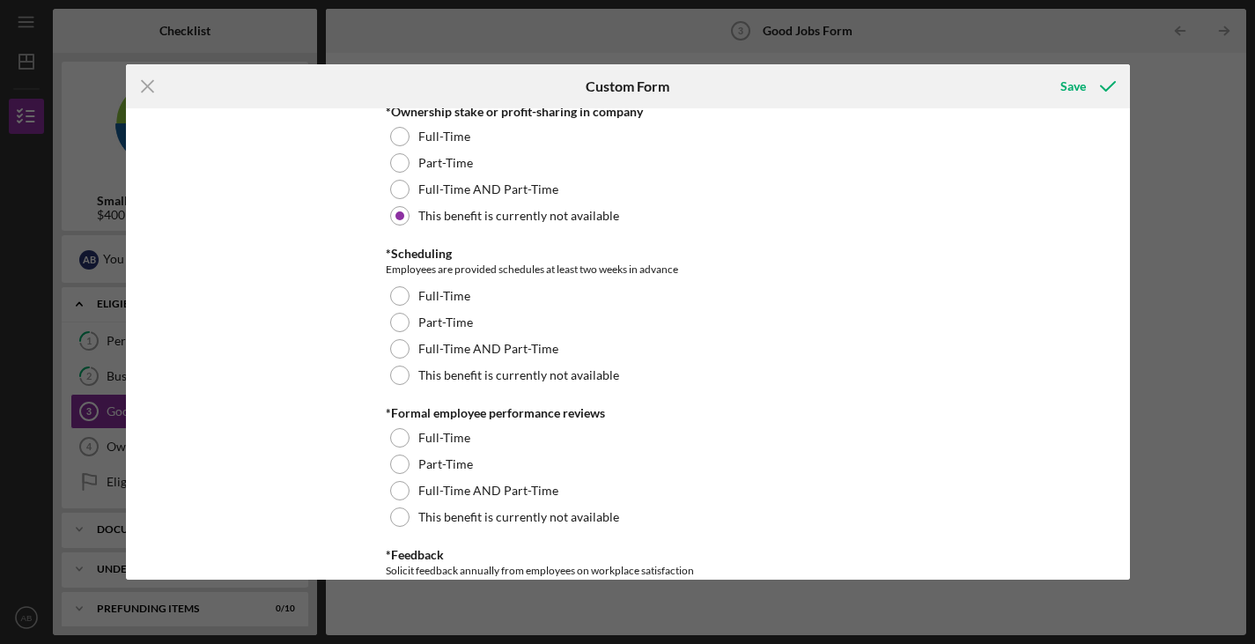
scroll to position [1785, 0]
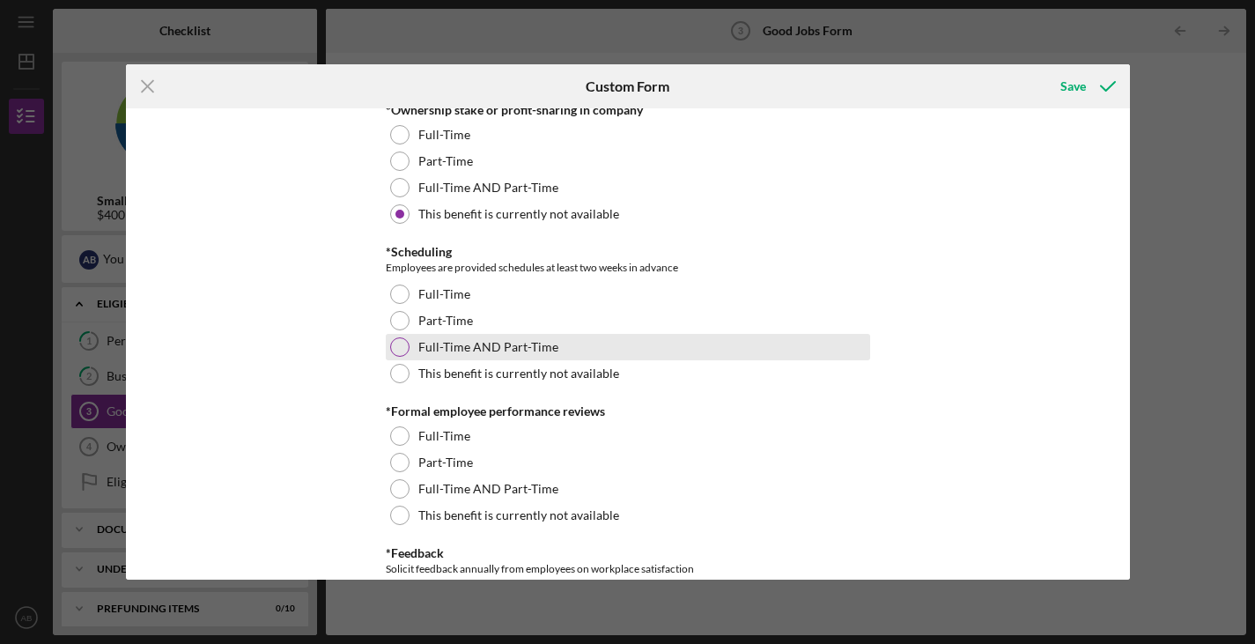
click at [397, 350] on div at bounding box center [399, 346] width 19 height 19
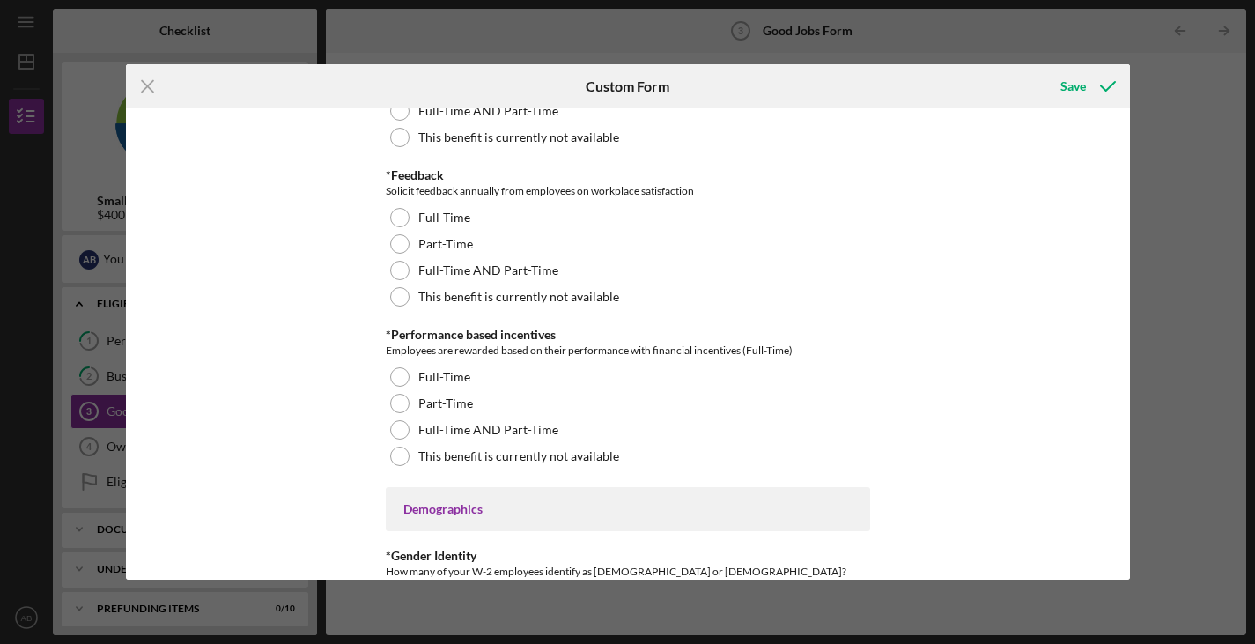
scroll to position [2162, 0]
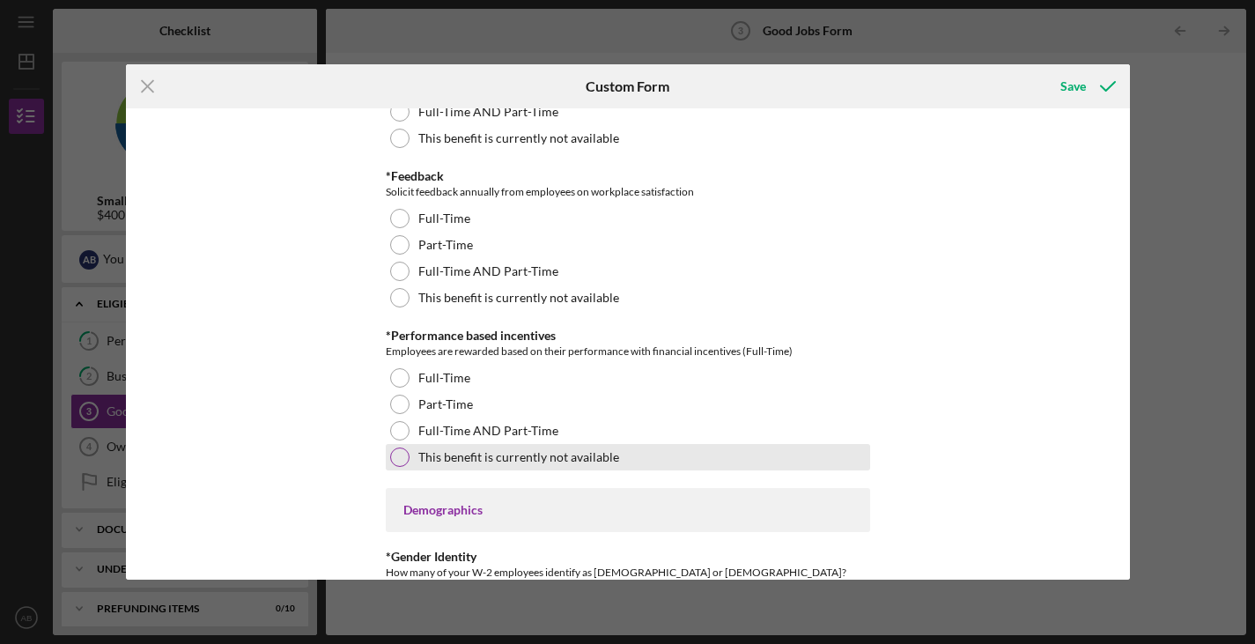
click at [403, 450] on div at bounding box center [399, 457] width 19 height 19
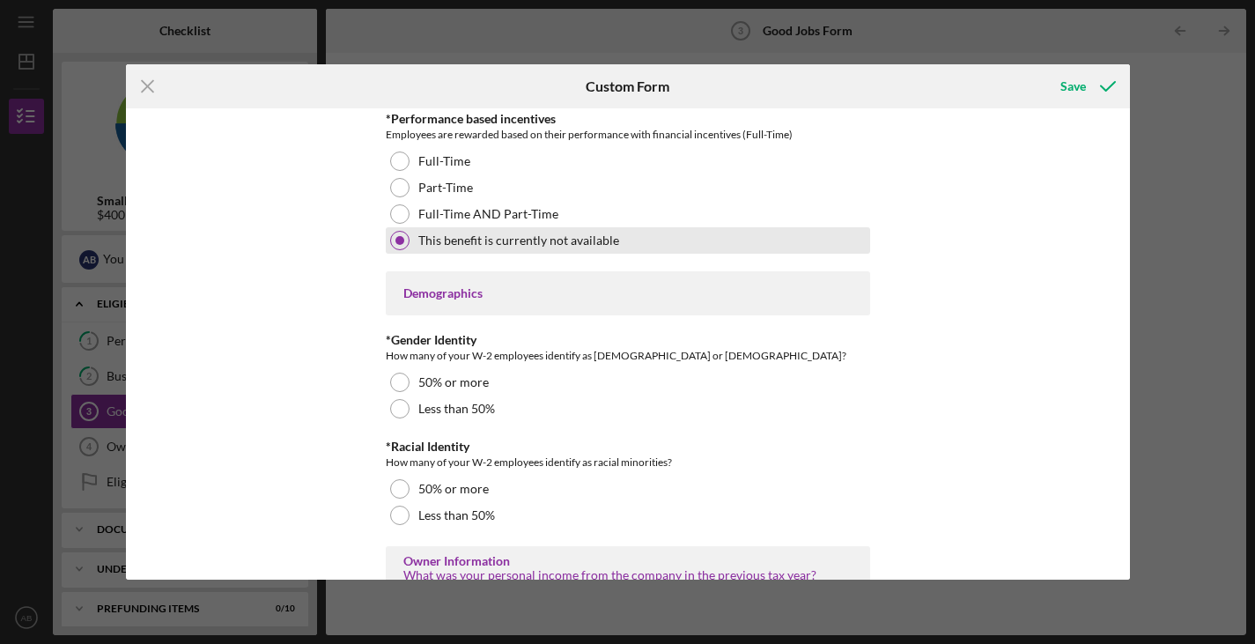
scroll to position [2380, 0]
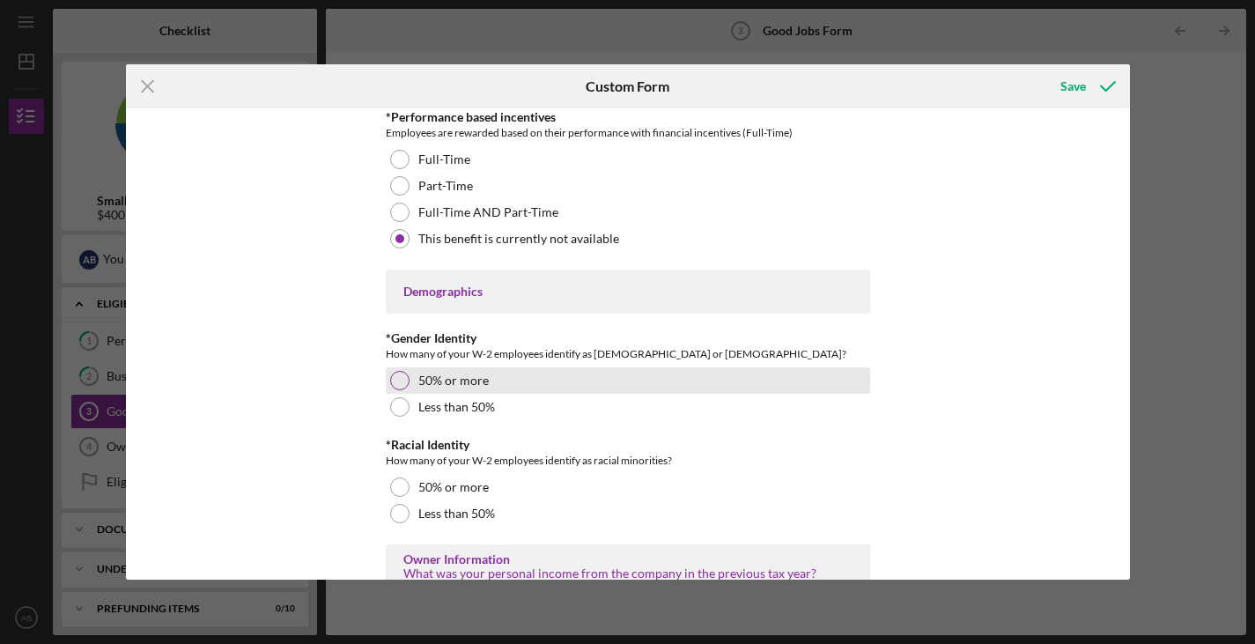
click at [395, 381] on div at bounding box center [399, 380] width 19 height 19
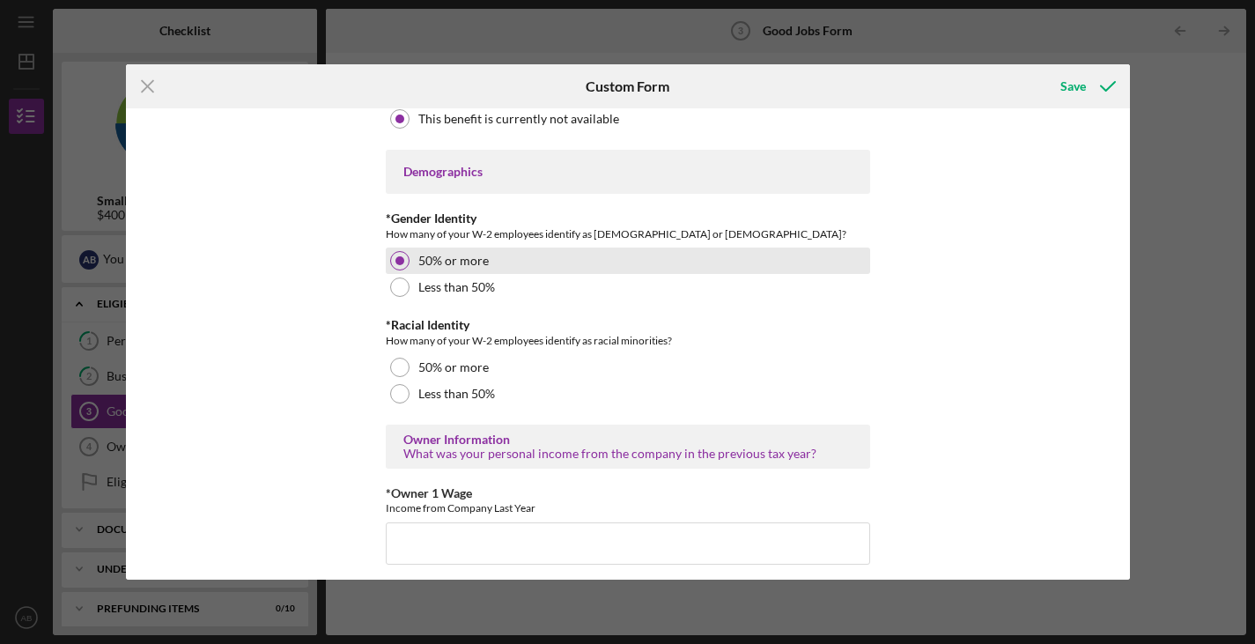
scroll to position [2513, 0]
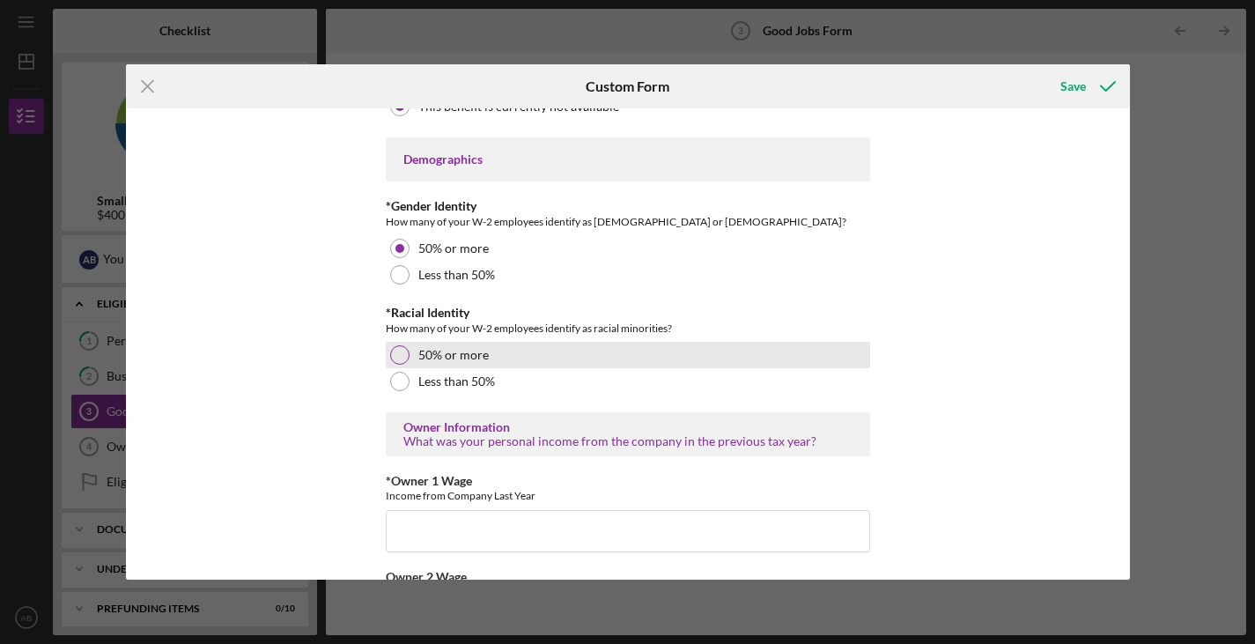
click at [394, 360] on div at bounding box center [399, 354] width 19 height 19
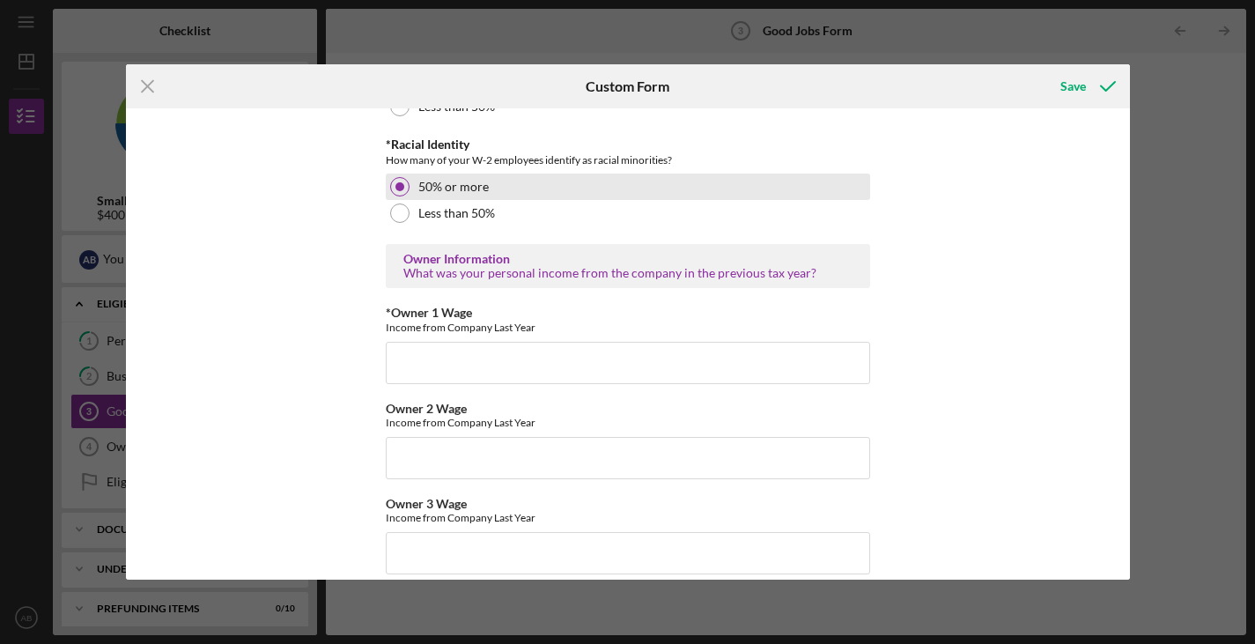
scroll to position [2706, 0]
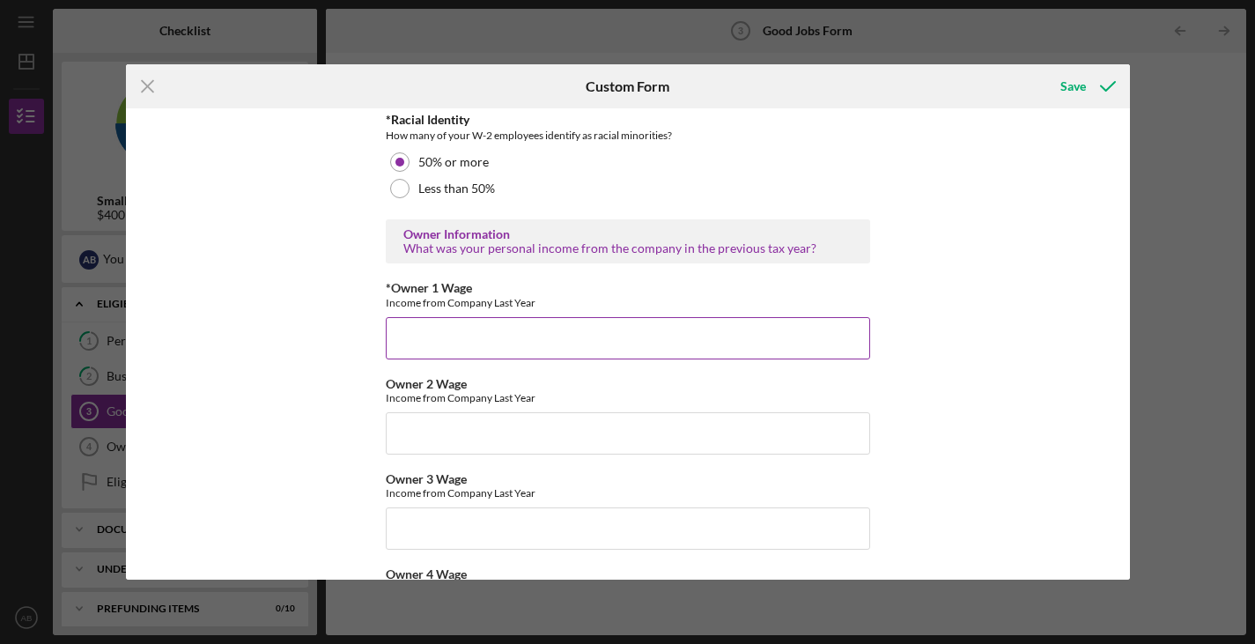
click at [404, 336] on input "*Owner 1 Wage" at bounding box center [628, 338] width 485 height 42
type input "0"
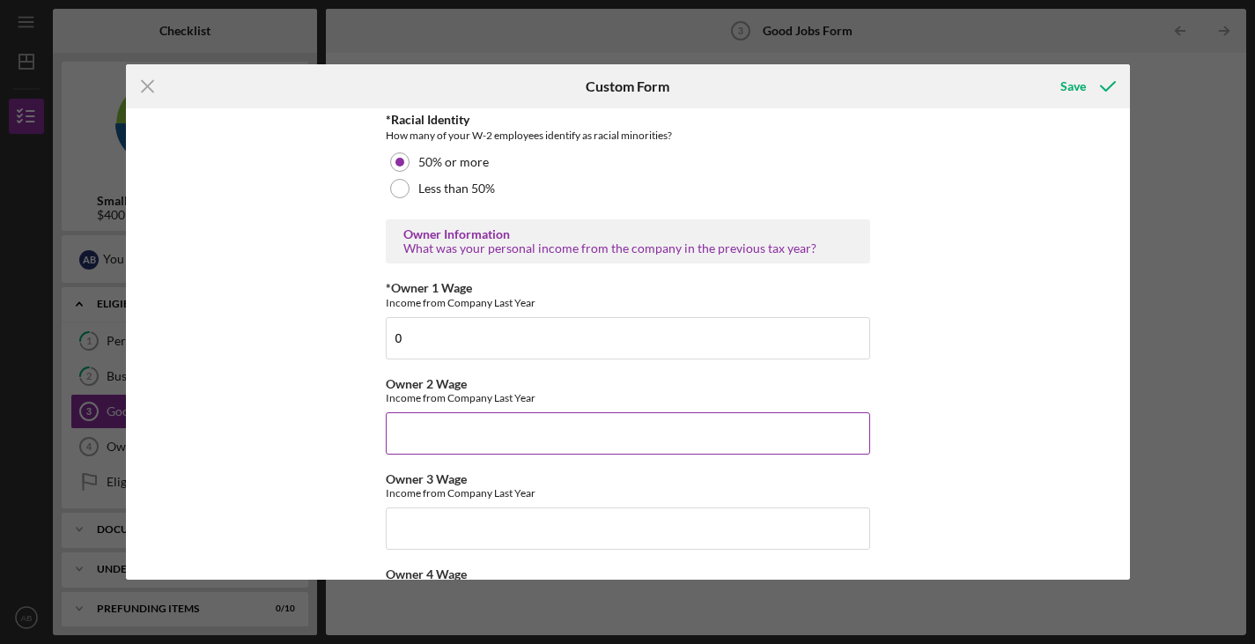
click at [448, 420] on input "Owner 2 Wage" at bounding box center [628, 433] width 485 height 42
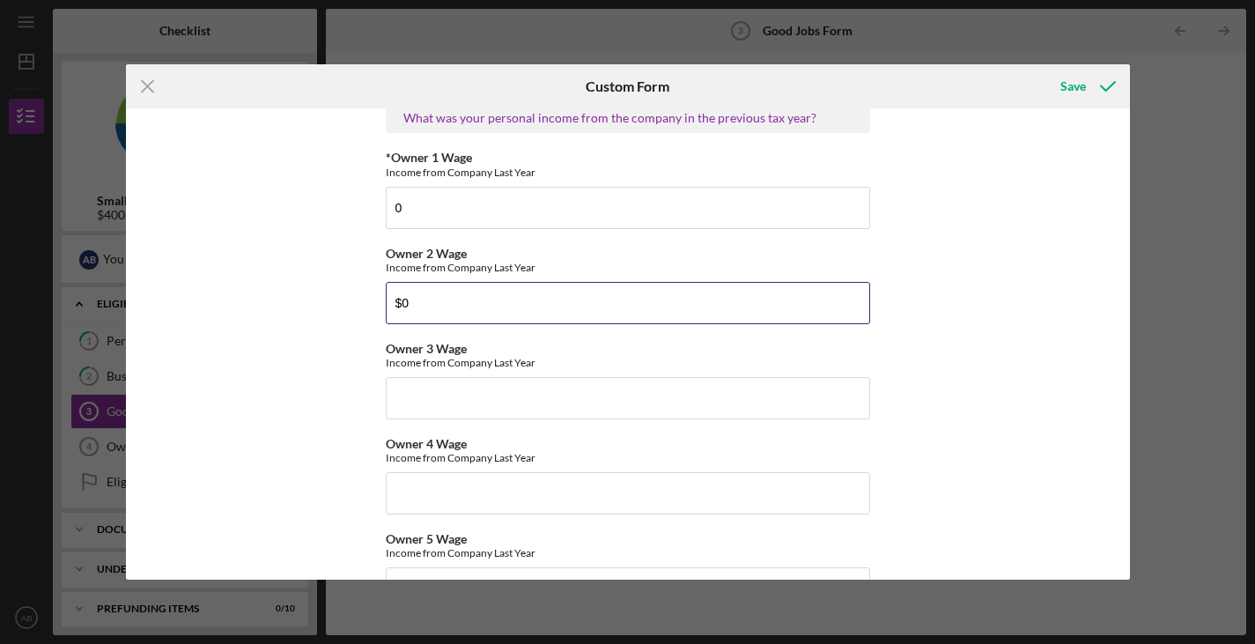
scroll to position [2914, 0]
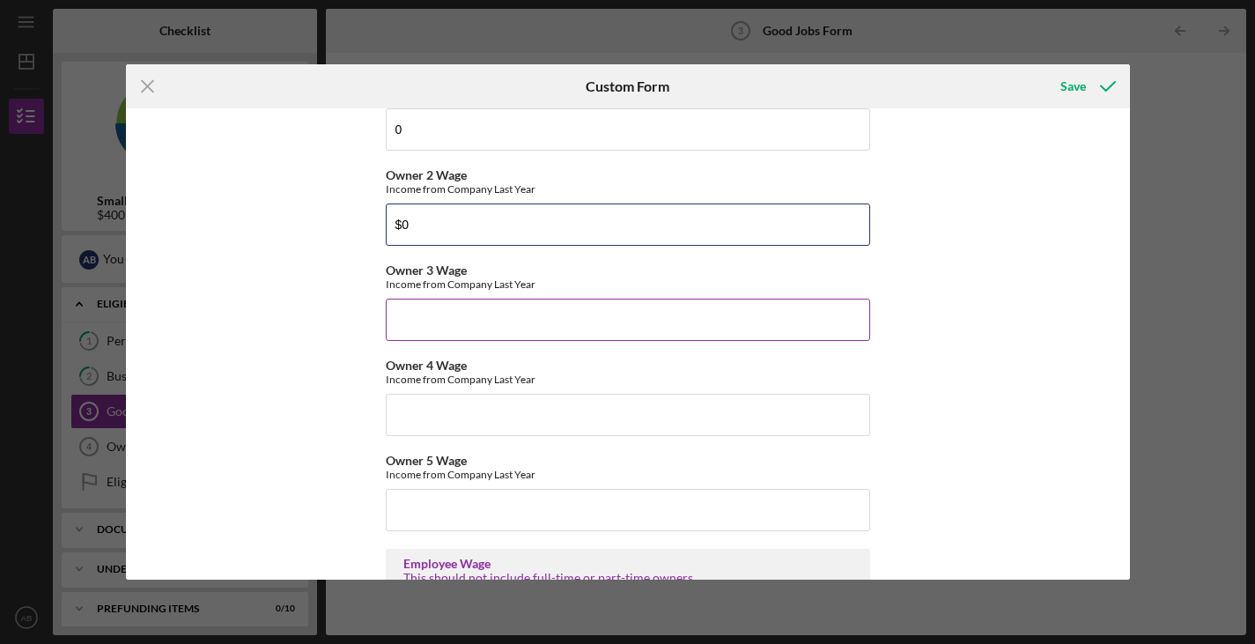
type input "$0"
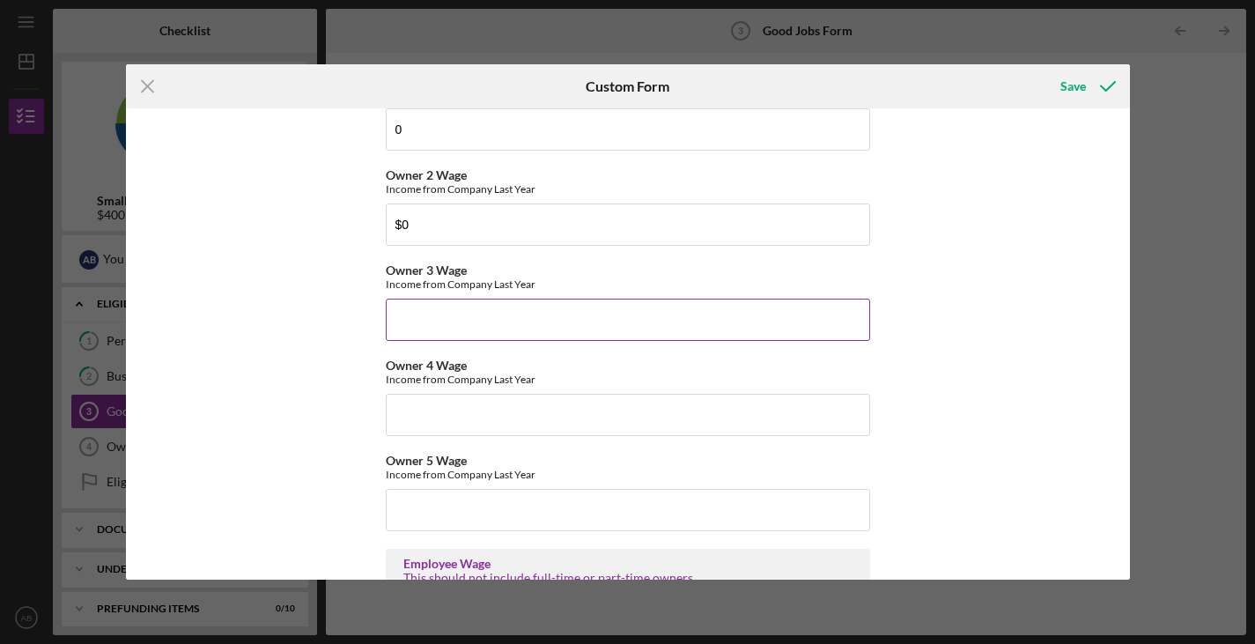
click at [444, 318] on input "Owner 3 Wage" at bounding box center [628, 320] width 485 height 42
type input "$0"
click at [468, 405] on input "Owner 4 Wage" at bounding box center [628, 415] width 485 height 42
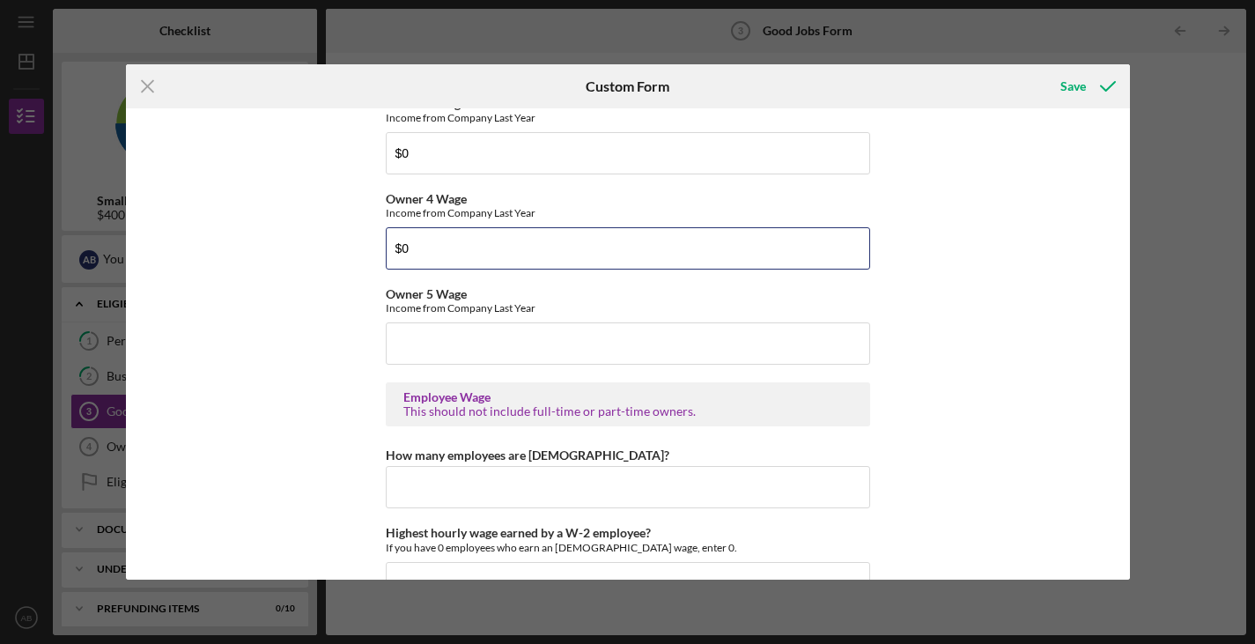
scroll to position [3114, 0]
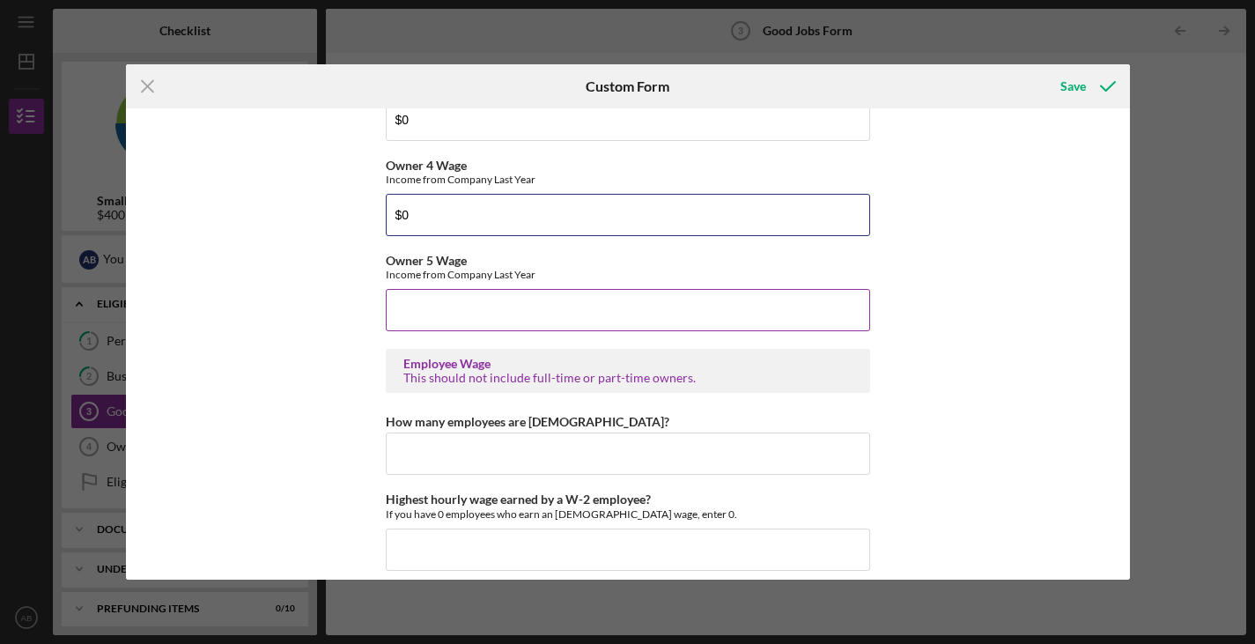
type input "$0"
click at [460, 319] on input "Owner 5 Wage" at bounding box center [628, 310] width 485 height 42
type input "$0"
click at [466, 460] on input "How many employees are [DEMOGRAPHIC_DATA]?" at bounding box center [628, 454] width 485 height 42
type input "22"
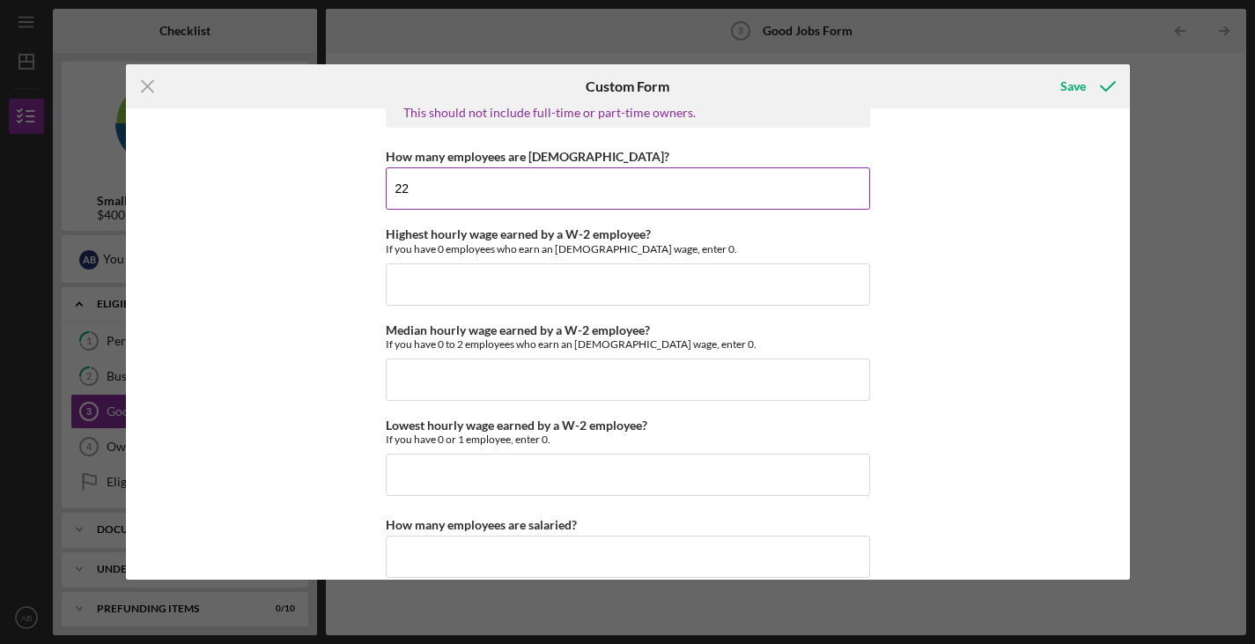
scroll to position [3396, 0]
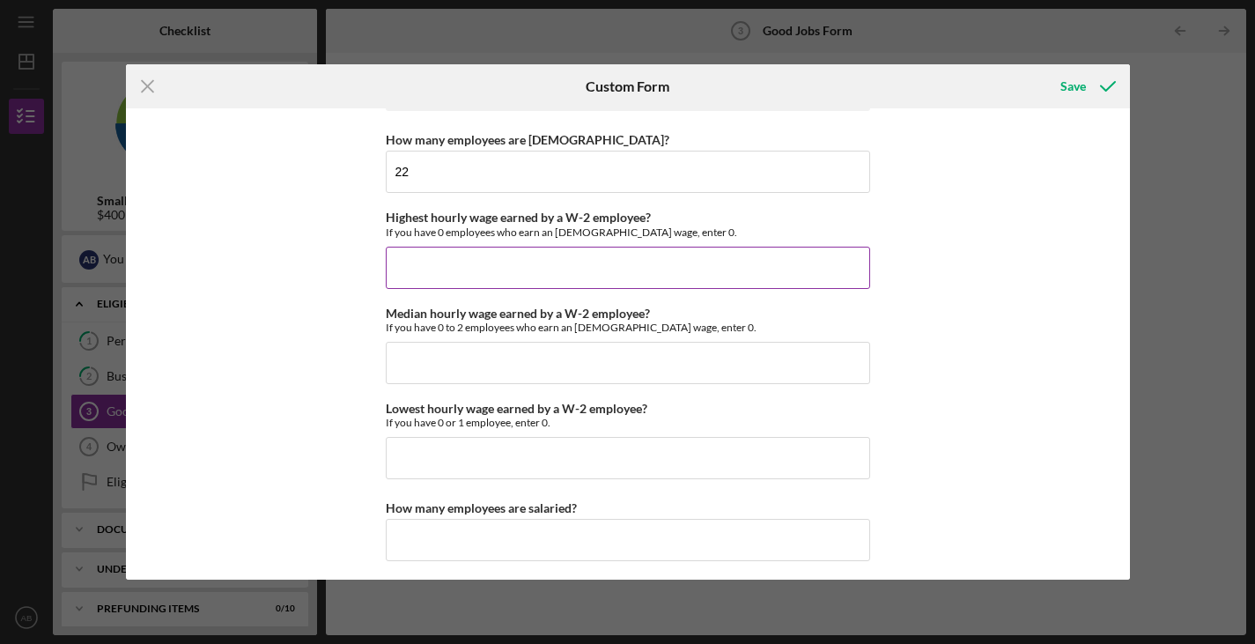
click at [569, 262] on input "Highest hourly wage earned by a W-2 employee?" at bounding box center [628, 268] width 485 height 42
type input "$38"
click at [652, 352] on input "Median hourly wage earned by a W-2 employee?" at bounding box center [628, 363] width 485 height 42
click at [566, 369] on input "Median hourly wage earned by a W-2 employee?" at bounding box center [628, 363] width 485 height 42
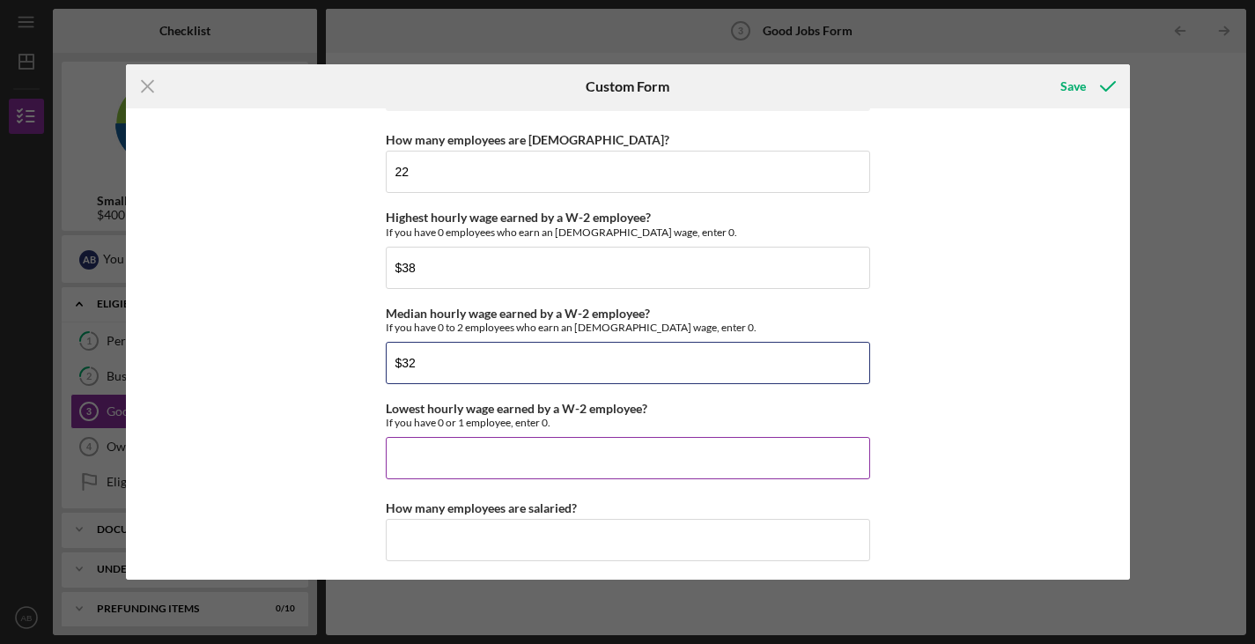
type input "$32"
click at [516, 457] on input "Lowest hourly wage earned by a W-2 employee?" at bounding box center [628, 458] width 485 height 42
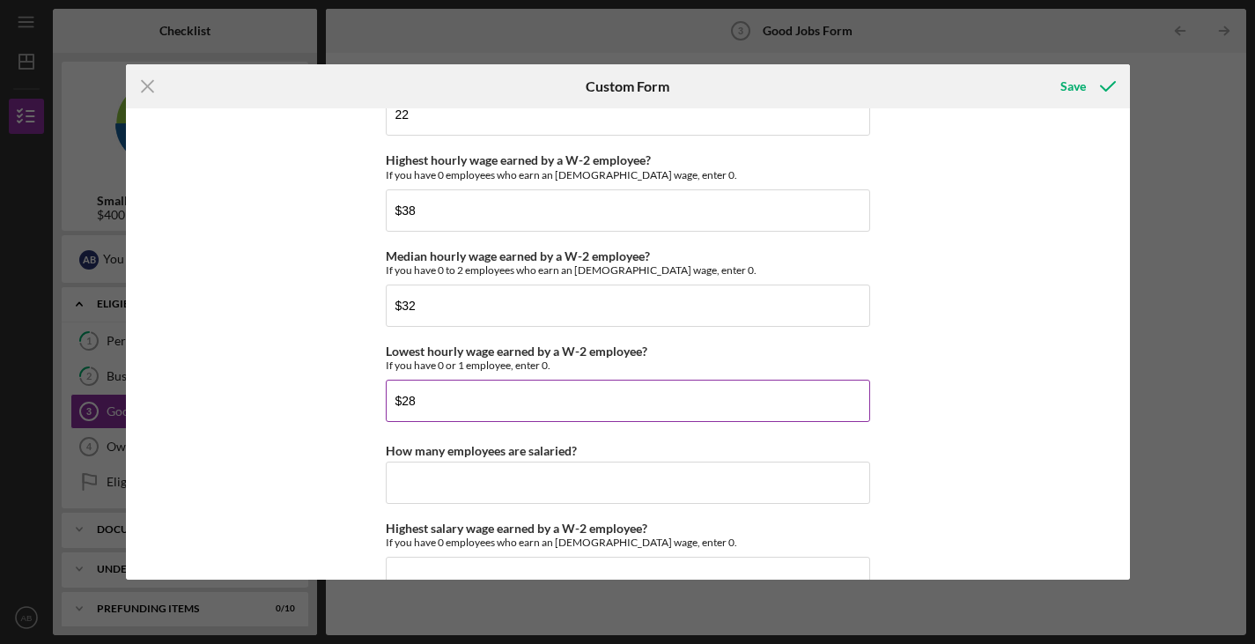
scroll to position [3455, 0]
type input "$32"
click at [427, 306] on input "$32" at bounding box center [628, 304] width 485 height 42
click at [470, 310] on input "$35" at bounding box center [628, 304] width 485 height 42
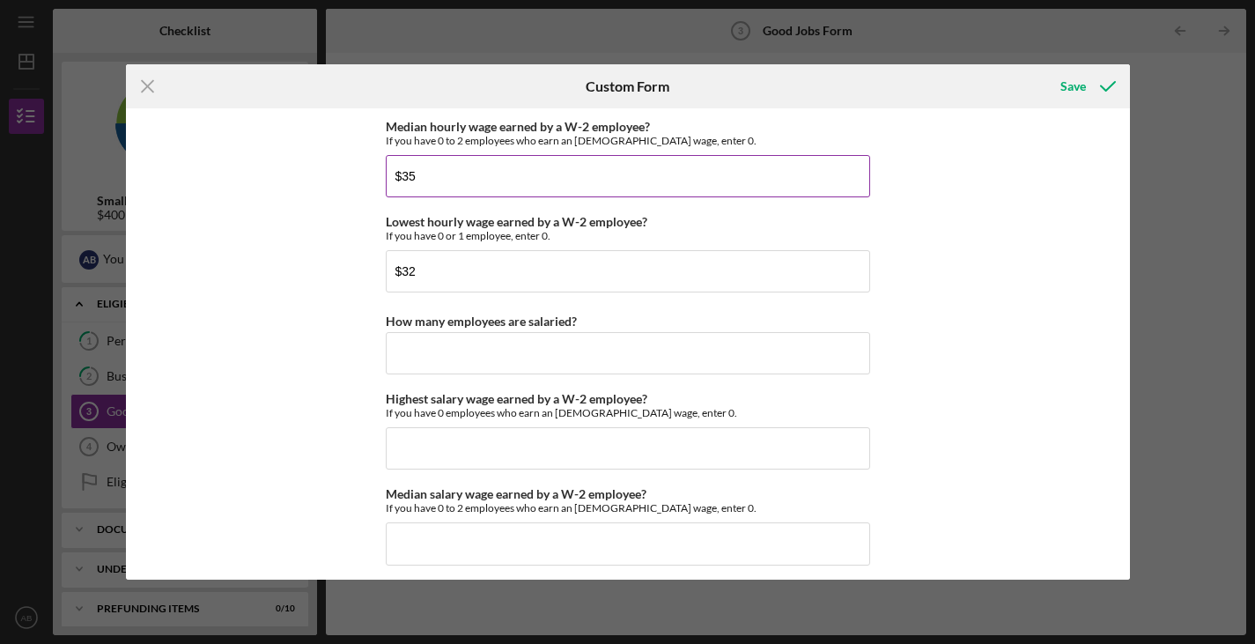
scroll to position [3636, 0]
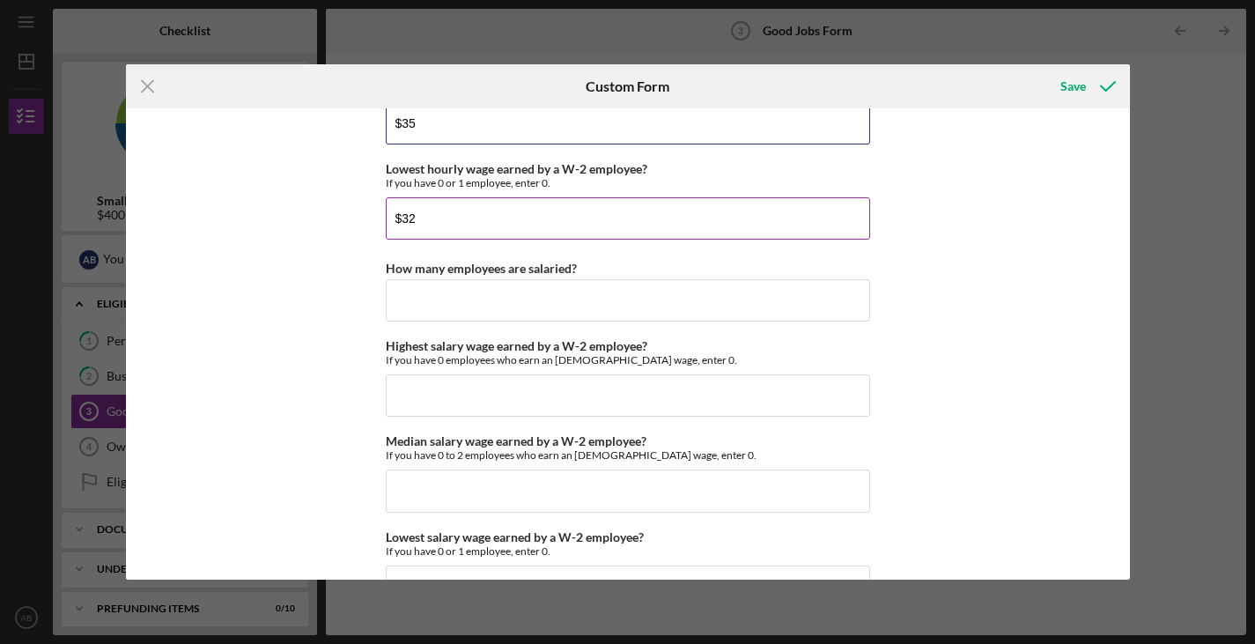
type input "$35"
click at [433, 219] on input "$32" at bounding box center [628, 218] width 485 height 42
type input "$35"
click at [436, 122] on input "$35" at bounding box center [628, 123] width 485 height 42
type input "$34"
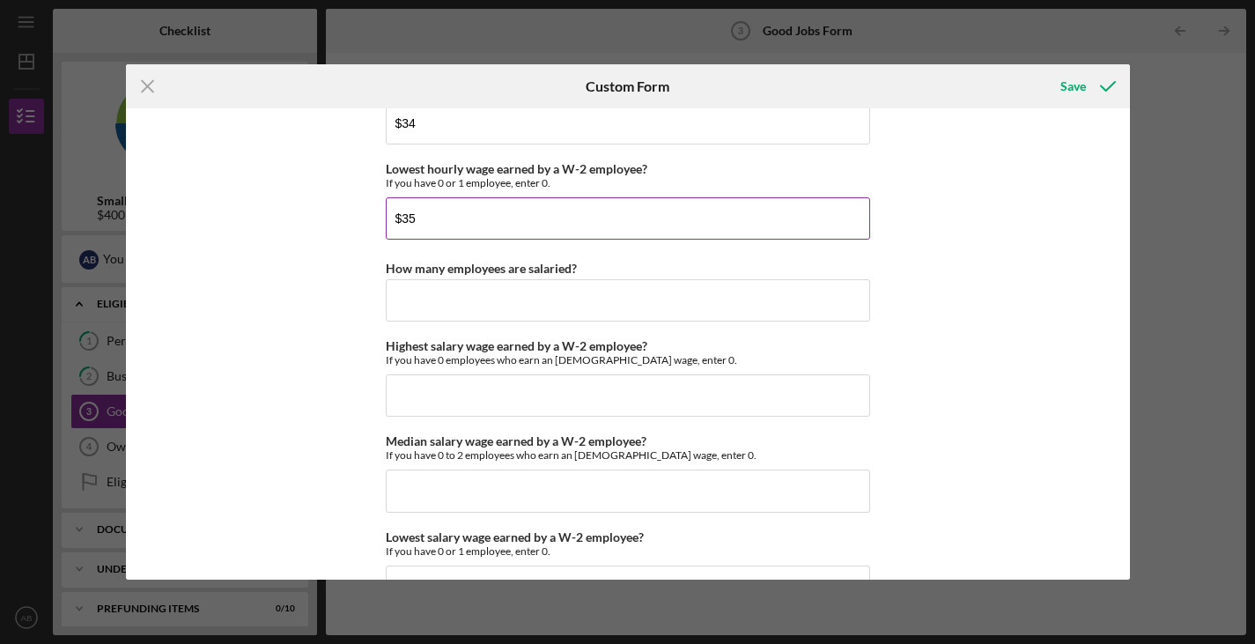
click at [420, 214] on input "$35" at bounding box center [628, 218] width 485 height 42
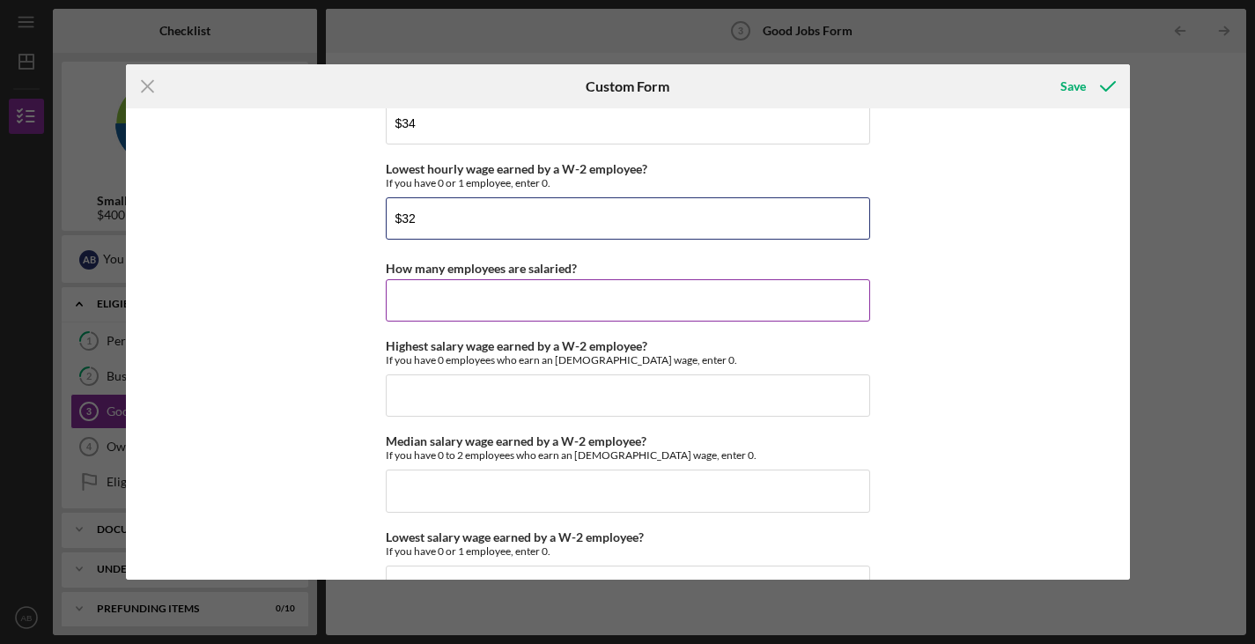
type input "$32"
click at [432, 284] on input "How many employees are salaried?" at bounding box center [628, 300] width 485 height 42
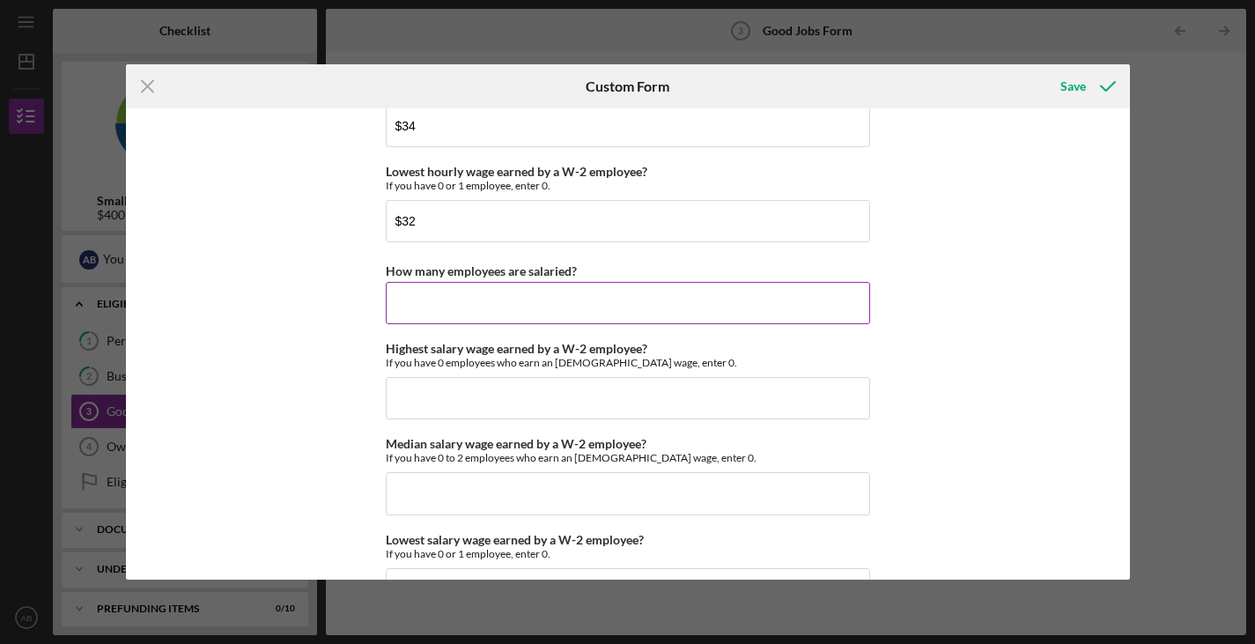
scroll to position [3635, 0]
type input "23"
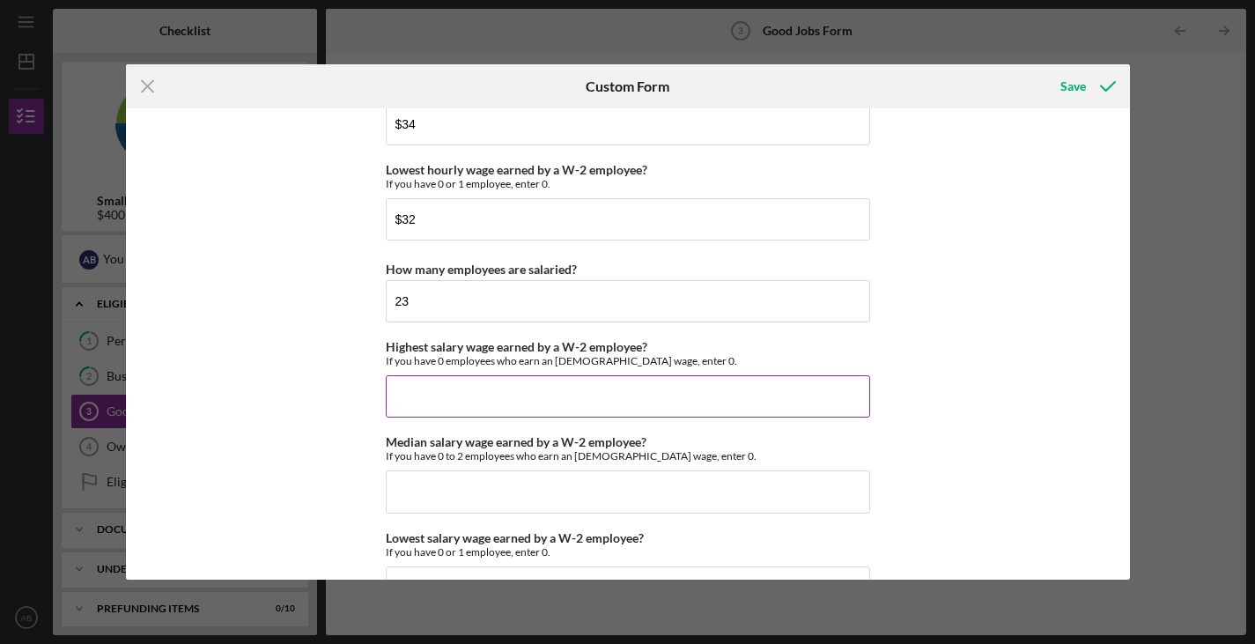
click at [445, 390] on input "Highest salary wage earned by a W-2 employee?" at bounding box center [628, 396] width 485 height 42
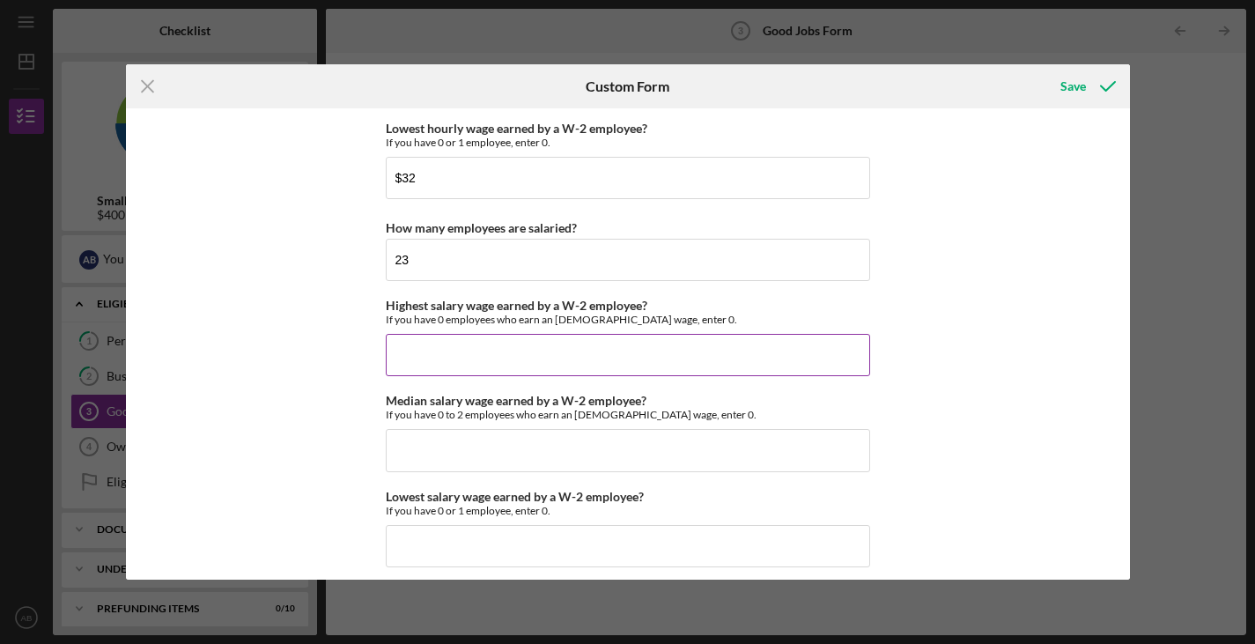
scroll to position [3677, 0]
type input "$"
type input "$1"
click at [459, 355] on input "$110,000" at bounding box center [628, 354] width 485 height 42
type input "$110,000"
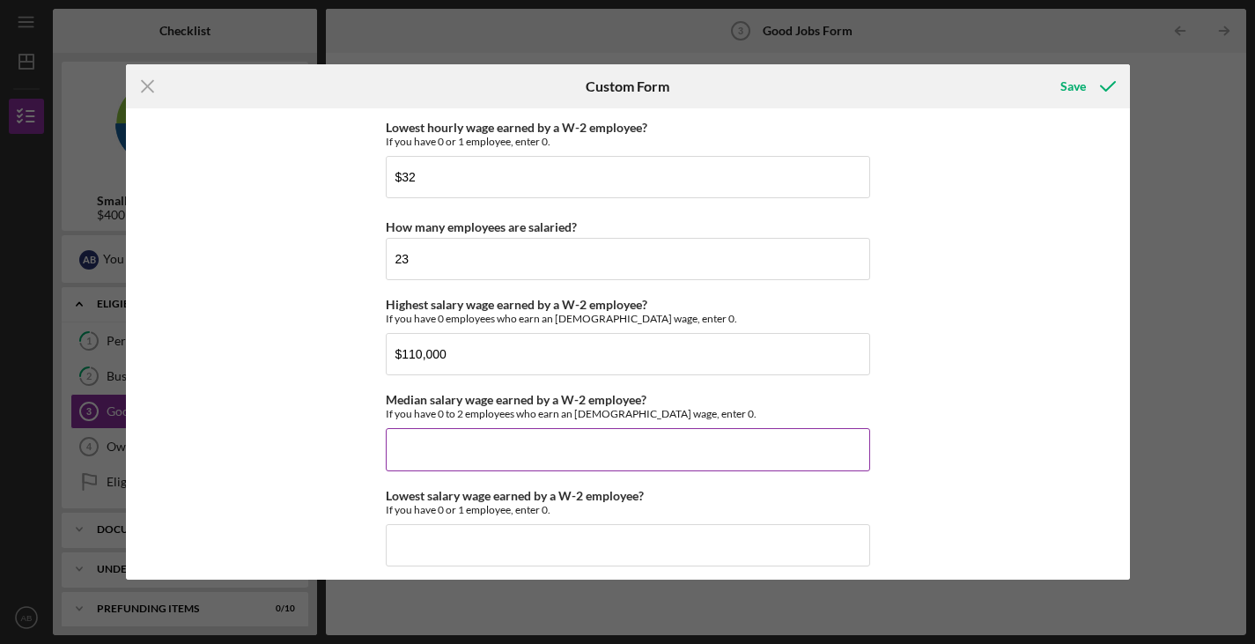
click at [416, 453] on input "Median salary wage earned by a W-2 employee?" at bounding box center [628, 449] width 485 height 42
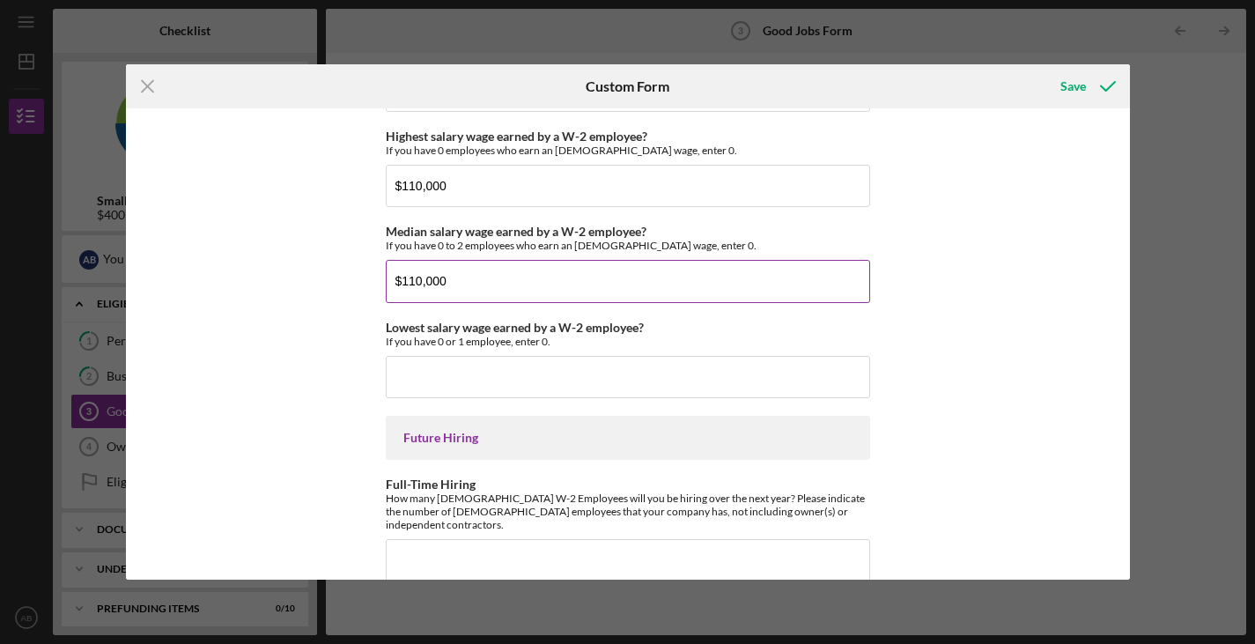
scroll to position [3849, 0]
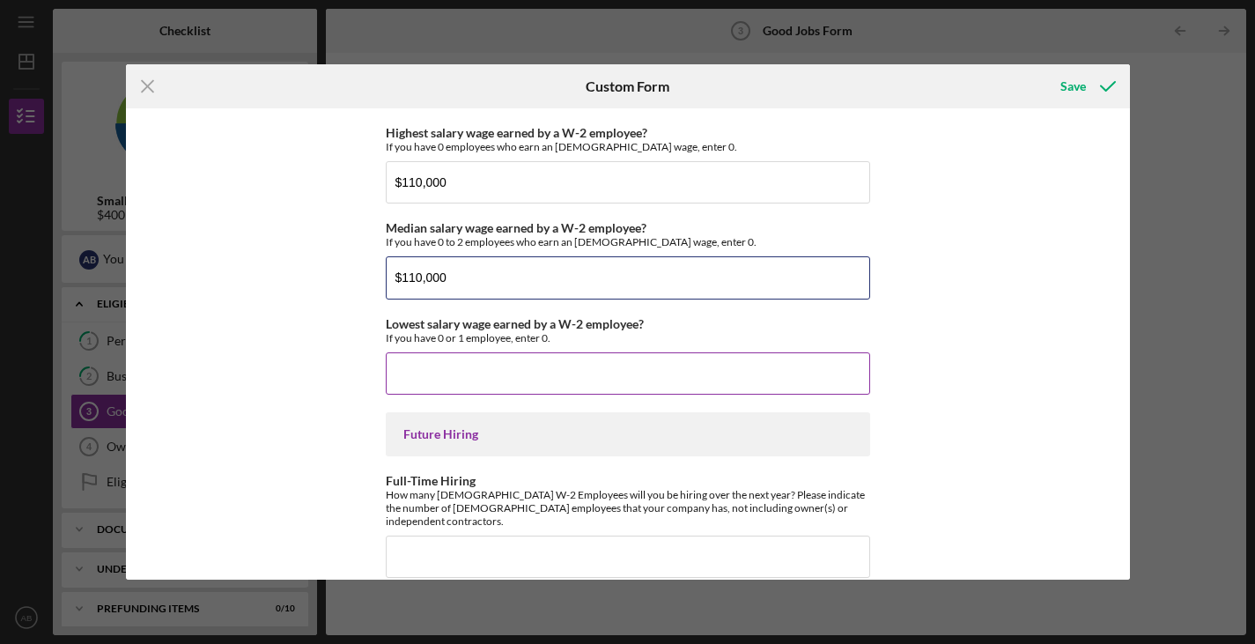
type input "$110,000"
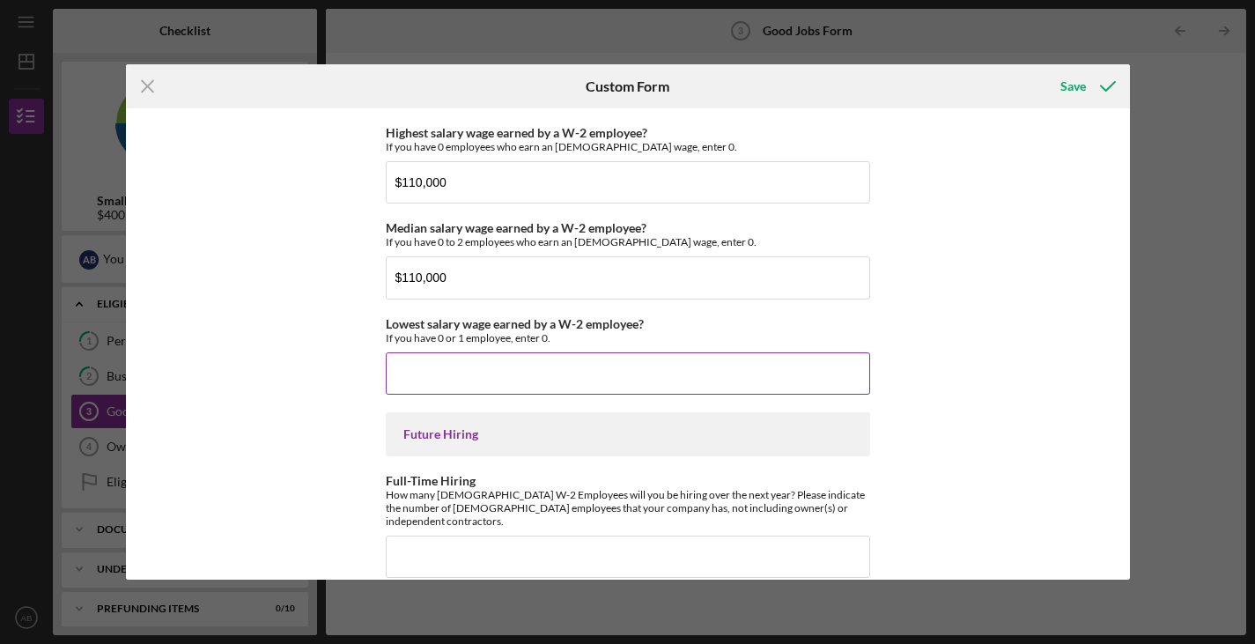
click at [477, 364] on input "Lowest salary wage earned by a W-2 employee?" at bounding box center [628, 373] width 485 height 42
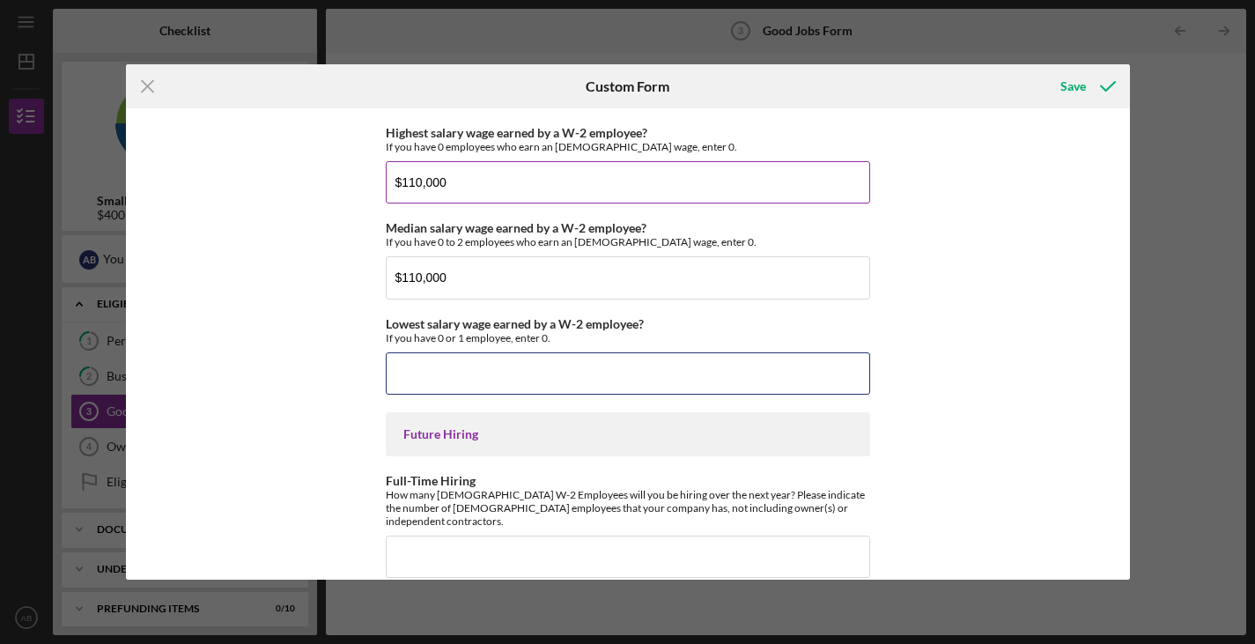
type input "$0"
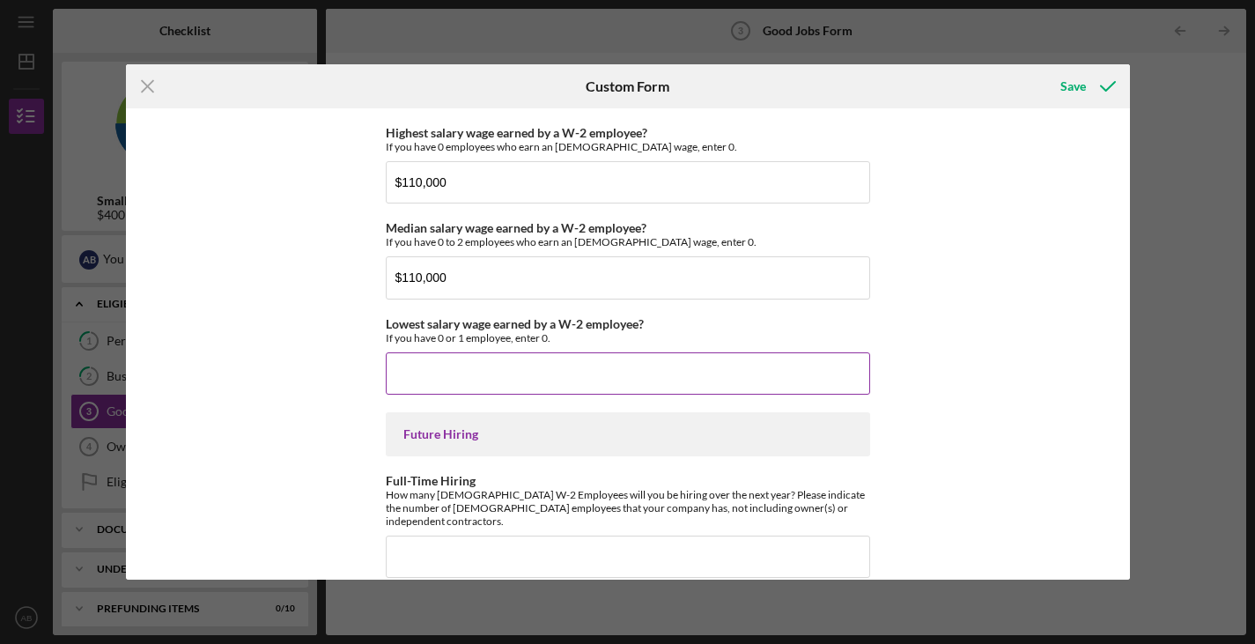
click at [456, 372] on input "Lowest salary wage earned by a W-2 employee?" at bounding box center [628, 373] width 485 height 42
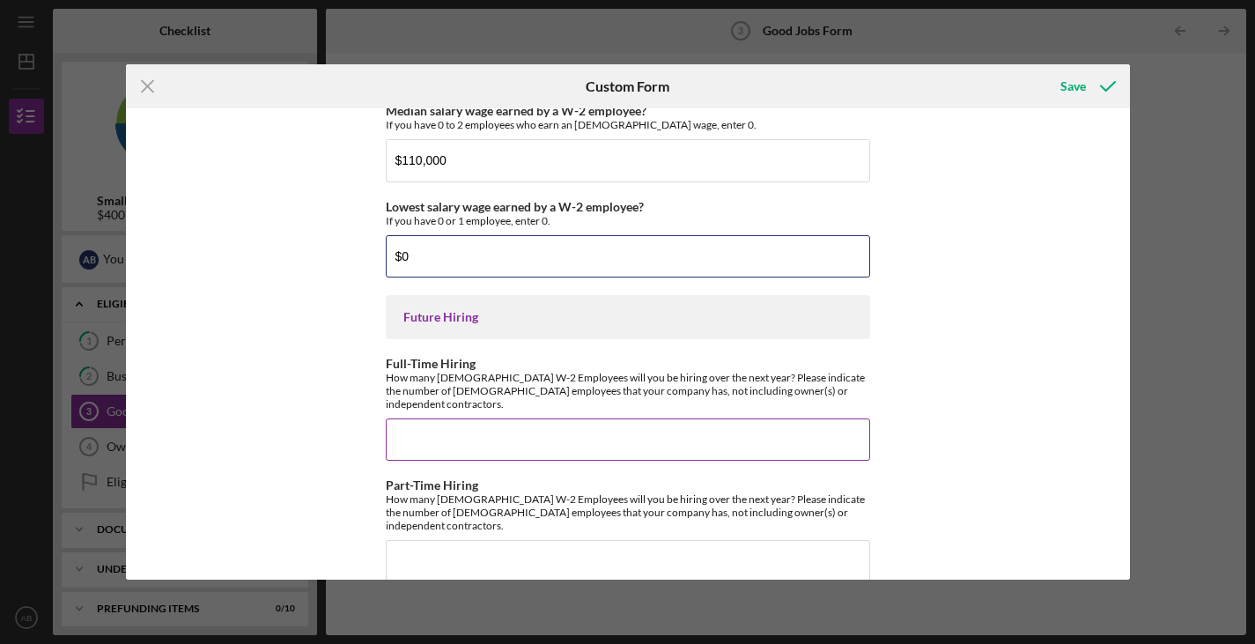
scroll to position [3969, 0]
type input "$01"
click at [479, 431] on input "Full-Time Hiring" at bounding box center [628, 437] width 485 height 42
type input "1"
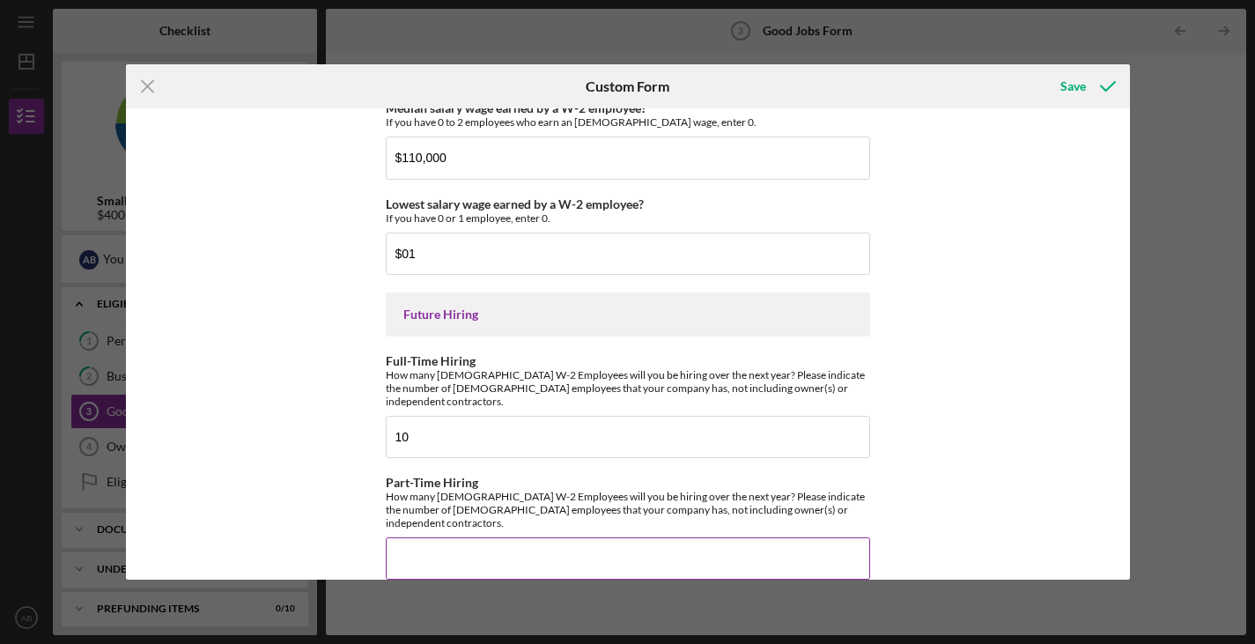
click at [471, 537] on input "Part-Time Hiring" at bounding box center [628, 558] width 485 height 42
click at [446, 421] on input "10" at bounding box center [628, 437] width 485 height 42
type input "1"
type input "8"
click at [410, 537] on input "Part-Time Hiring" at bounding box center [628, 558] width 485 height 42
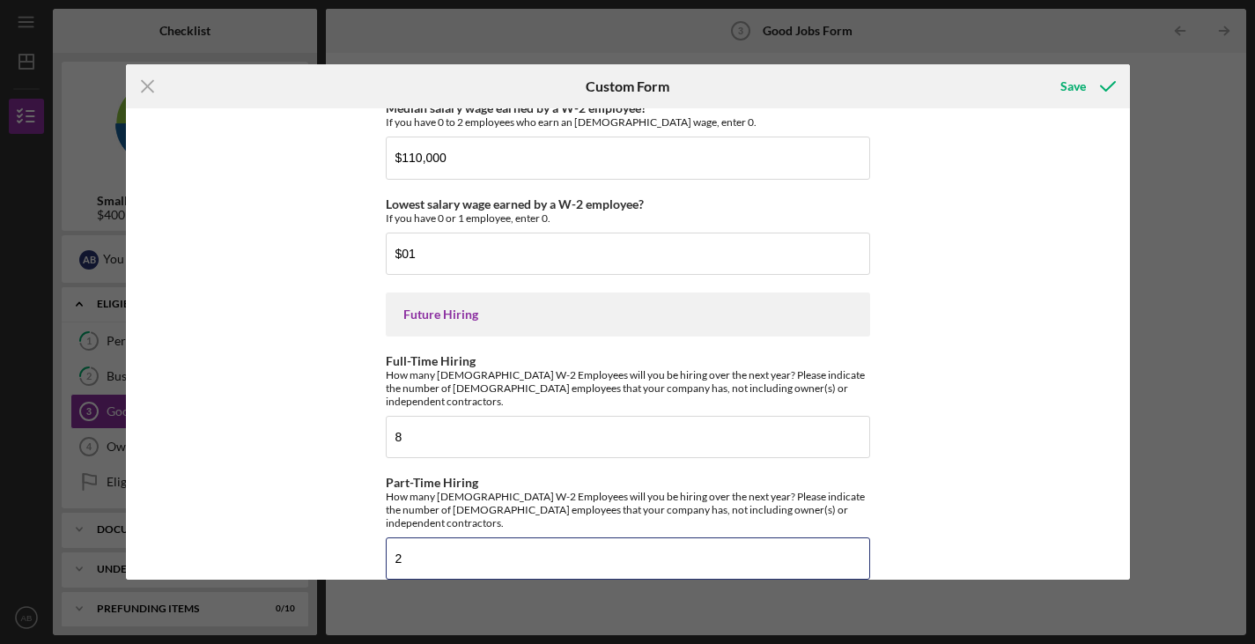
type input "2"
click at [979, 442] on div "Good Jobs Form *Number of [DEMOGRAPHIC_DATA] Owner Employment Please input all …" at bounding box center [628, 343] width 1004 height 471
click at [1065, 82] on div "Save" at bounding box center [1074, 86] width 26 height 35
click at [411, 253] on input "$01" at bounding box center [628, 254] width 485 height 42
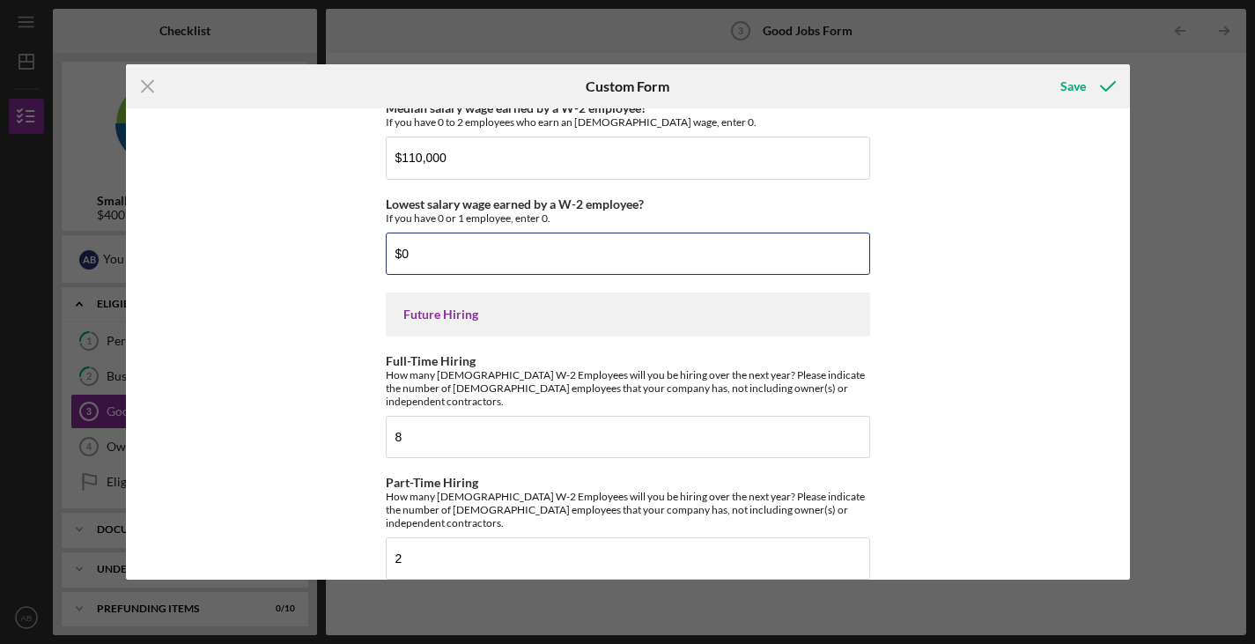
type input "$0"
click at [956, 238] on div "Good Jobs Form *Number of [DEMOGRAPHIC_DATA] Owner Employment Please input all …" at bounding box center [628, 343] width 1004 height 471
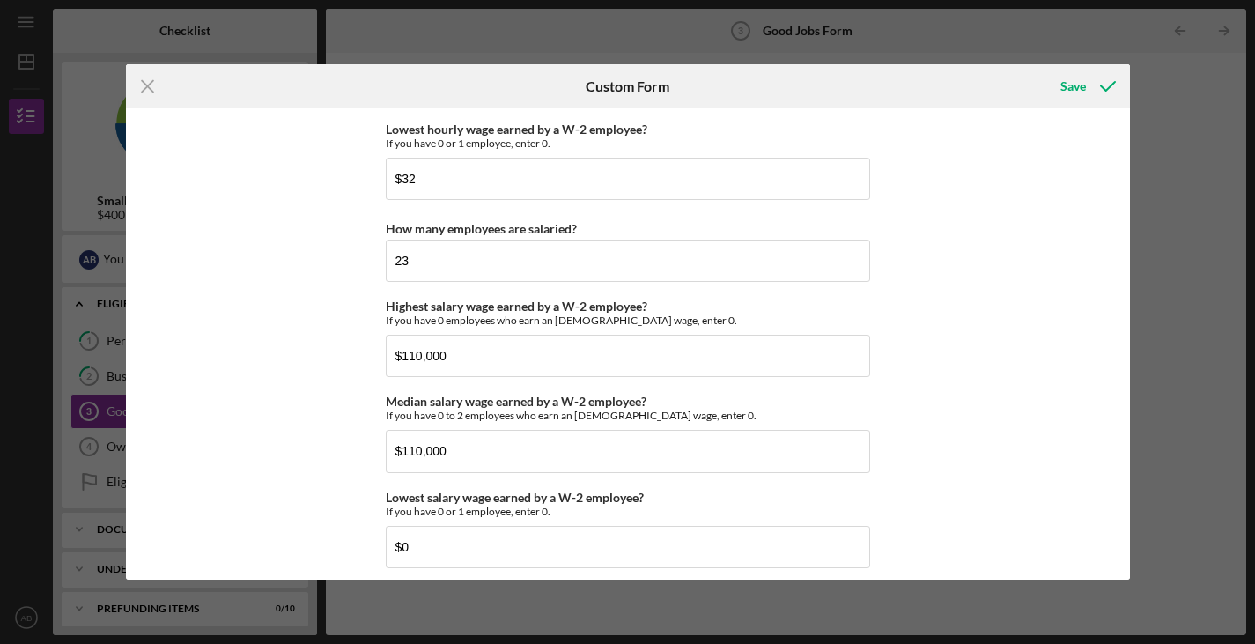
scroll to position [3588, 0]
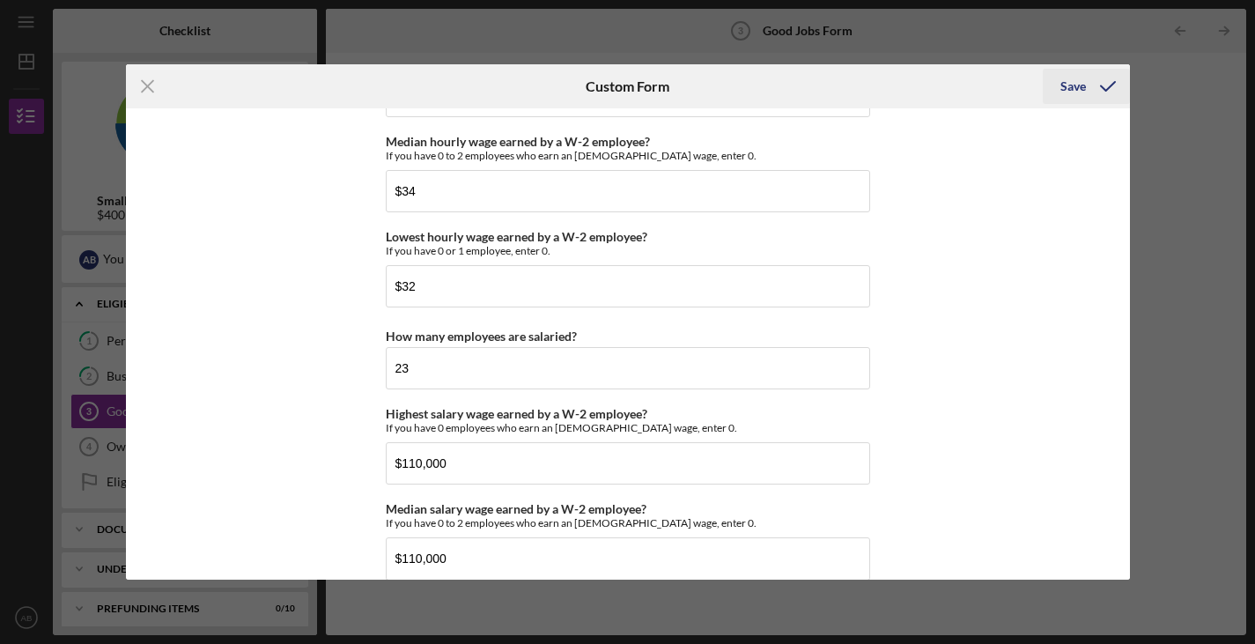
click at [1076, 80] on div "Save" at bounding box center [1074, 86] width 26 height 35
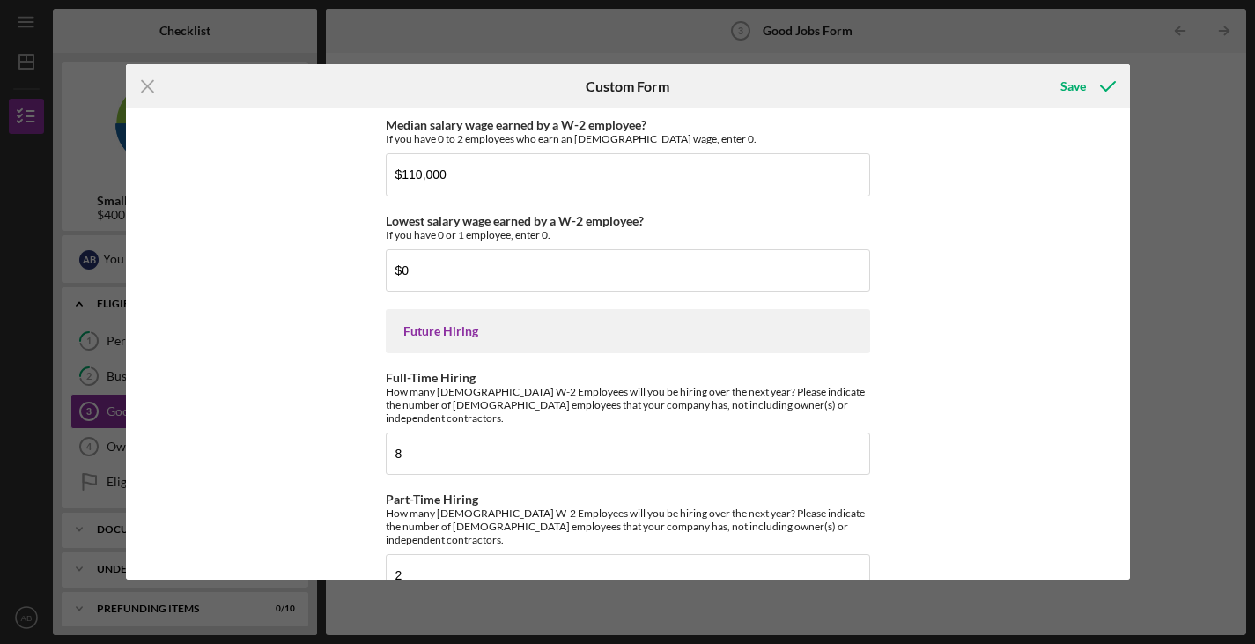
scroll to position [3989, 0]
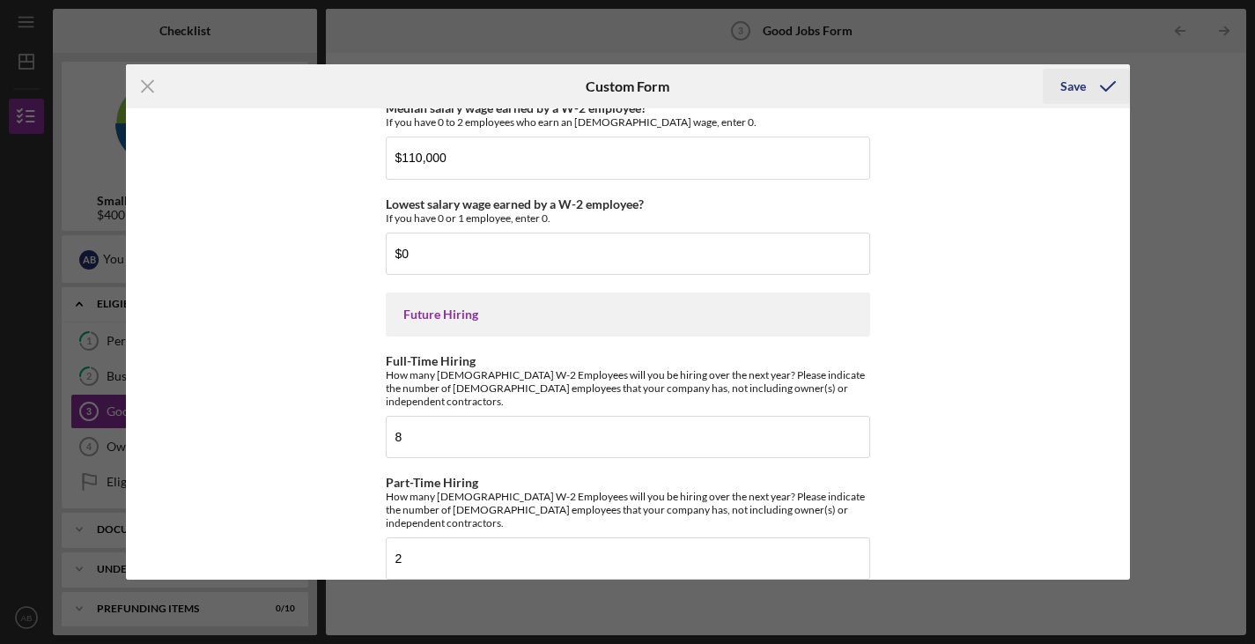
click at [1089, 90] on icon "submit" at bounding box center [1108, 86] width 44 height 44
click at [1100, 82] on icon "submit" at bounding box center [1108, 86] width 44 height 44
click at [1072, 82] on div "Save" at bounding box center [1074, 86] width 26 height 35
click at [142, 84] on icon "Icon/Menu Close" at bounding box center [148, 86] width 44 height 44
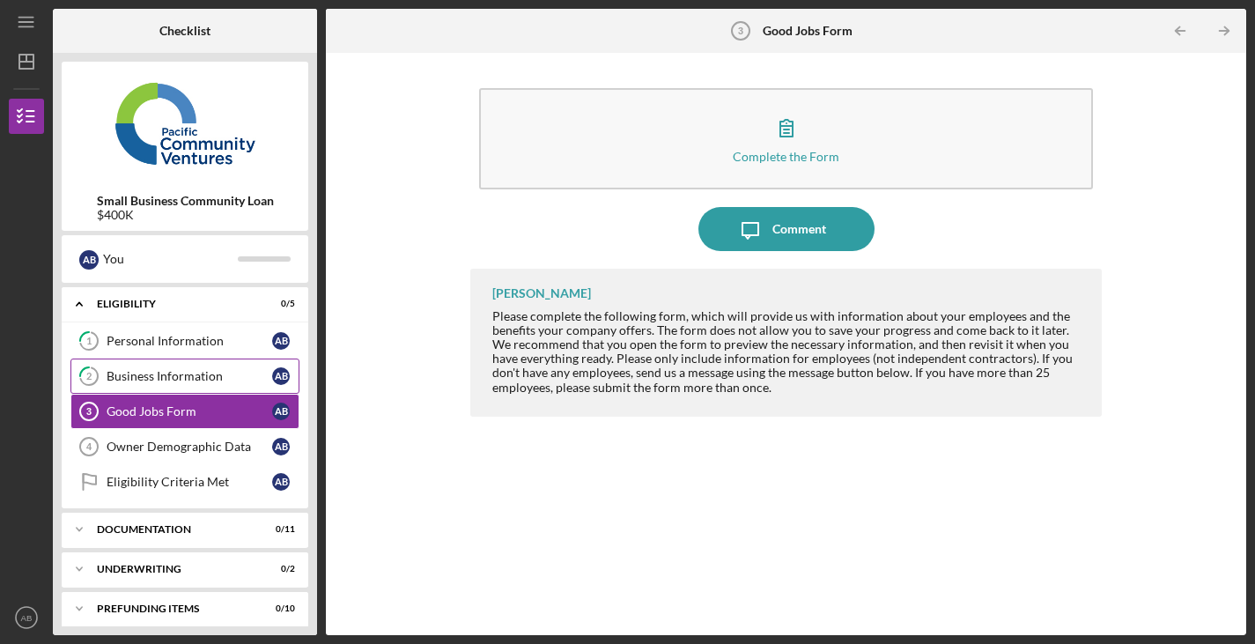
click at [171, 393] on link "2 Business Information A B" at bounding box center [184, 376] width 229 height 35
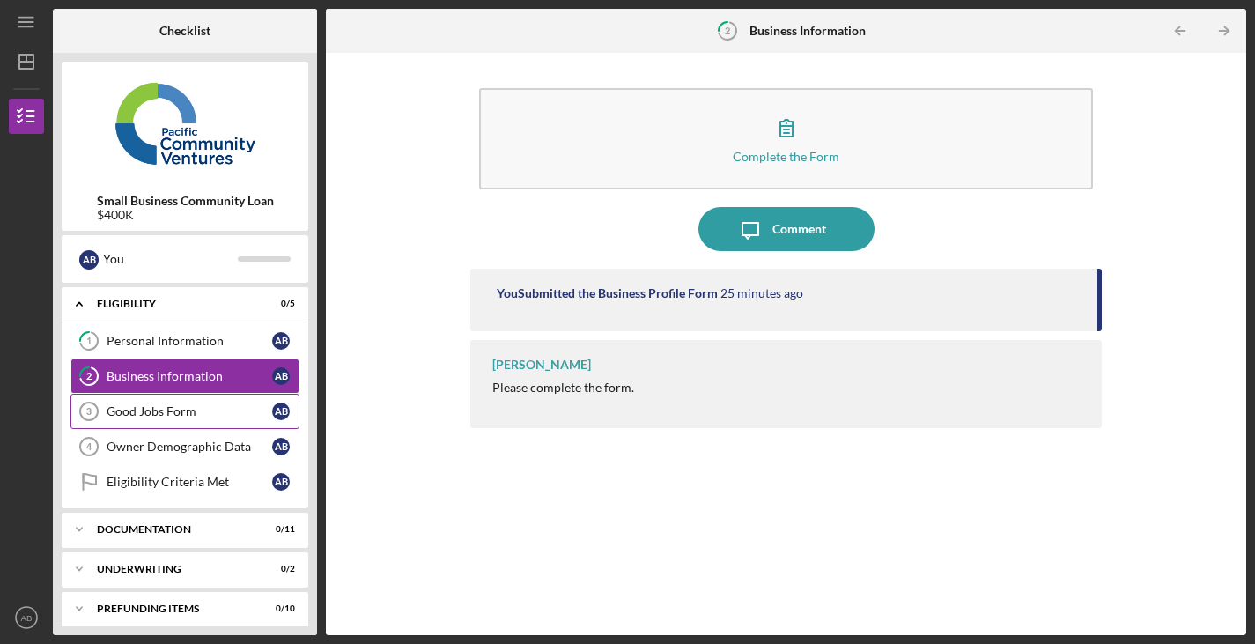
click at [264, 401] on link "Good Jobs Form 3 Good Jobs Form A B" at bounding box center [184, 411] width 229 height 35
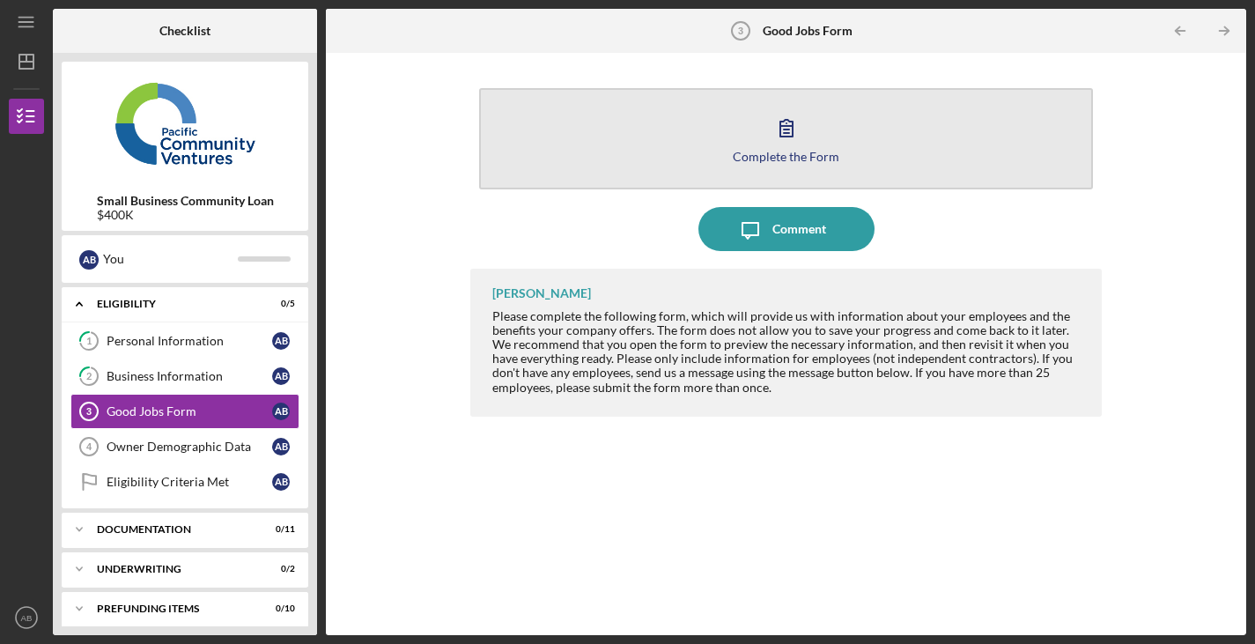
click at [772, 135] on icon "button" at bounding box center [787, 128] width 44 height 44
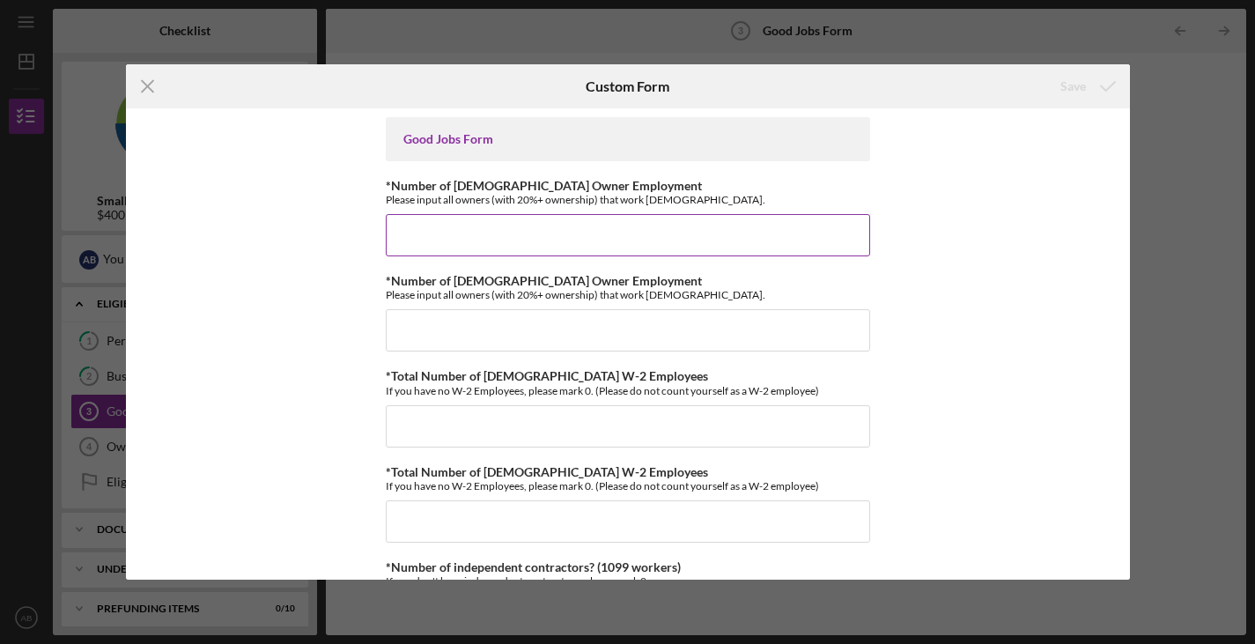
click at [610, 227] on input "*Number of [DEMOGRAPHIC_DATA] Owner Employment" at bounding box center [628, 235] width 485 height 42
type input "0"
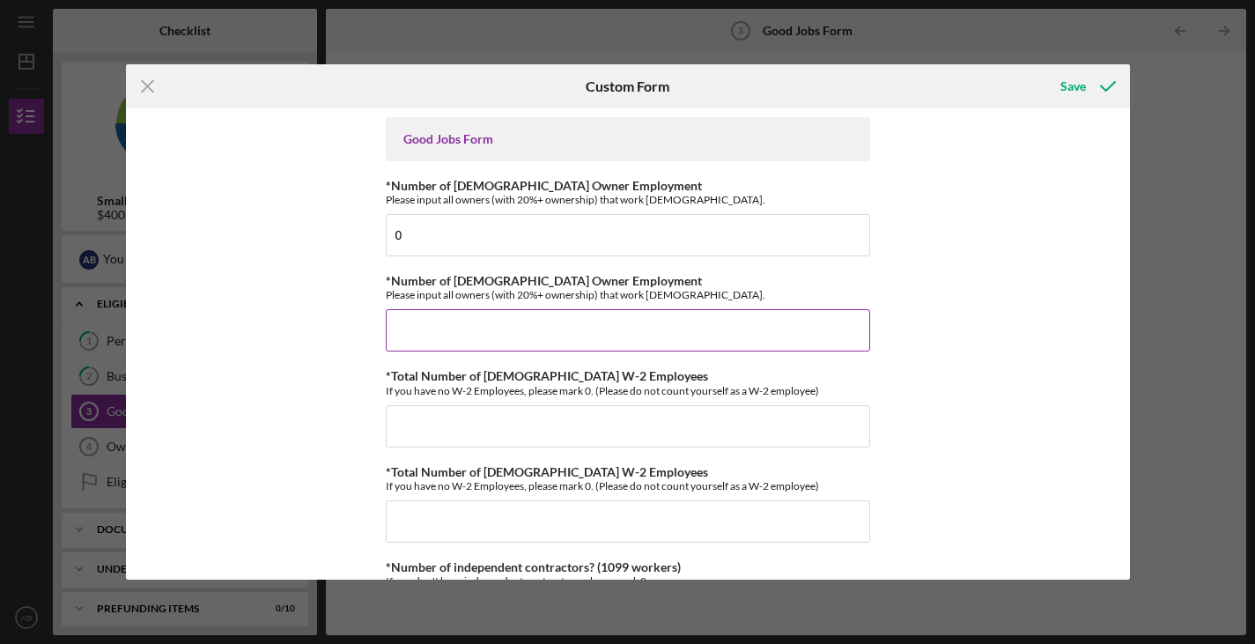
click at [490, 344] on input "*Number of [DEMOGRAPHIC_DATA] Owner Employment" at bounding box center [628, 330] width 485 height 42
type input "0"
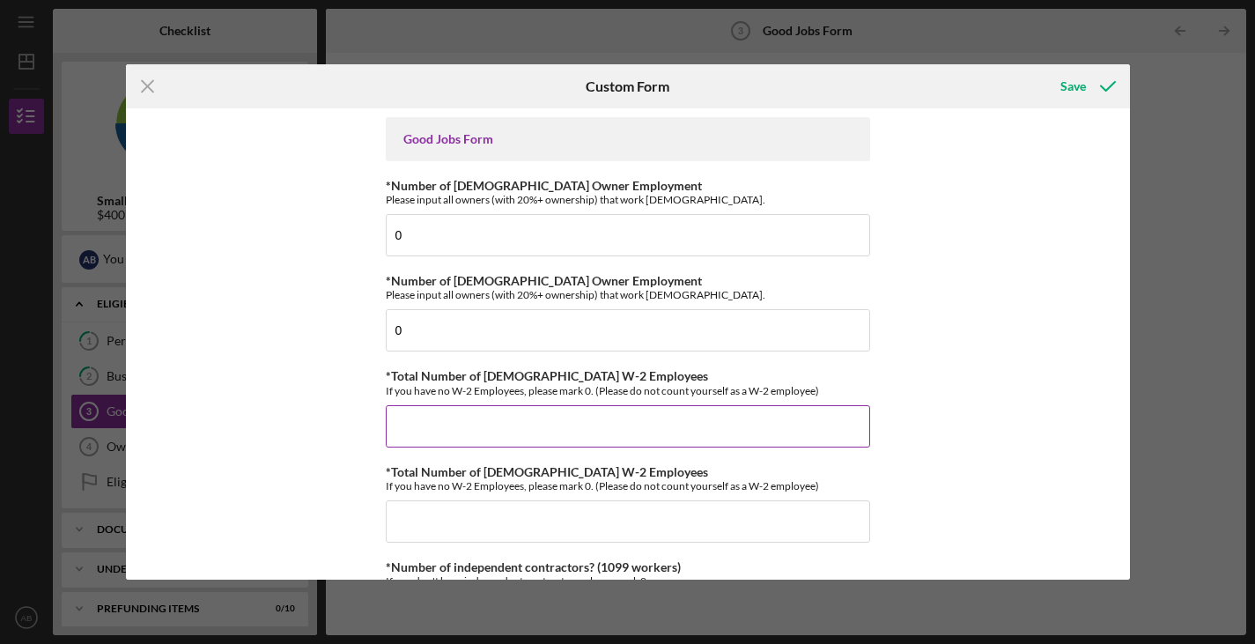
click at [470, 412] on input "*Total Number of [DEMOGRAPHIC_DATA] W-2 Employees" at bounding box center [628, 426] width 485 height 42
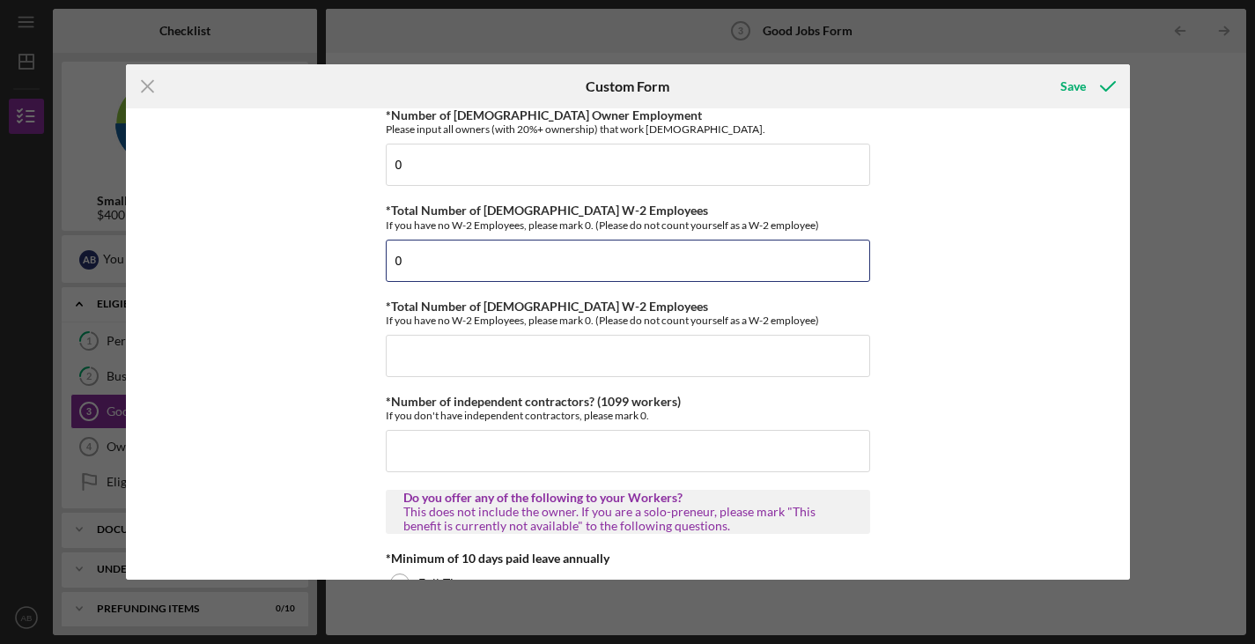
scroll to position [171, 0]
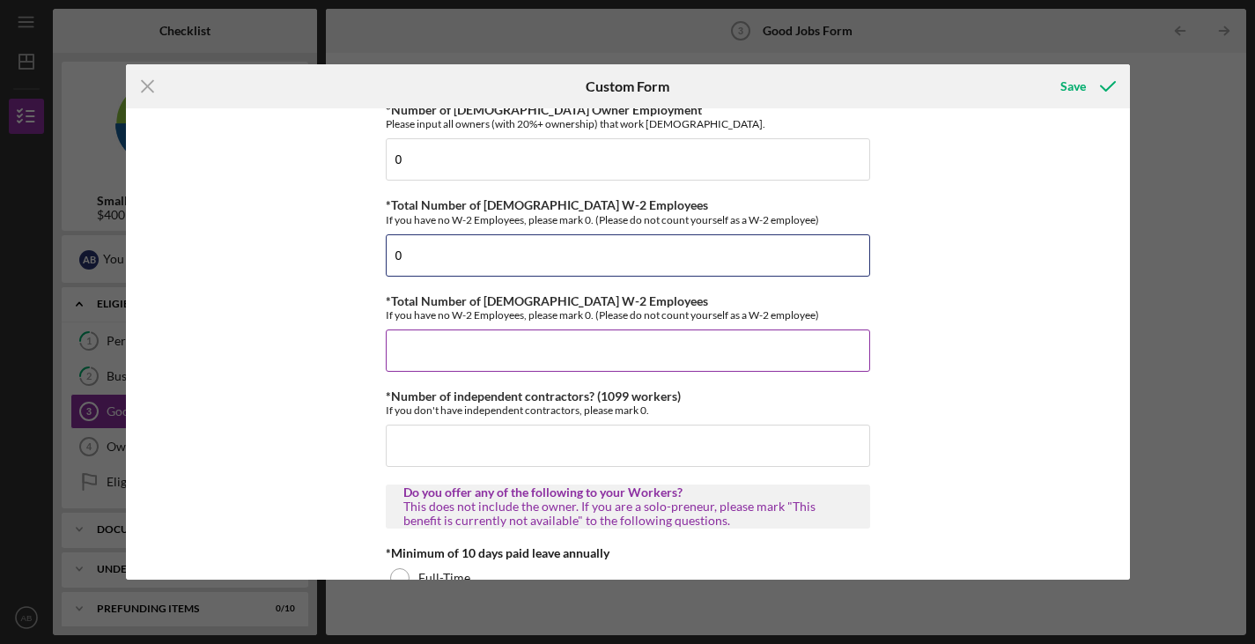
type input "0"
click at [465, 352] on input "*Total Number of [DEMOGRAPHIC_DATA] W-2 Employees" at bounding box center [628, 350] width 485 height 42
type input "0"
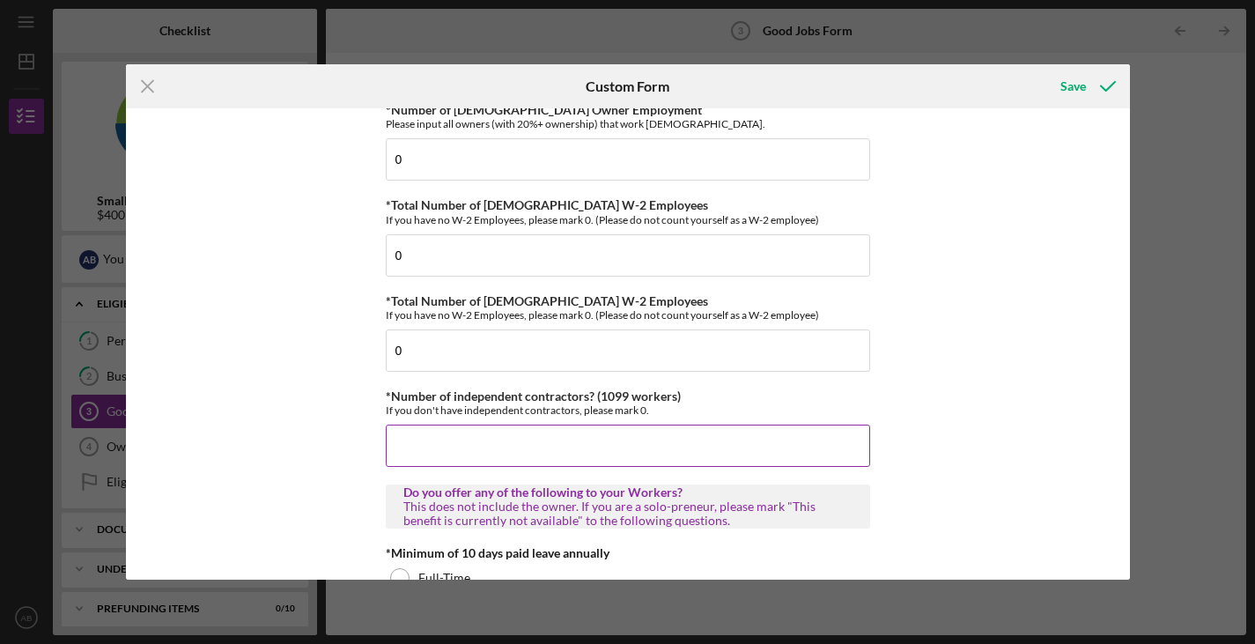
click at [461, 448] on input "*Number of independent contractors? (1099 workers)" at bounding box center [628, 446] width 485 height 42
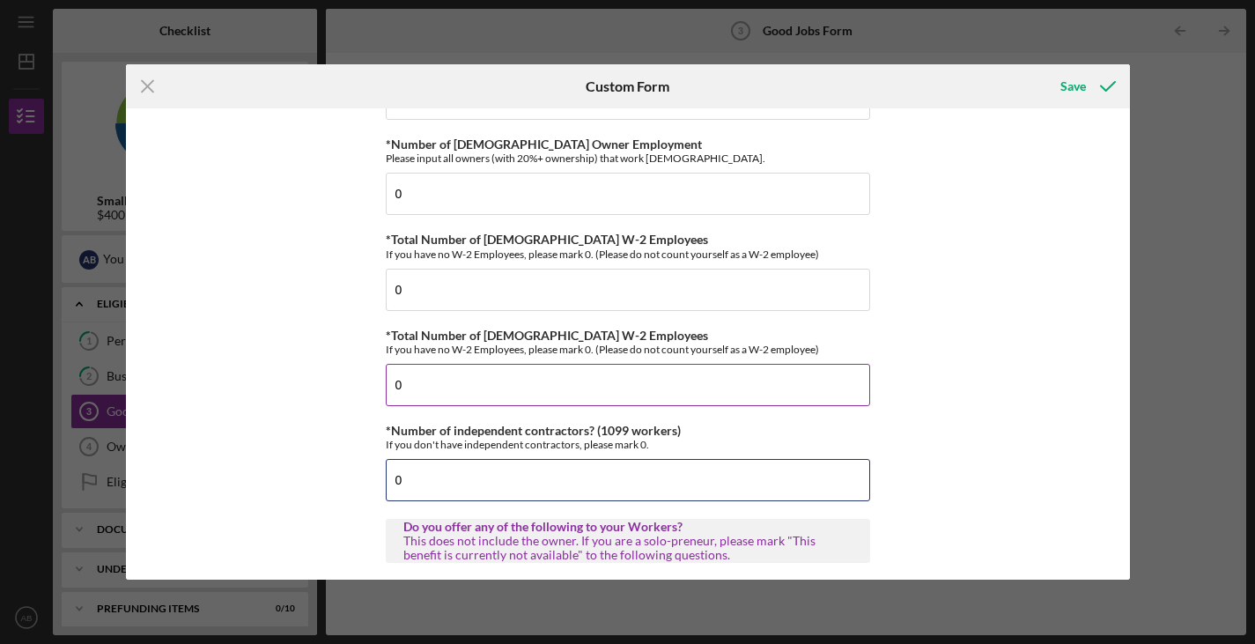
scroll to position [136, 0]
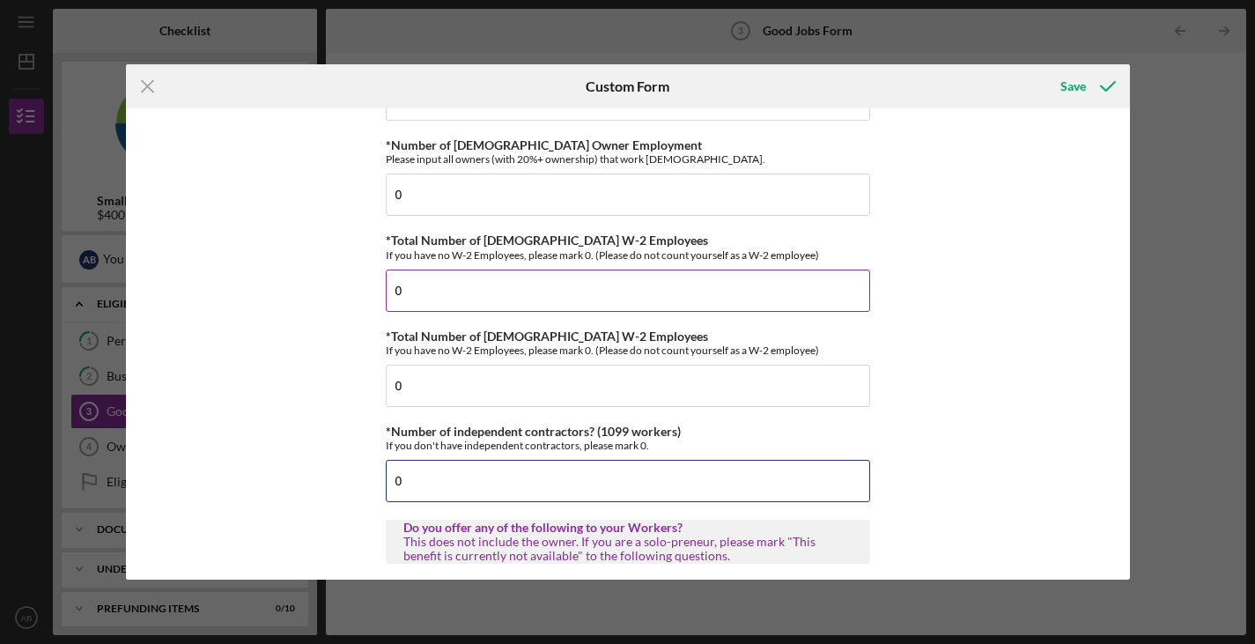
type input "0"
click at [440, 281] on input "0" at bounding box center [628, 291] width 485 height 42
click at [427, 285] on input "0" at bounding box center [628, 291] width 485 height 42
type input "2"
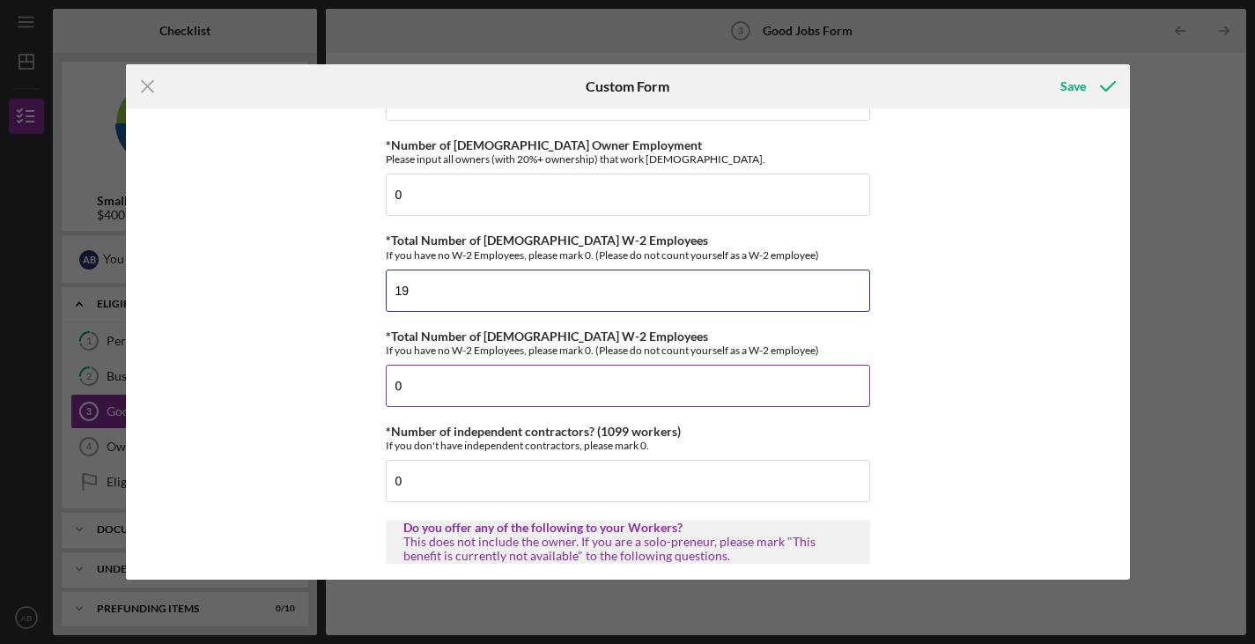
type input "19"
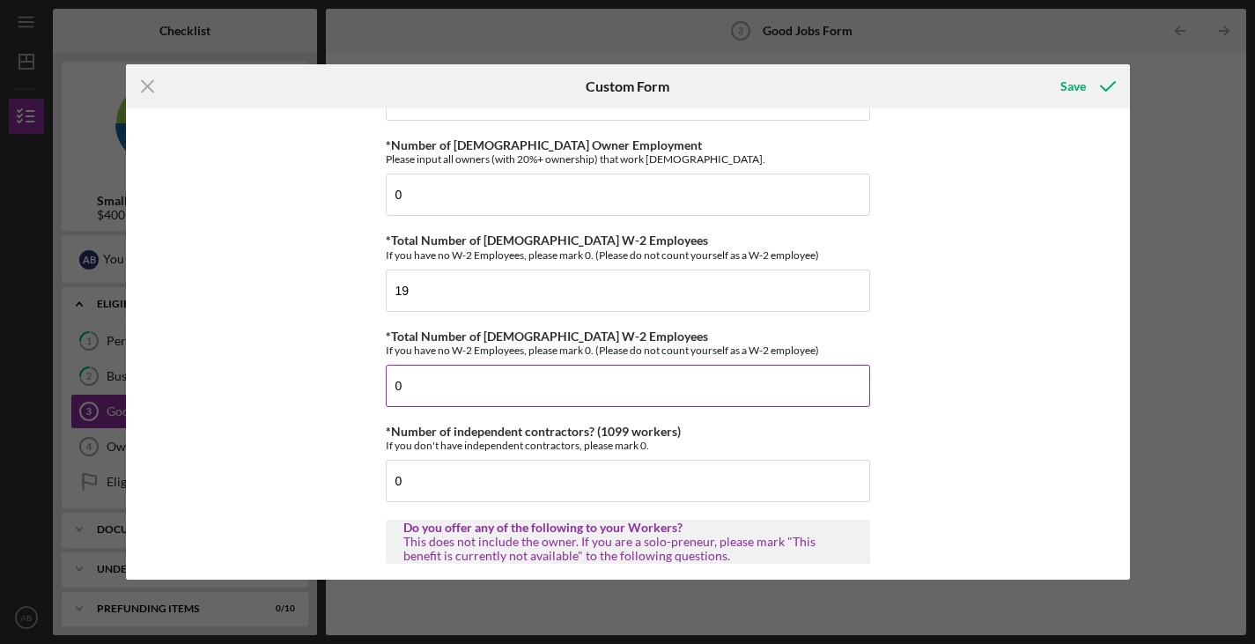
click at [418, 379] on input "0" at bounding box center [628, 386] width 485 height 42
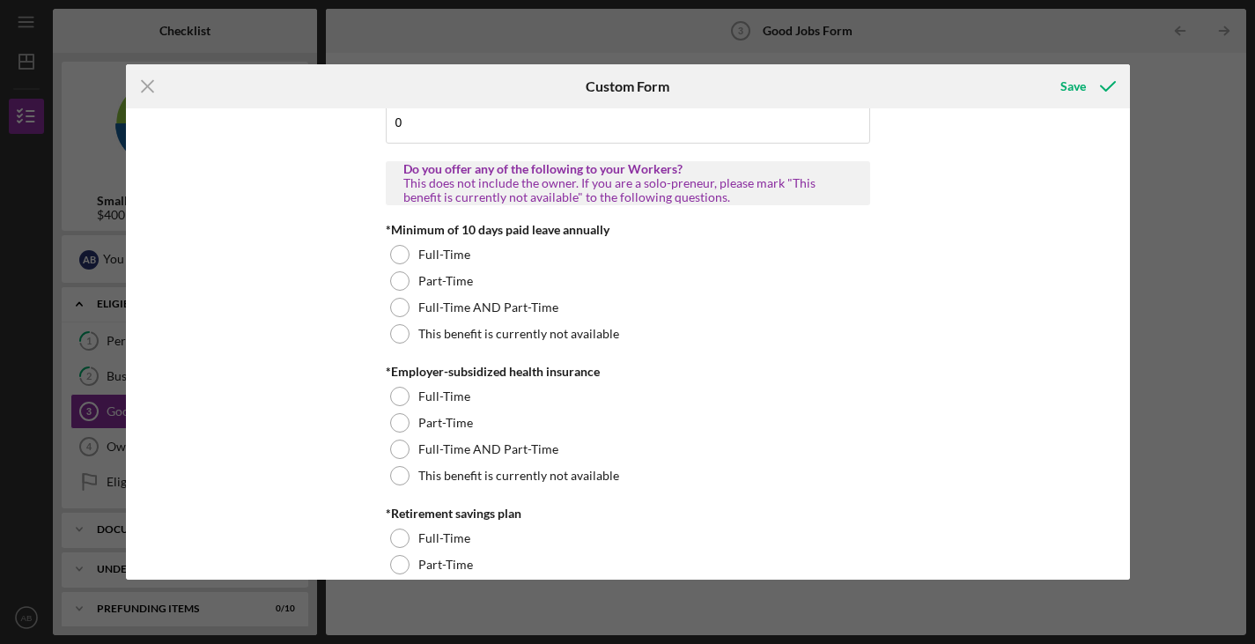
scroll to position [515, 0]
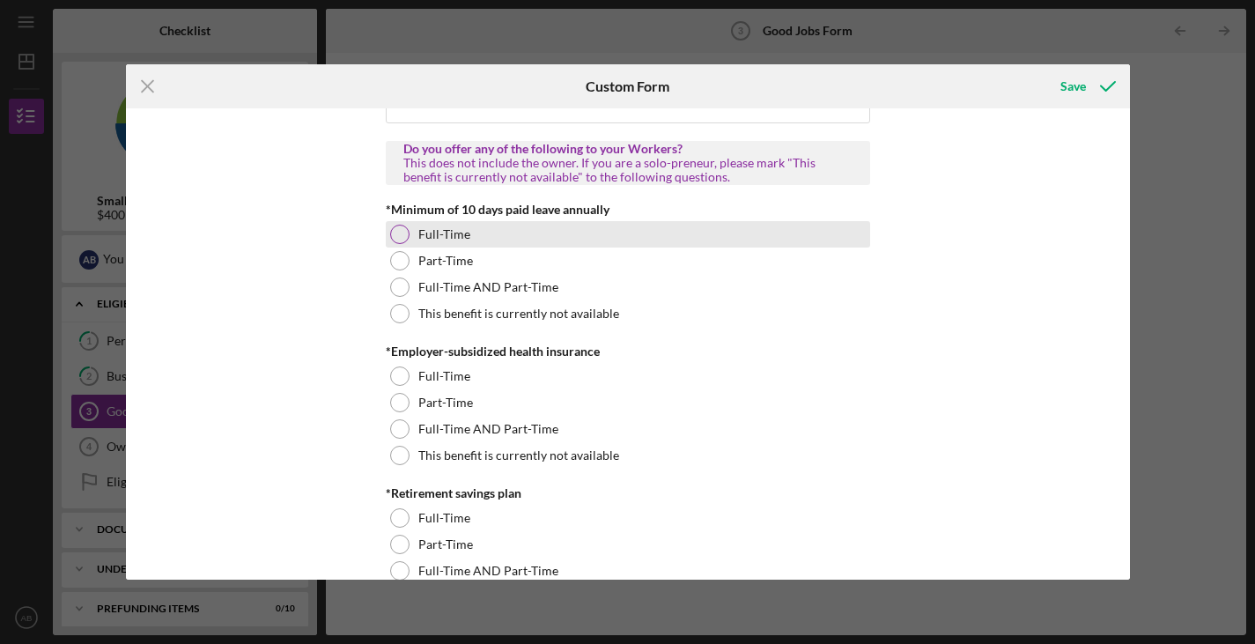
type input "5"
click at [398, 235] on div at bounding box center [399, 234] width 19 height 19
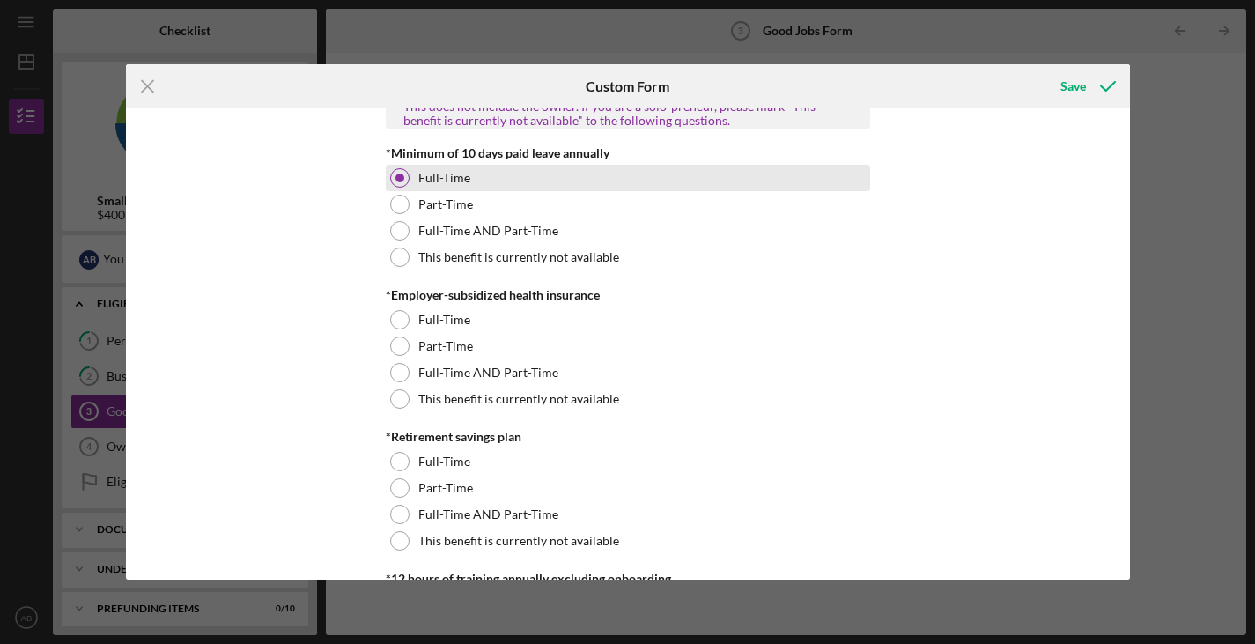
scroll to position [572, 0]
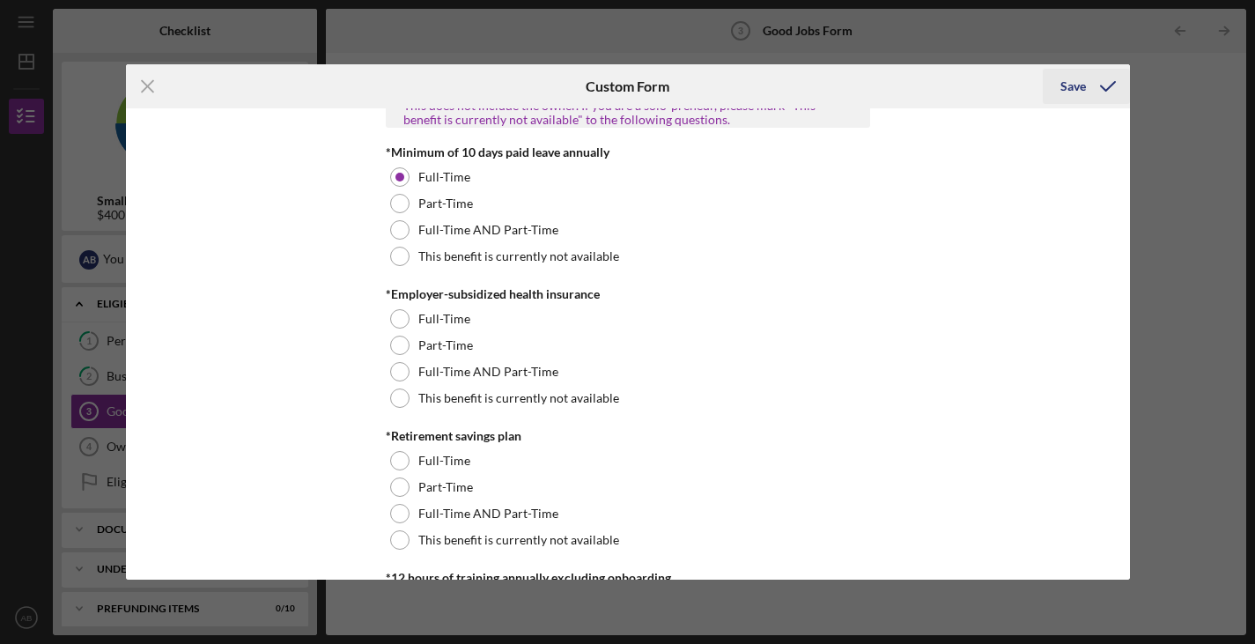
click at [1064, 80] on div "Save" at bounding box center [1074, 86] width 26 height 35
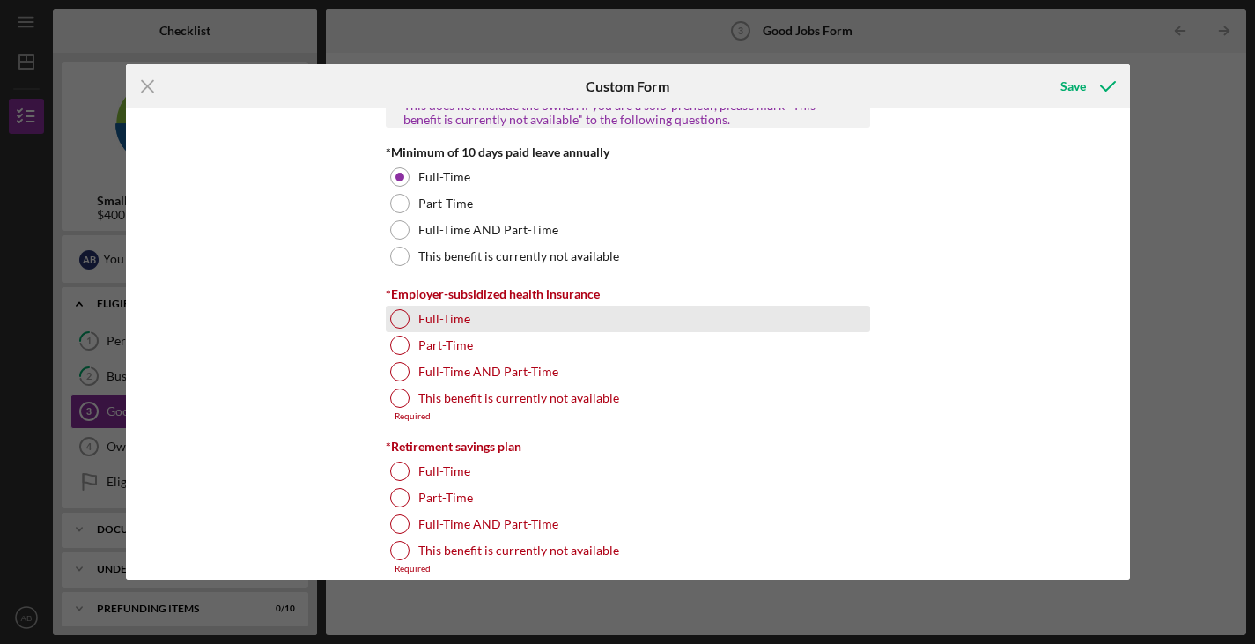
click at [403, 318] on div at bounding box center [399, 318] width 19 height 19
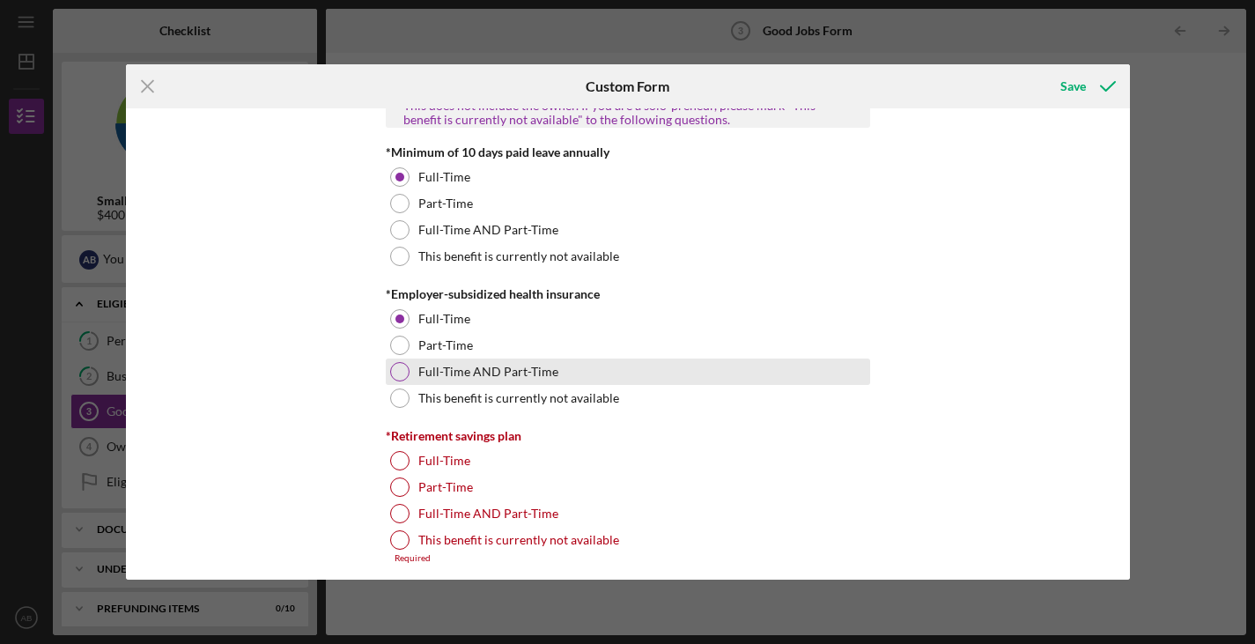
click at [397, 369] on div at bounding box center [399, 371] width 19 height 19
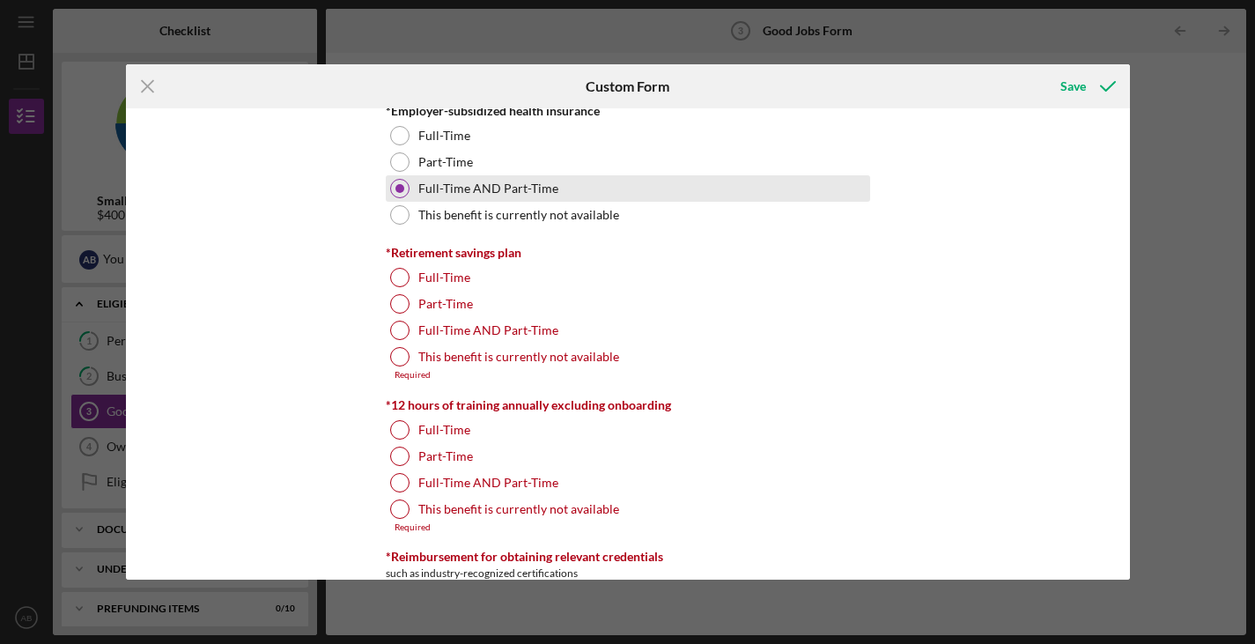
scroll to position [759, 0]
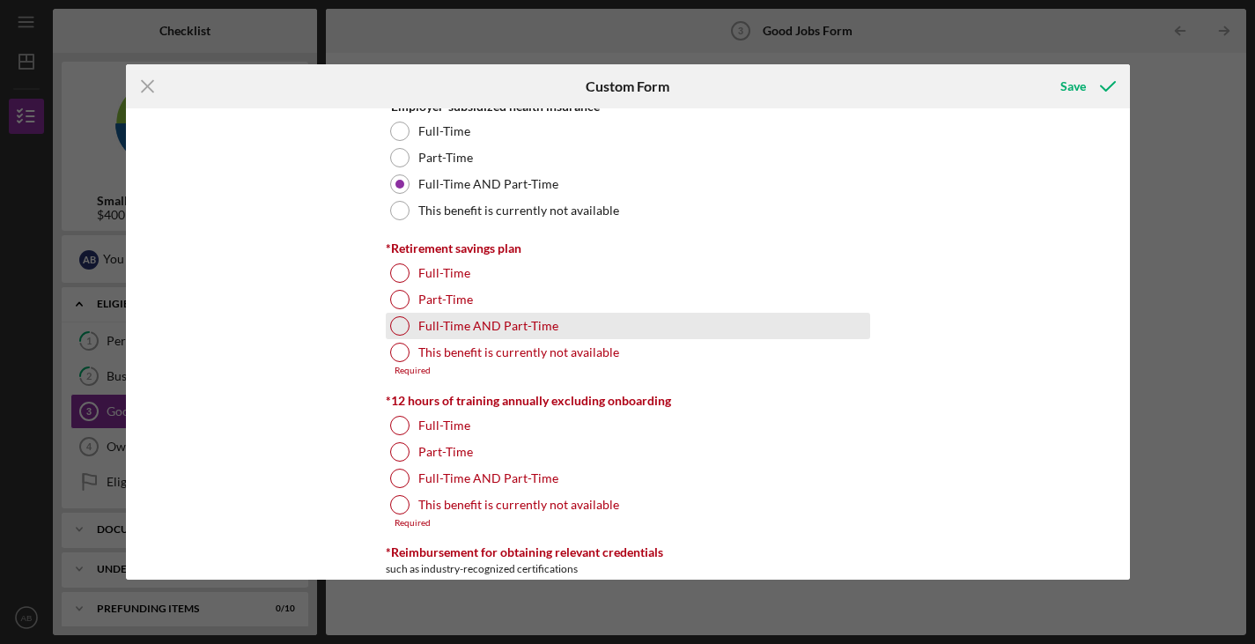
click at [399, 337] on div "Full-Time AND Part-Time" at bounding box center [628, 326] width 485 height 26
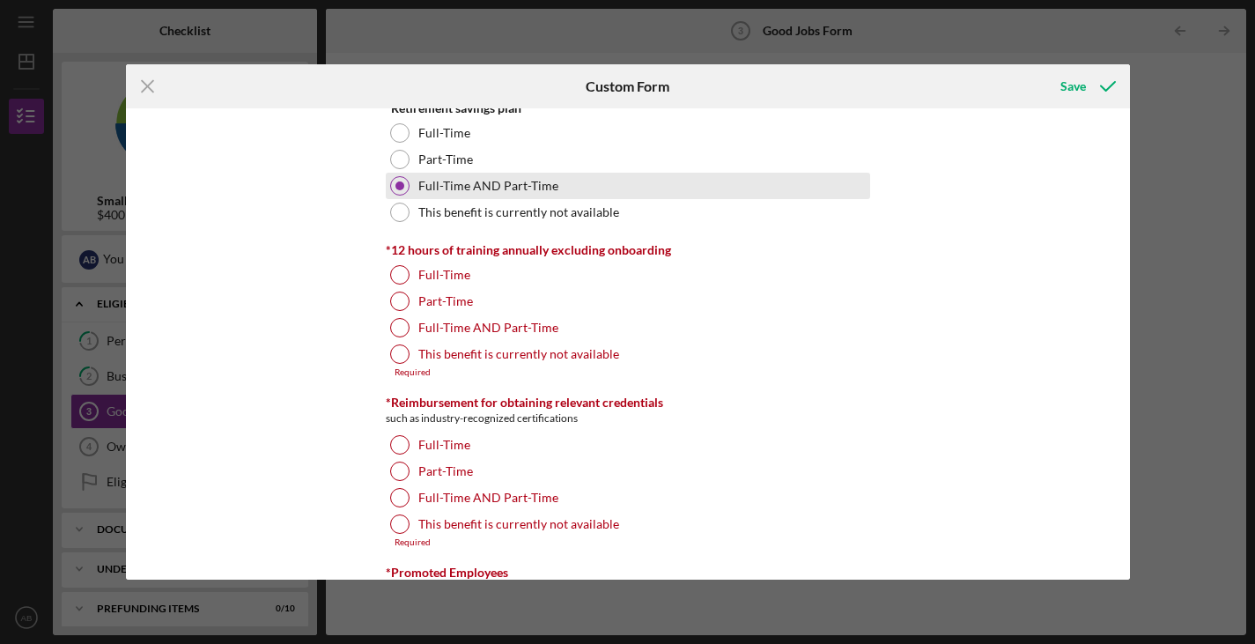
scroll to position [903, 0]
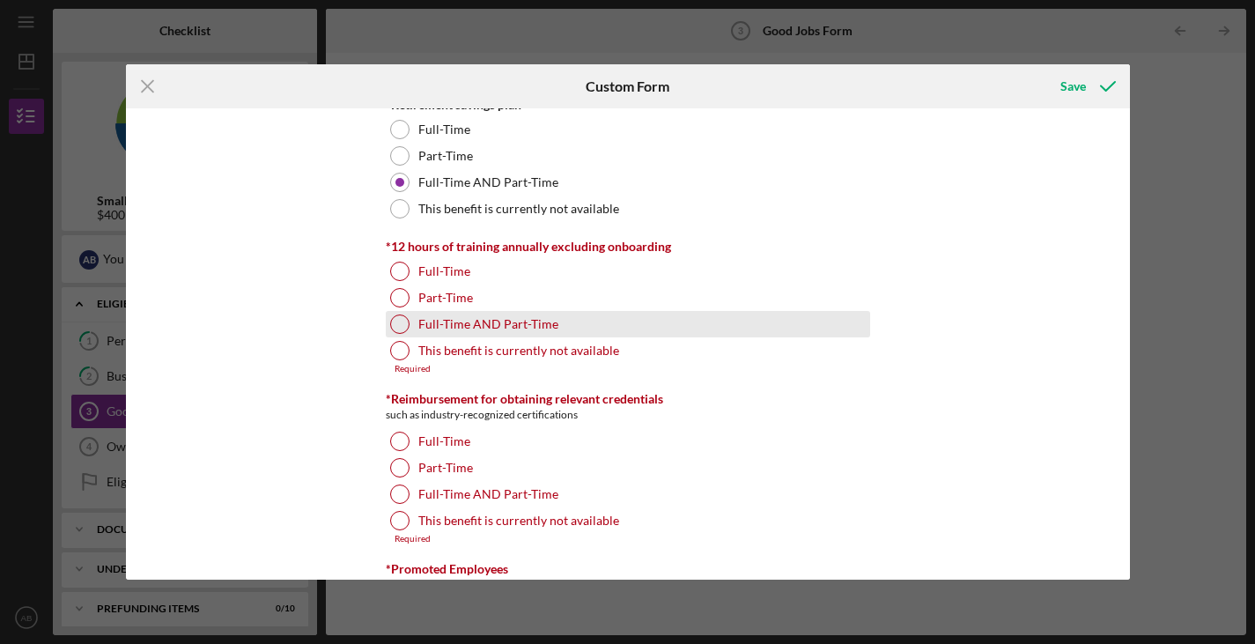
click at [397, 318] on div at bounding box center [399, 324] width 19 height 19
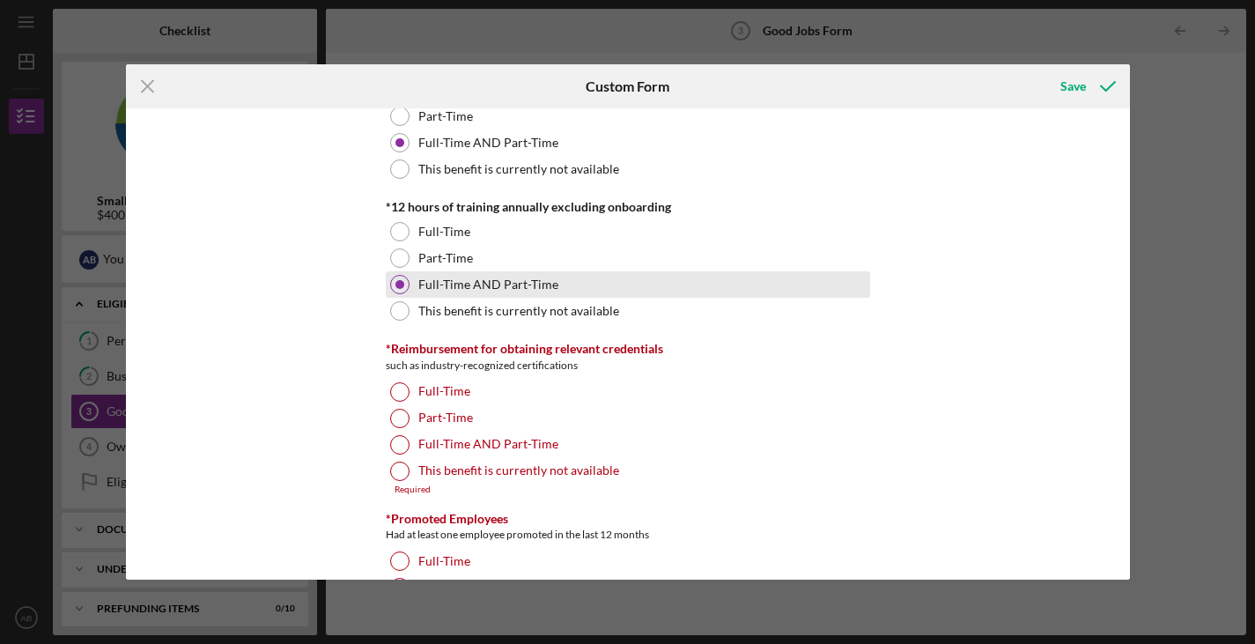
scroll to position [955, 0]
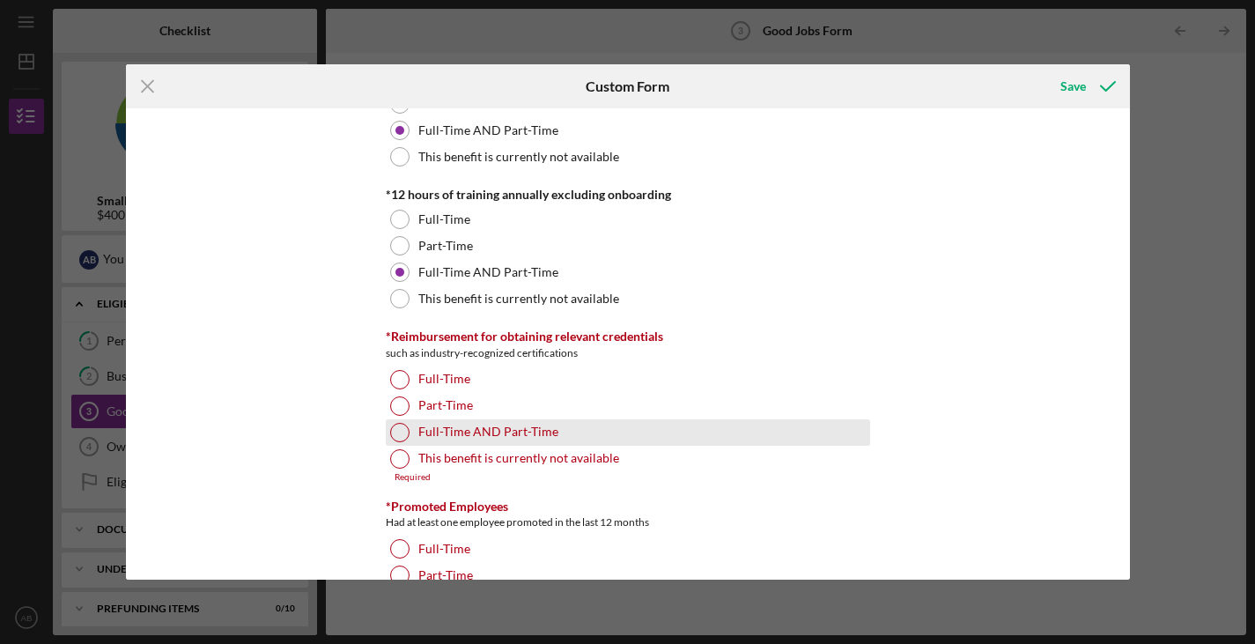
click at [396, 440] on div at bounding box center [399, 432] width 19 height 19
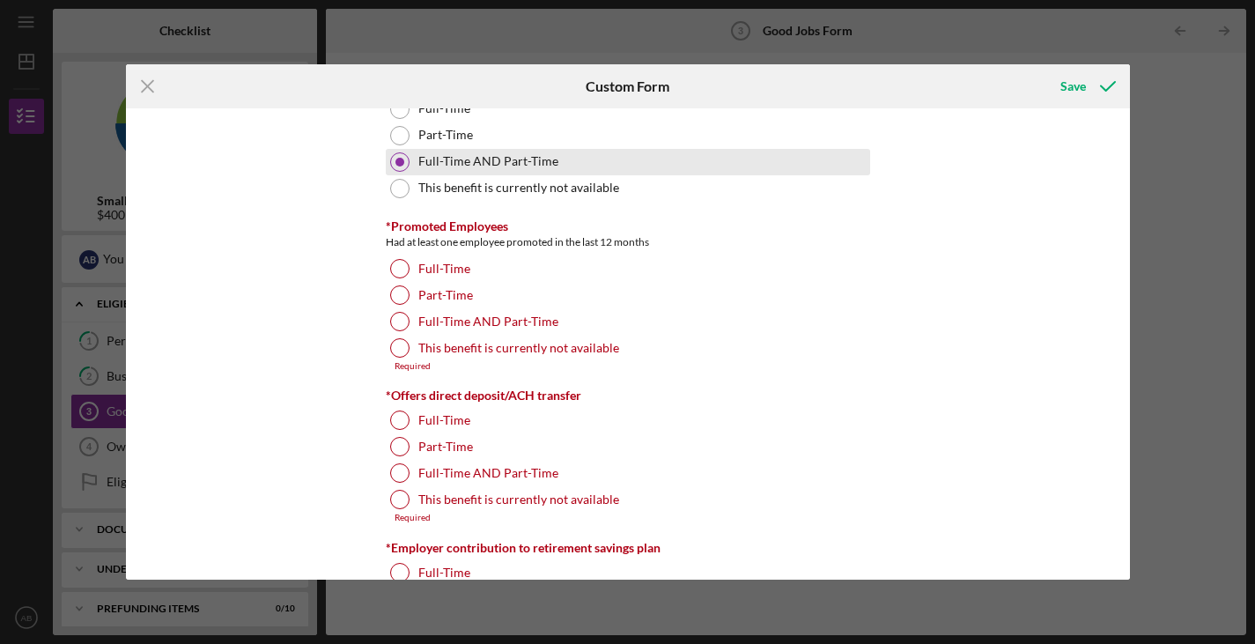
scroll to position [1225, 0]
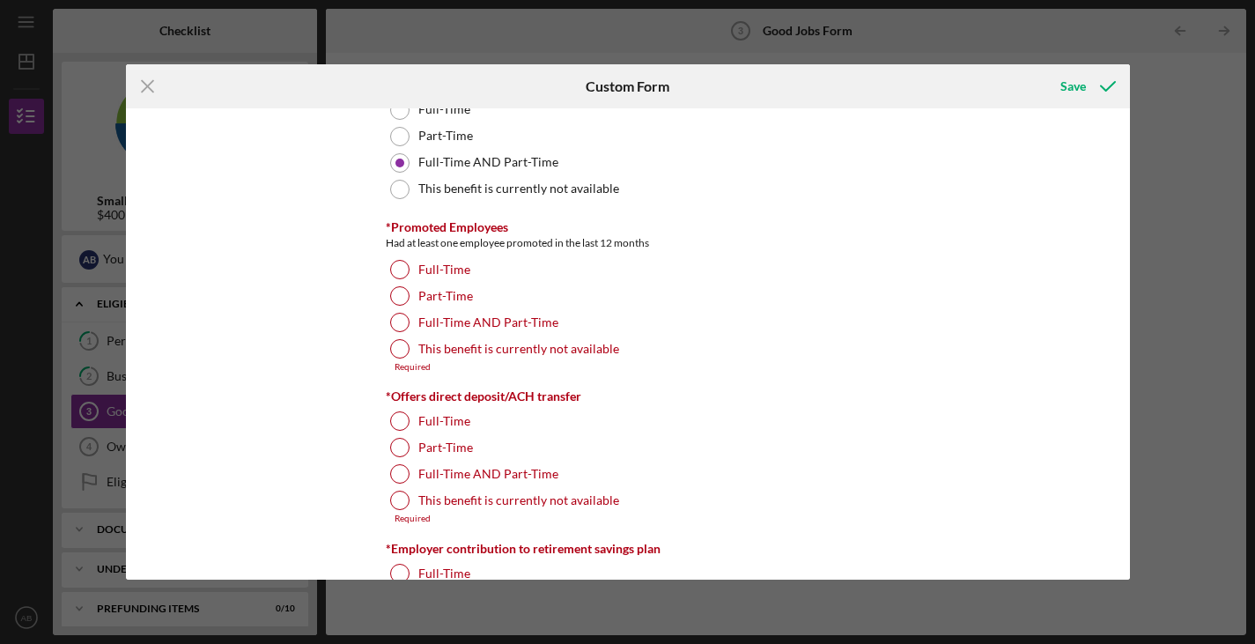
click at [381, 320] on div "Good Jobs Form *Number of [DEMOGRAPHIC_DATA] Owner Employment Please input all …" at bounding box center [628, 343] width 1004 height 471
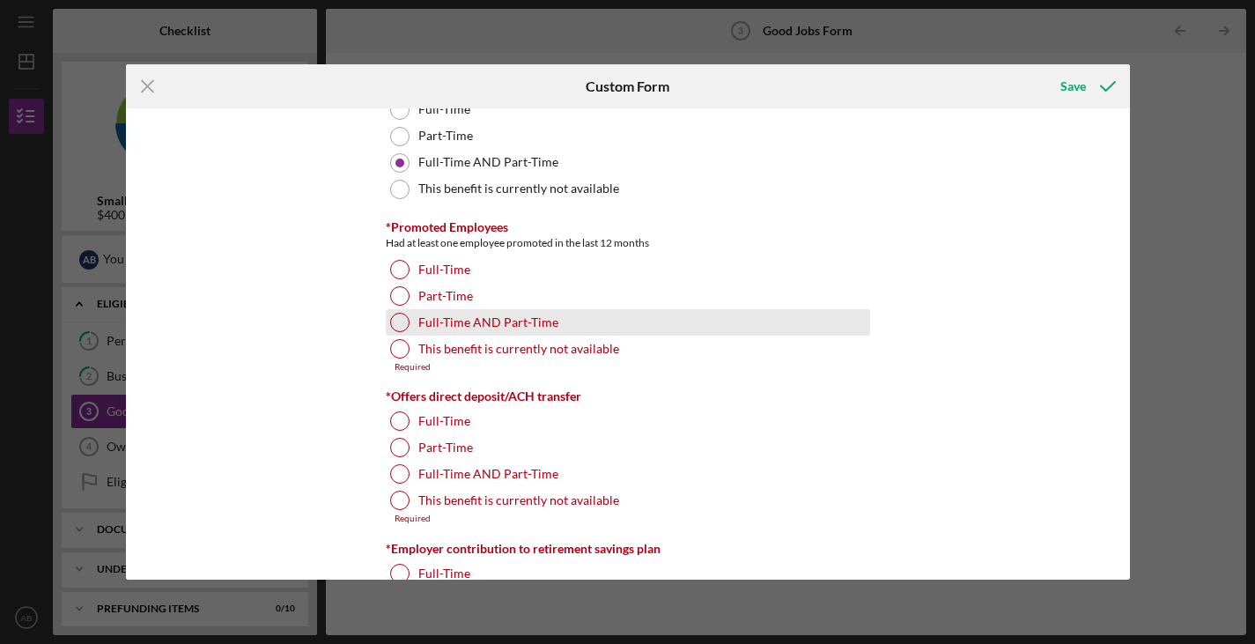
click at [395, 320] on div at bounding box center [399, 322] width 19 height 19
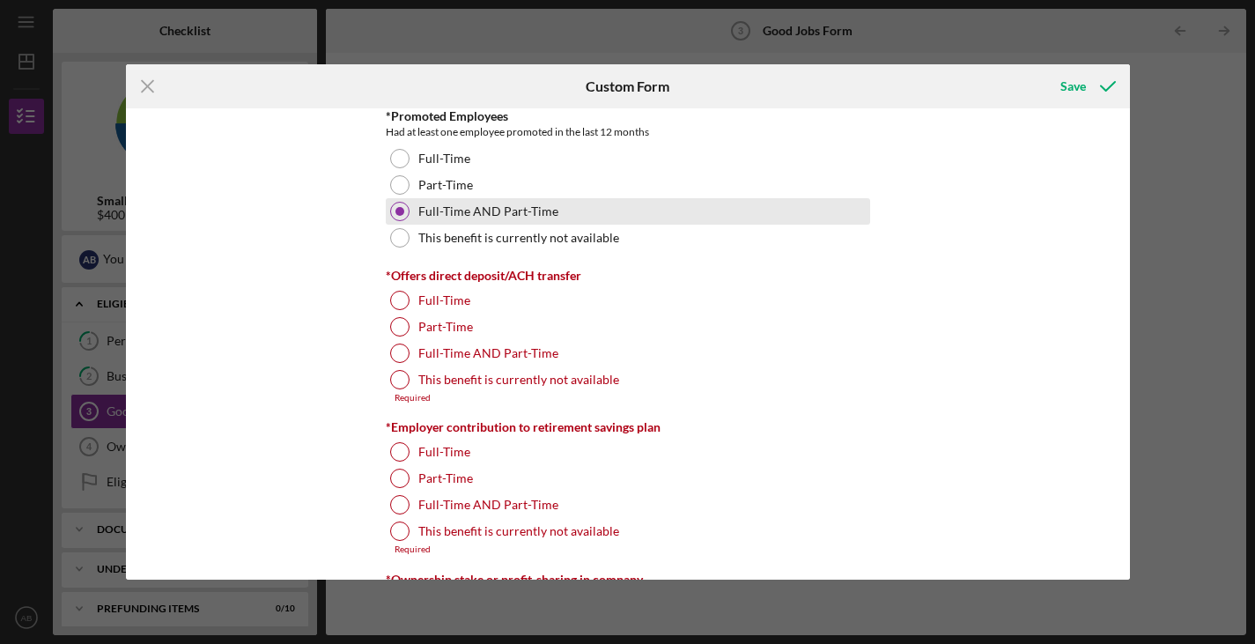
scroll to position [1342, 0]
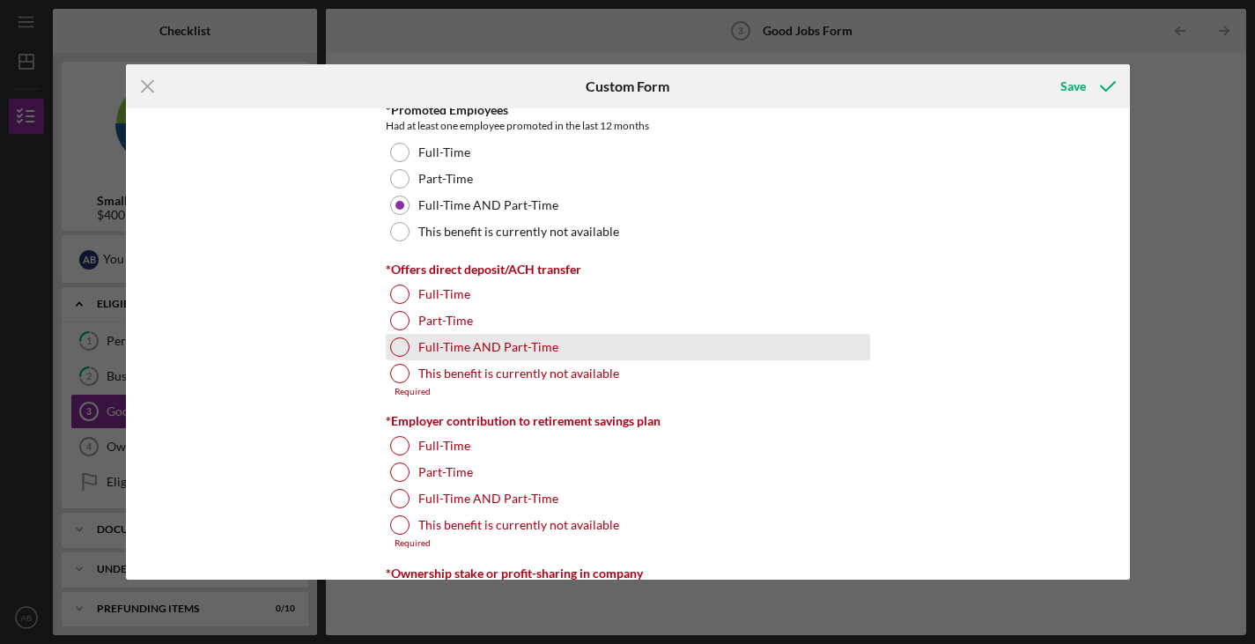
click at [396, 346] on div at bounding box center [399, 346] width 19 height 19
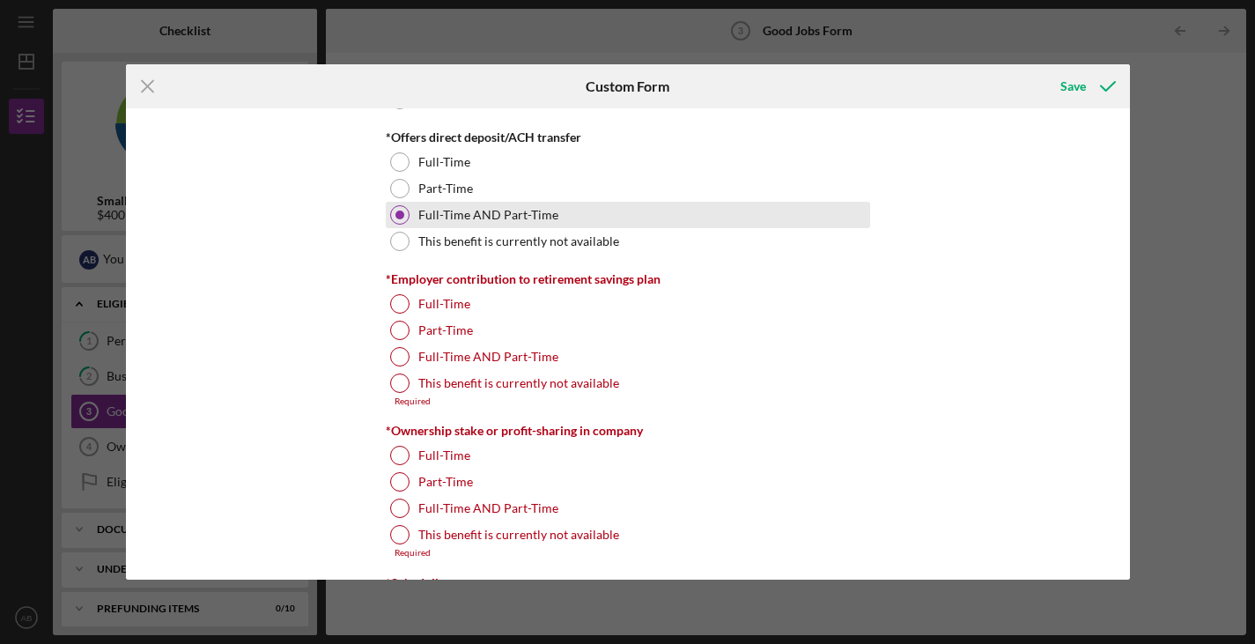
scroll to position [1495, 0]
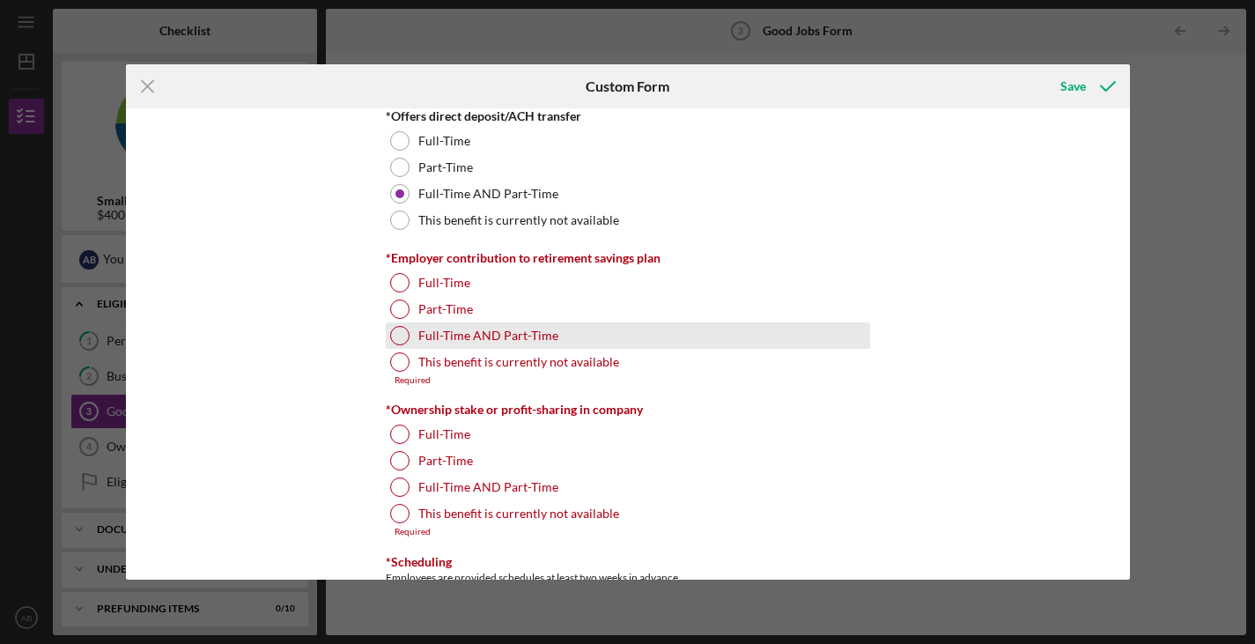
click at [394, 338] on div at bounding box center [399, 335] width 19 height 19
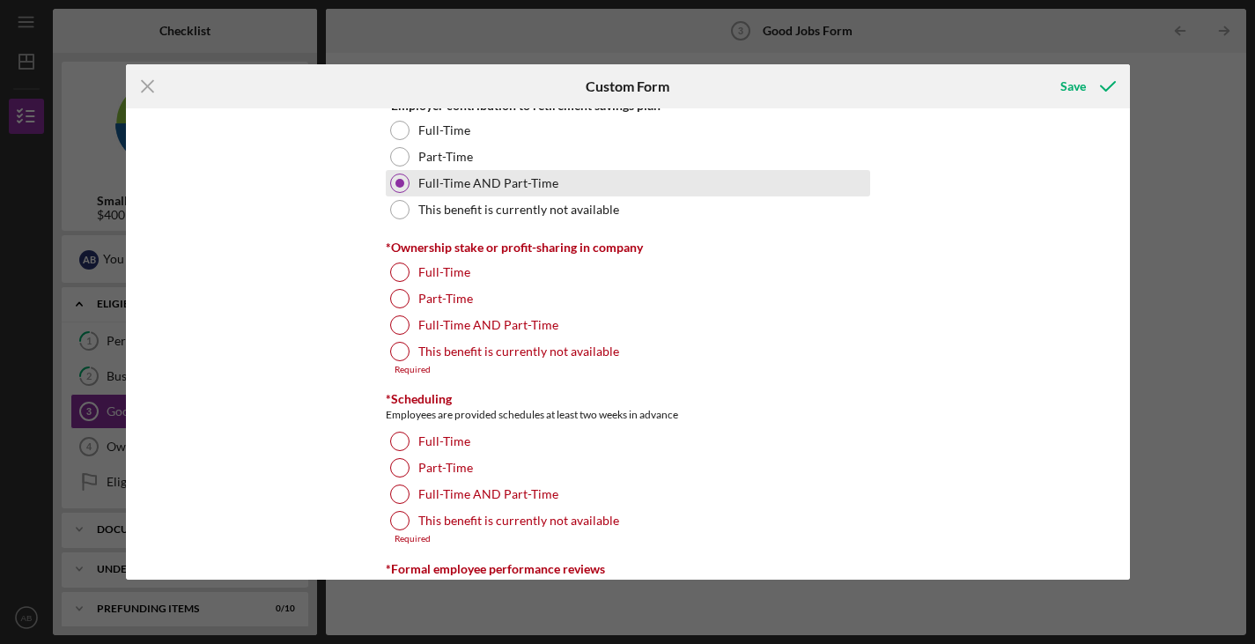
scroll to position [1650, 0]
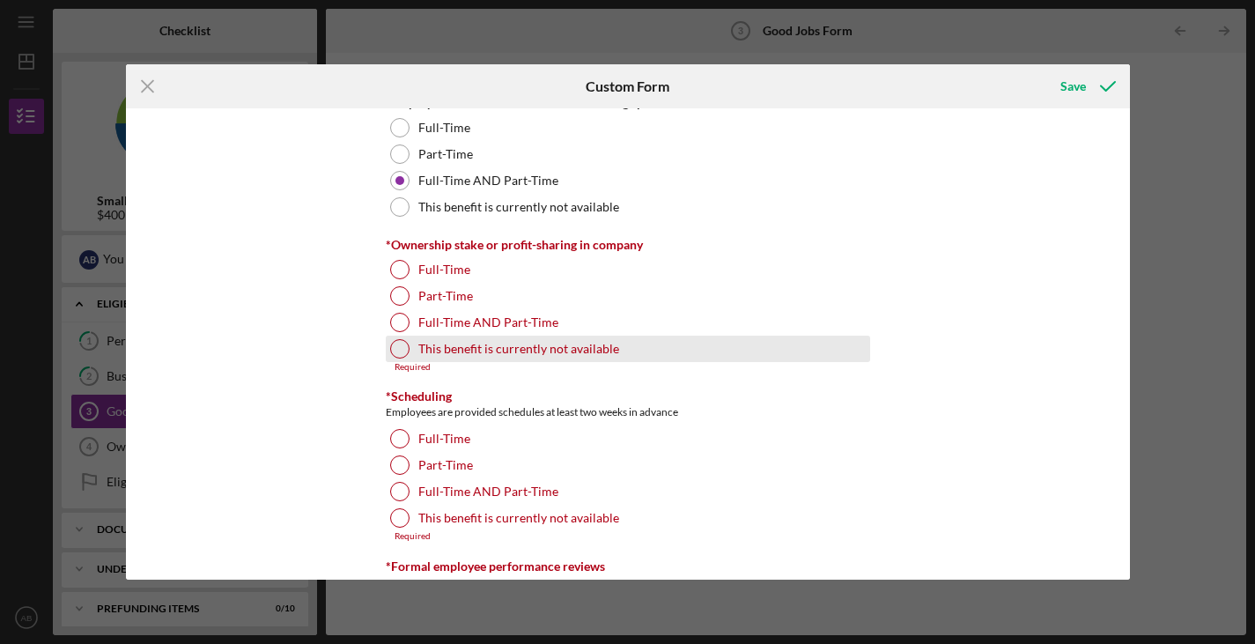
click at [401, 346] on div at bounding box center [399, 348] width 19 height 19
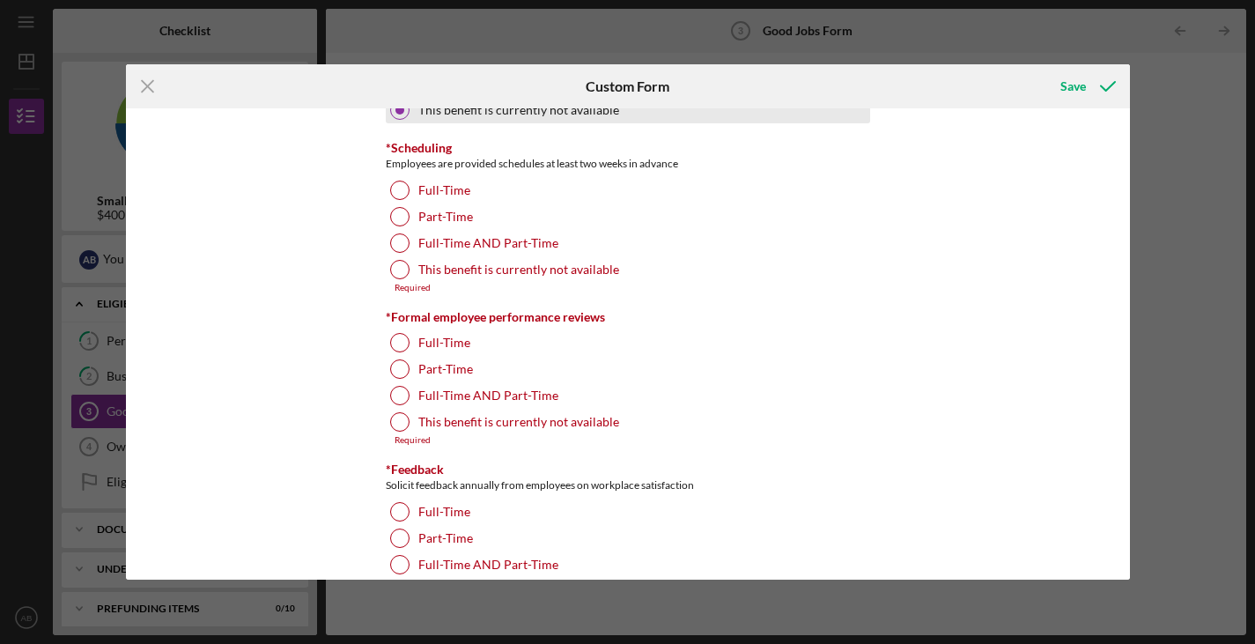
scroll to position [1908, 0]
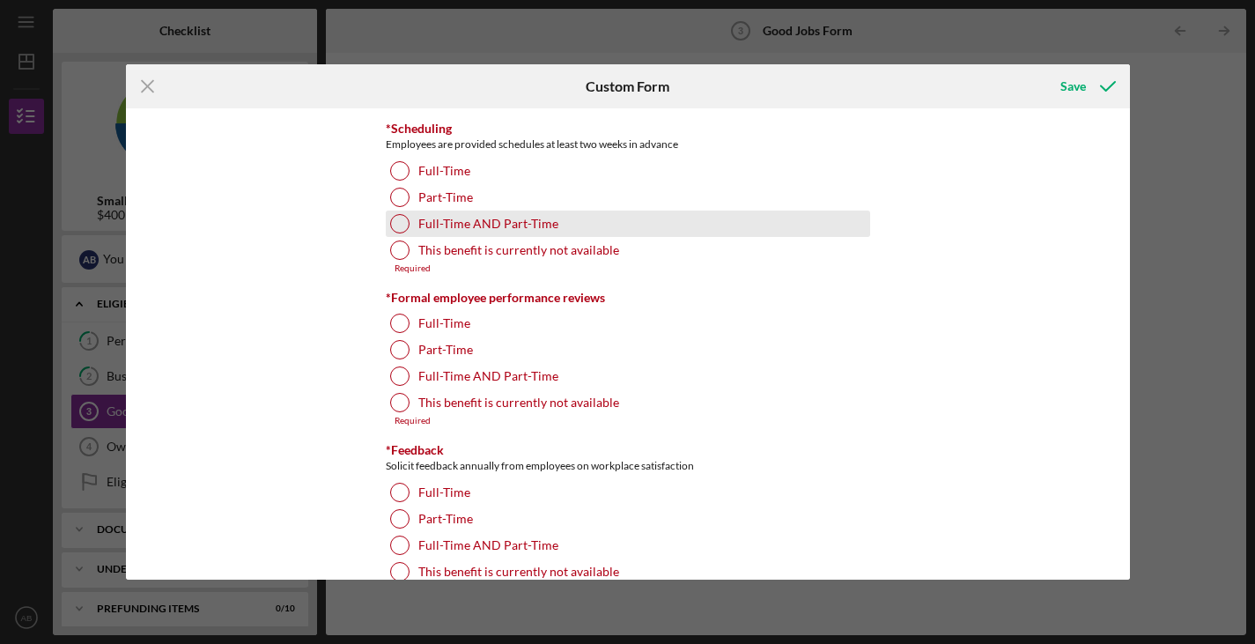
click at [399, 234] on div "Full-Time AND Part-Time" at bounding box center [628, 224] width 485 height 26
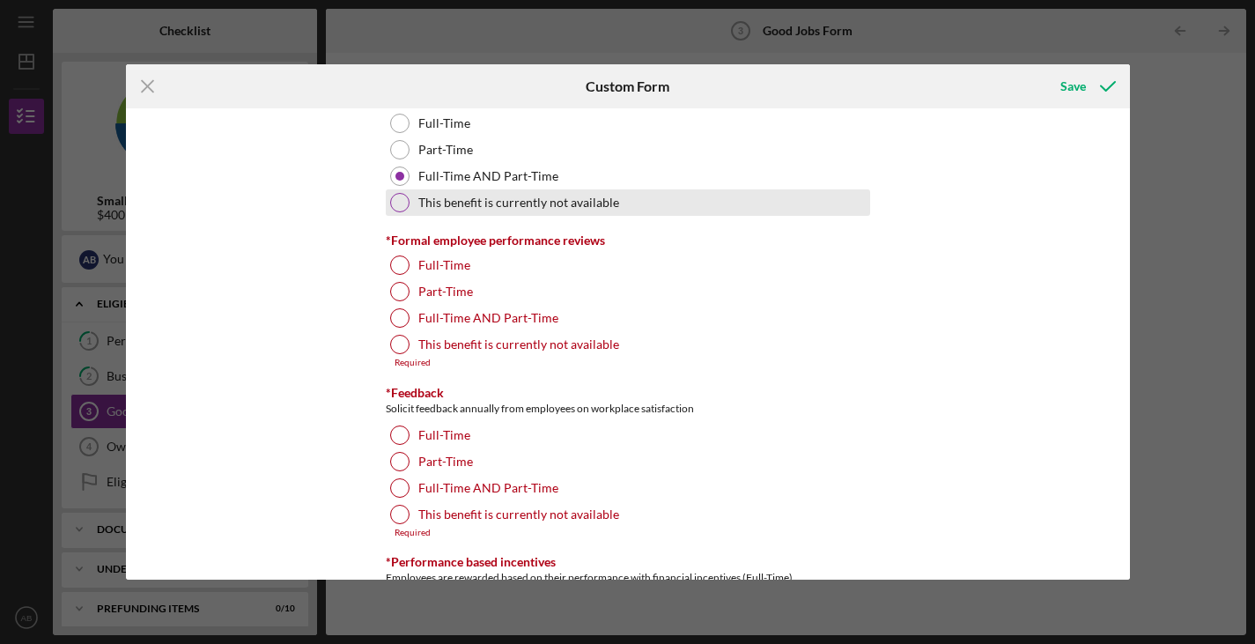
scroll to position [1957, 0]
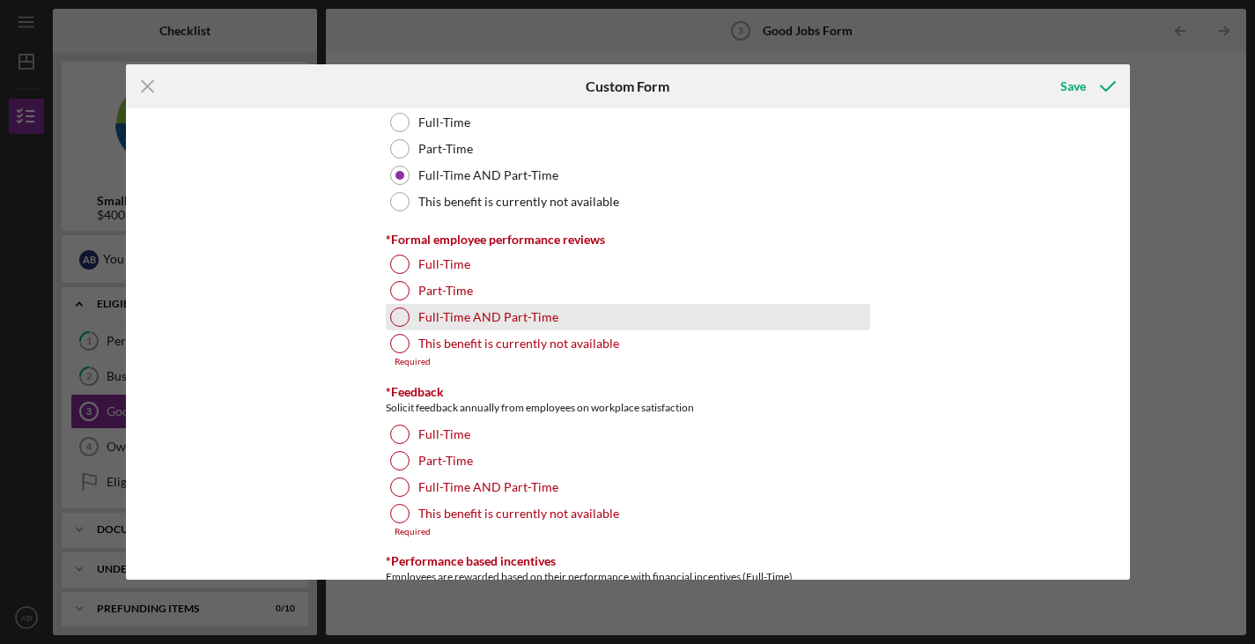
click at [397, 318] on div at bounding box center [399, 316] width 19 height 19
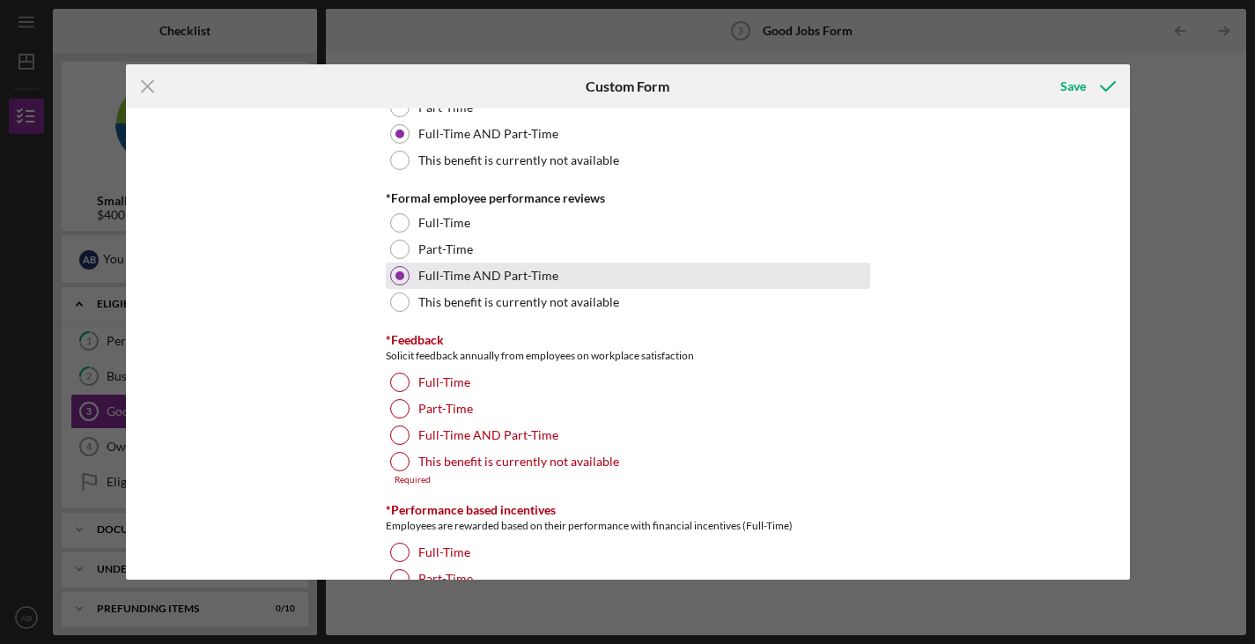
scroll to position [2013, 0]
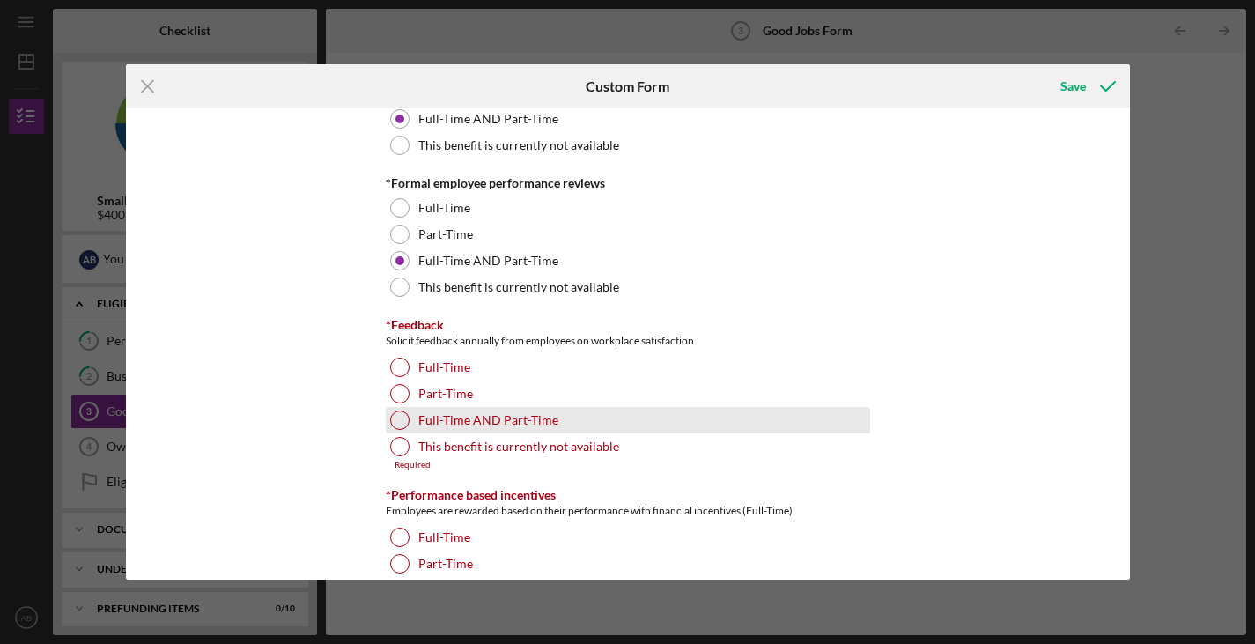
click at [397, 417] on div at bounding box center [399, 420] width 19 height 19
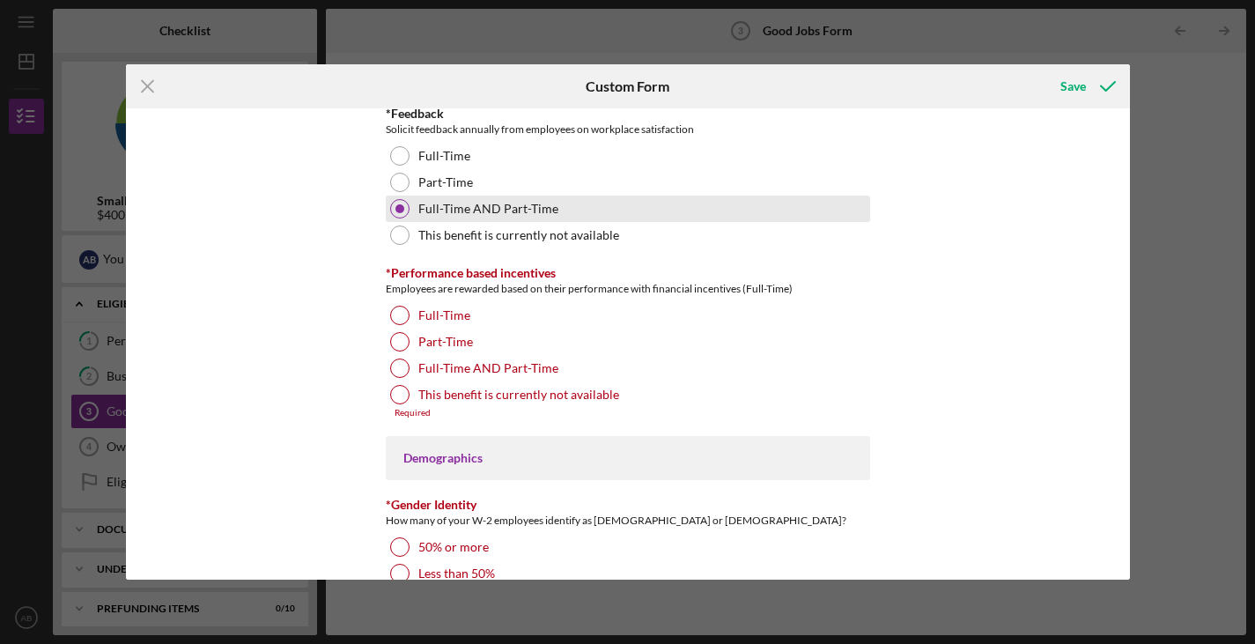
scroll to position [2228, 0]
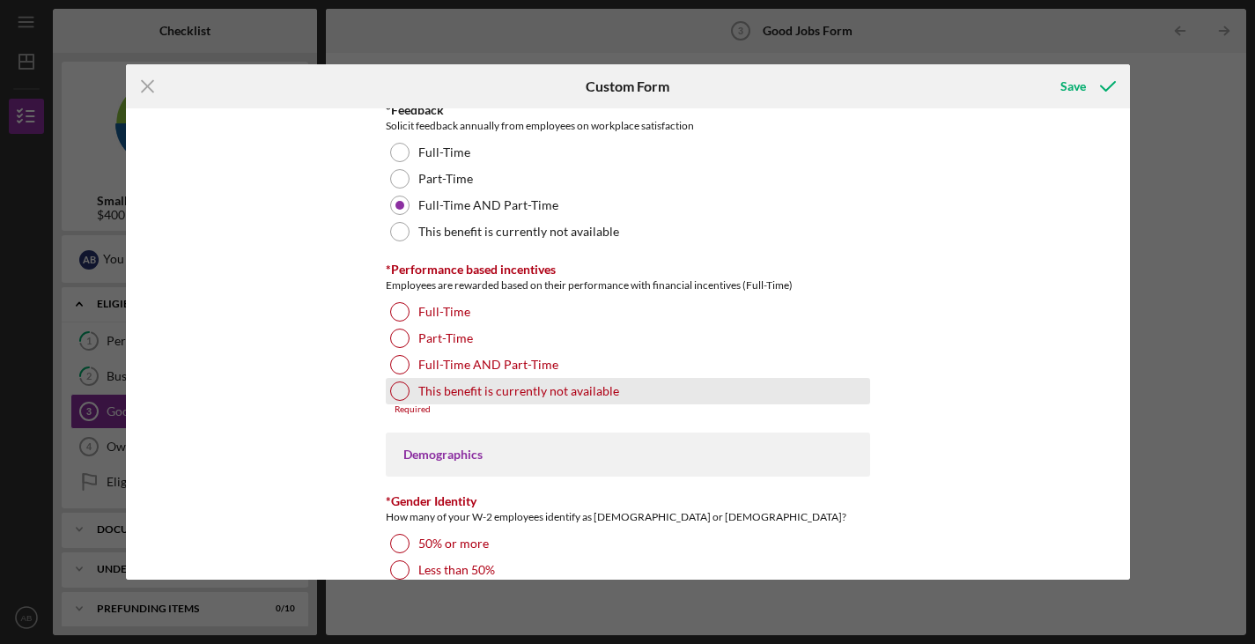
click at [396, 400] on div at bounding box center [399, 390] width 19 height 19
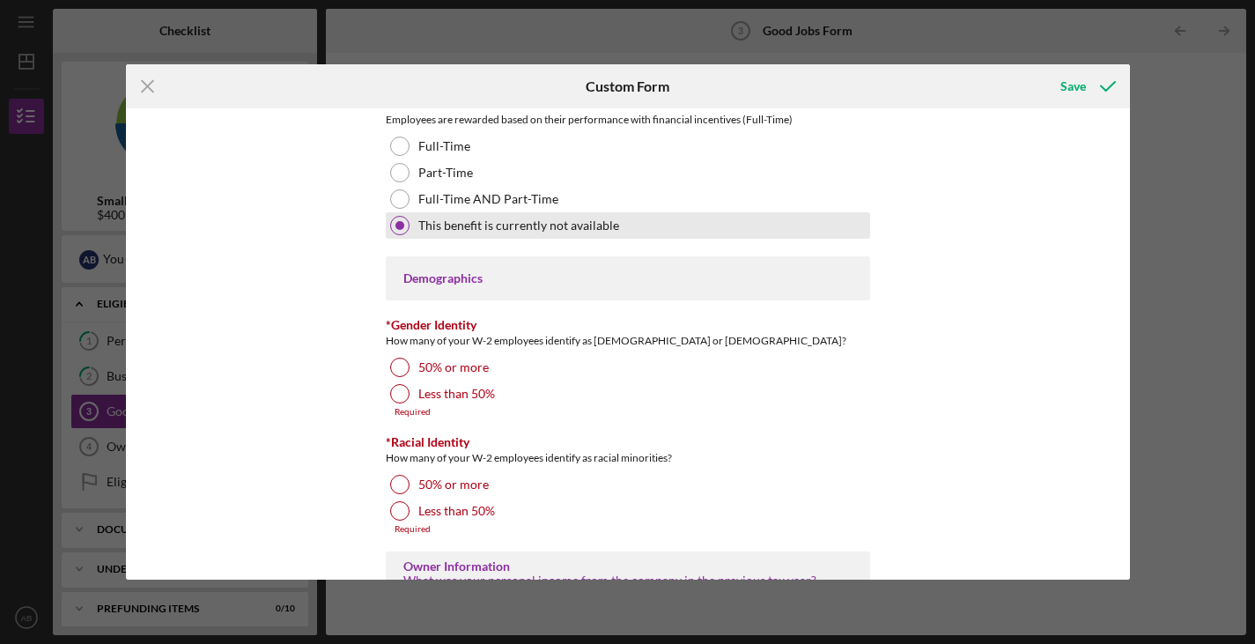
scroll to position [2408, 0]
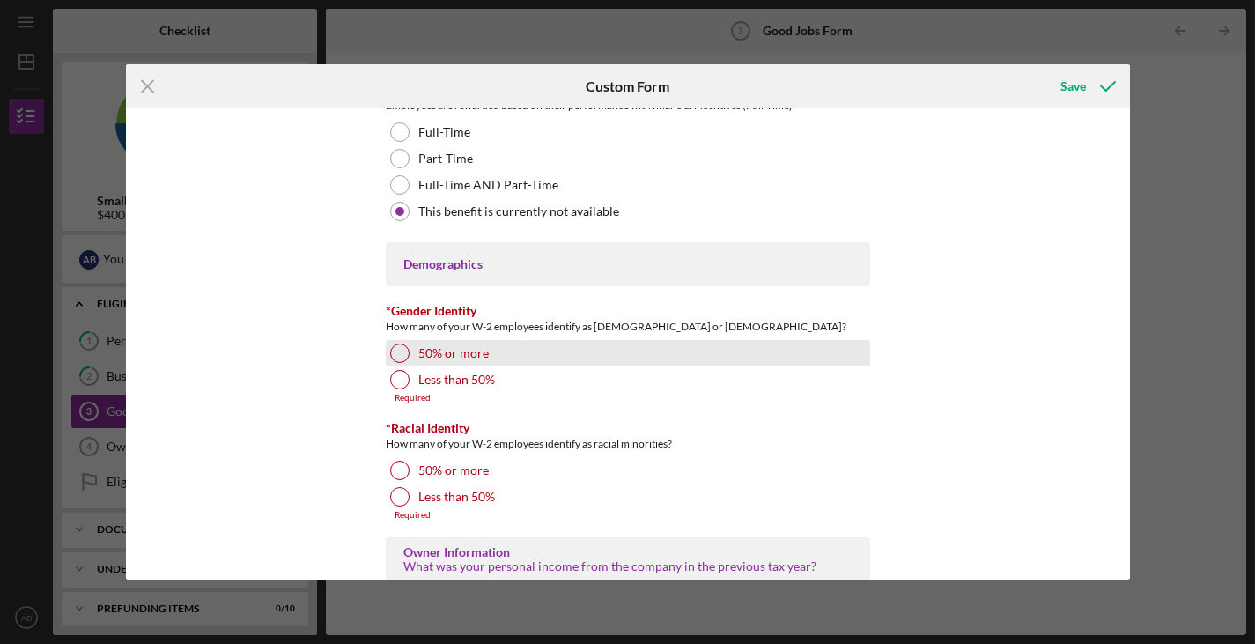
click at [395, 353] on div at bounding box center [399, 353] width 19 height 19
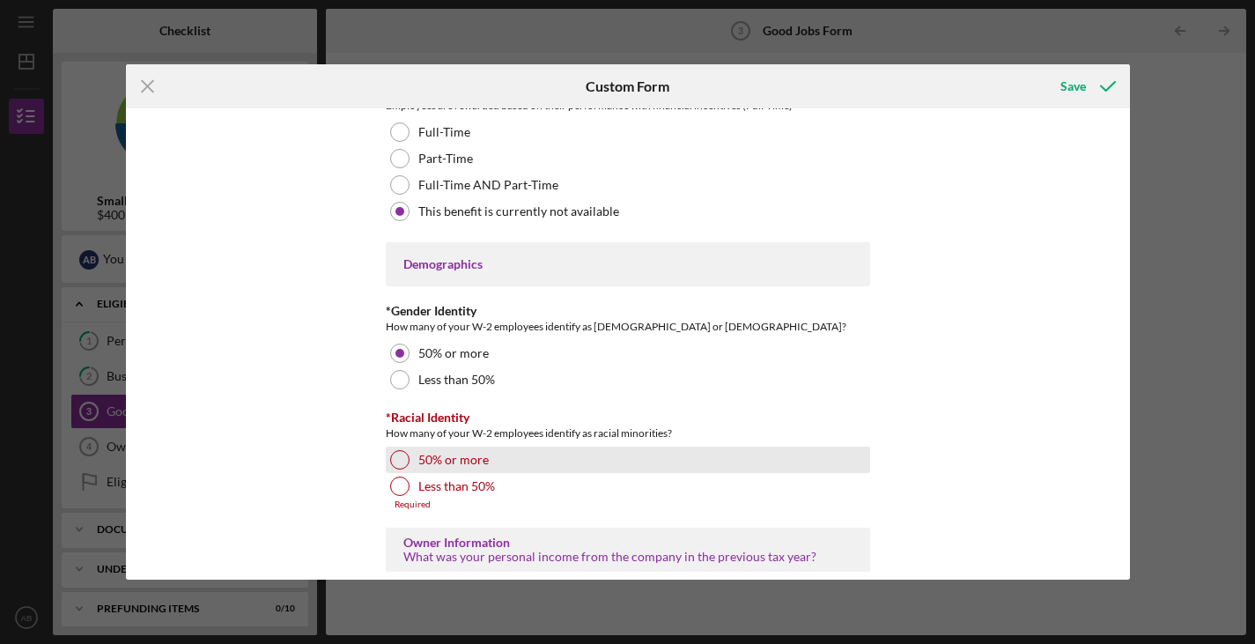
click at [390, 463] on div at bounding box center [399, 459] width 19 height 19
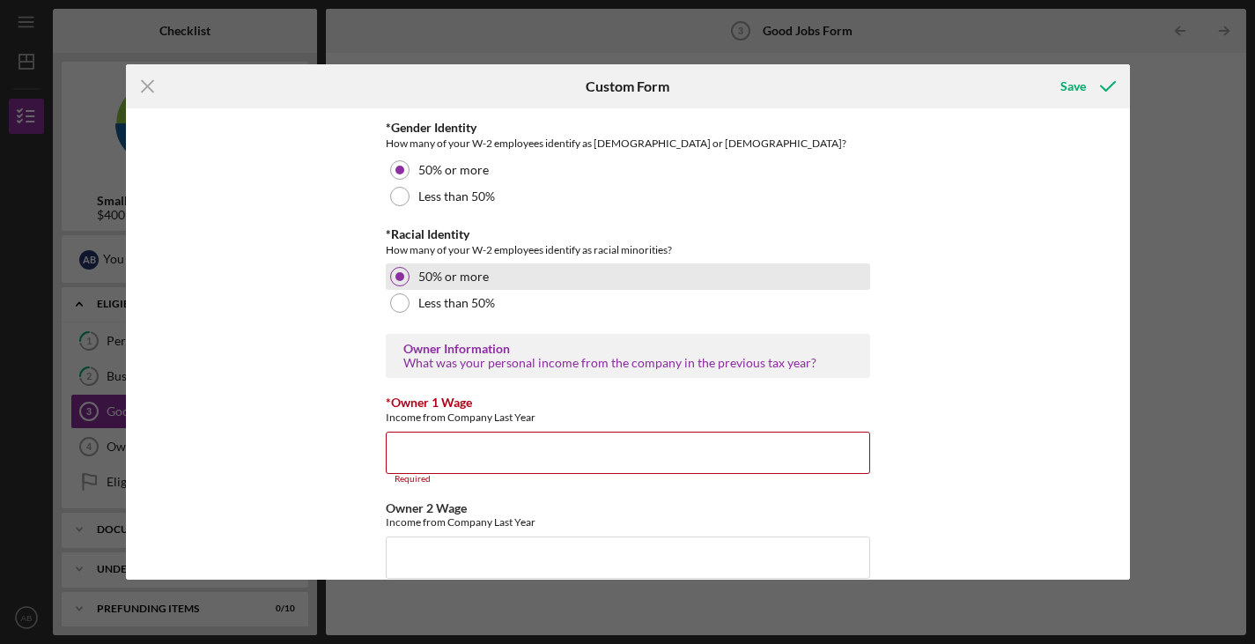
scroll to position [2595, 0]
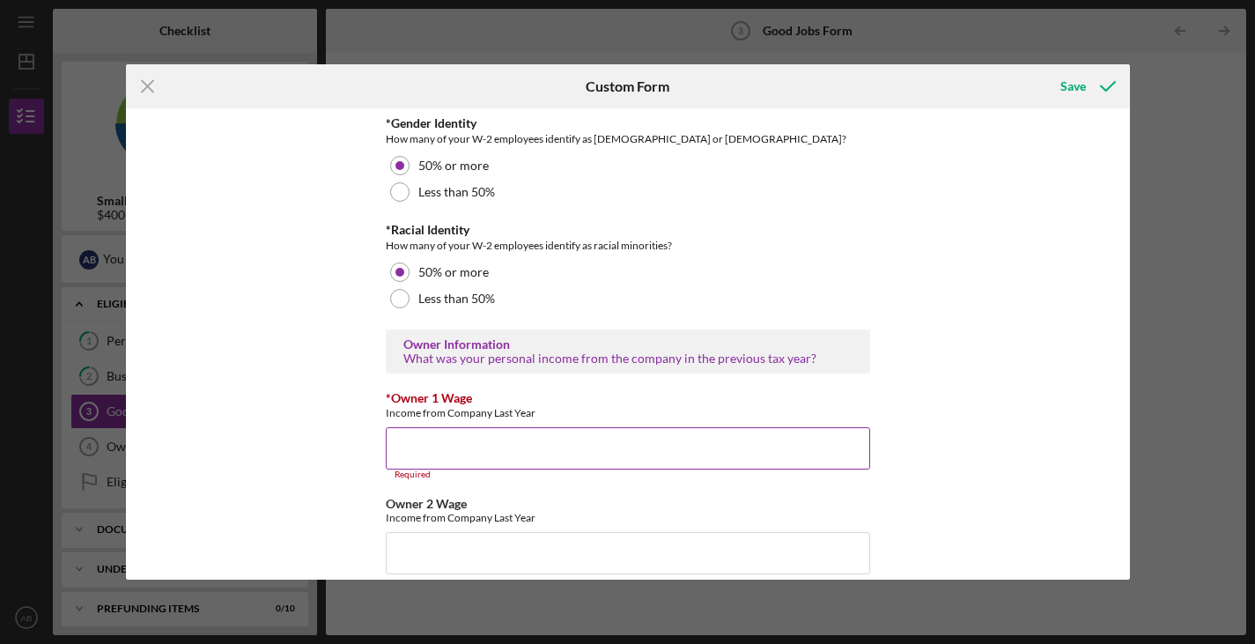
click at [401, 451] on input "*Owner 1 Wage" at bounding box center [628, 448] width 485 height 42
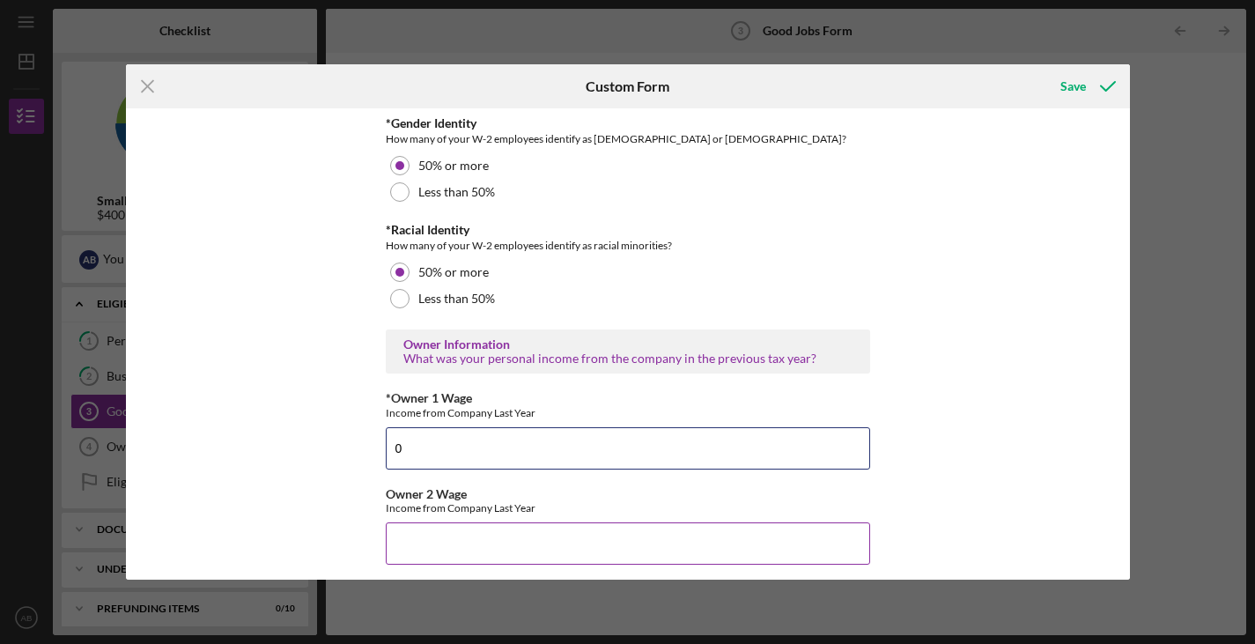
type input "0"
click at [413, 552] on input "Owner 2 Wage" at bounding box center [628, 543] width 485 height 42
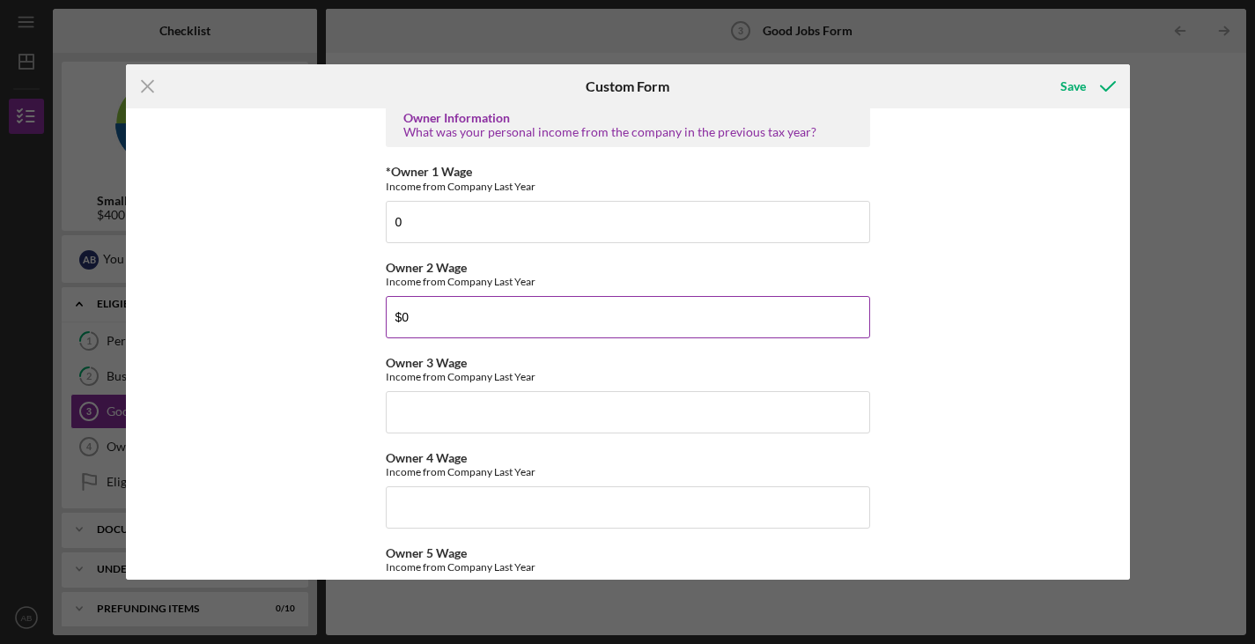
scroll to position [2851, 0]
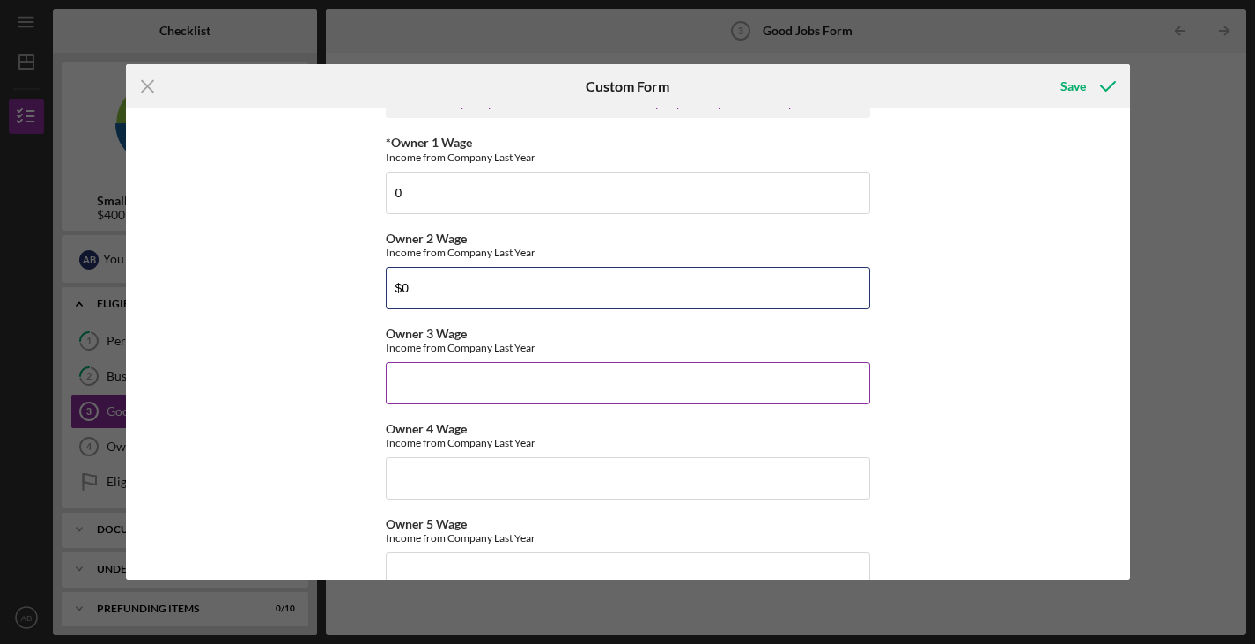
type input "$0"
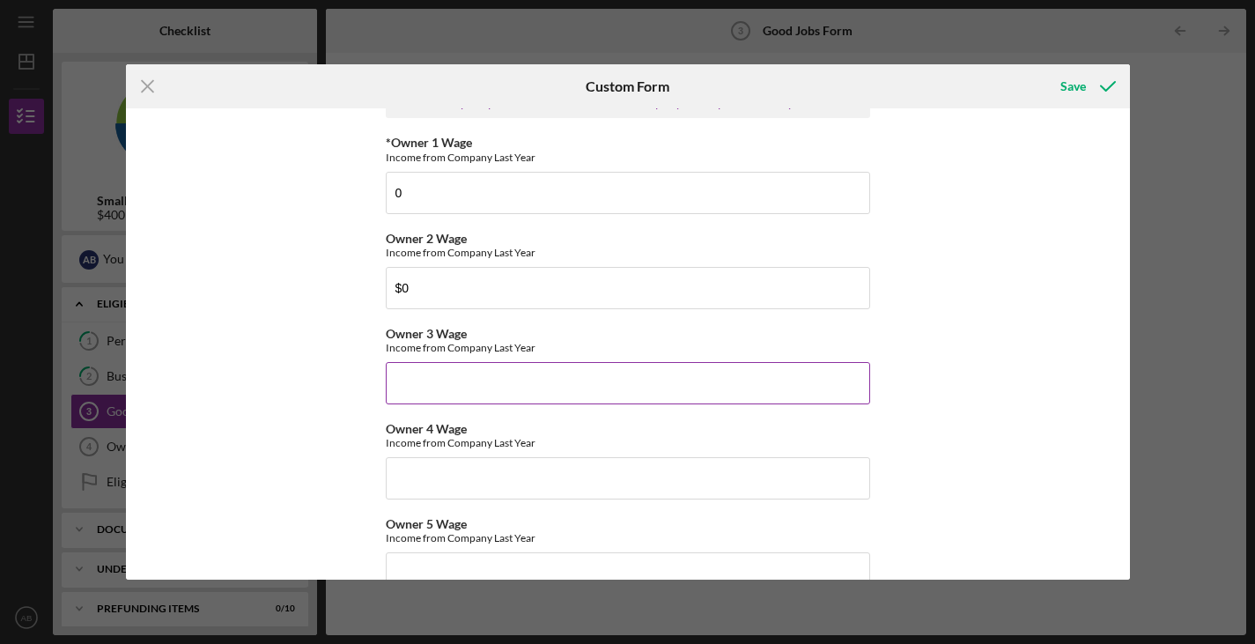
click at [418, 378] on input "Owner 3 Wage" at bounding box center [628, 383] width 485 height 42
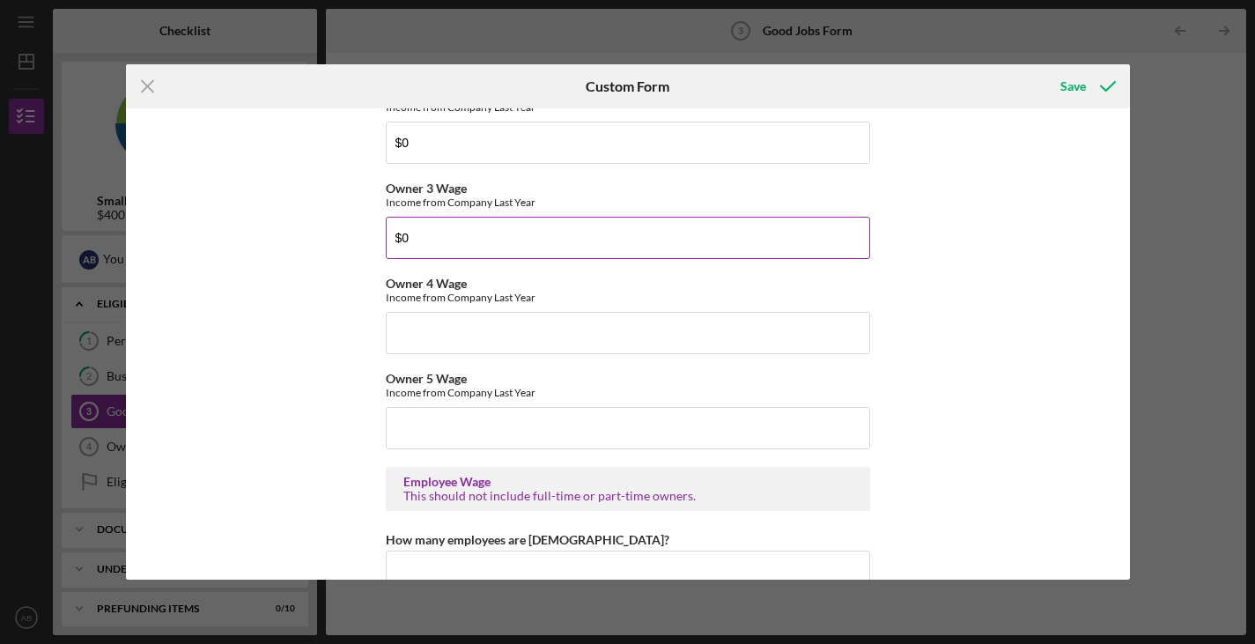
scroll to position [3015, 0]
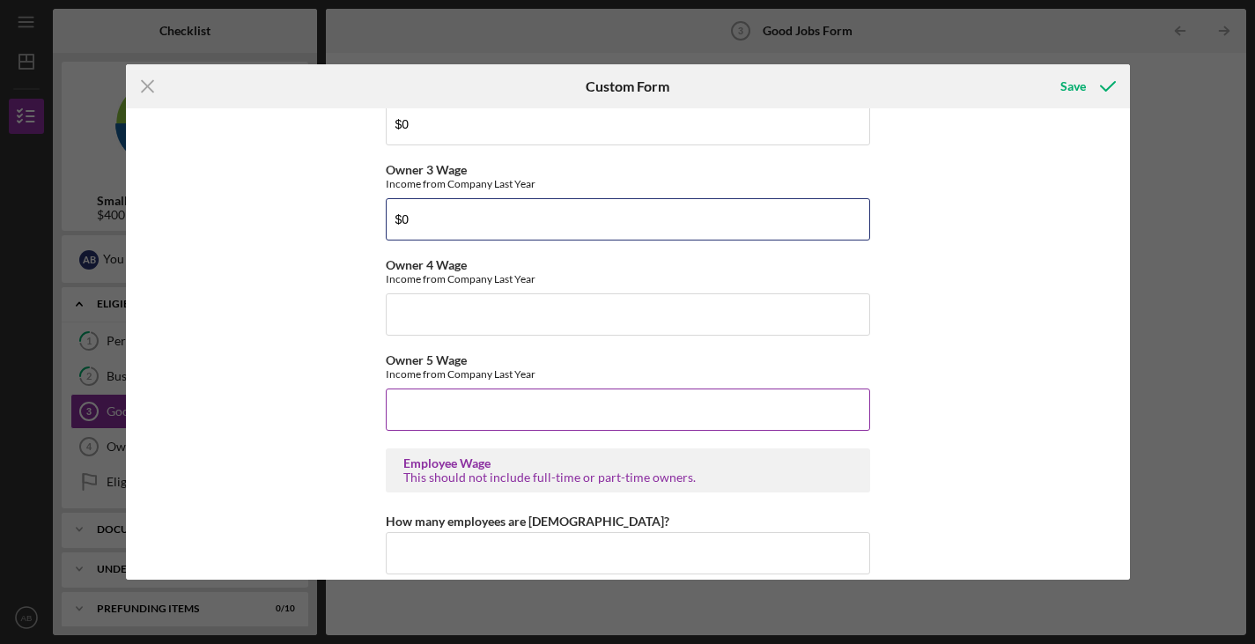
type input "$0"
click at [415, 417] on input "Owner 5 Wage" at bounding box center [628, 410] width 485 height 42
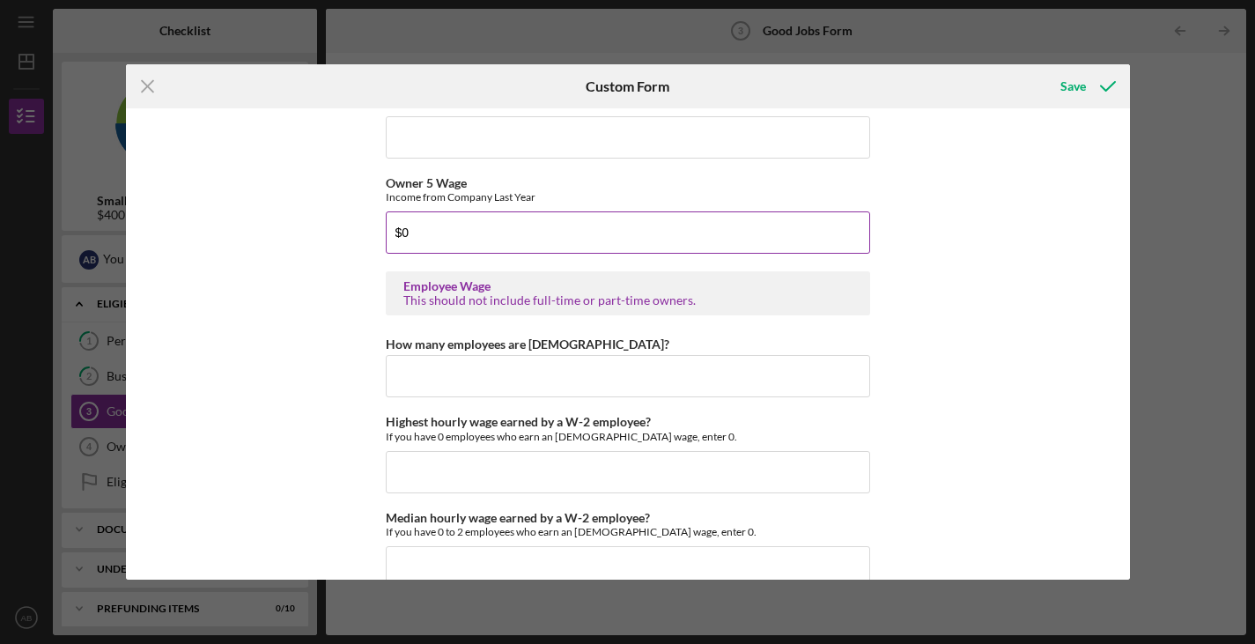
scroll to position [3195, 0]
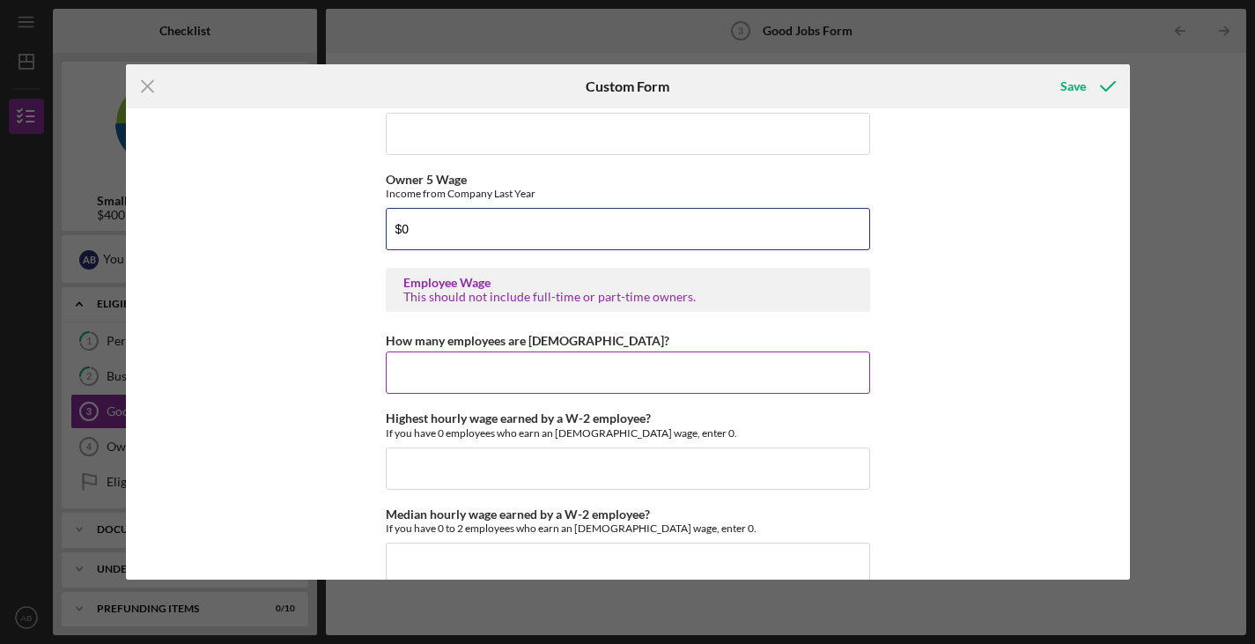
type input "$0"
click at [419, 362] on input "How many employees are [DEMOGRAPHIC_DATA]?" at bounding box center [628, 373] width 485 height 42
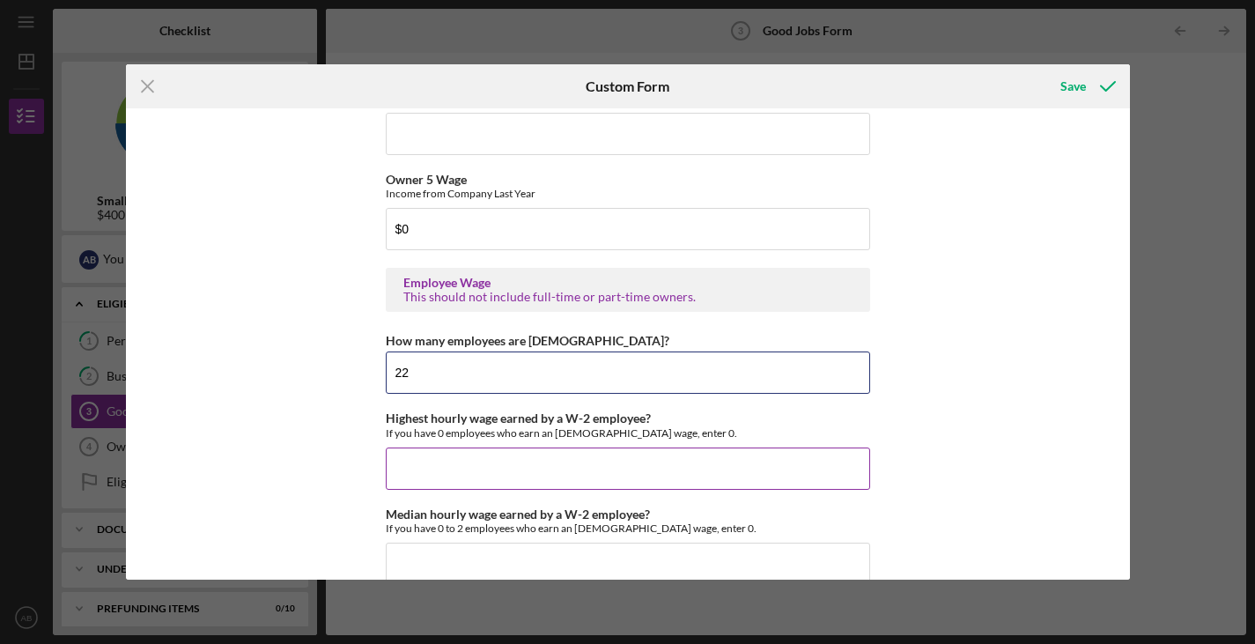
type input "22"
click at [428, 461] on input "Highest hourly wage earned by a W-2 employee?" at bounding box center [628, 469] width 485 height 42
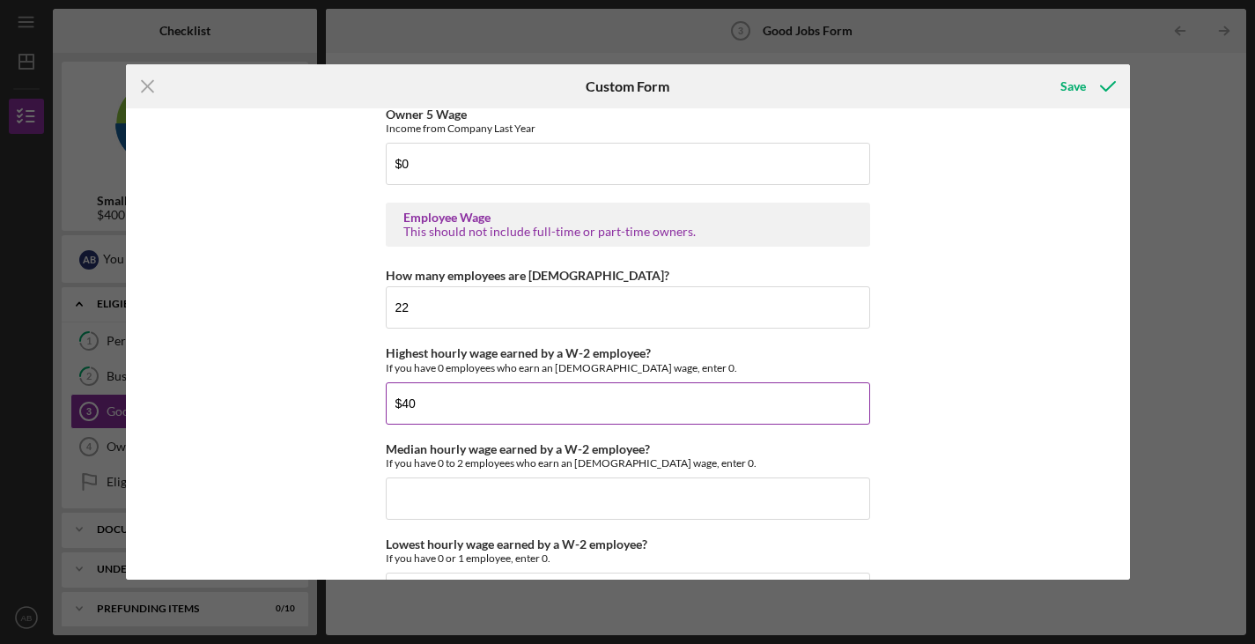
scroll to position [3266, 0]
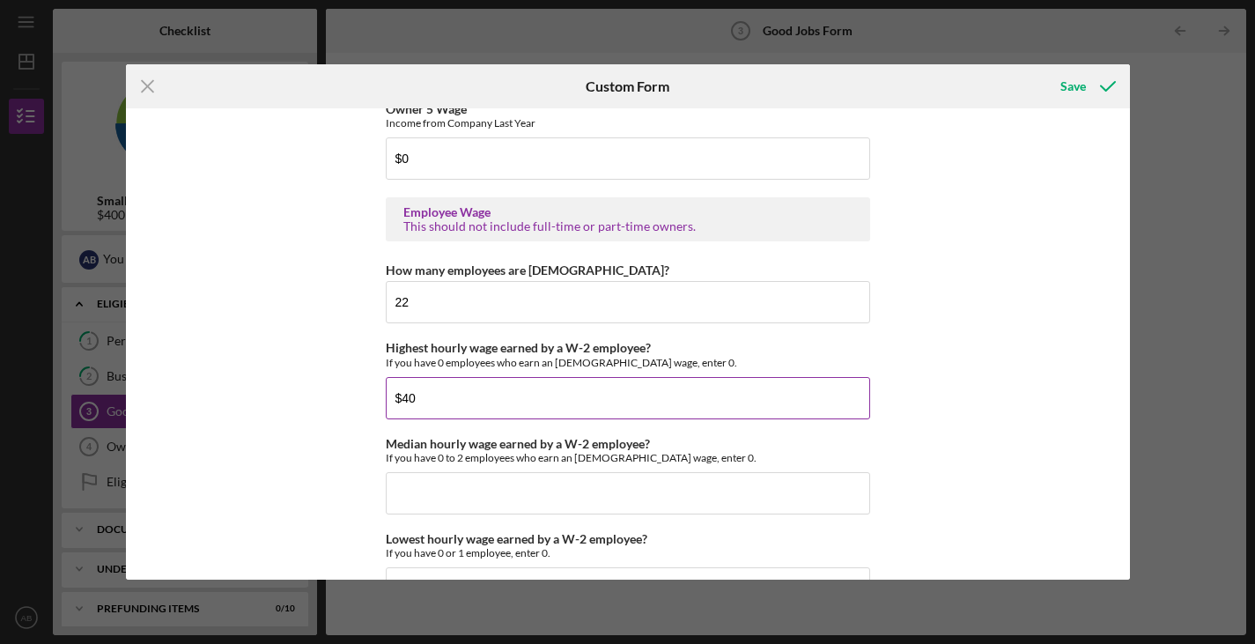
type input "$40"
click at [439, 478] on input "Median hourly wage earned by a W-2 employee?" at bounding box center [628, 493] width 485 height 42
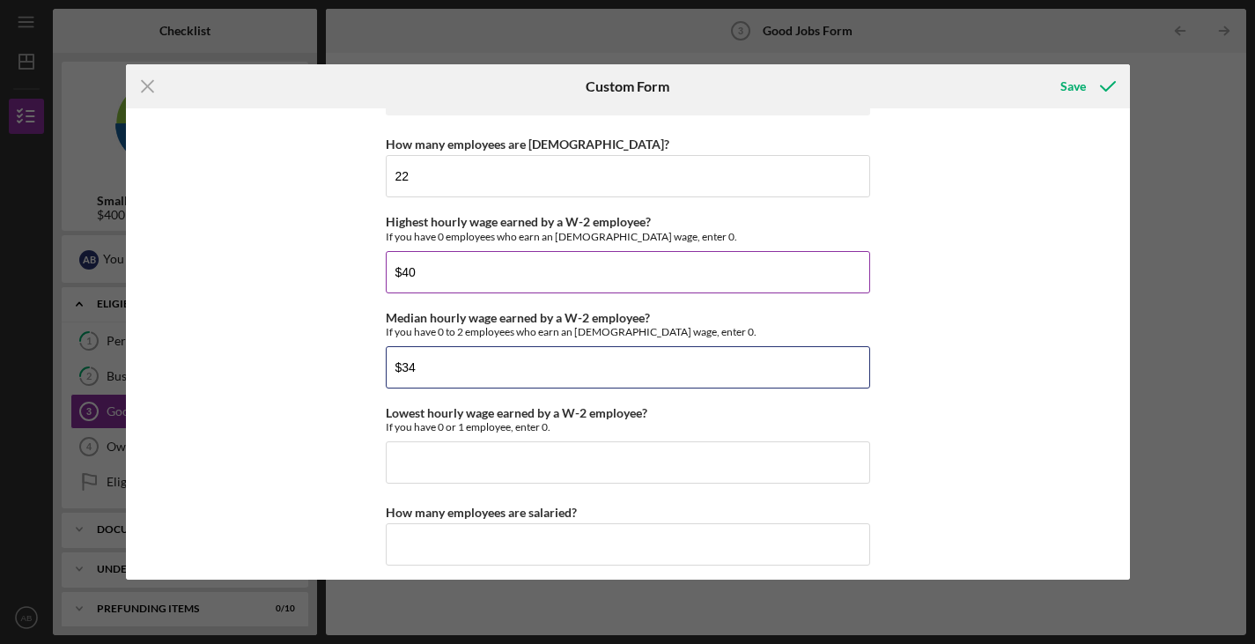
scroll to position [3397, 0]
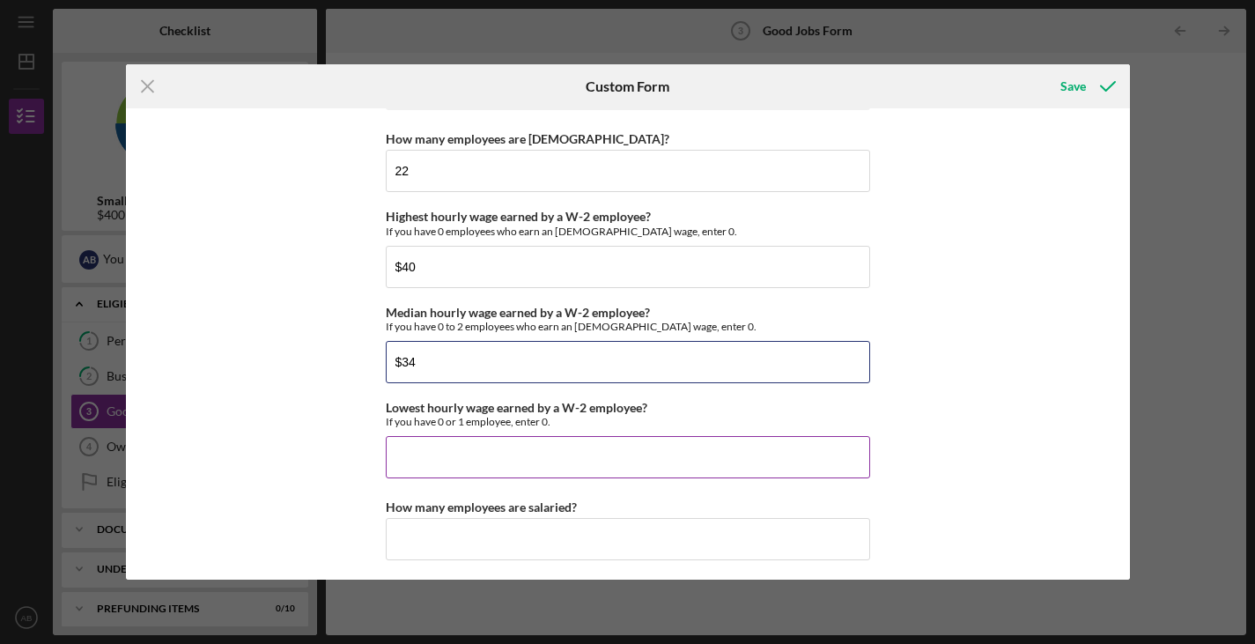
type input "$34"
click at [472, 452] on input "Lowest hourly wage earned by a W-2 employee?" at bounding box center [628, 457] width 485 height 42
click at [537, 459] on input "$30" at bounding box center [628, 457] width 485 height 42
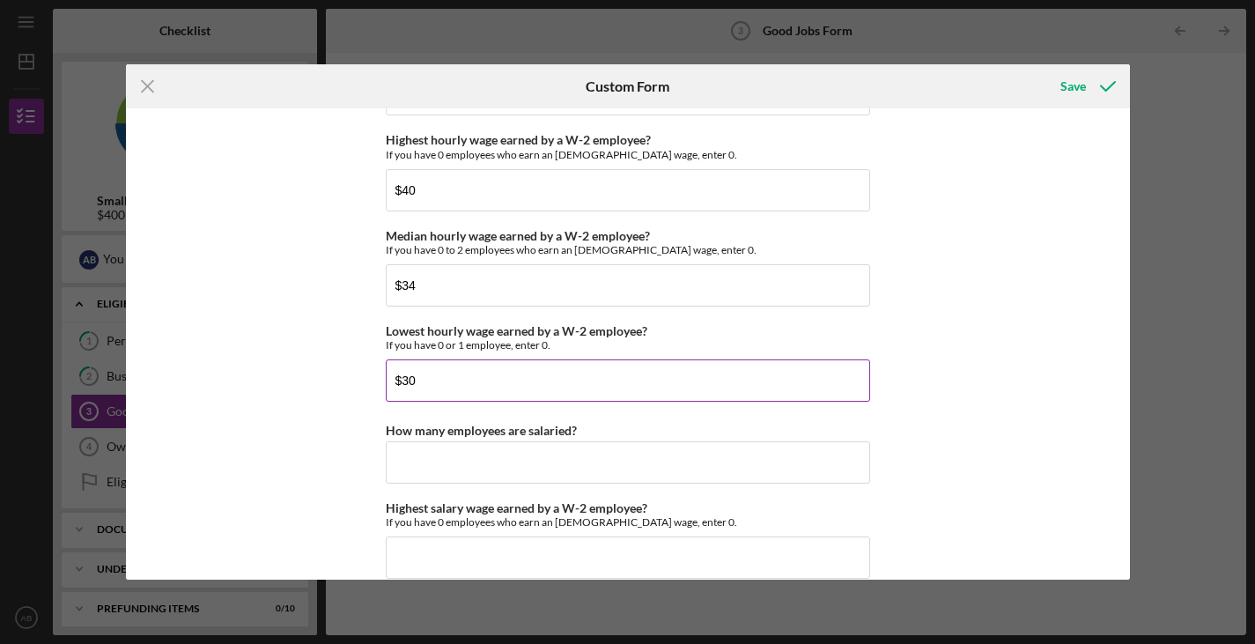
scroll to position [3477, 0]
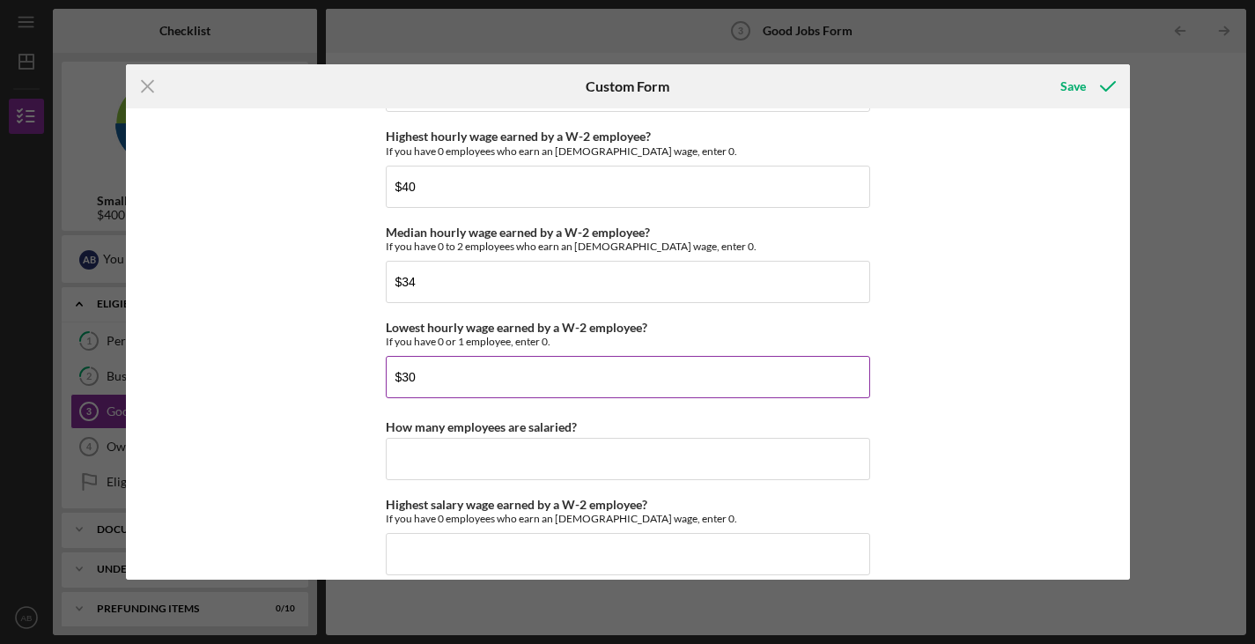
click at [479, 380] on input "$30" at bounding box center [628, 377] width 485 height 42
type input "$3"
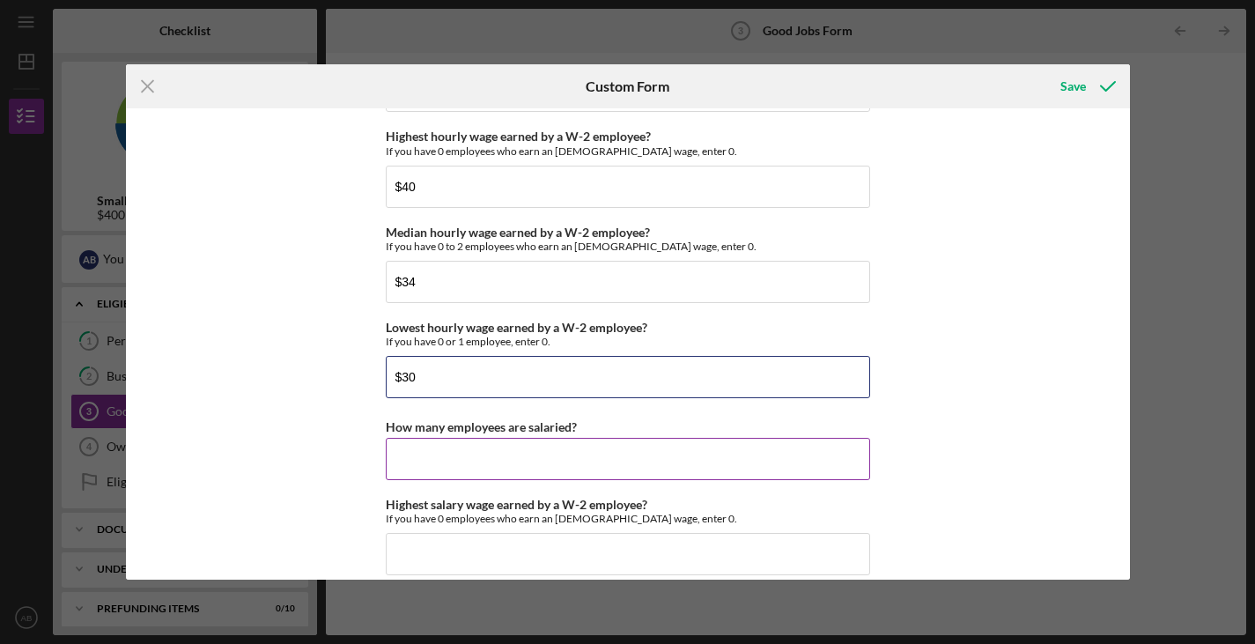
type input "$30"
click at [477, 466] on input "How many employees are salaried?" at bounding box center [628, 459] width 485 height 42
type input "23"
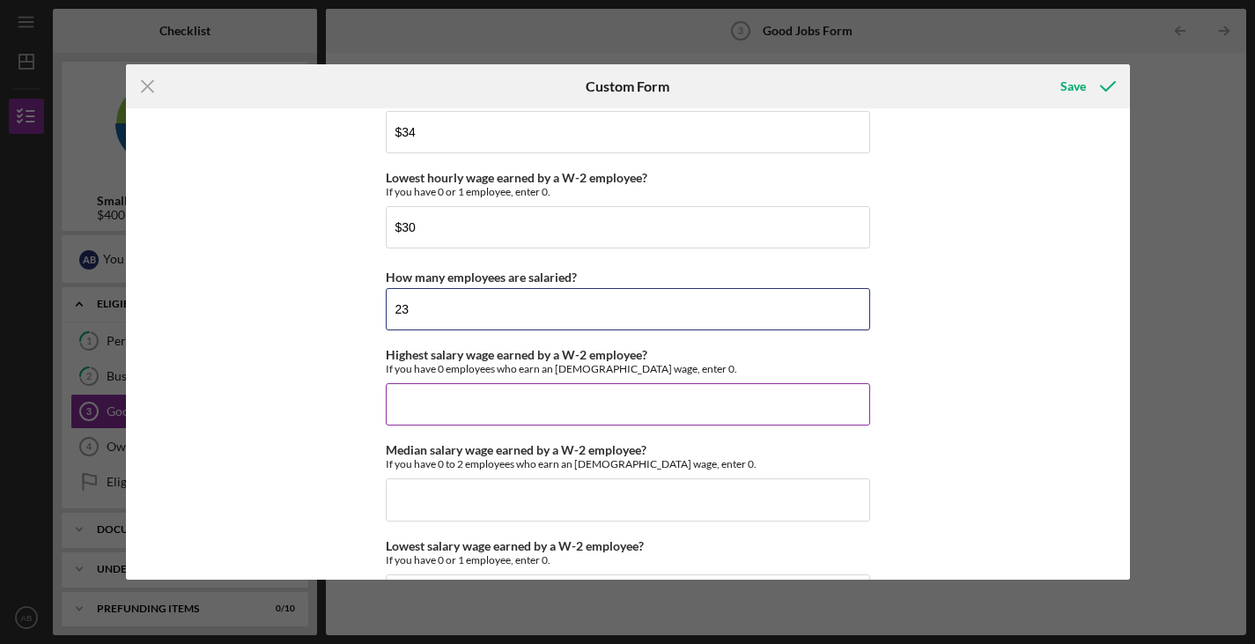
scroll to position [3640, 0]
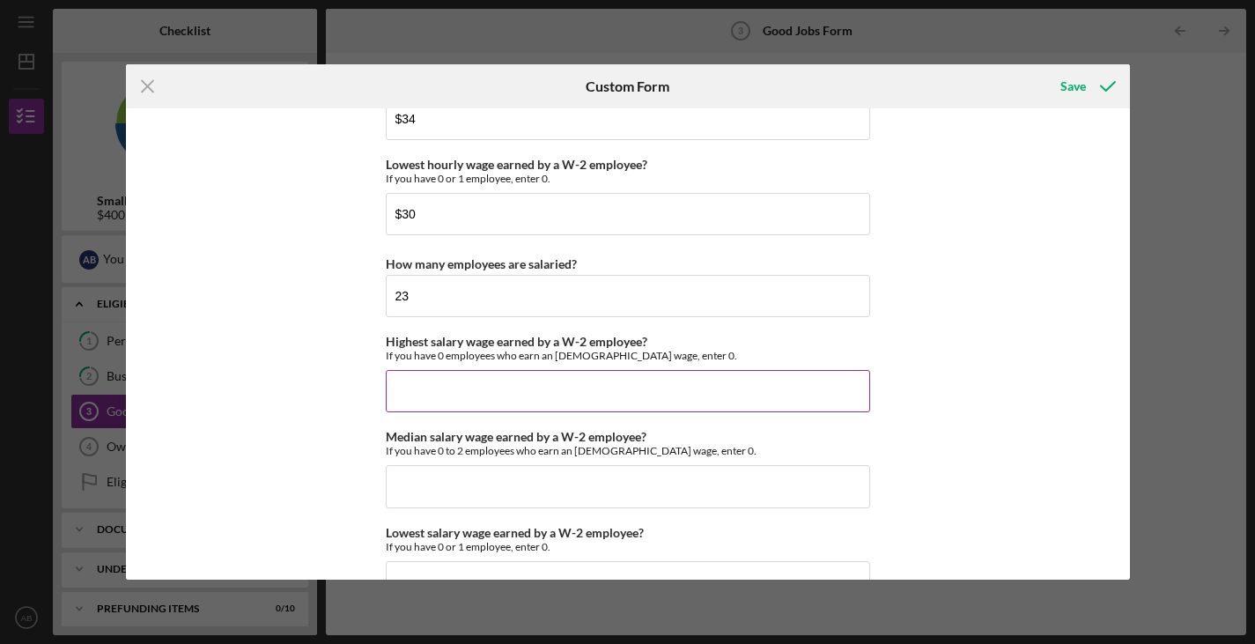
click at [464, 402] on input "Highest salary wage earned by a W-2 employee?" at bounding box center [628, 391] width 485 height 42
type input "$110,000"
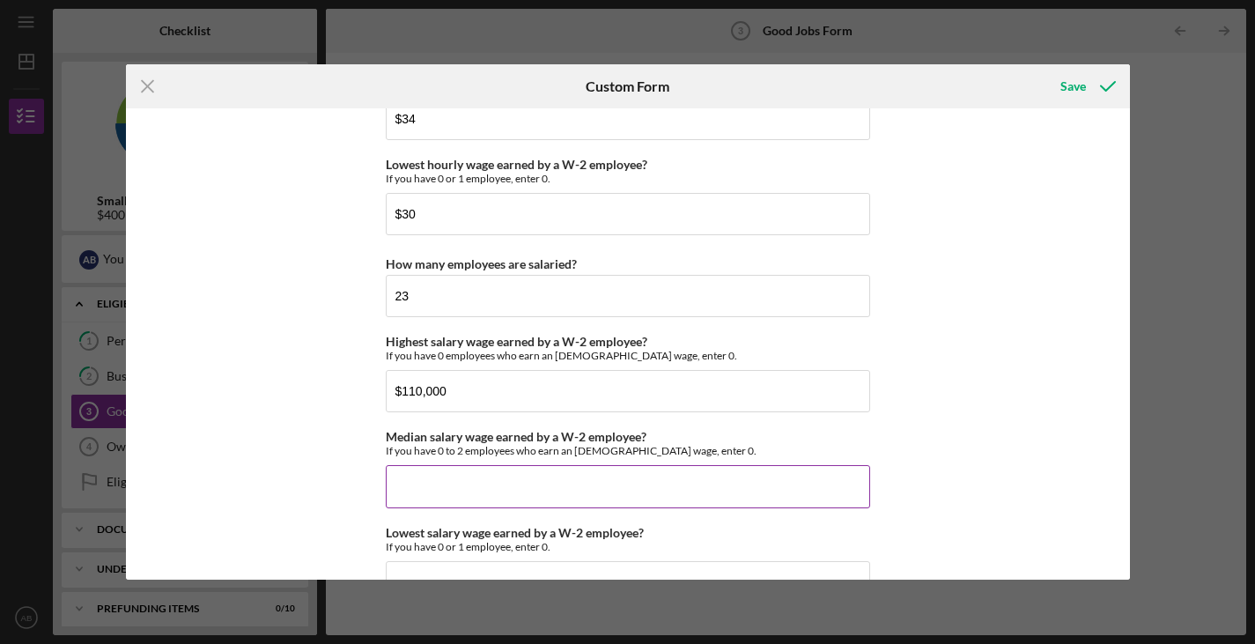
click at [455, 481] on input "Median salary wage earned by a W-2 employee?" at bounding box center [628, 486] width 485 height 42
type input "$110,000"
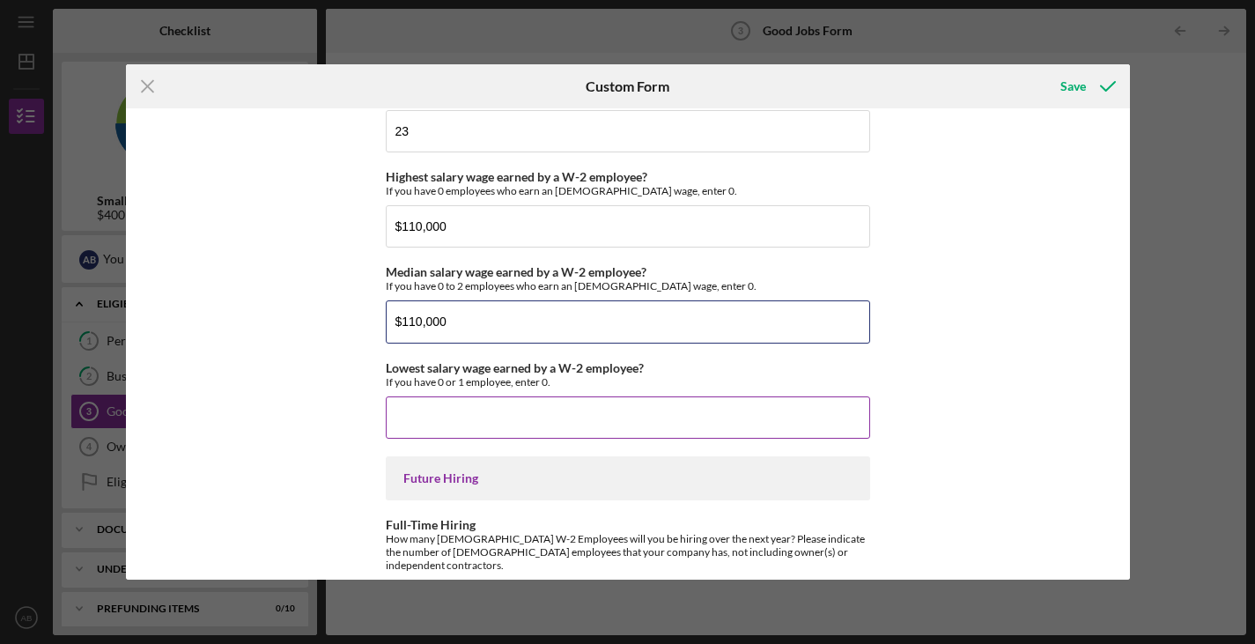
scroll to position [3822, 0]
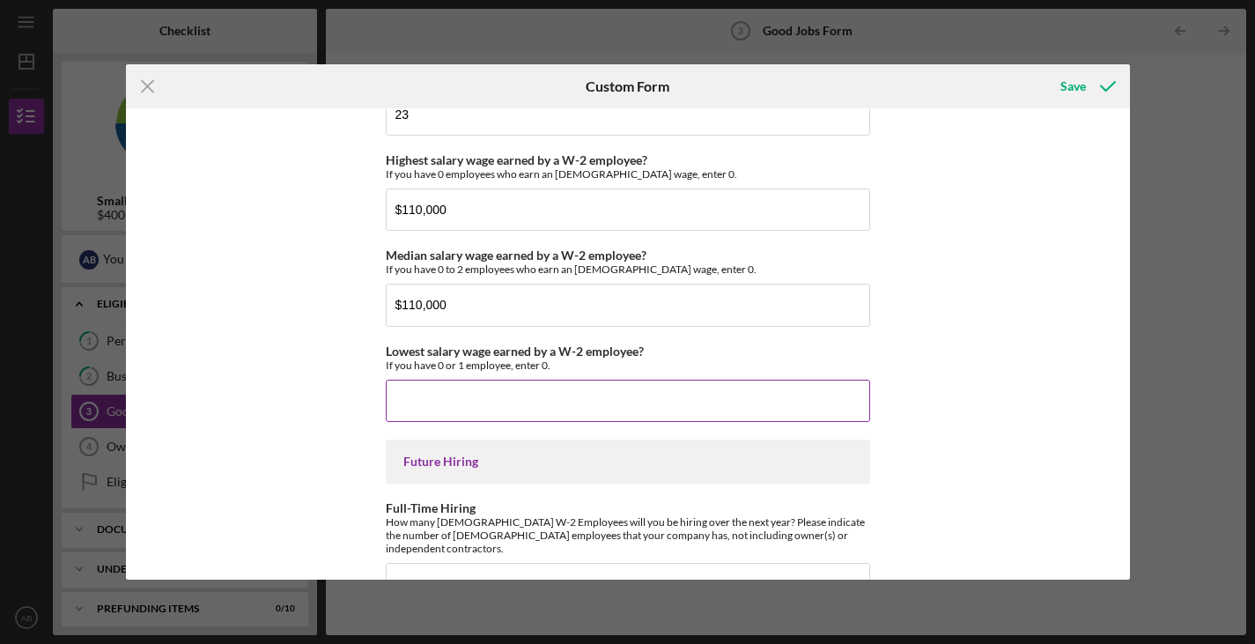
click at [458, 399] on input "Lowest salary wage earned by a W-2 employee?" at bounding box center [628, 401] width 485 height 42
type input "$0"
click at [648, 374] on div "Lowest salary wage earned by a W-2 employee? If you have 0 or 1 employee, enter…" at bounding box center [628, 383] width 485 height 78
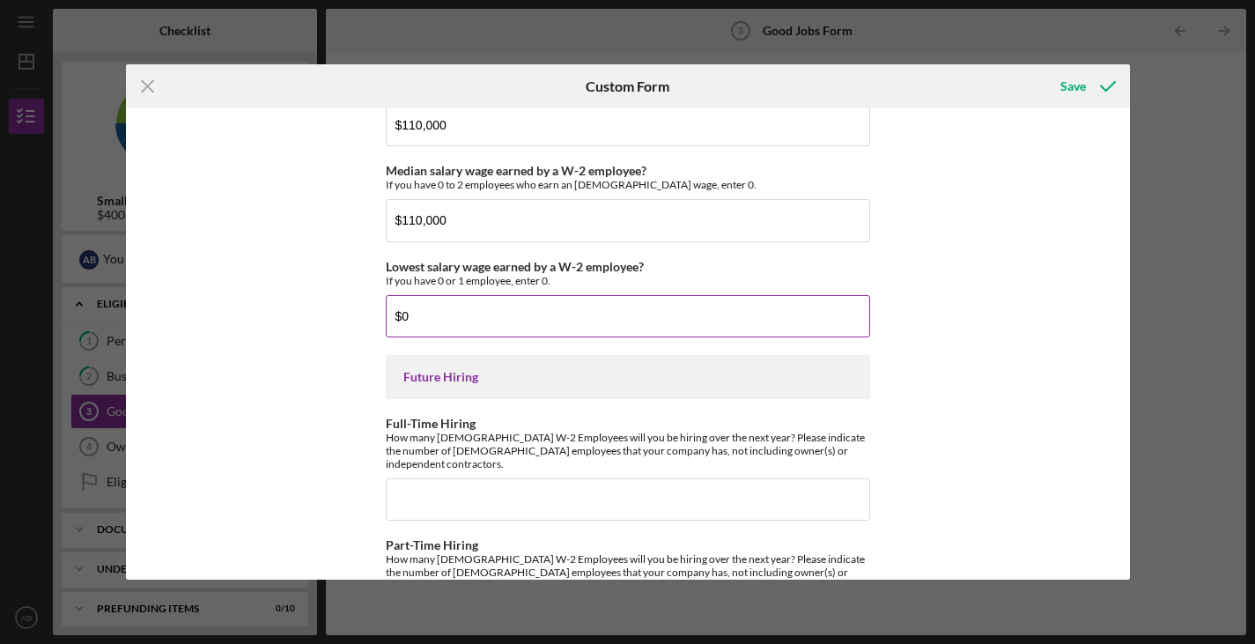
scroll to position [3969, 0]
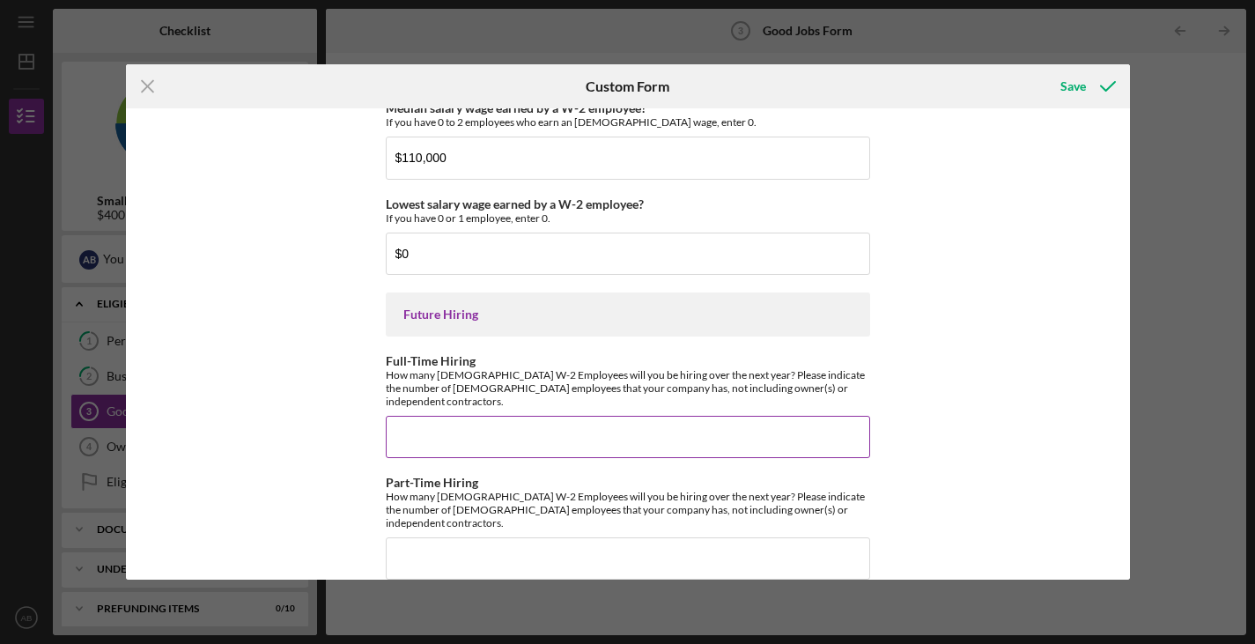
click at [574, 417] on input "Full-Time Hiring" at bounding box center [628, 437] width 485 height 42
type input "8"
click at [503, 537] on input "Part-Time Hiring" at bounding box center [628, 558] width 485 height 42
type input "2"
click at [1065, 79] on div "Save" at bounding box center [1074, 86] width 26 height 35
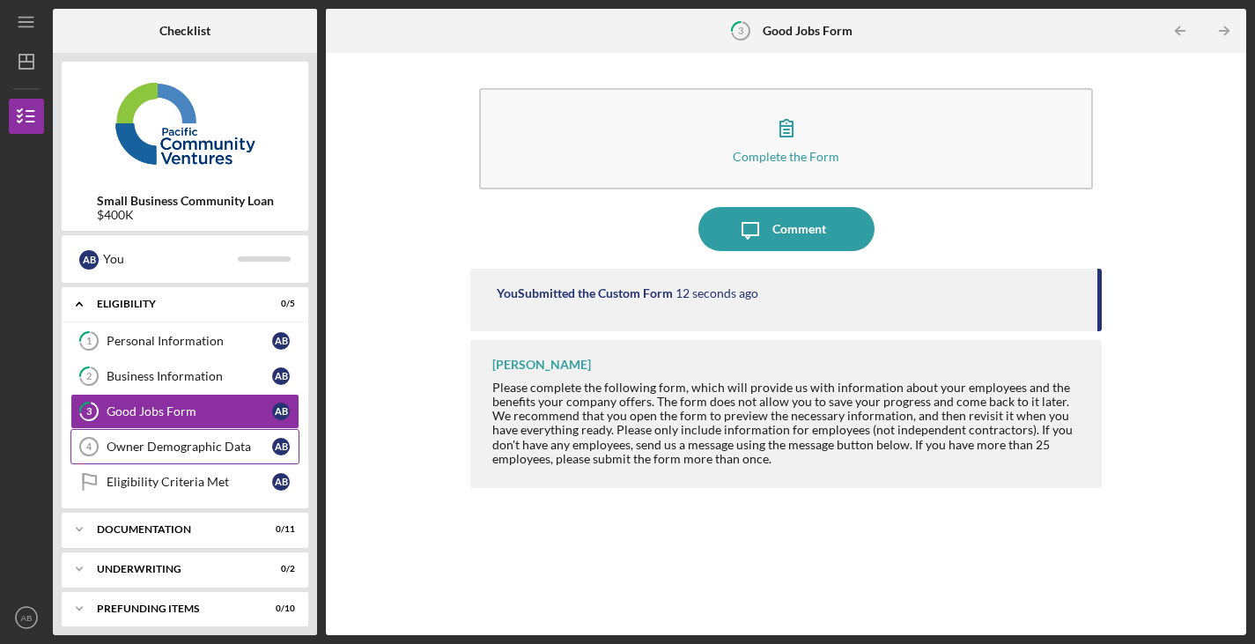
click at [211, 445] on div "Owner Demographic Data" at bounding box center [190, 447] width 166 height 14
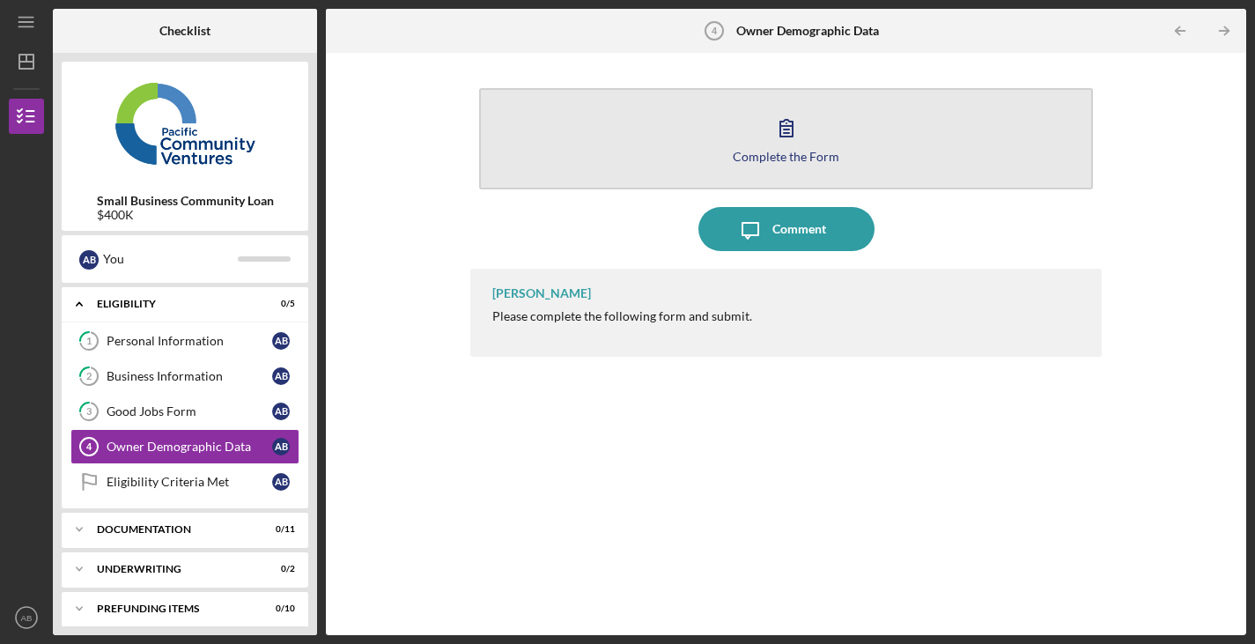
click at [796, 117] on icon "button" at bounding box center [787, 128] width 44 height 44
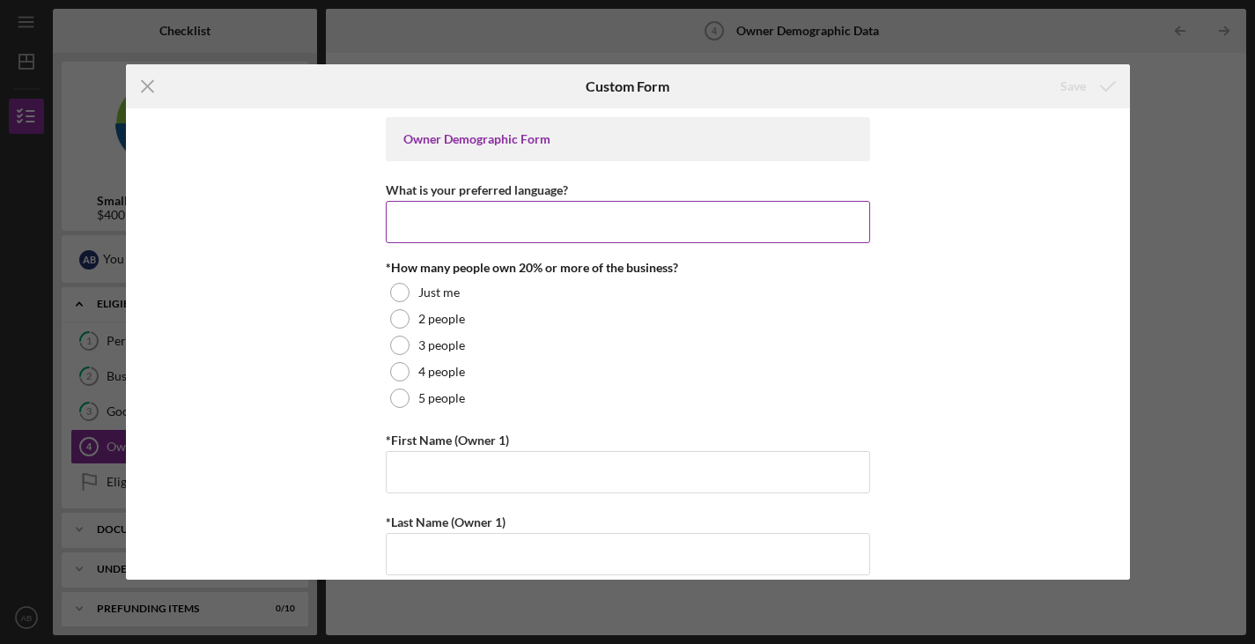
click at [524, 206] on input "What is your preferred language?" at bounding box center [628, 222] width 485 height 42
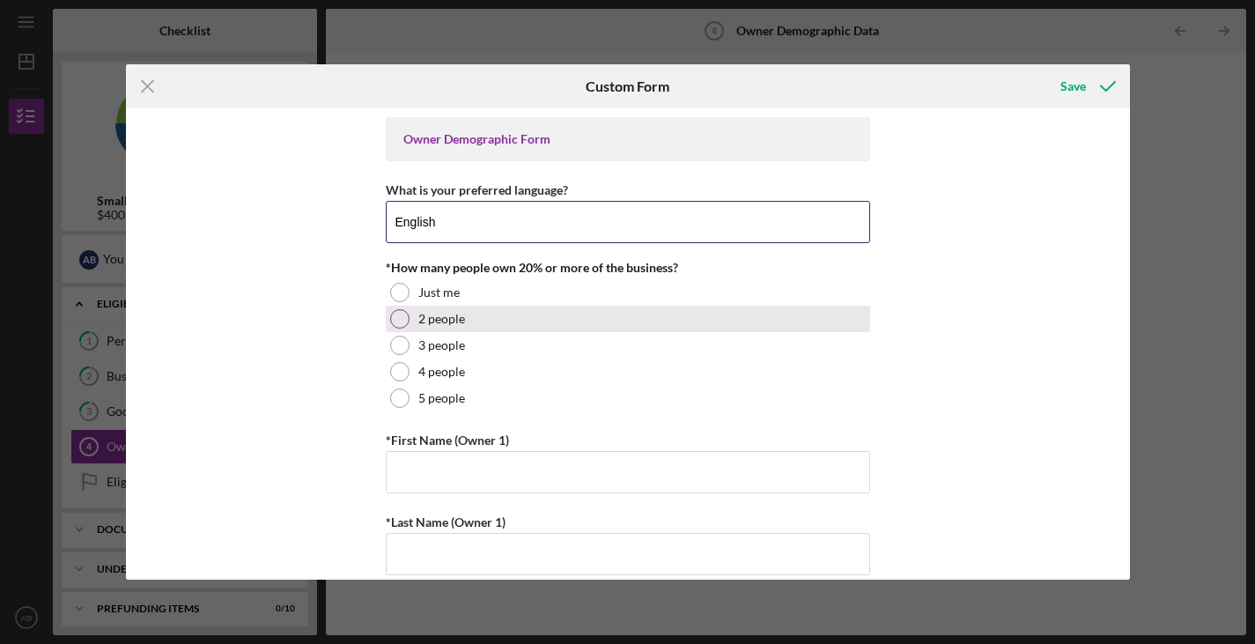
type input "English"
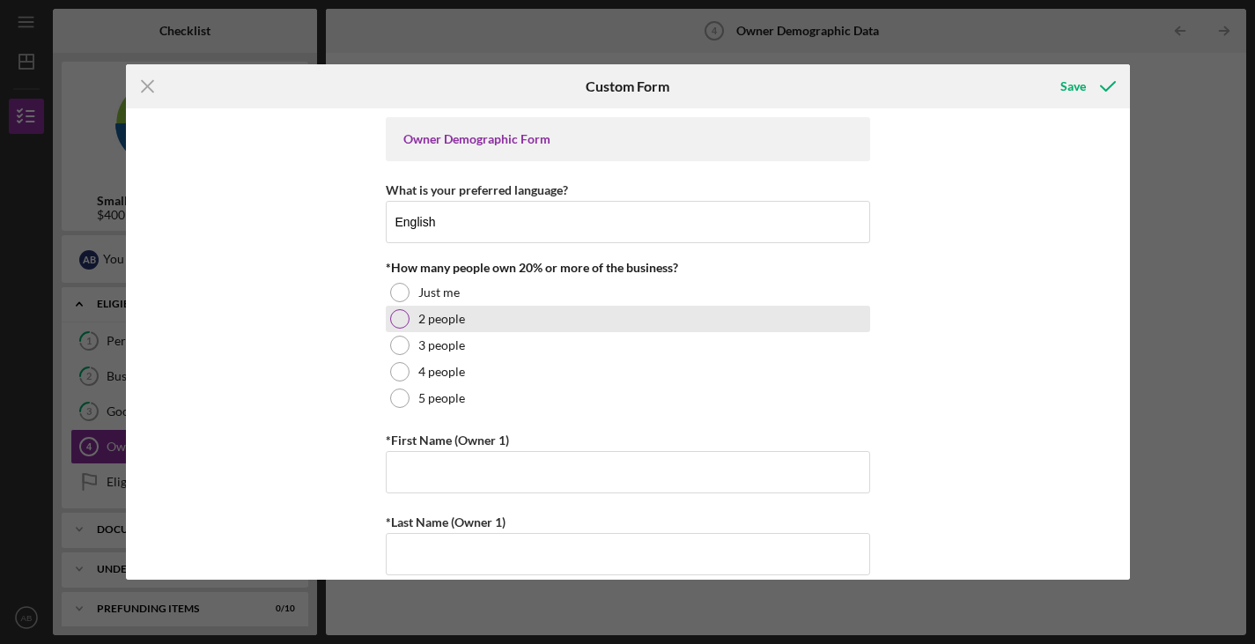
click at [402, 320] on div at bounding box center [399, 318] width 19 height 19
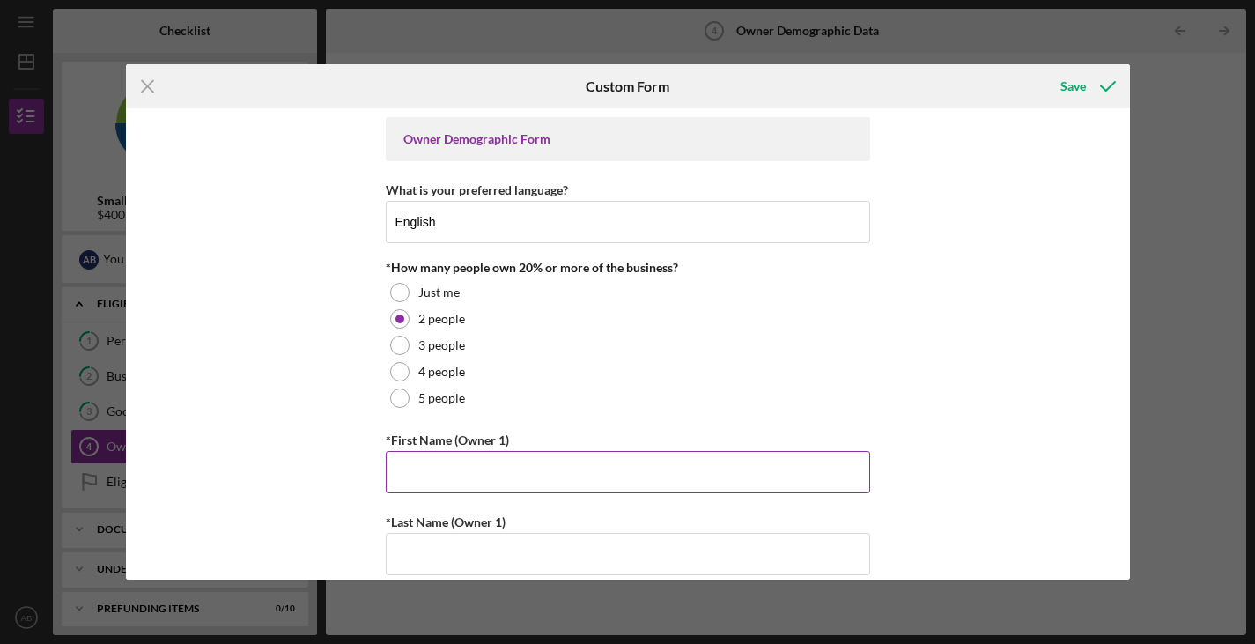
click at [435, 463] on input "*First Name (Owner 1)" at bounding box center [628, 472] width 485 height 42
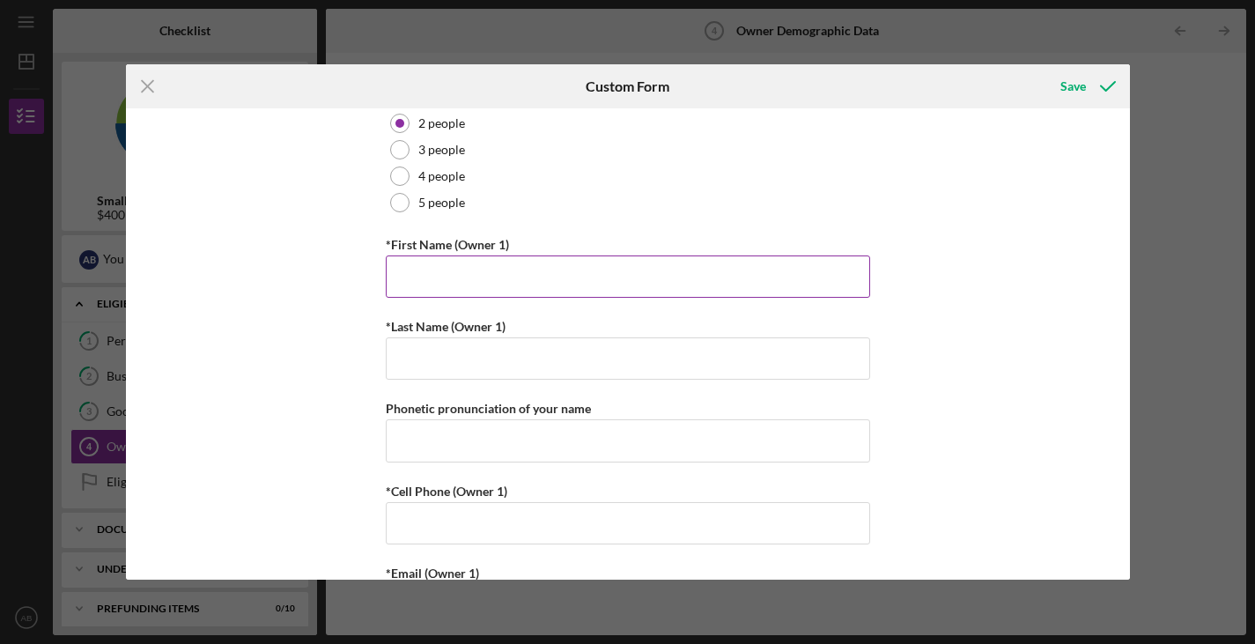
scroll to position [201, 0]
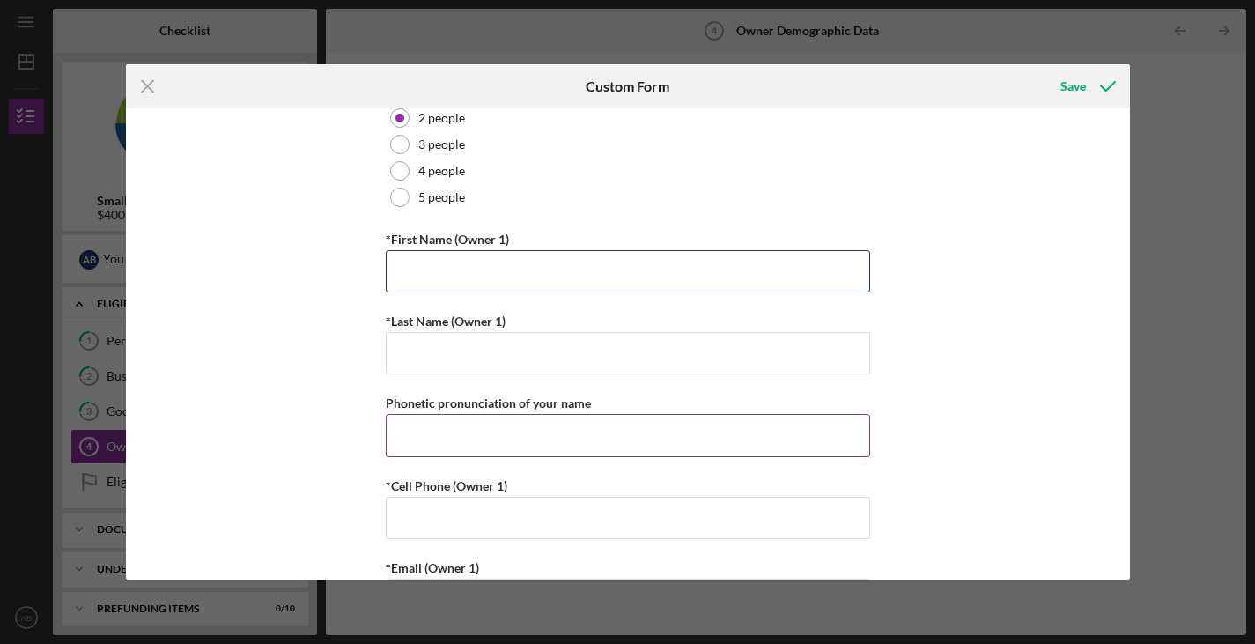
type input "[PERSON_NAME]"
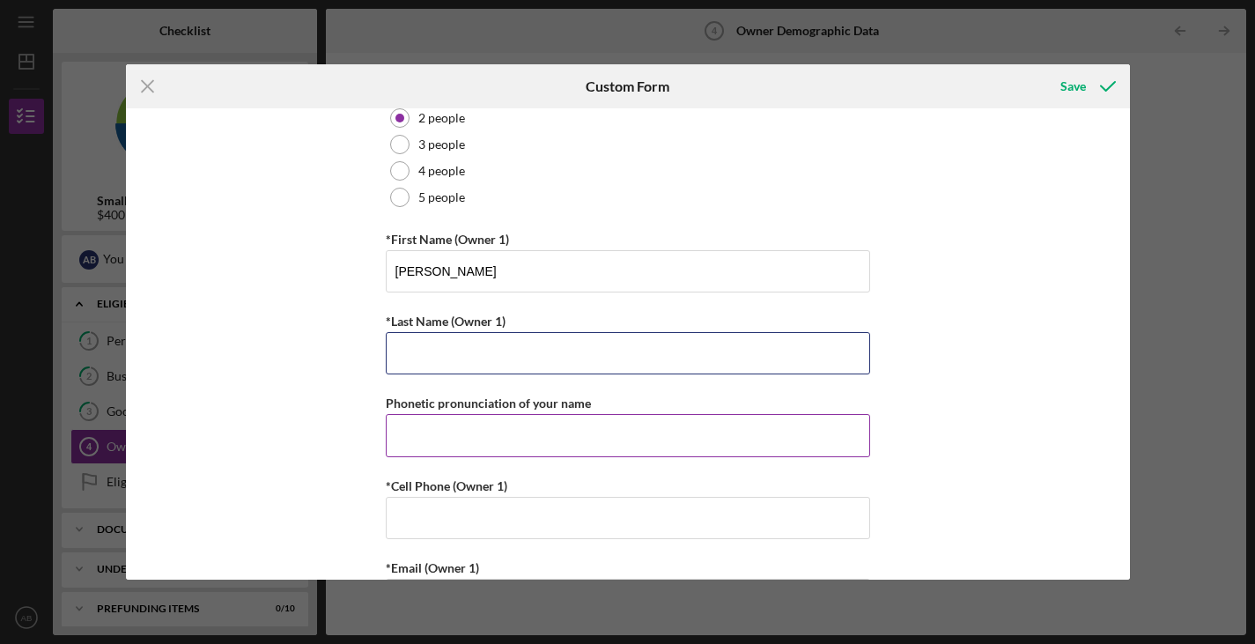
type input "[PERSON_NAME]"
type input "7074779261"
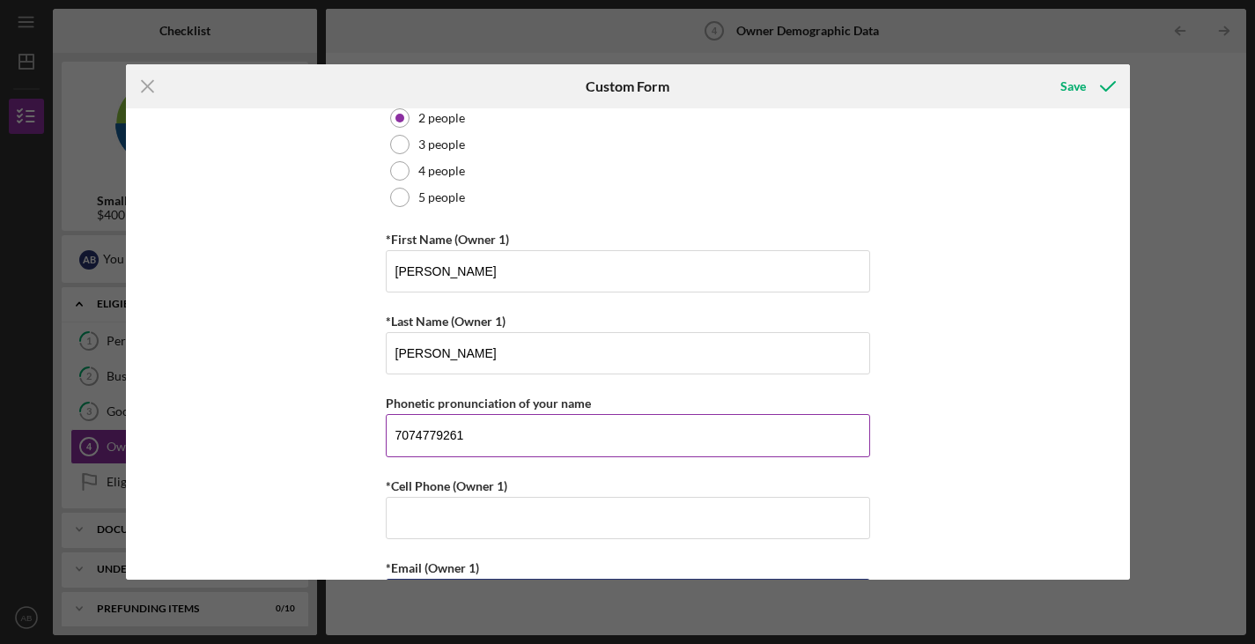
type input "[EMAIL_ADDRESS][DOMAIN_NAME]"
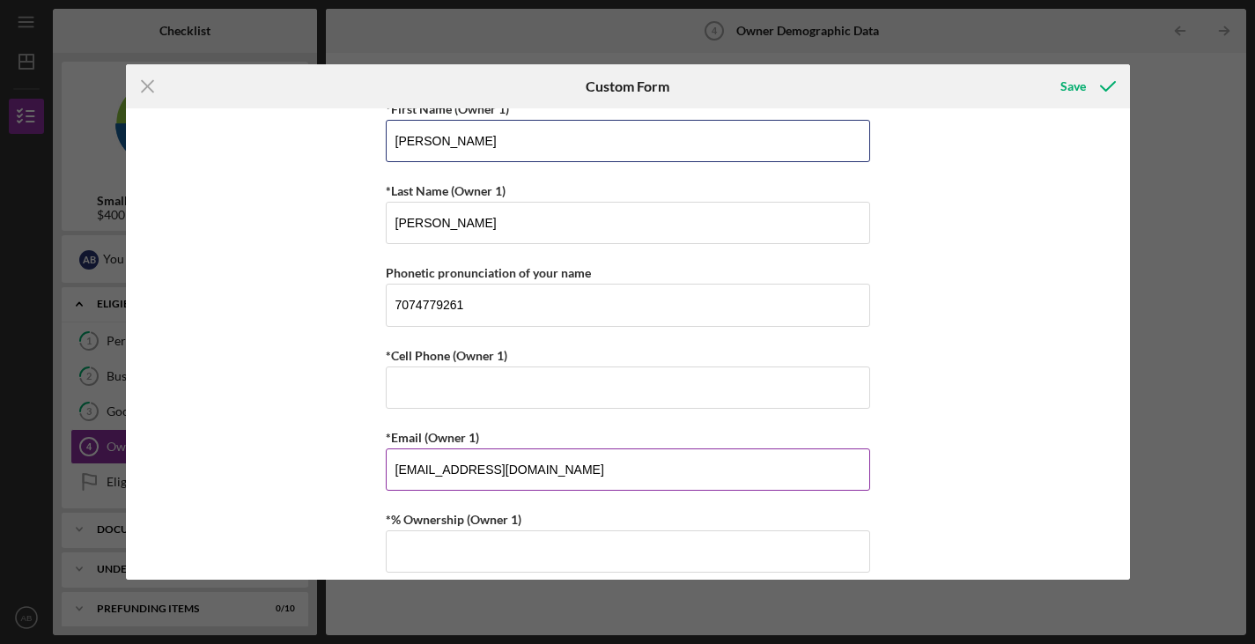
scroll to position [329, 0]
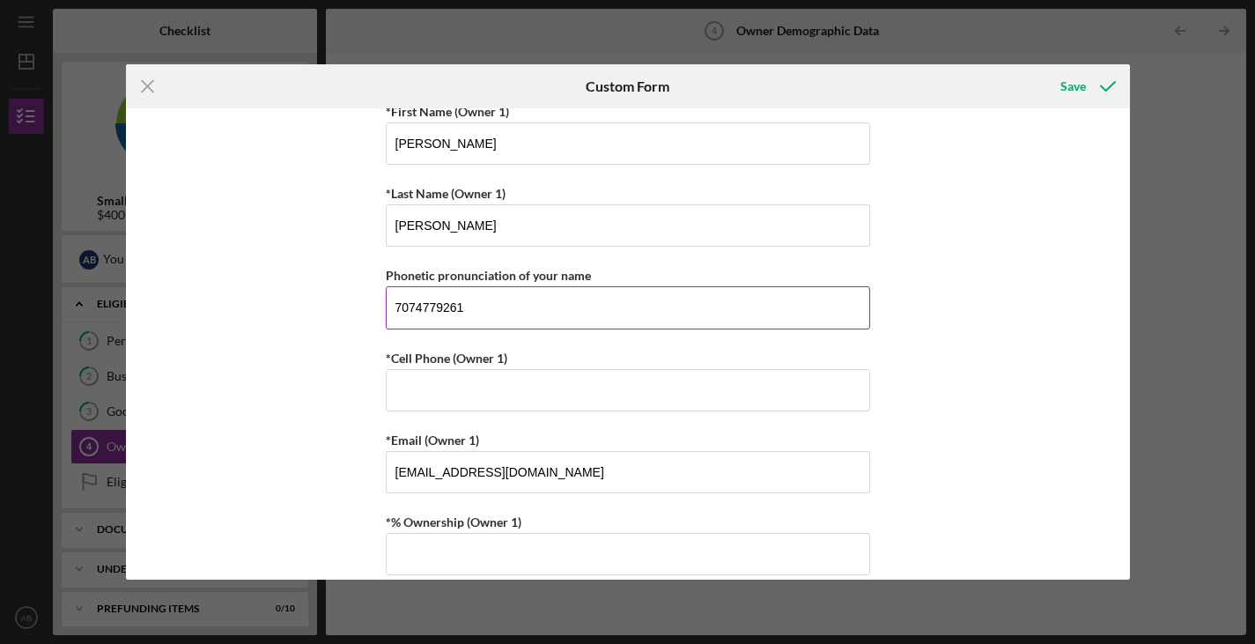
drag, startPoint x: 503, startPoint y: 304, endPoint x: 463, endPoint y: 298, distance: 41.0
click at [463, 298] on input "7074779261" at bounding box center [628, 307] width 485 height 42
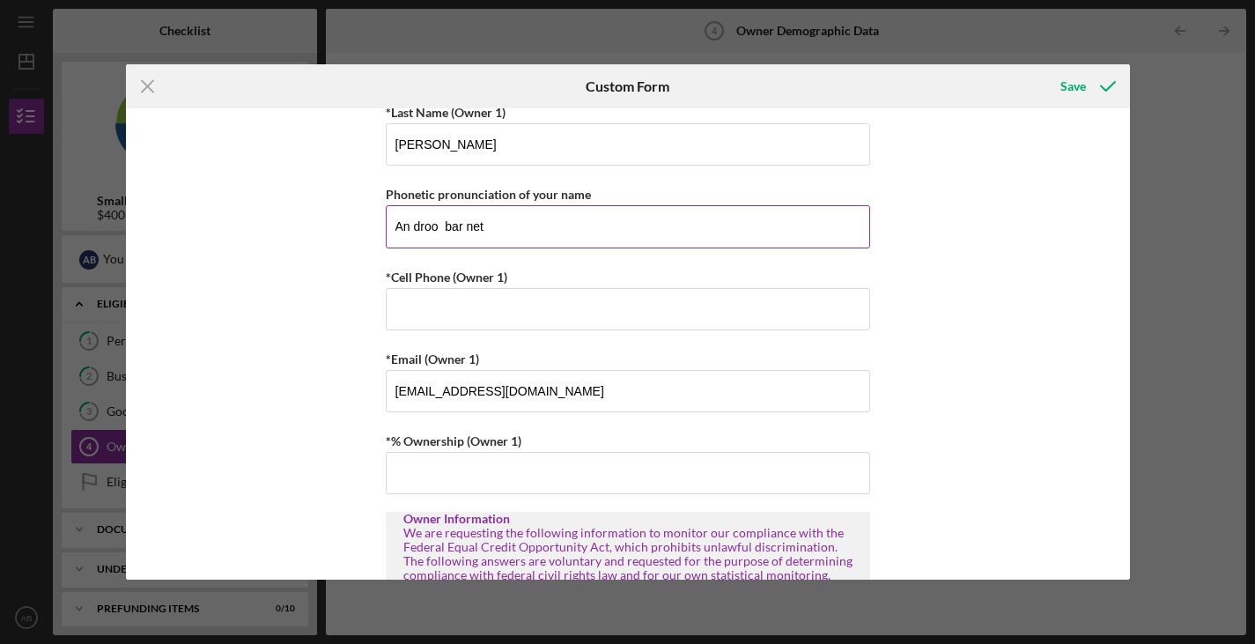
scroll to position [411, 0]
type input "An droo bar net"
click at [518, 315] on input "*Cell Phone (Owner 1)" at bounding box center [628, 307] width 485 height 42
type input "[PHONE_NUMBER]"
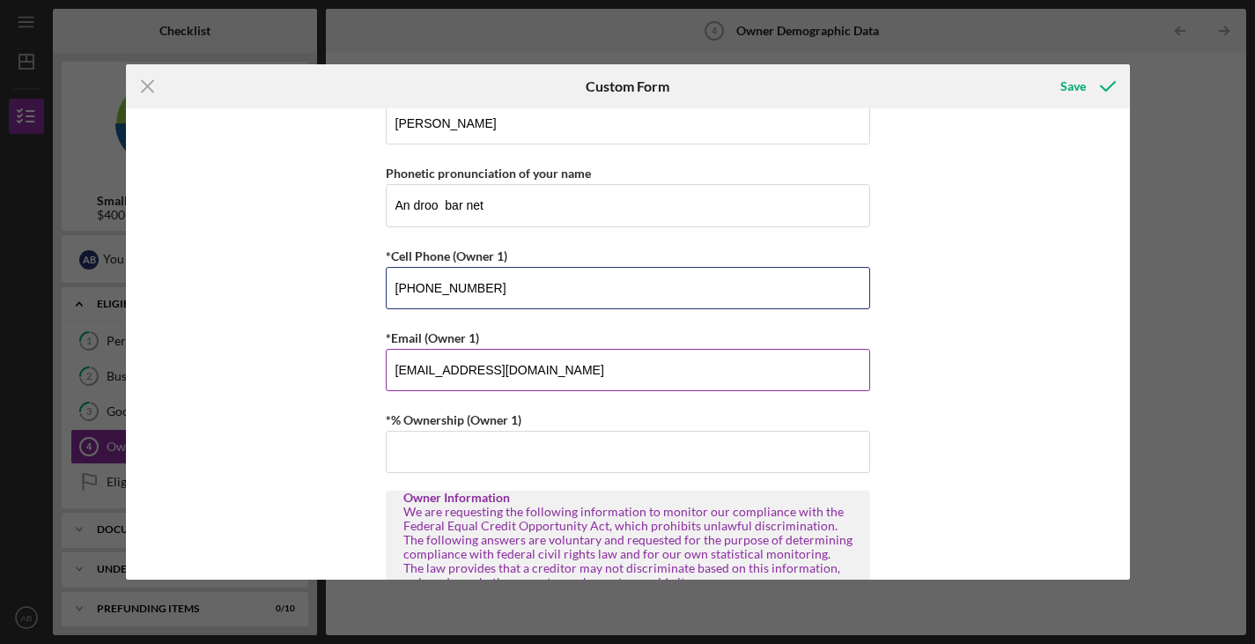
scroll to position [433, 0]
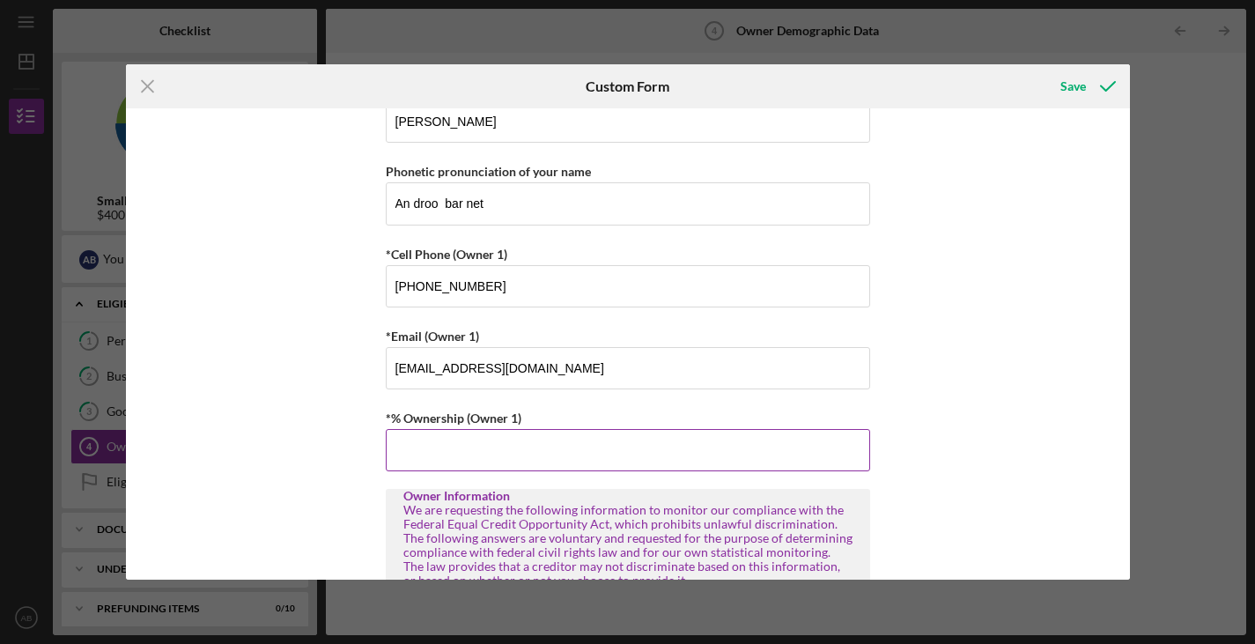
click at [518, 445] on input "*% Ownership (Owner 1)" at bounding box center [628, 450] width 485 height 42
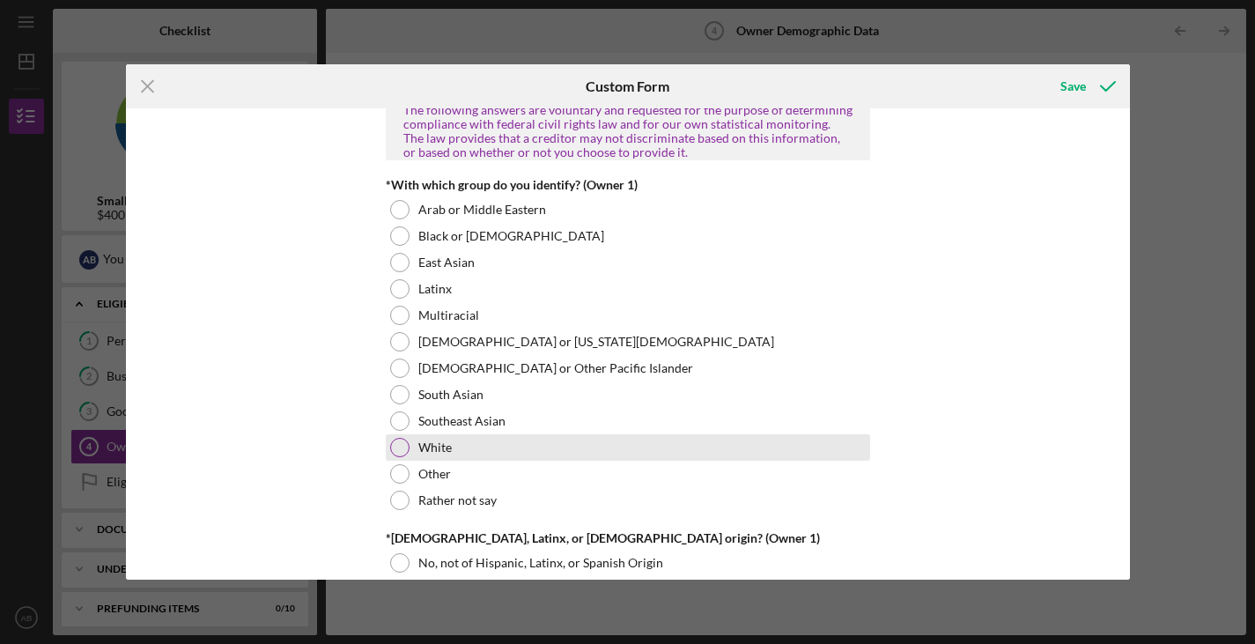
scroll to position [865, 0]
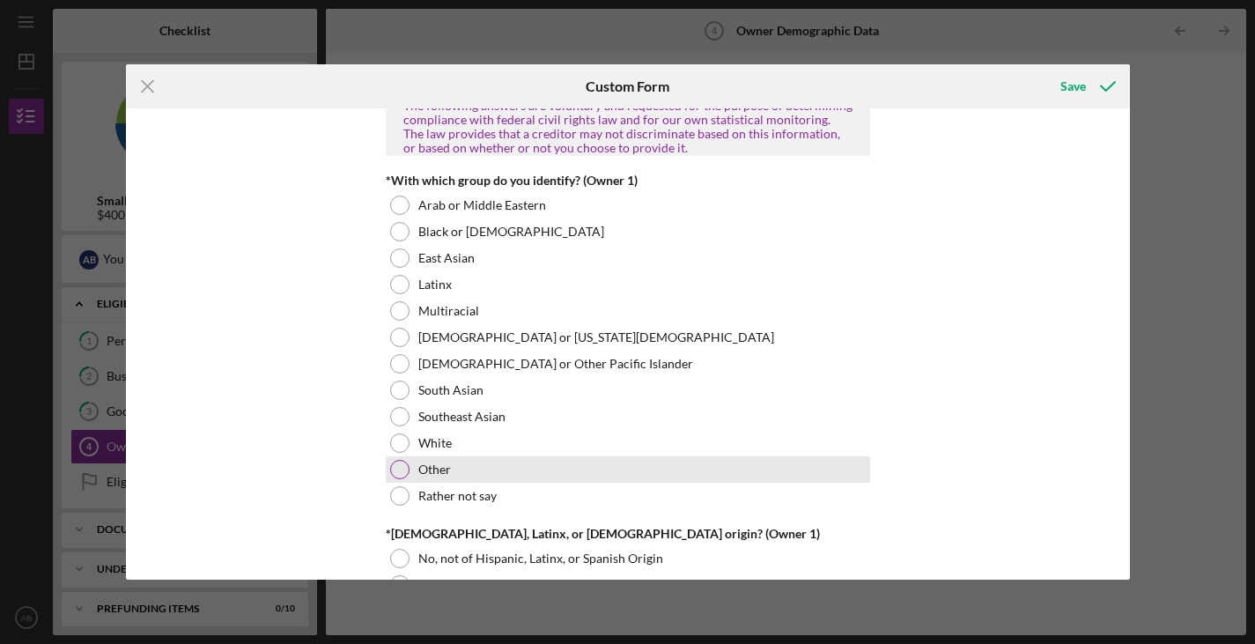
type input "45.90000%"
click at [401, 463] on div at bounding box center [399, 469] width 19 height 19
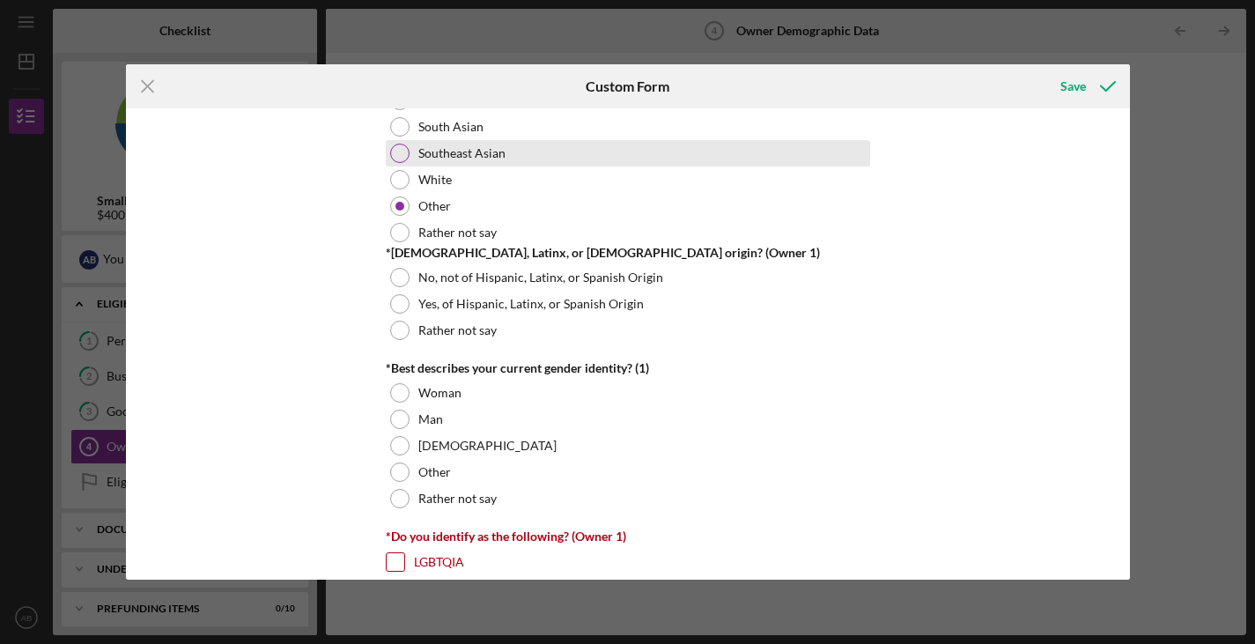
scroll to position [1133, 0]
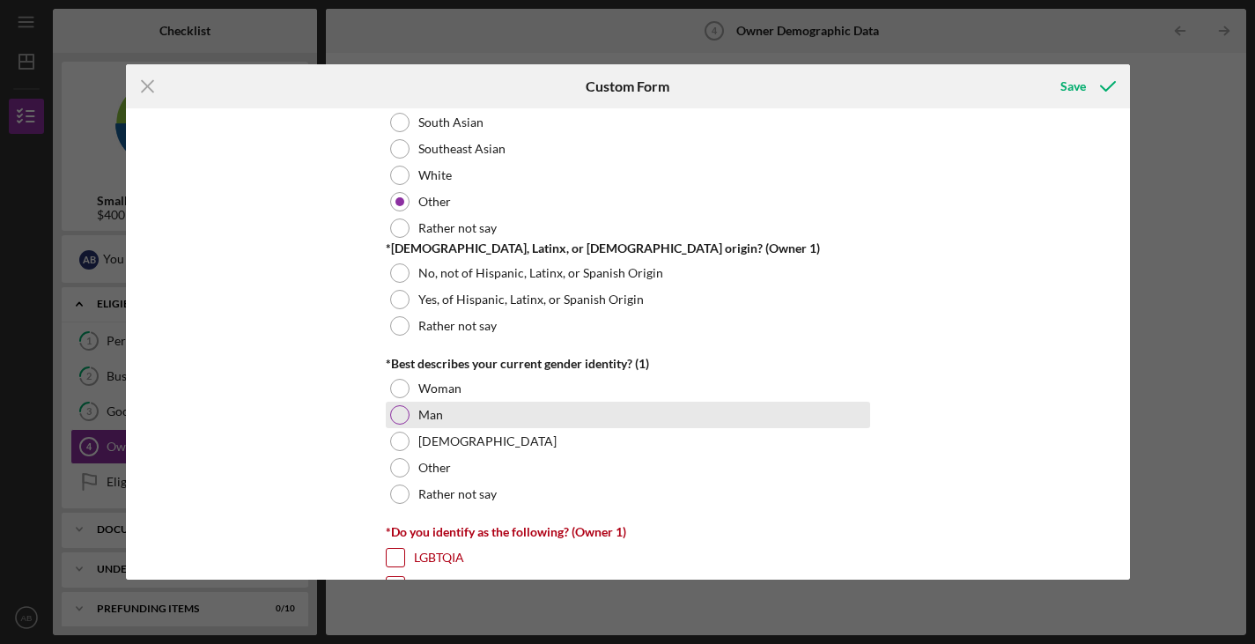
click at [398, 415] on div at bounding box center [399, 414] width 19 height 19
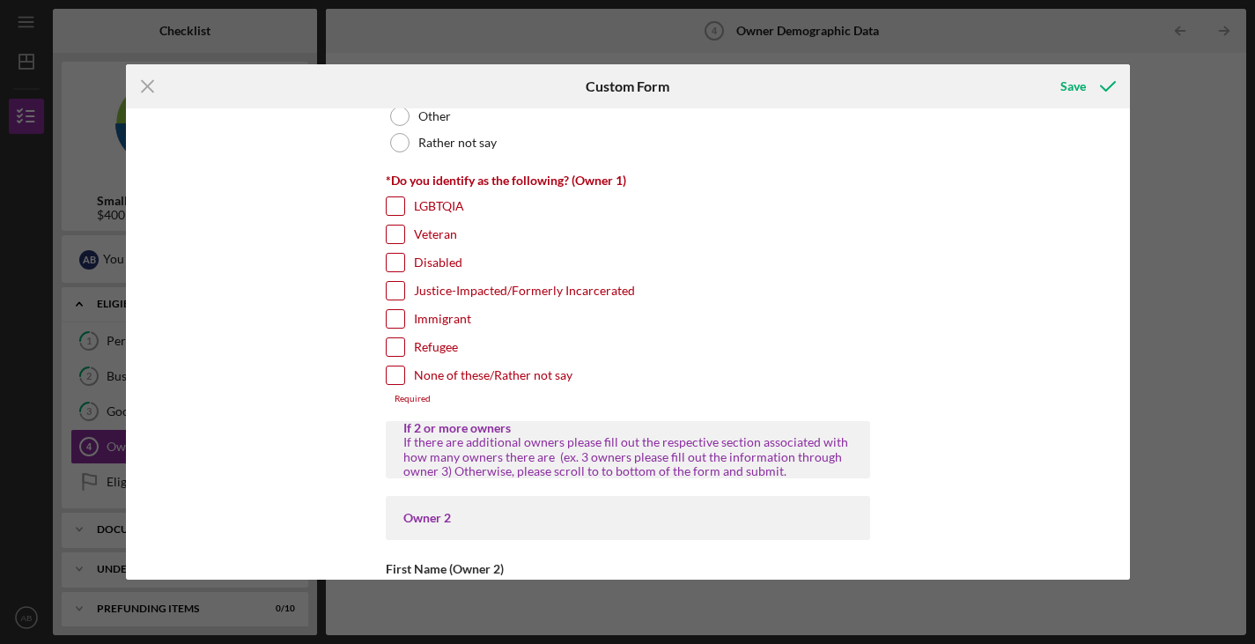
scroll to position [1470, 0]
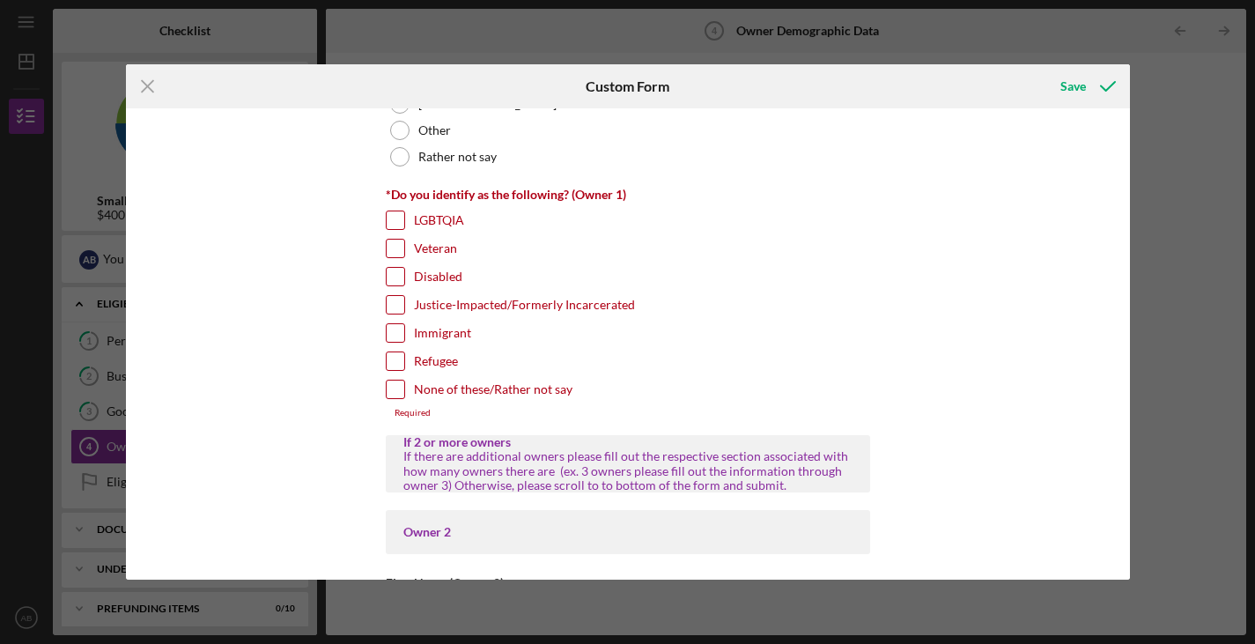
click at [391, 392] on input "None of these/Rather not say" at bounding box center [396, 390] width 18 height 18
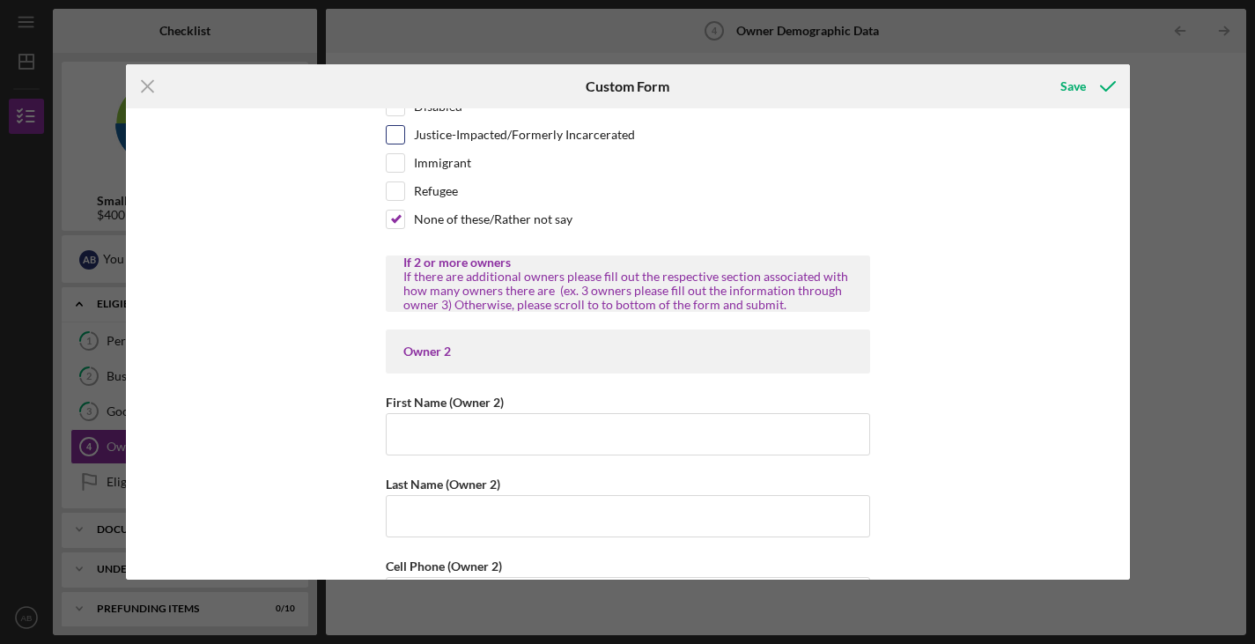
scroll to position [1763, 0]
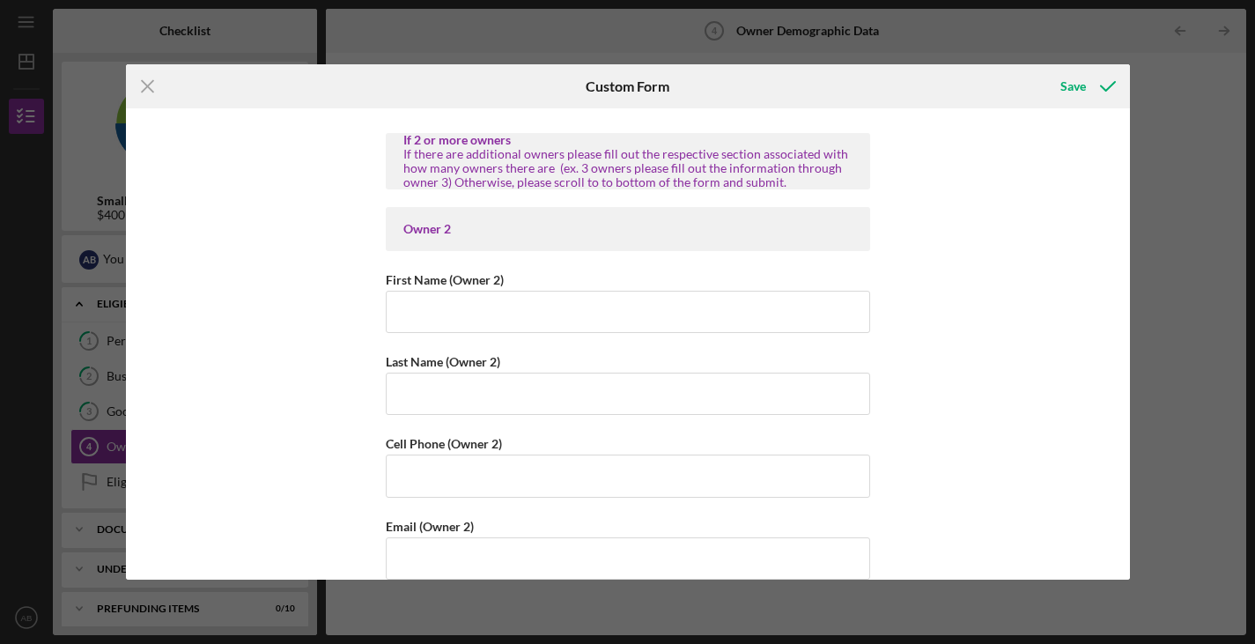
click at [387, 88] on input "None of these/Rather not say" at bounding box center [396, 97] width 18 height 18
checkbox input "false"
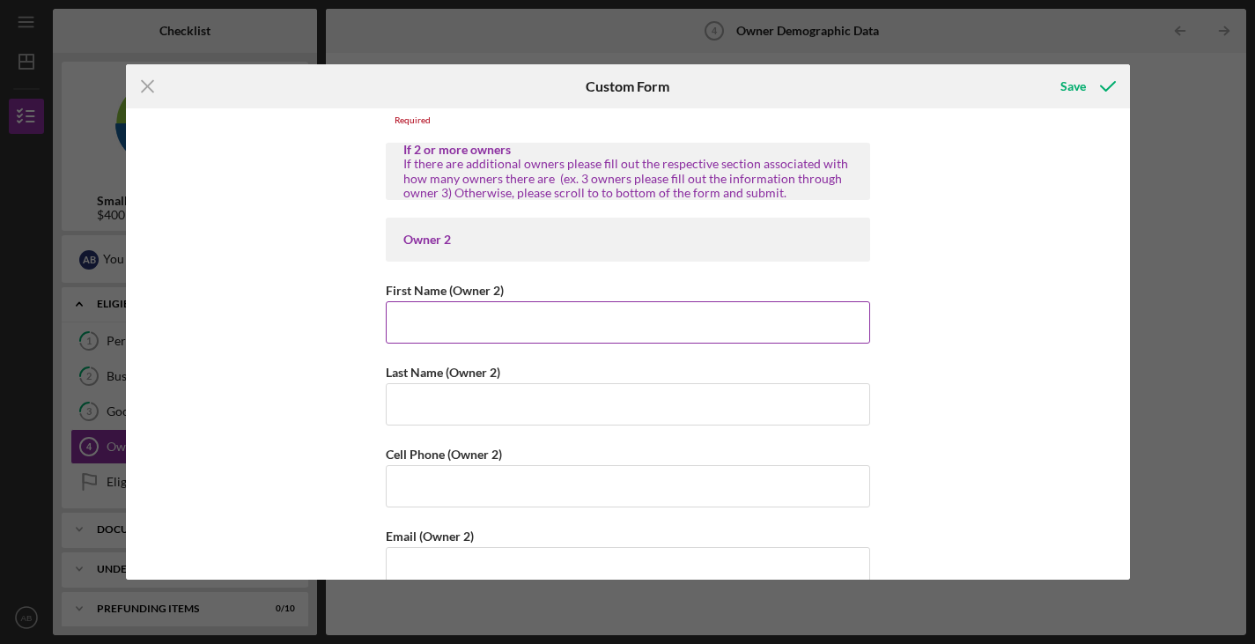
click at [444, 309] on input "First Name (Owner 2)" at bounding box center [628, 322] width 485 height 42
click at [485, 396] on input "Last Name (Owner 2)" at bounding box center [628, 404] width 485 height 42
click at [456, 334] on input "[PERSON_NAME]" at bounding box center [628, 322] width 485 height 42
type input "Kent"
click at [419, 395] on input "Last Name (Owner 2)" at bounding box center [628, 404] width 485 height 42
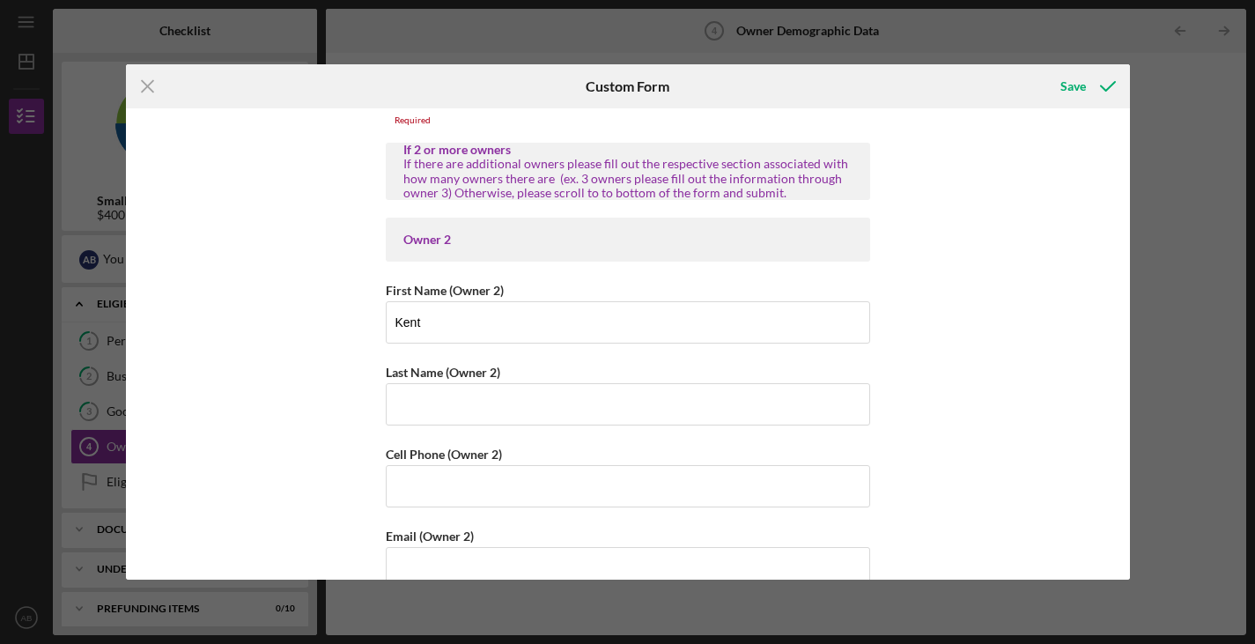
click at [274, 366] on div "Owner Demographic Form What is your preferred language? English *How many peopl…" at bounding box center [628, 343] width 1004 height 471
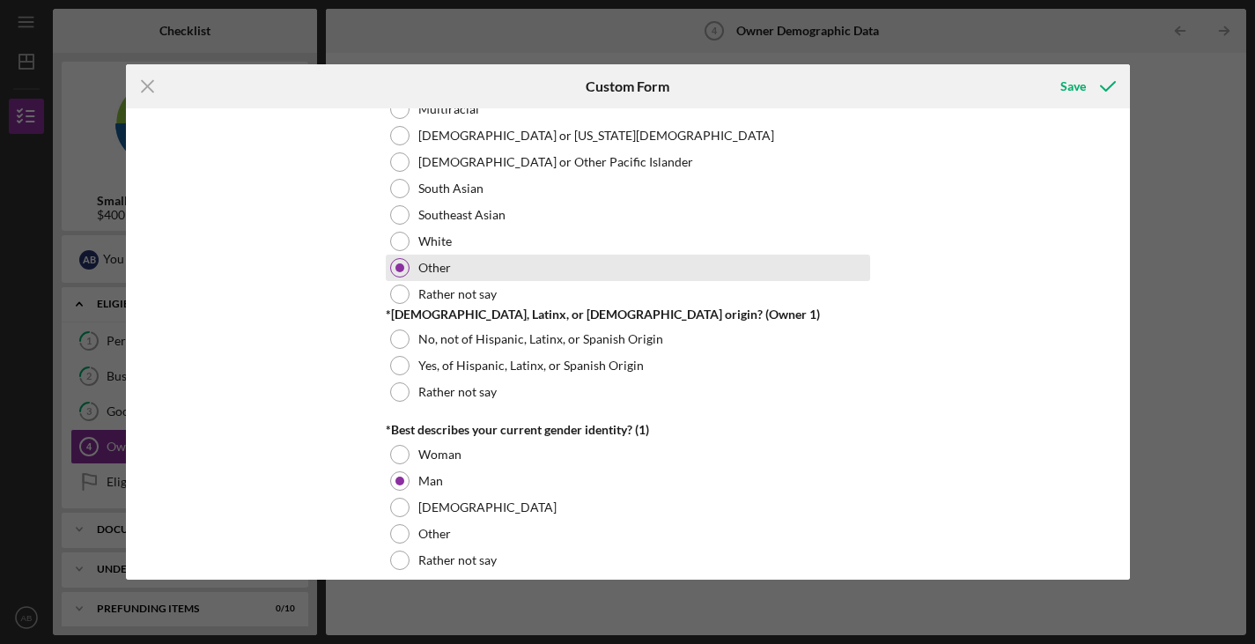
scroll to position [1059, 0]
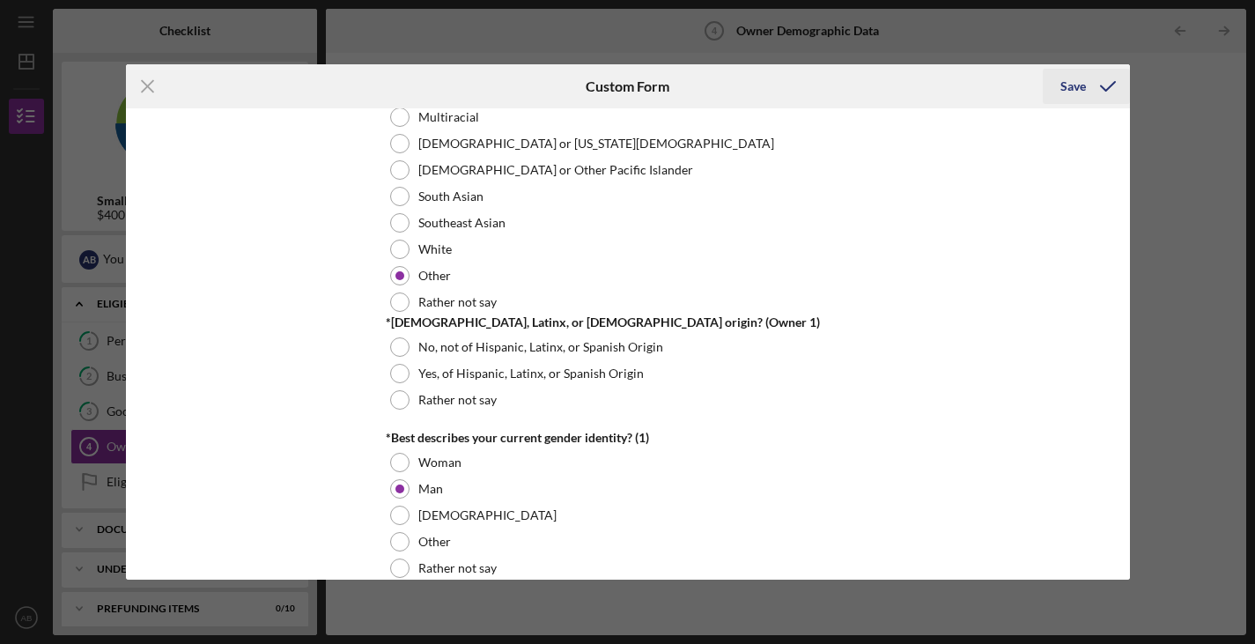
click at [1072, 85] on div "Save" at bounding box center [1074, 86] width 26 height 35
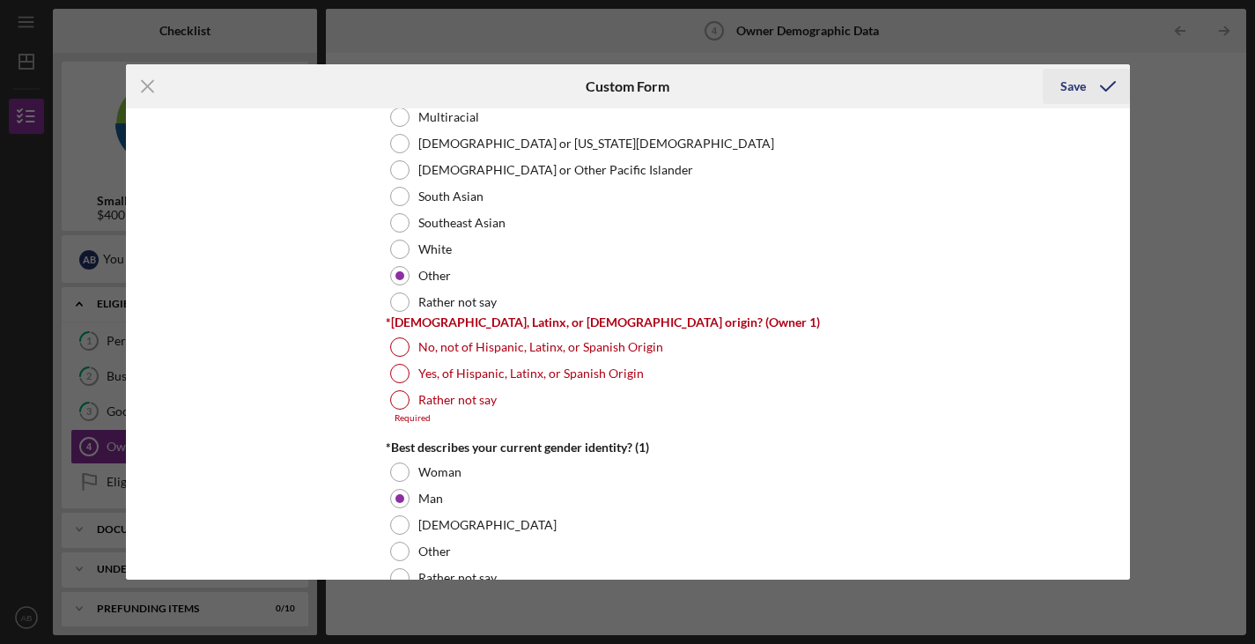
click at [1098, 78] on icon "submit" at bounding box center [1108, 86] width 44 height 44
click at [140, 78] on icon "Icon/Menu Close" at bounding box center [148, 86] width 44 height 44
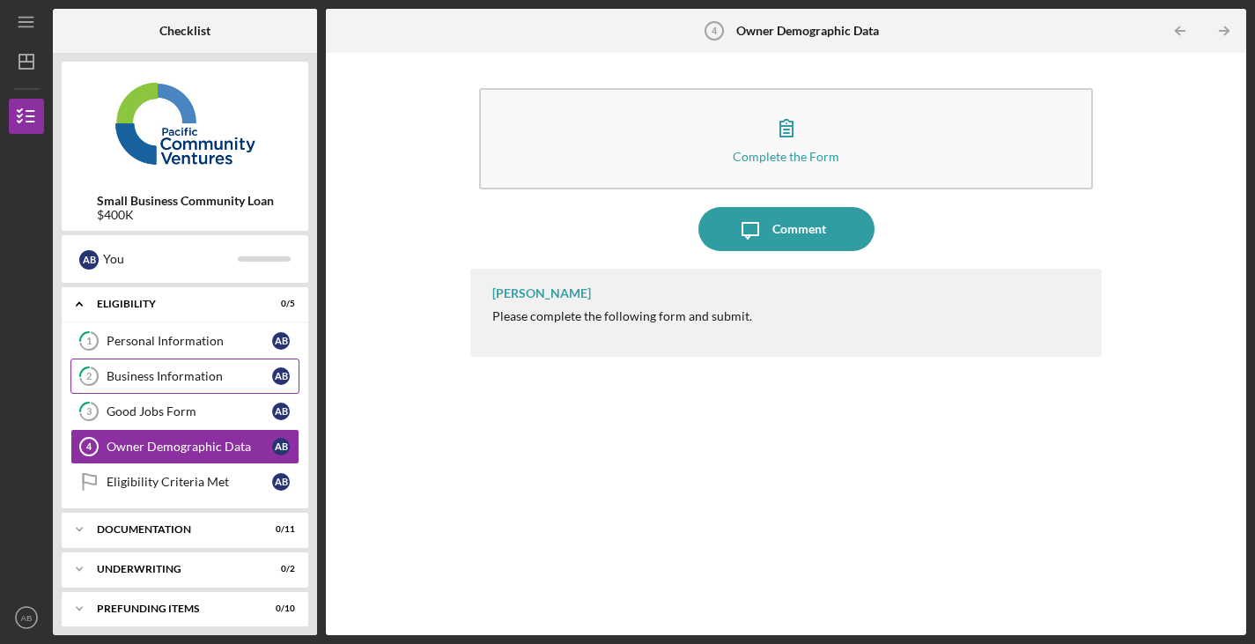
scroll to position [10, 0]
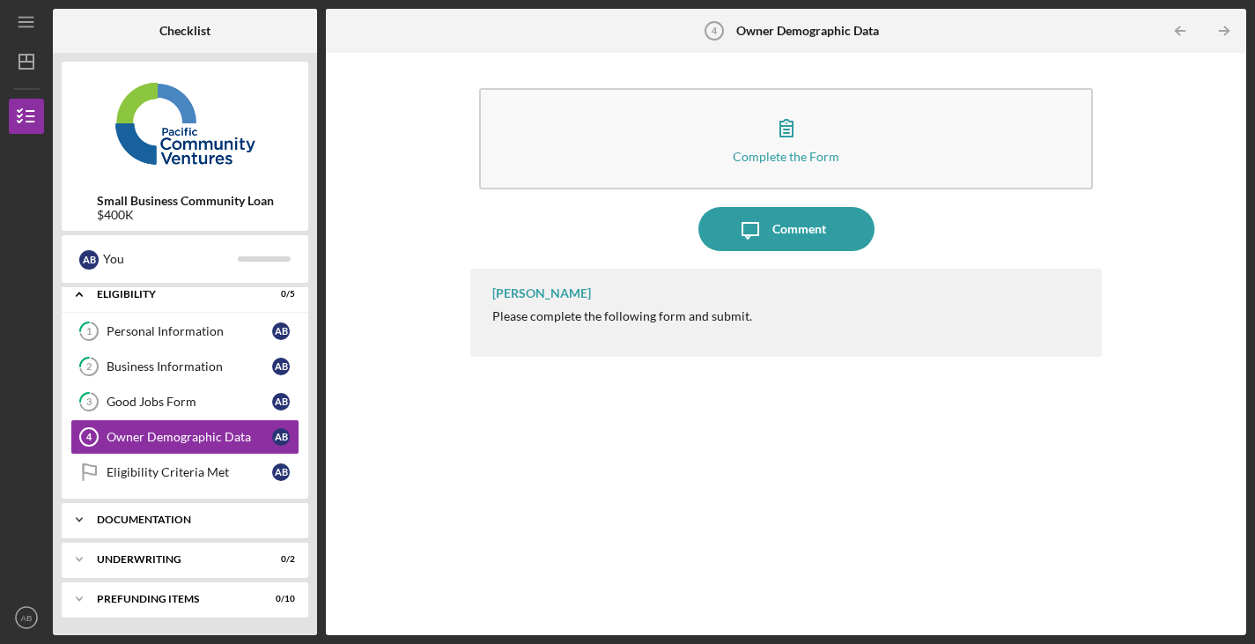
click at [128, 518] on div "Documentation" at bounding box center [191, 520] width 189 height 11
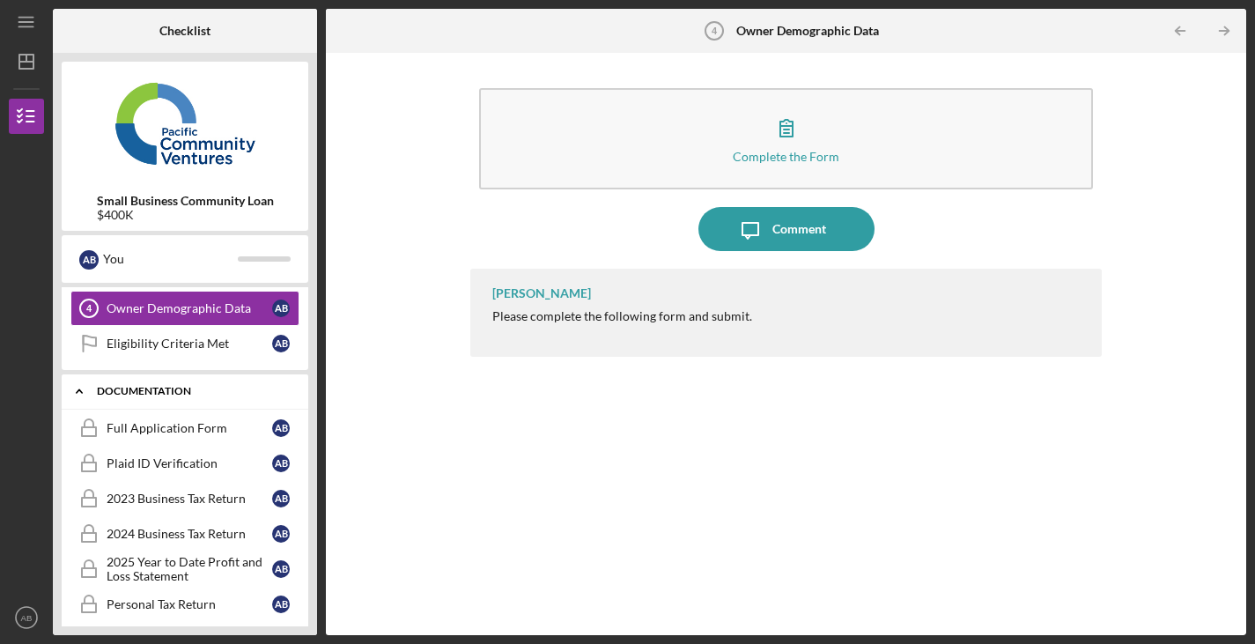
scroll to position [139, 0]
